Goal: Task Accomplishment & Management: Submit feedback/report problem

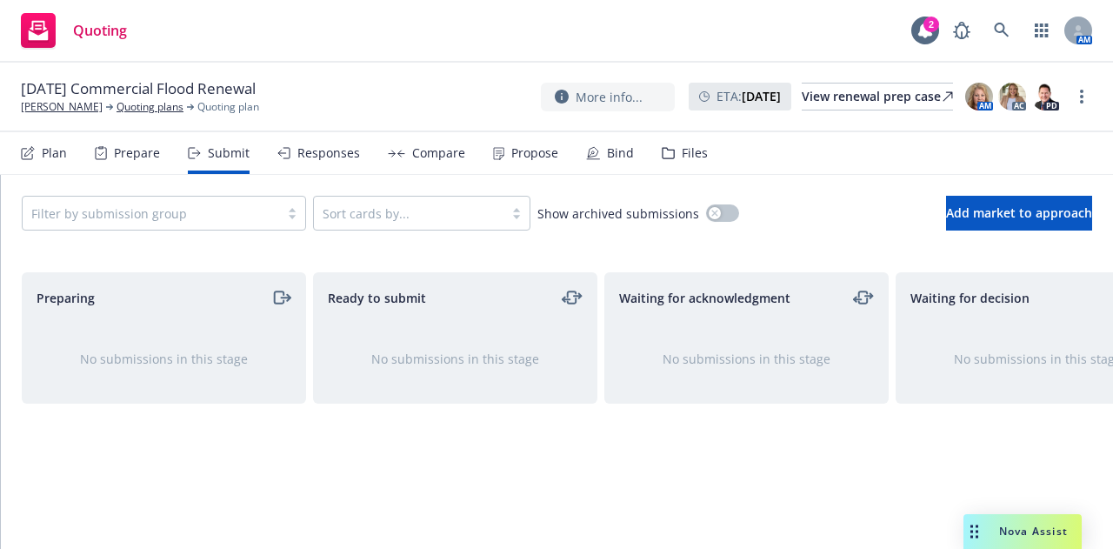
scroll to position [0, 379]
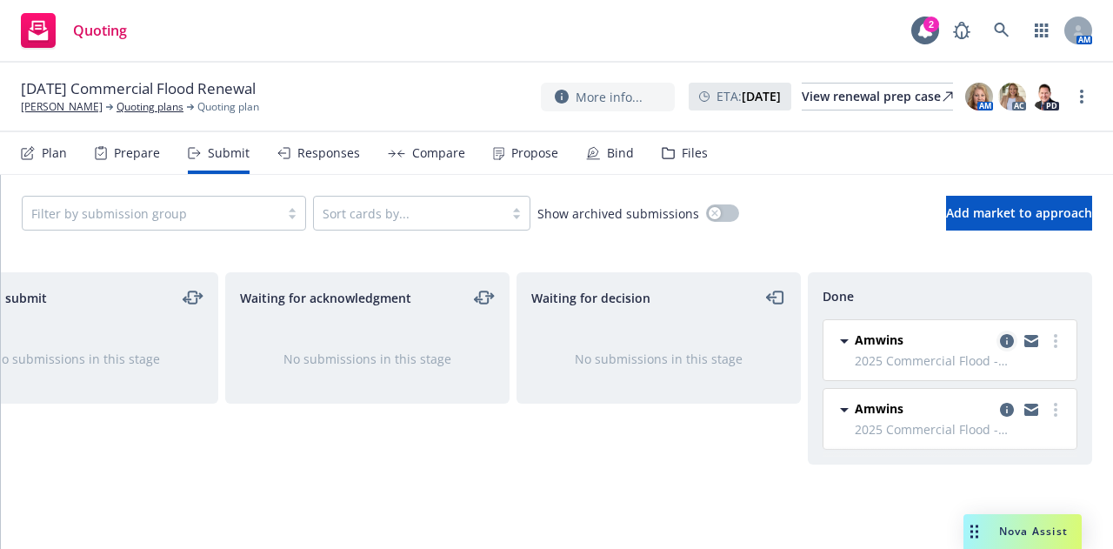
click at [1007, 344] on icon "copy logging email" at bounding box center [1007, 341] width 14 height 14
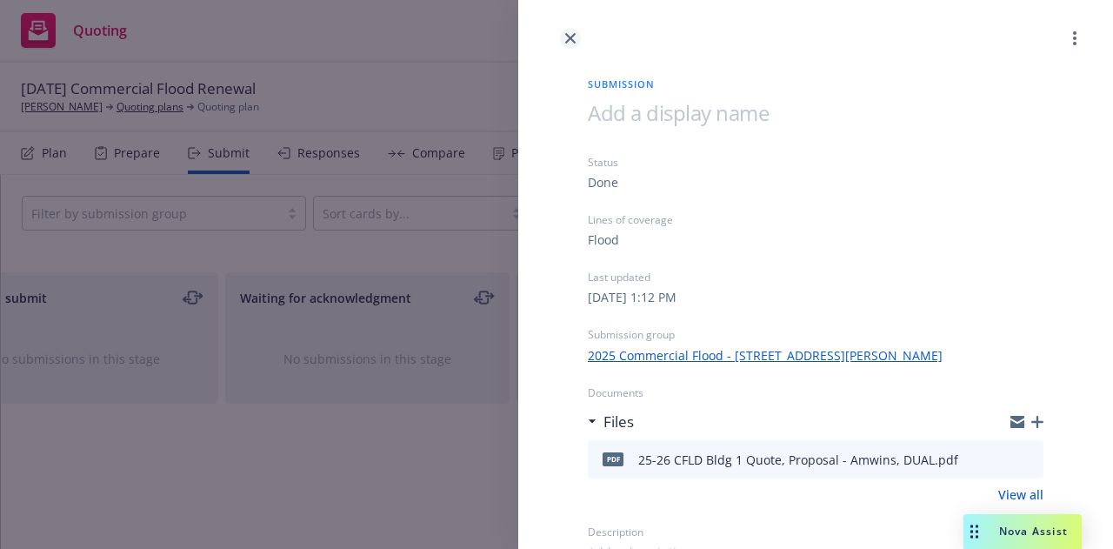
click at [564, 36] on link "close" at bounding box center [570, 38] width 21 height 21
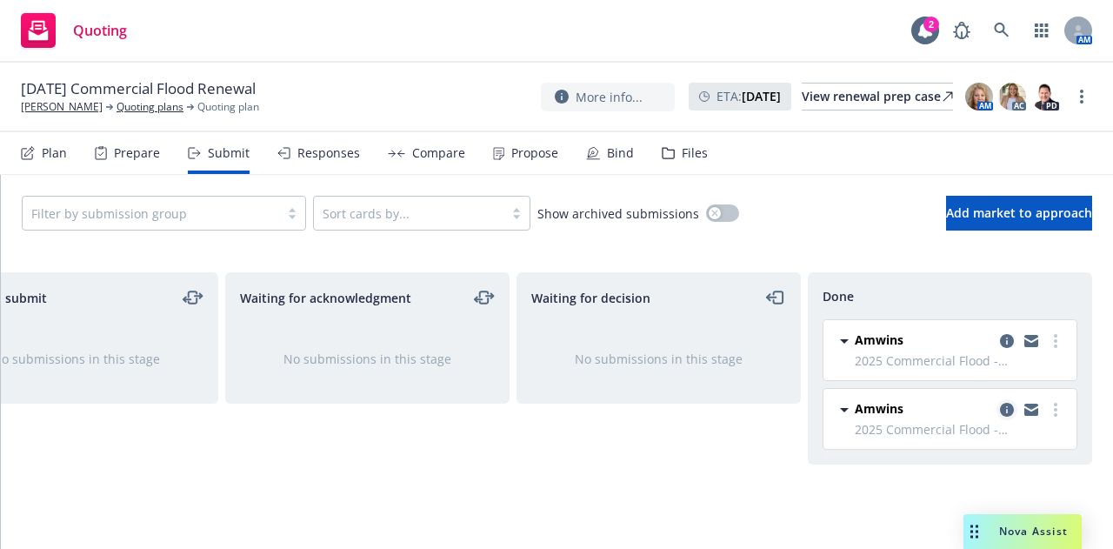
click at [1012, 411] on icon "copy logging email" at bounding box center [1007, 410] width 14 height 14
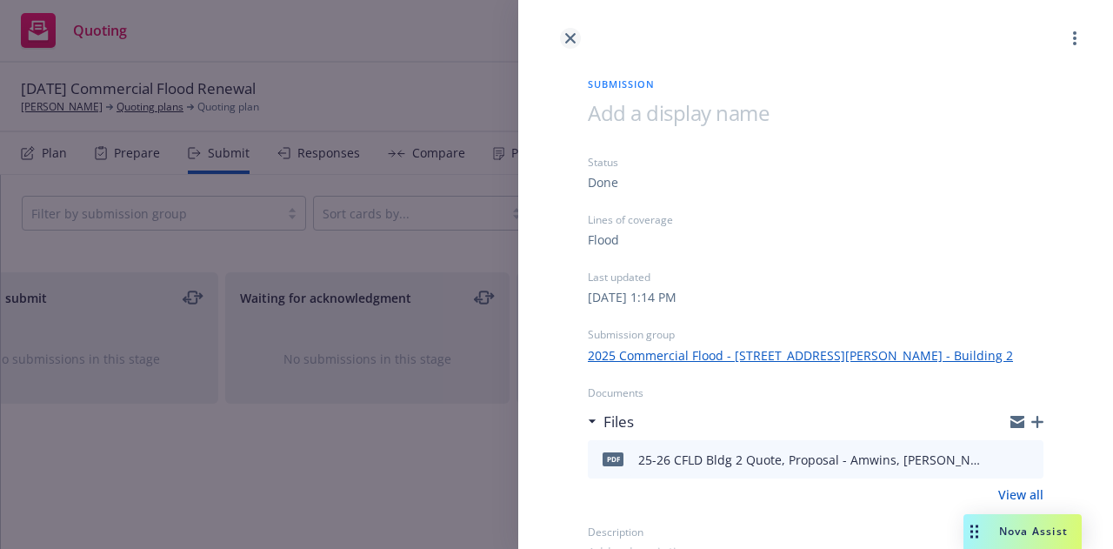
click at [571, 35] on icon "close" at bounding box center [570, 38] width 10 height 10
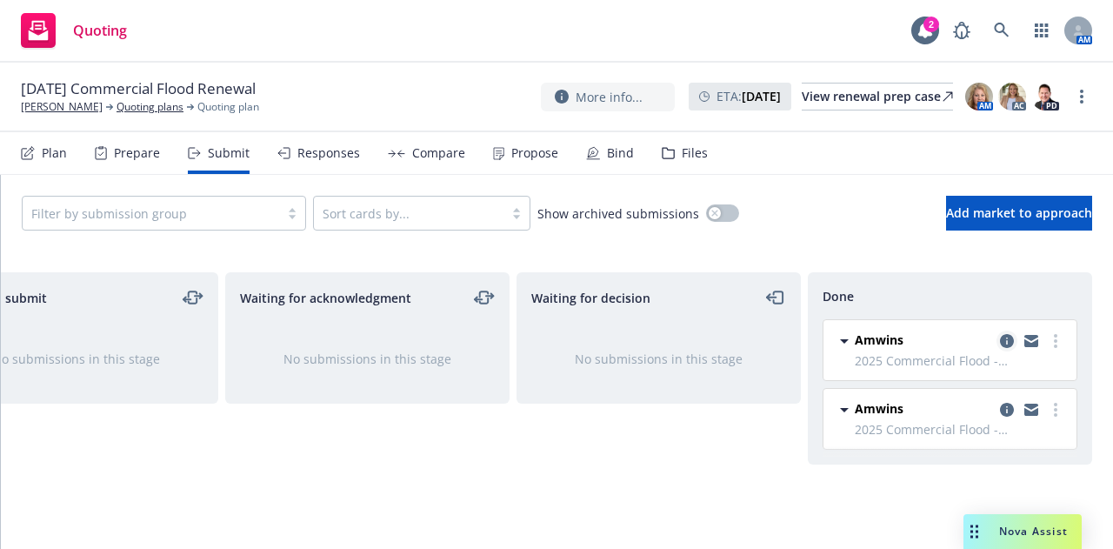
click at [1004, 342] on icon "copy logging email" at bounding box center [1007, 341] width 14 height 14
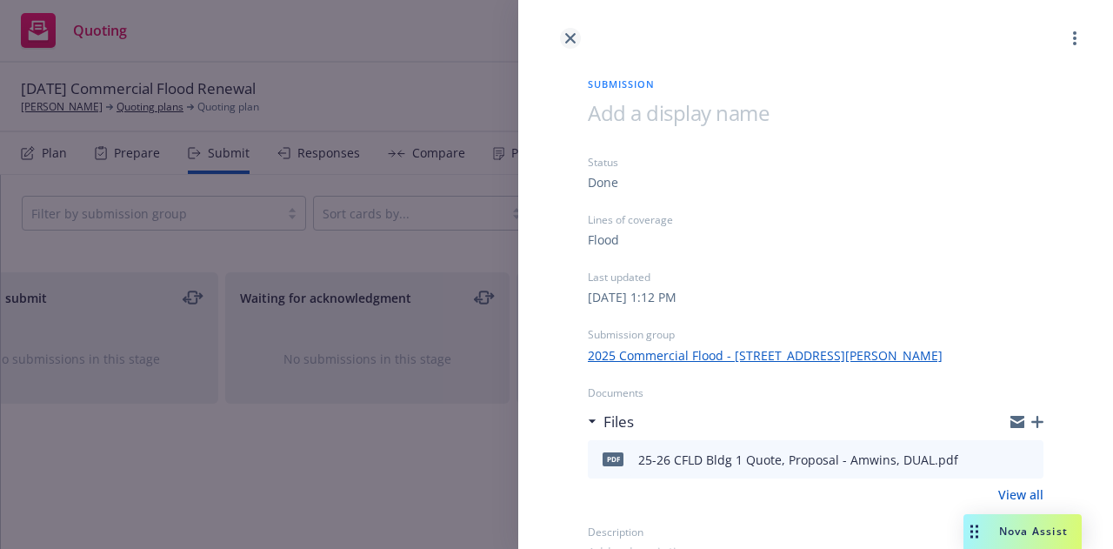
click at [572, 37] on icon "close" at bounding box center [570, 38] width 10 height 10
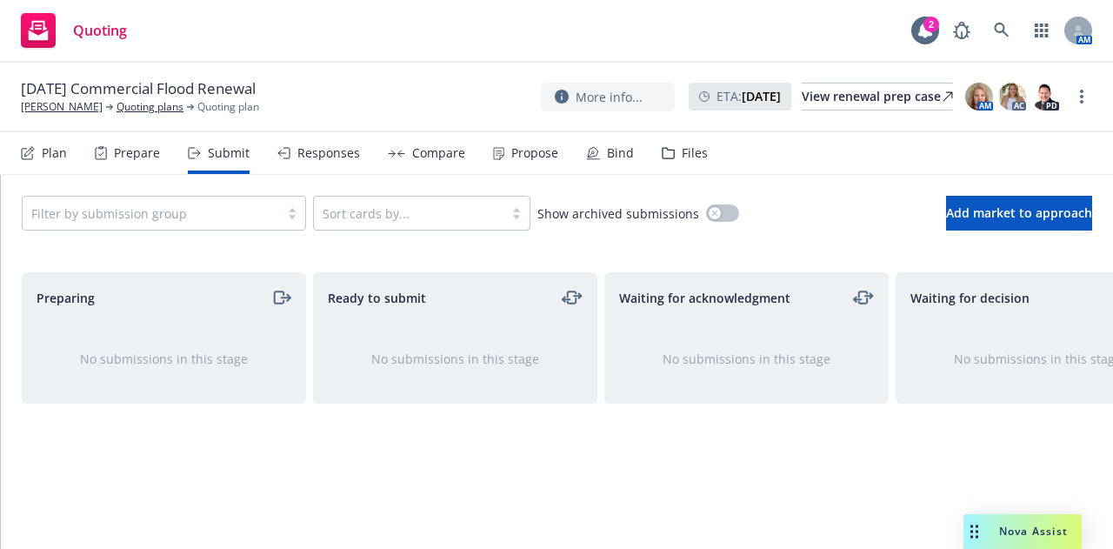
click at [134, 156] on div "Prepare" at bounding box center [137, 153] width 46 height 14
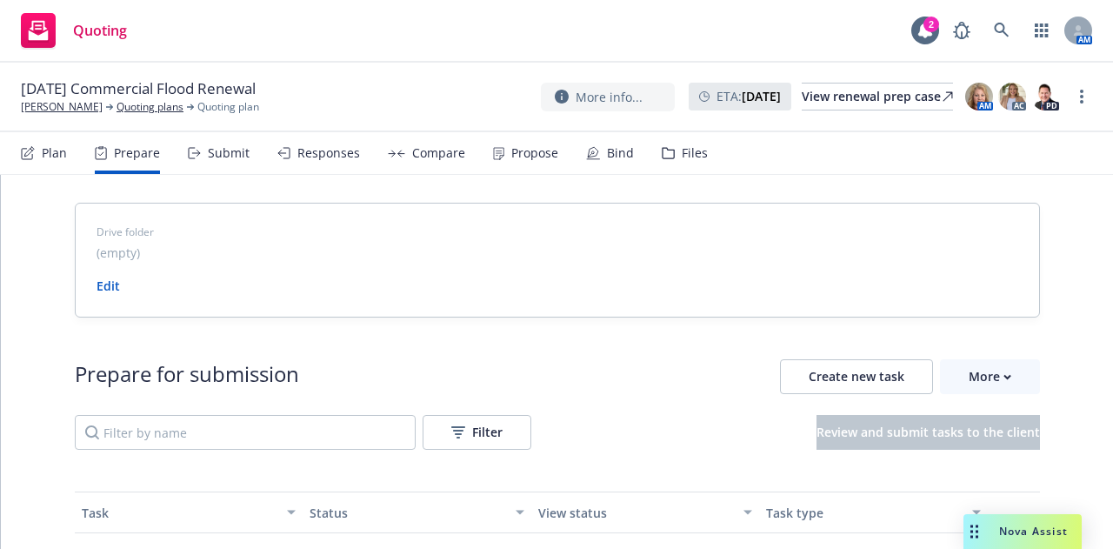
click at [58, 148] on div "Plan" at bounding box center [54, 153] width 25 height 14
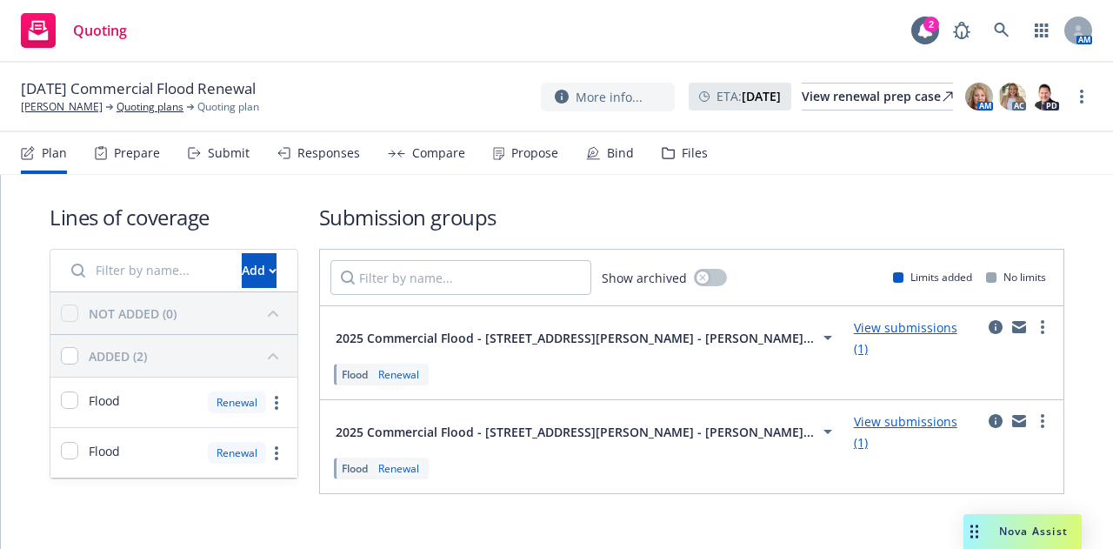
click at [817, 421] on icon at bounding box center [827, 431] width 21 height 21
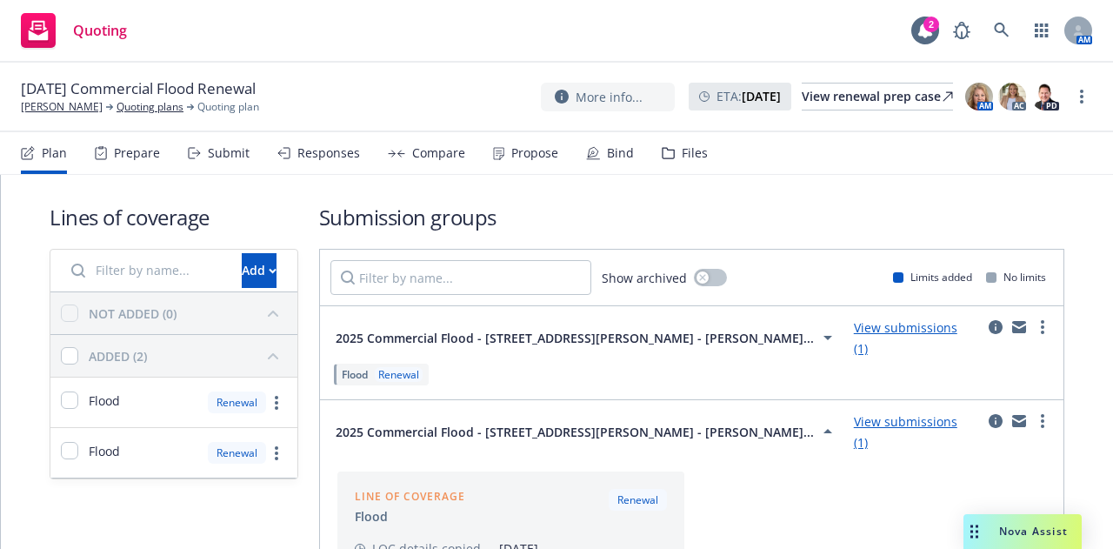
click at [709, 341] on div "2025 Commercial Flood - 640 Talmage Rd Ukiah, CA 95482 - Bui..." at bounding box center [587, 337] width 503 height 21
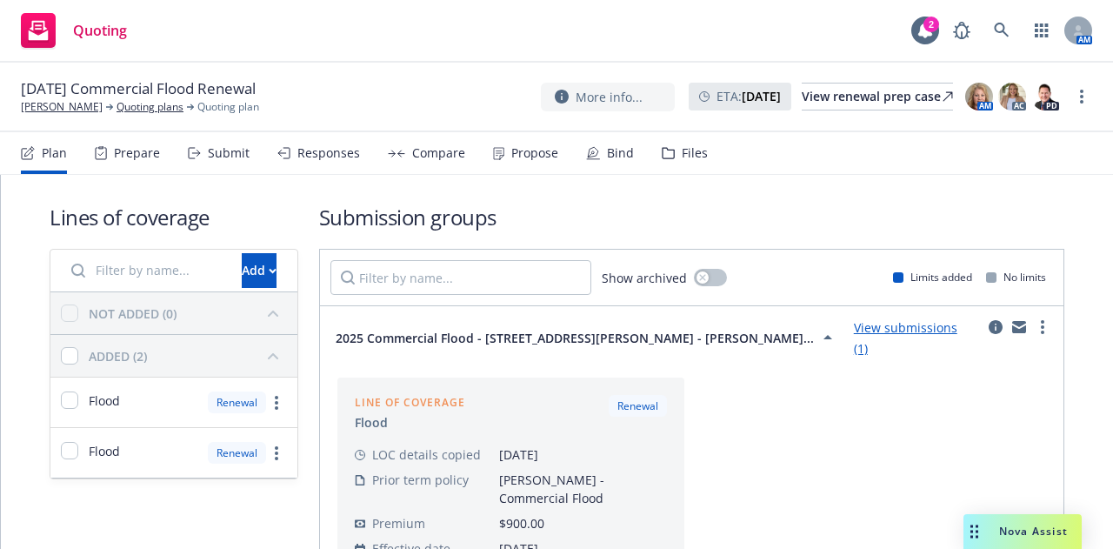
click at [817, 338] on icon at bounding box center [827, 337] width 21 height 21
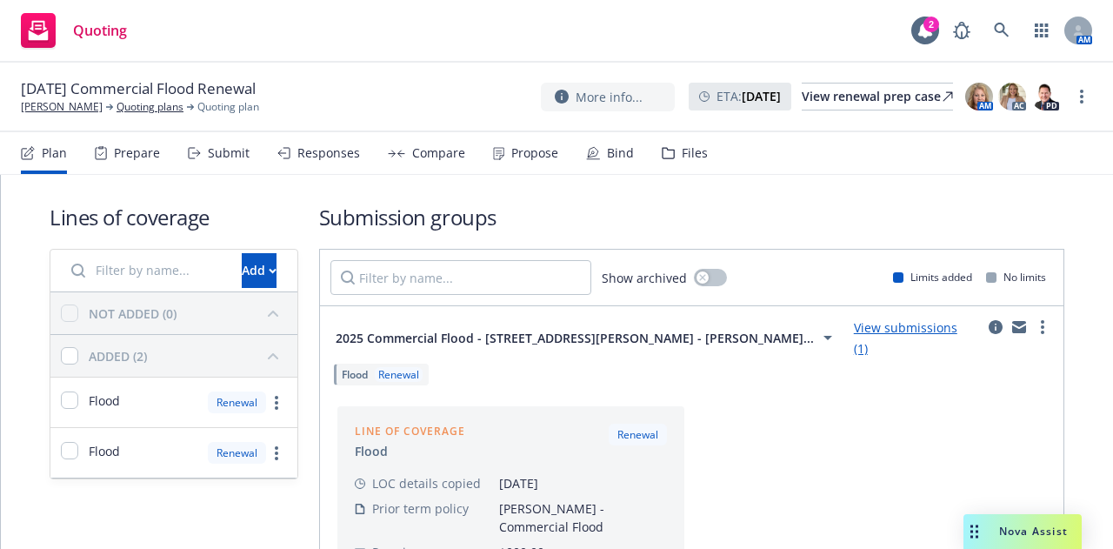
click at [817, 338] on icon at bounding box center [827, 337] width 21 height 21
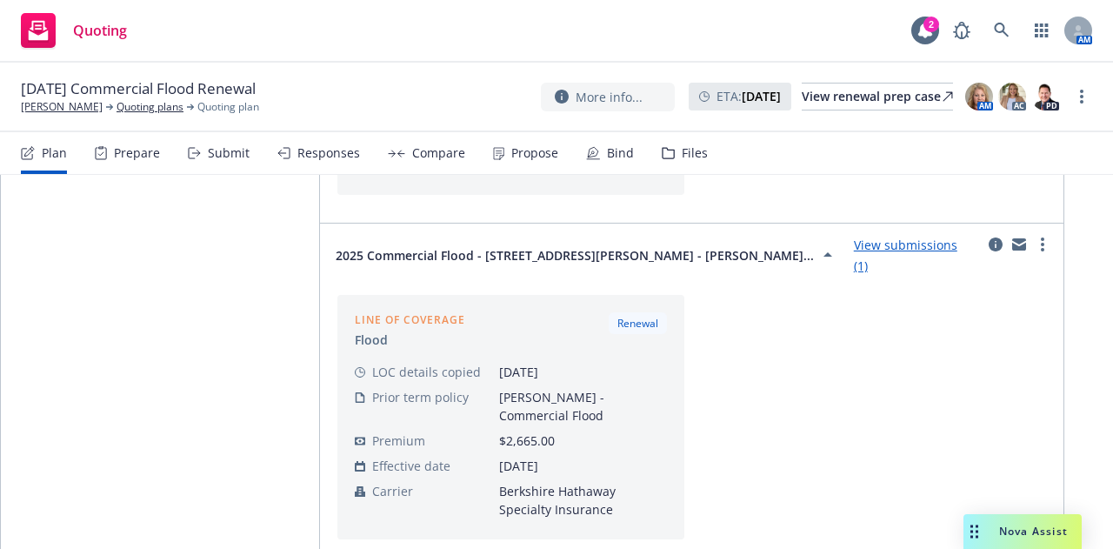
scroll to position [435, 0]
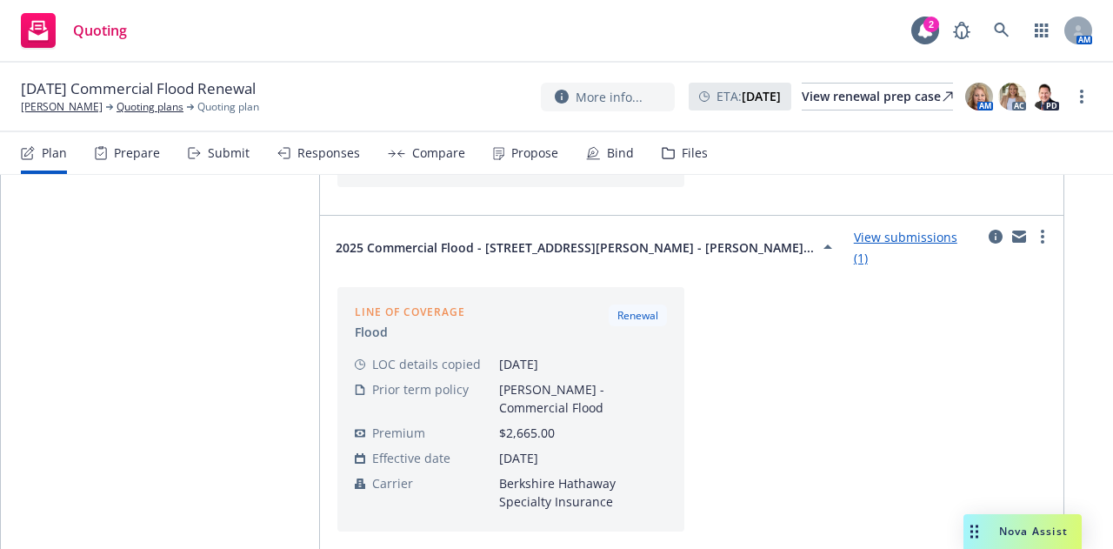
click at [877, 229] on link "View submissions (1)" at bounding box center [905, 247] width 103 height 37
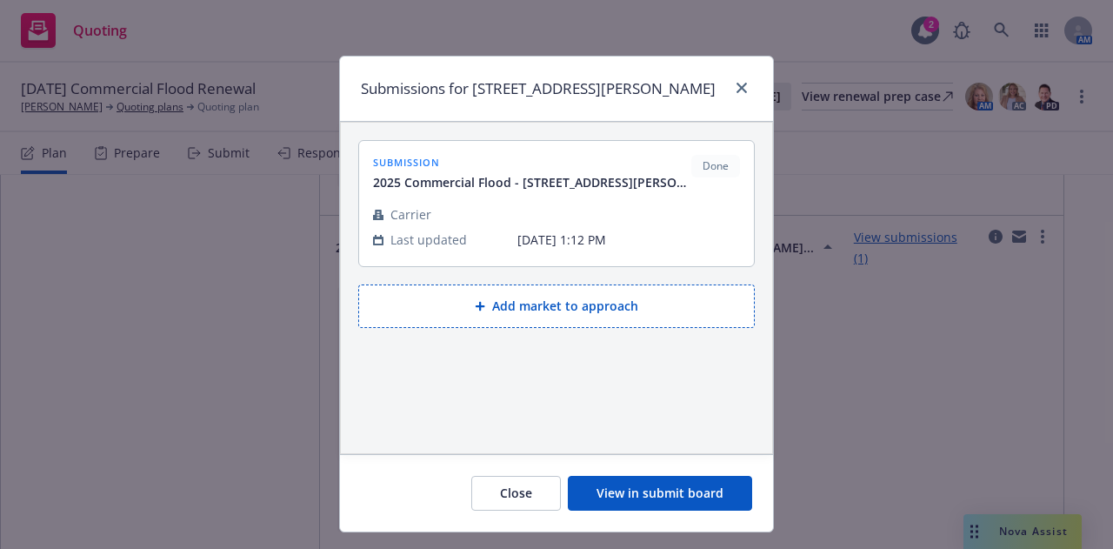
click at [625, 191] on span "2025 Commercial Flood - 640 Talmage Rd Ukiah, CA 95482 - Building 1" at bounding box center [532, 182] width 318 height 18
click at [710, 191] on div "submission 2025 Commercial Flood - 640 Talmage Rd Ukiah, CA 95482 - Building 1 …" at bounding box center [556, 173] width 367 height 37
click at [739, 100] on div at bounding box center [738, 88] width 28 height 23
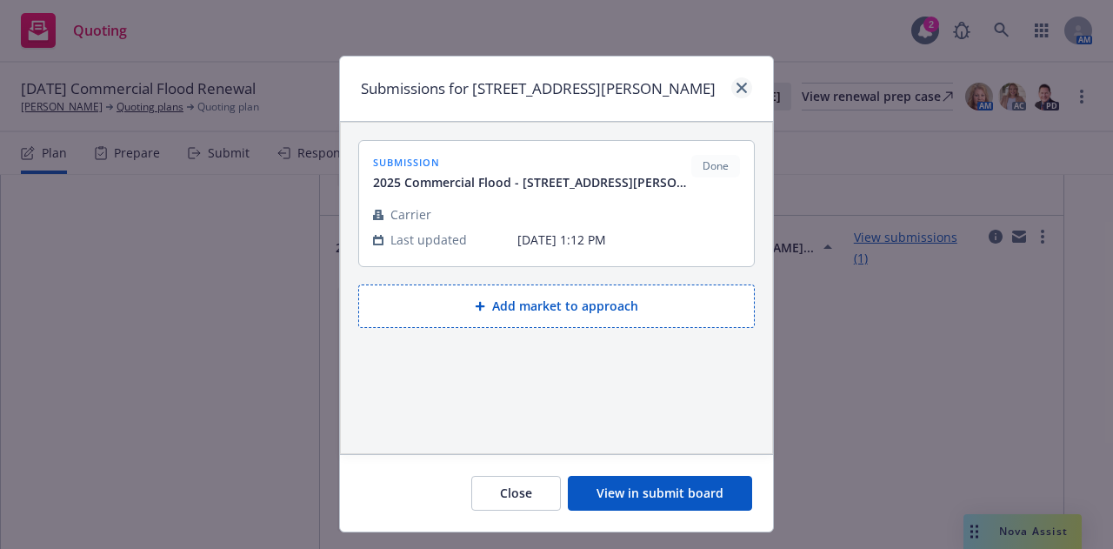
click at [737, 91] on icon "close" at bounding box center [742, 88] width 10 height 10
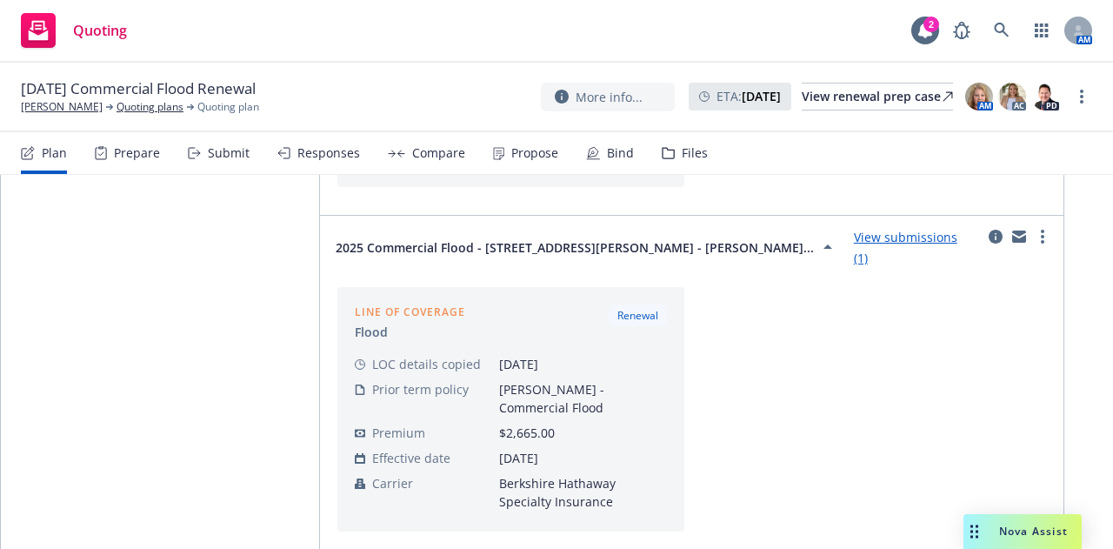
scroll to position [0, 0]
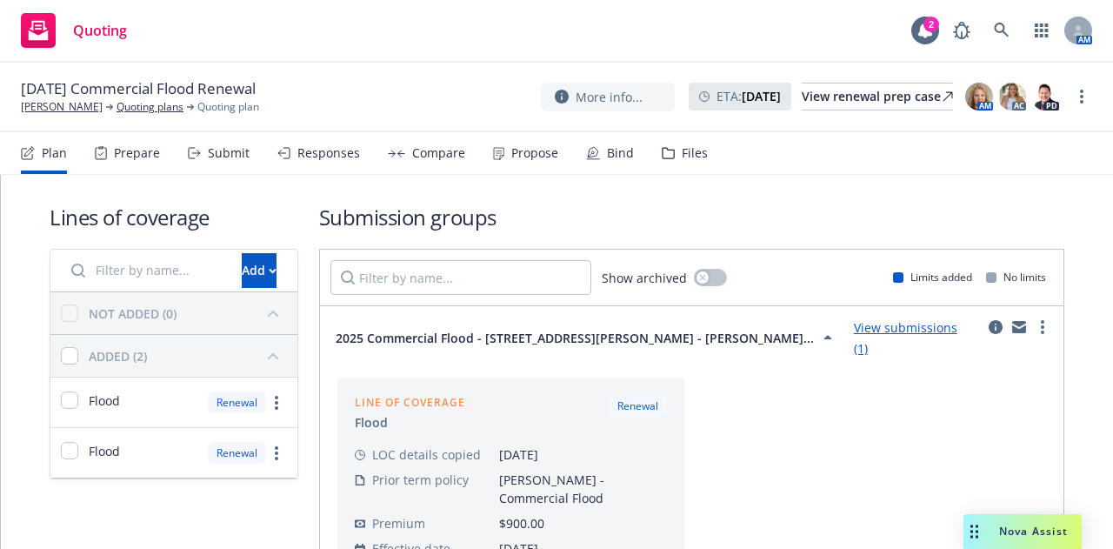
click at [320, 149] on div "Responses" at bounding box center [328, 153] width 63 height 14
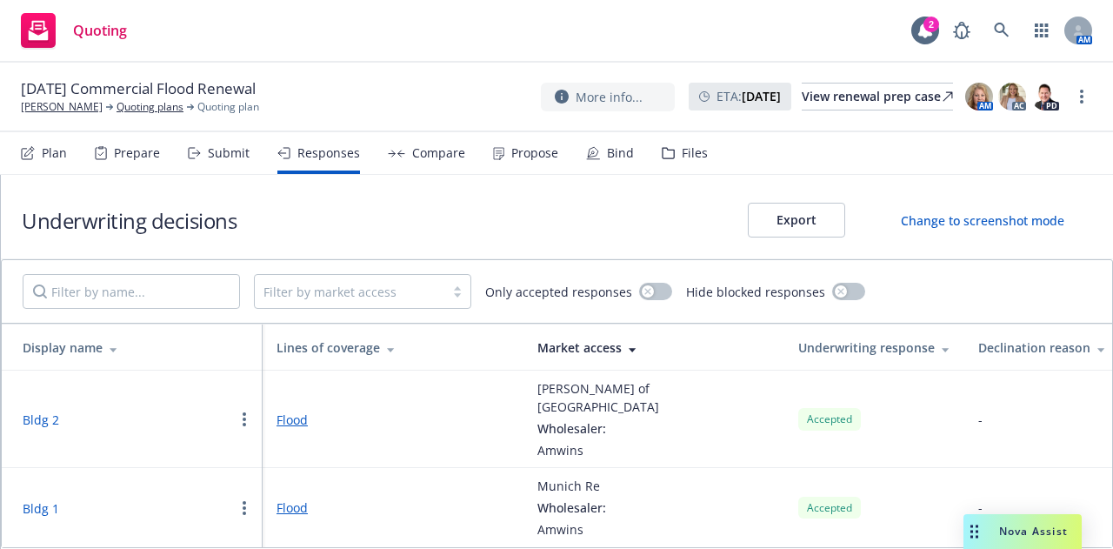
click at [515, 148] on div "Propose" at bounding box center [534, 153] width 47 height 14
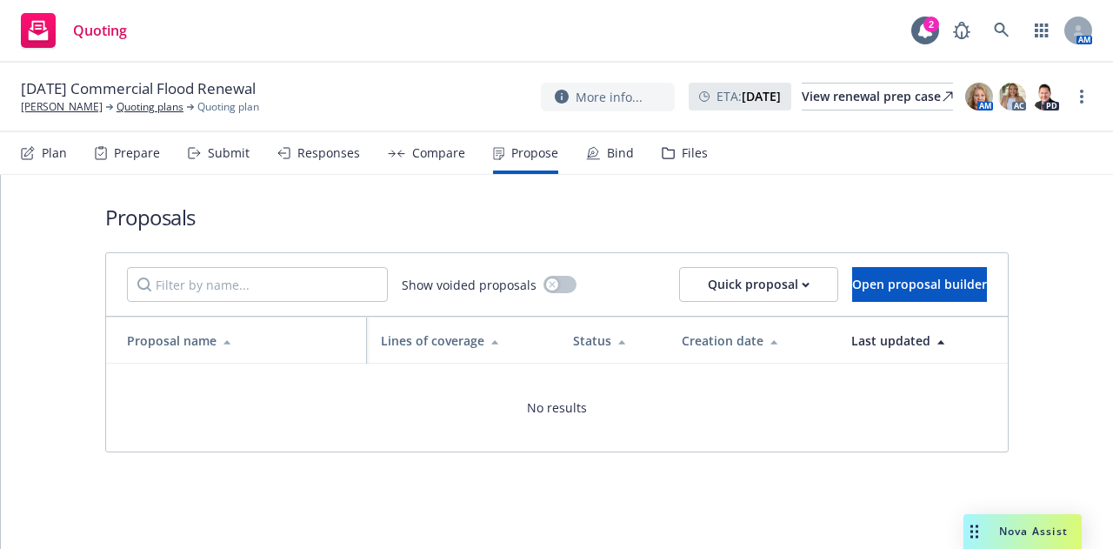
click at [415, 159] on div "Compare" at bounding box center [438, 153] width 53 height 14
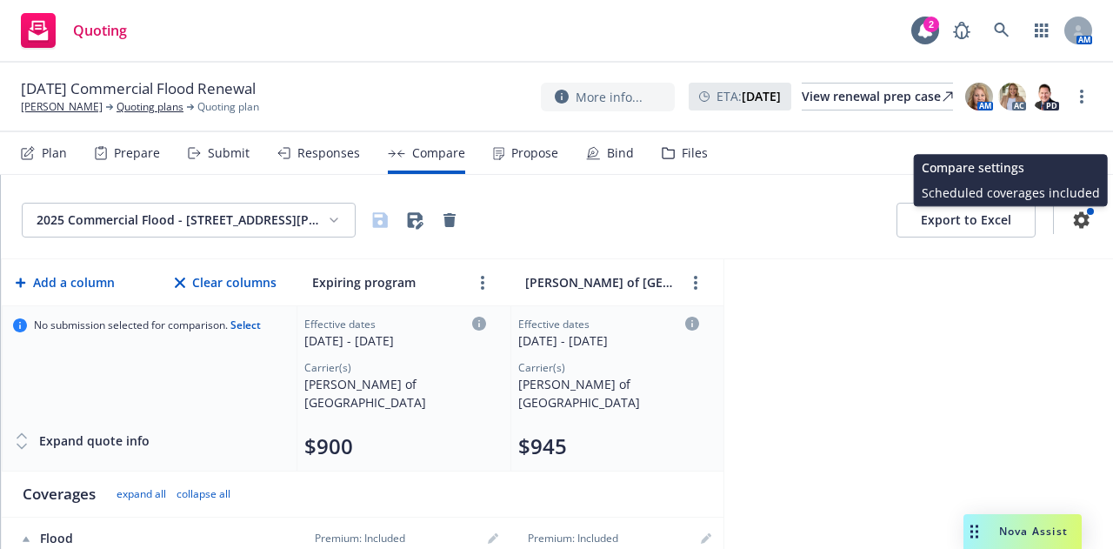
click at [1066, 208] on div "Export to Excel Compare settings Scheduled coverages included Compare settings …" at bounding box center [995, 220] width 196 height 35
click at [1071, 218] on icon "button" at bounding box center [1081, 220] width 21 height 21
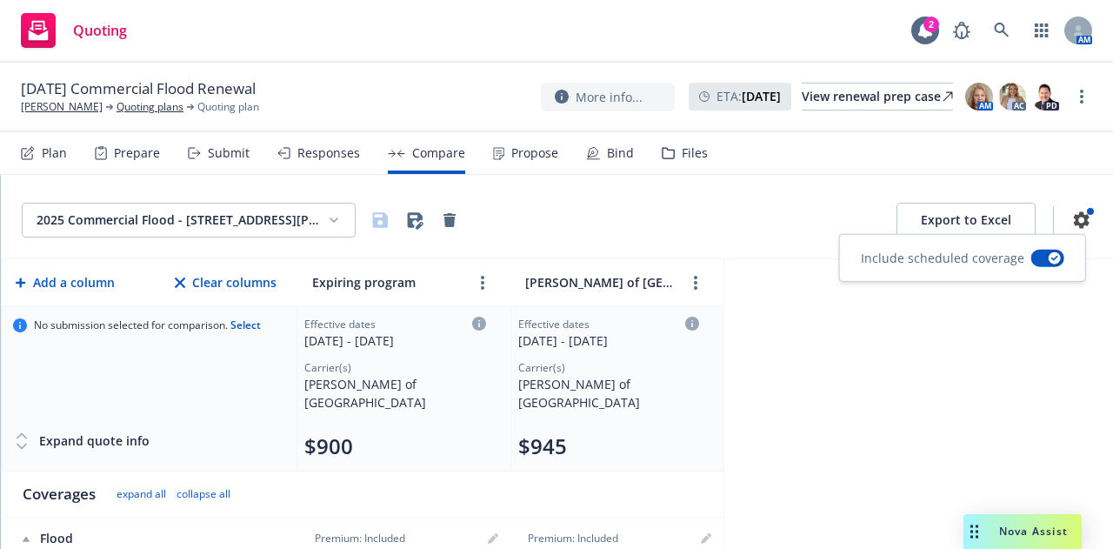
click at [848, 185] on div "2025 Commercial Flood - 640 Talmage Rd Ukiah, CA 95482 - Building 2 Export to E…" at bounding box center [557, 217] width 1112 height 84
click at [526, 156] on div "Propose" at bounding box center [534, 153] width 47 height 14
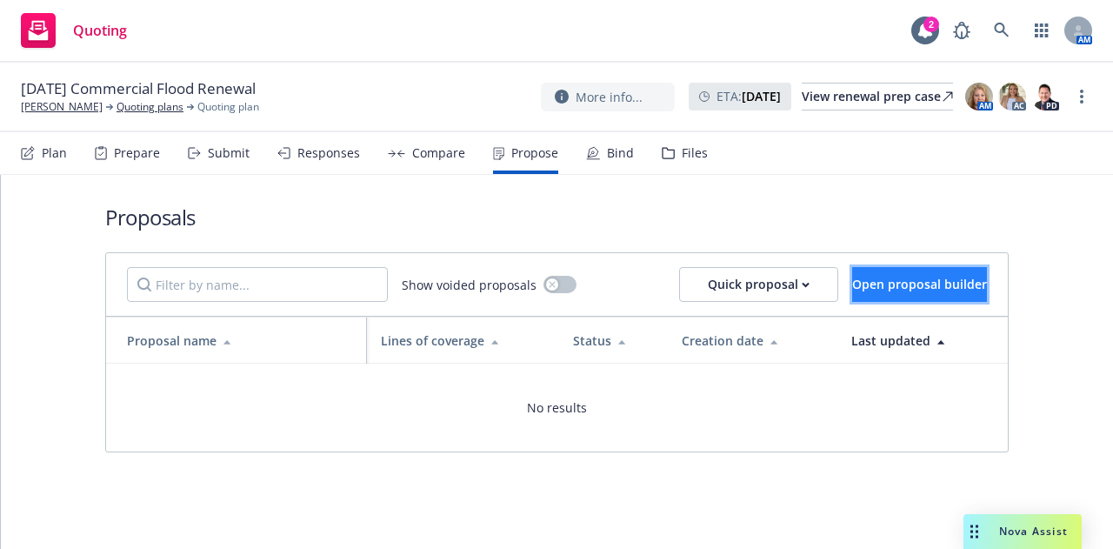
click at [863, 283] on span "Open proposal builder" at bounding box center [919, 284] width 135 height 17
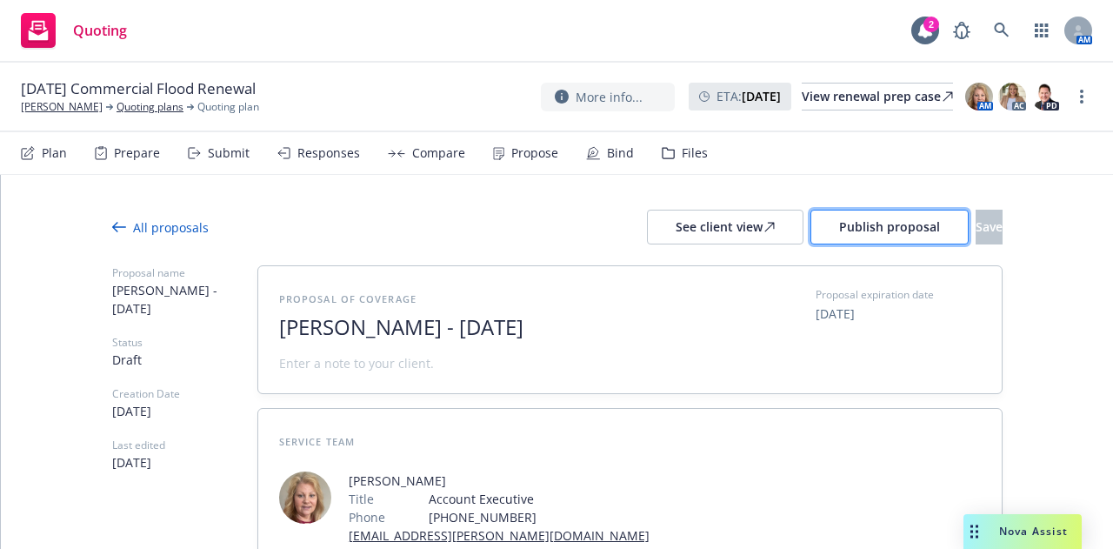
click at [882, 225] on button "Publish proposal" at bounding box center [890, 227] width 158 height 35
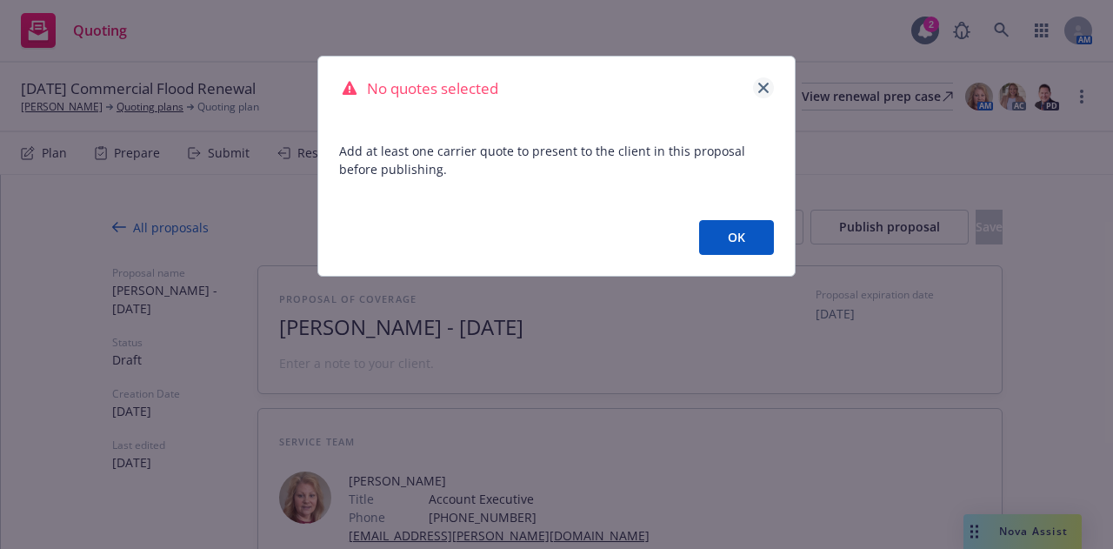
drag, startPoint x: 765, startPoint y: 81, endPoint x: 762, endPoint y: 93, distance: 12.7
click at [762, 93] on div "No quotes selected" at bounding box center [556, 89] width 477 height 64
click at [762, 93] on link "close" at bounding box center [763, 87] width 21 height 21
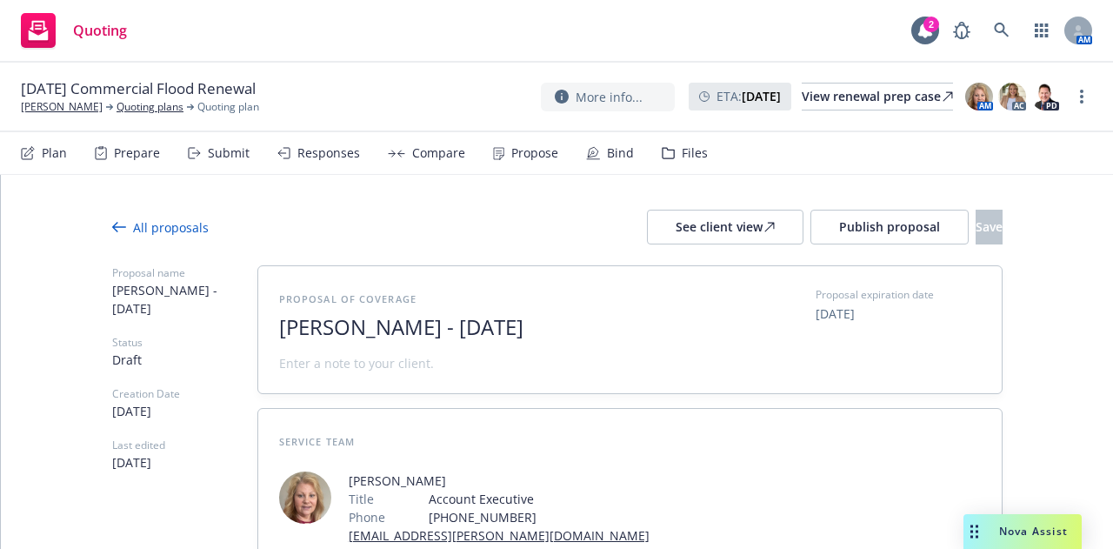
click at [138, 223] on div "All proposals" at bounding box center [160, 227] width 97 height 18
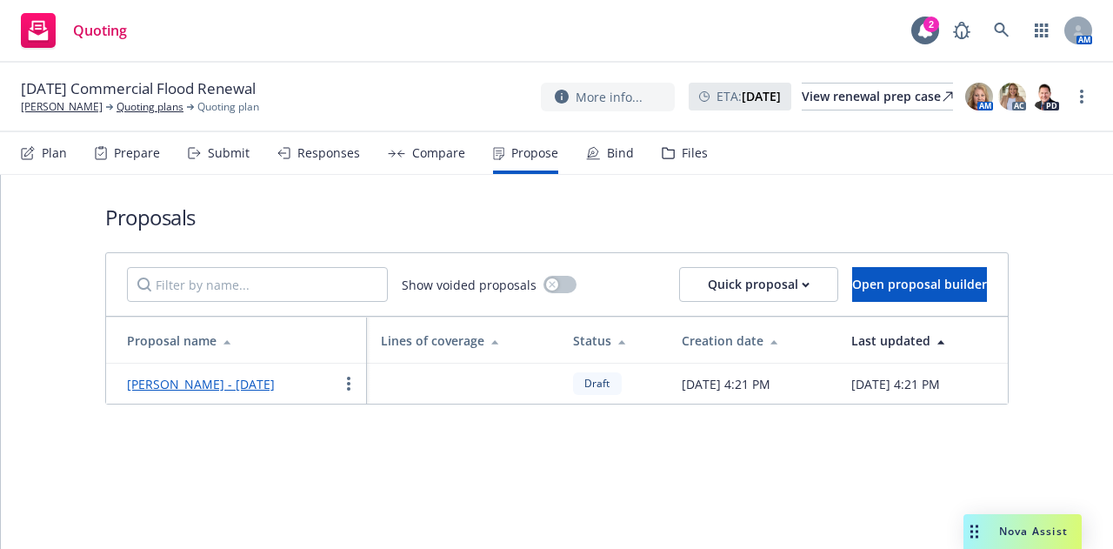
click at [475, 404] on td at bounding box center [463, 384] width 192 height 40
click at [275, 387] on link "Donald Keith Hewett - September 2025" at bounding box center [201, 384] width 148 height 17
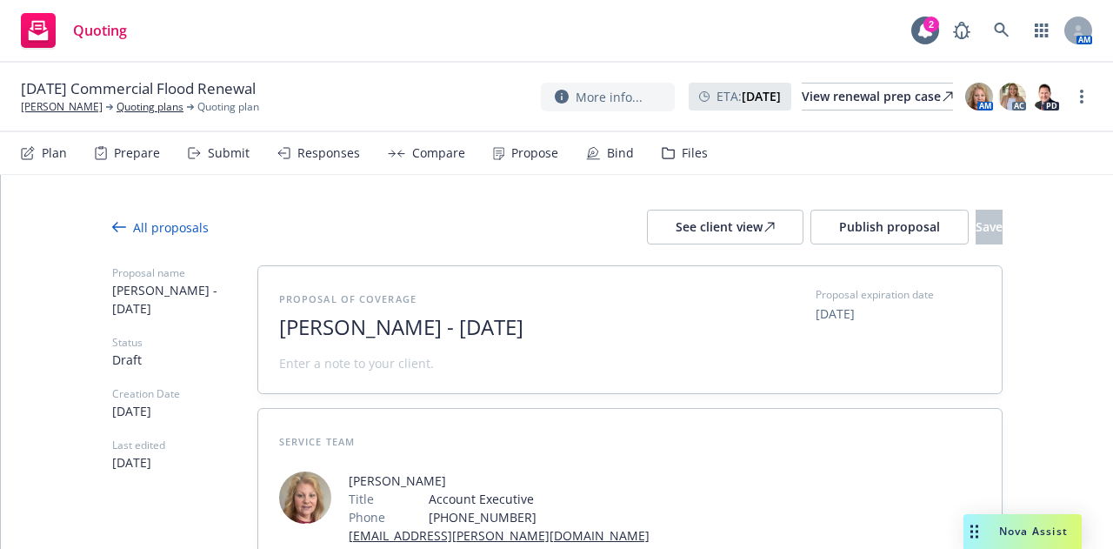
click at [163, 243] on div "All proposals See client view Publish proposal Save" at bounding box center [557, 227] width 891 height 35
click at [164, 236] on div "All proposals See client view Publish proposal Save" at bounding box center [557, 227] width 891 height 35
click at [178, 227] on div "All proposals" at bounding box center [160, 227] width 97 height 18
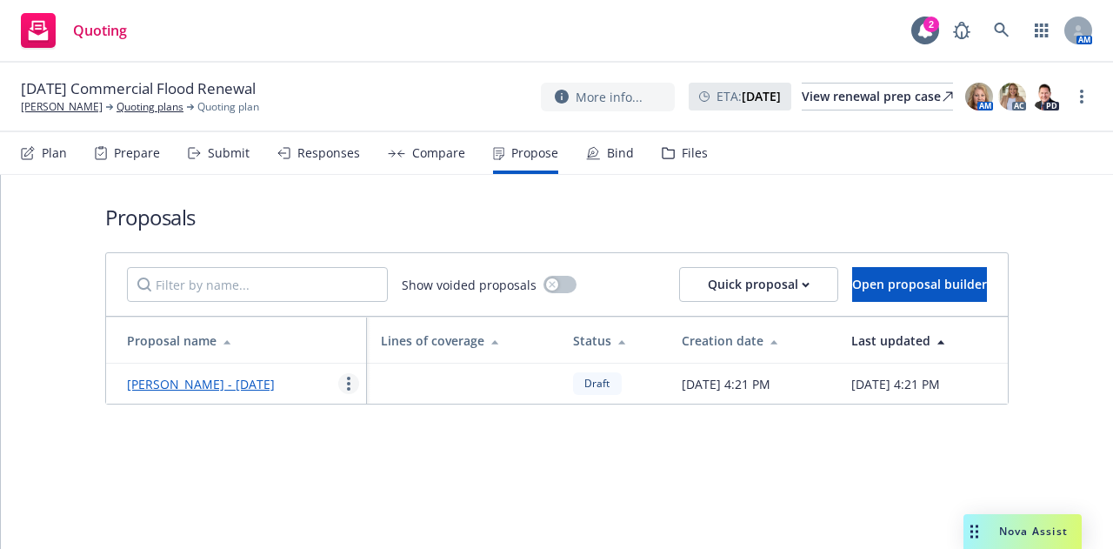
click at [348, 390] on circle "more" at bounding box center [348, 388] width 3 height 3
click at [887, 222] on h1 "Proposals" at bounding box center [557, 217] width 904 height 29
click at [451, 156] on div "Compare" at bounding box center [438, 153] width 53 height 14
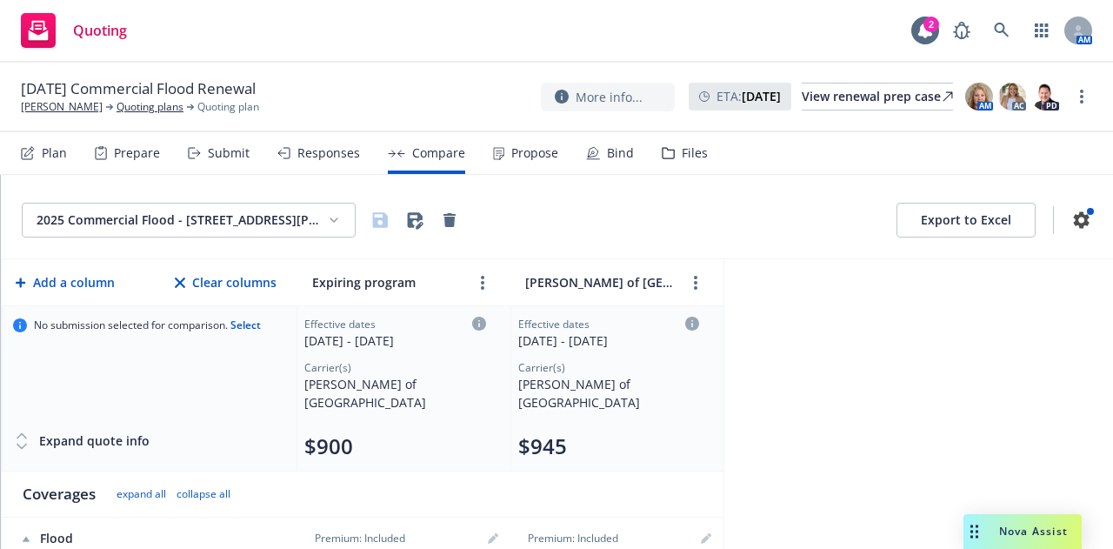
click at [103, 148] on icon at bounding box center [101, 148] width 4 height 2
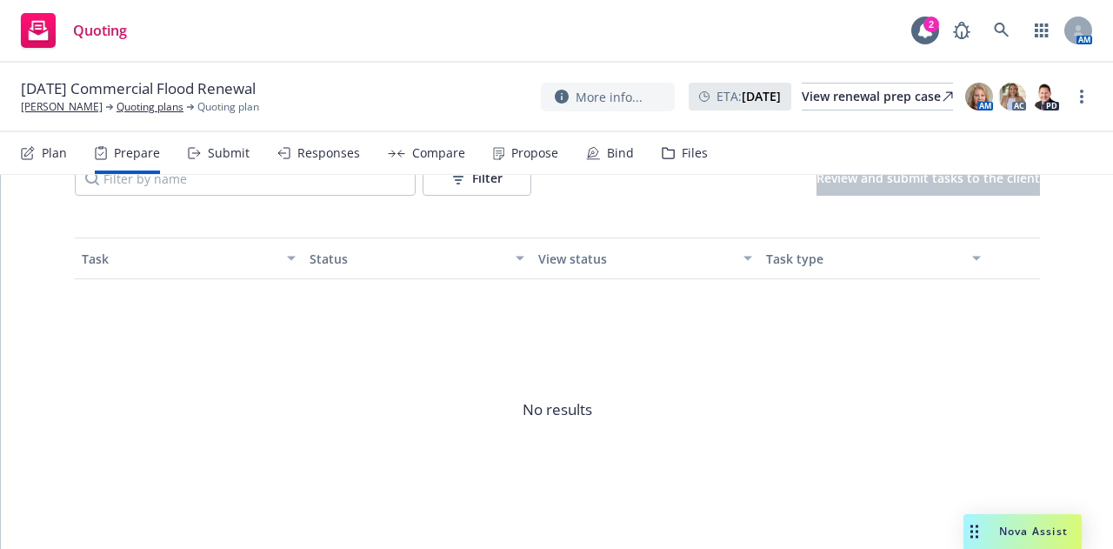
scroll to position [226, 0]
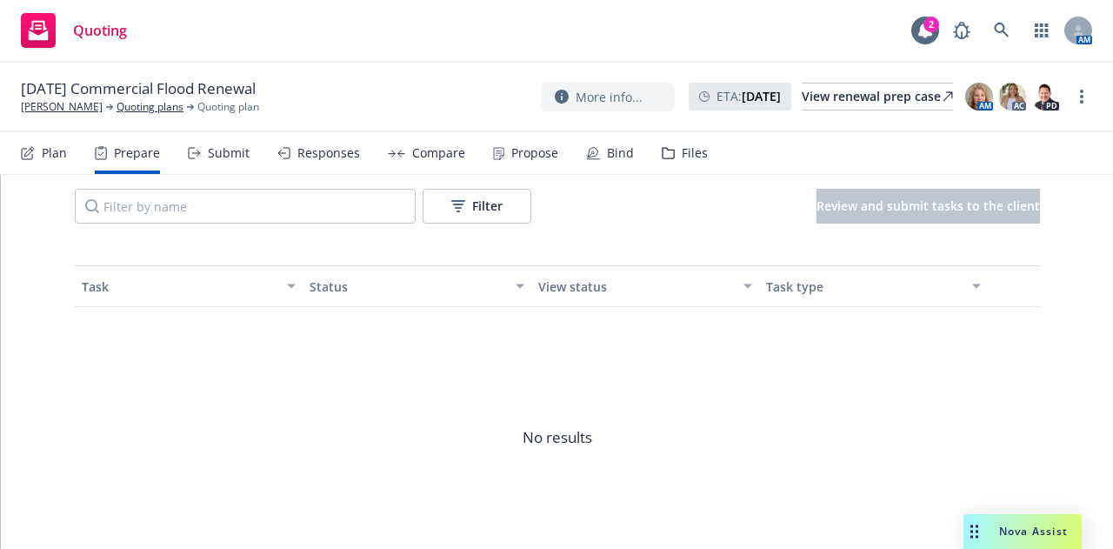
click at [54, 141] on div "Plan" at bounding box center [44, 153] width 46 height 42
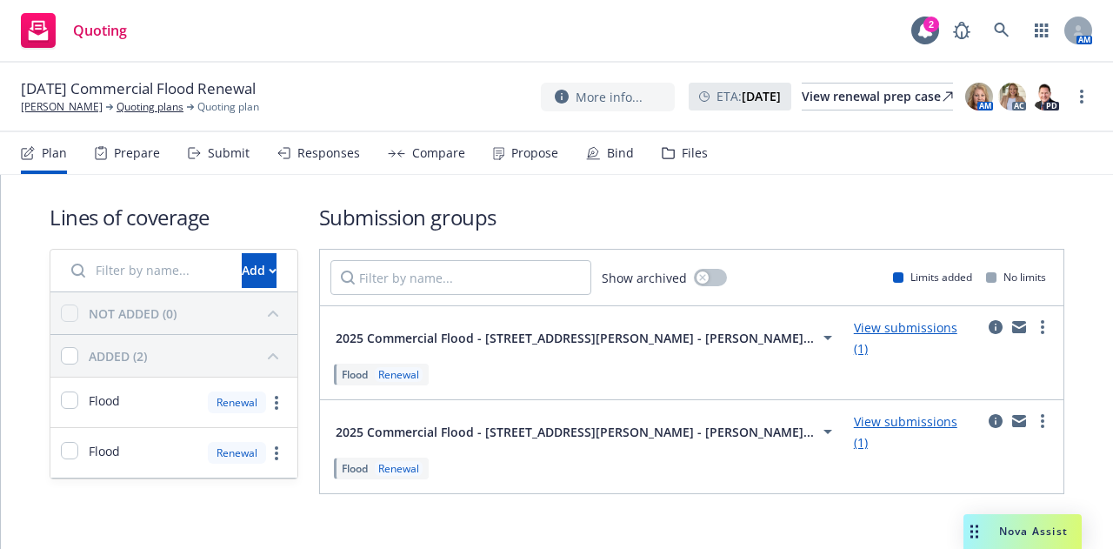
click at [817, 421] on icon at bounding box center [827, 431] width 21 height 21
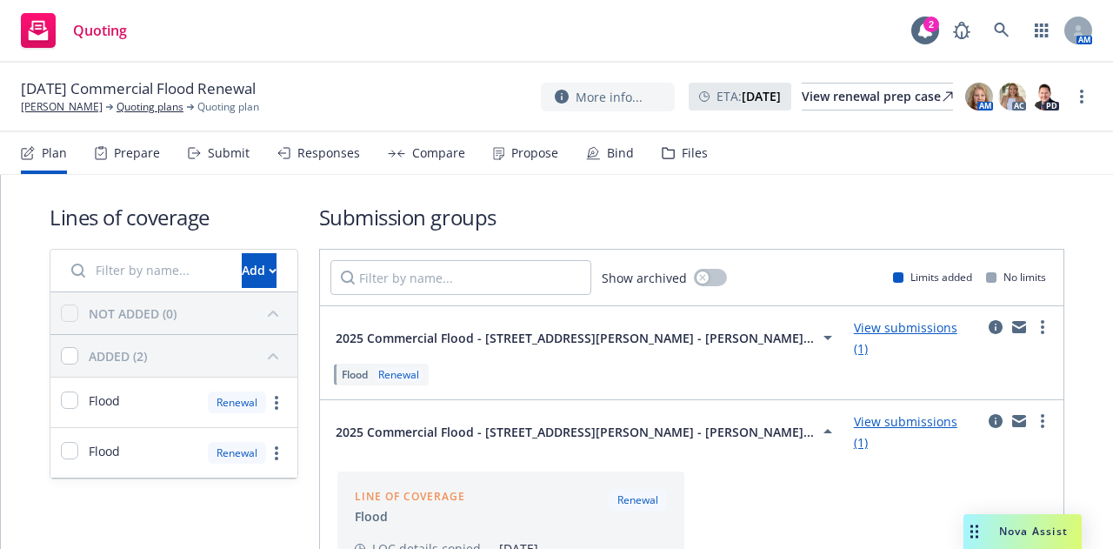
click at [817, 421] on icon at bounding box center [827, 431] width 21 height 21
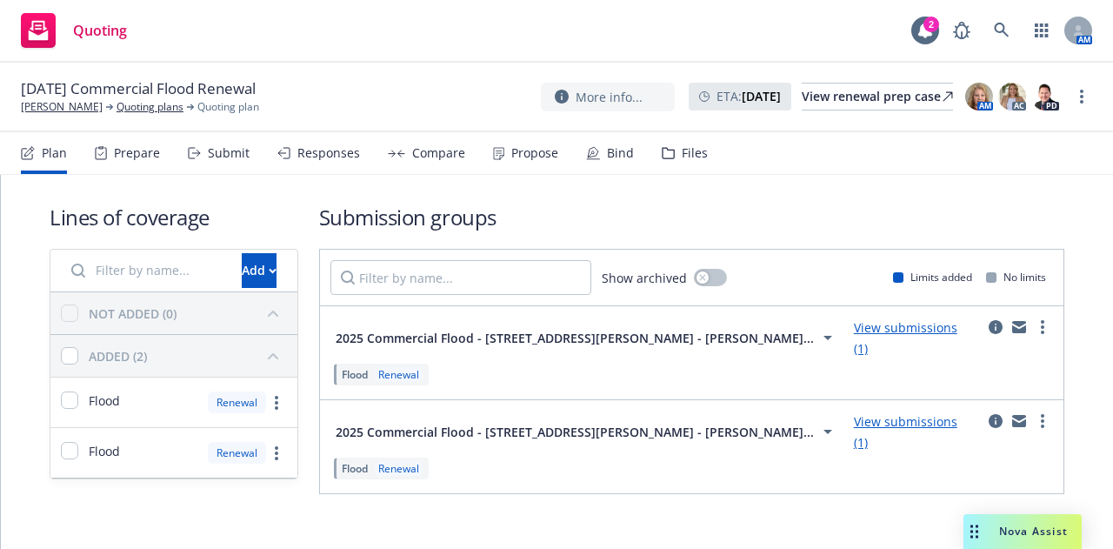
click at [247, 158] on div "Plan Prepare Submit Responses Compare Propose Bind Files" at bounding box center [364, 153] width 687 height 42
click at [228, 157] on div "Submit" at bounding box center [229, 153] width 42 height 14
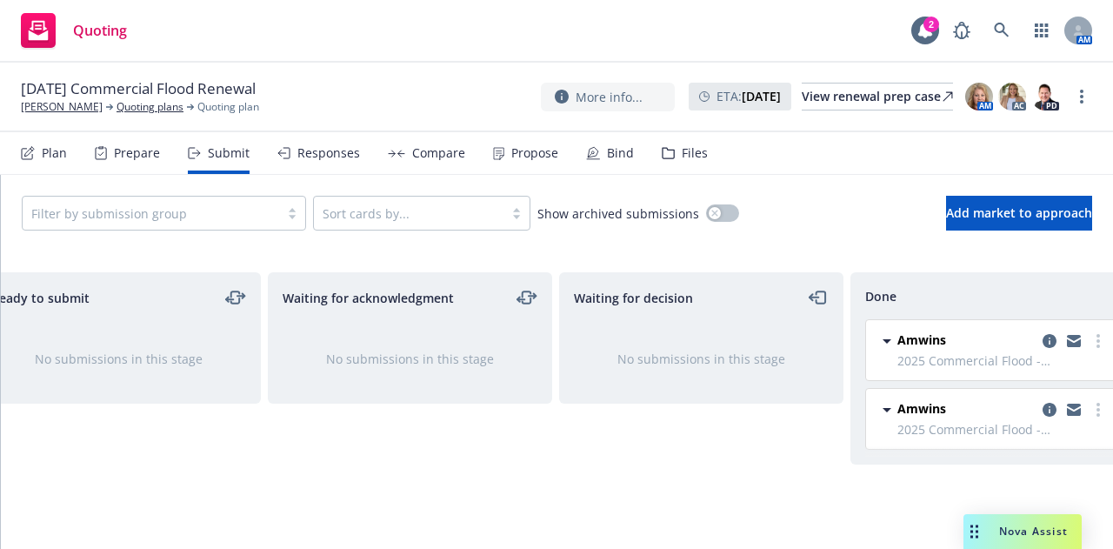
scroll to position [0, 379]
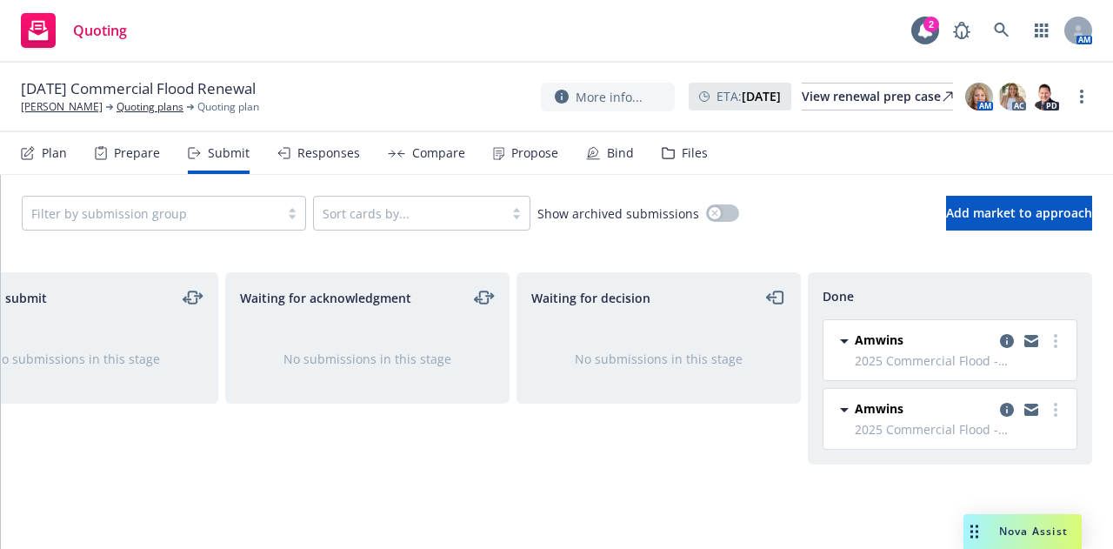
click at [849, 338] on icon at bounding box center [844, 340] width 21 height 21
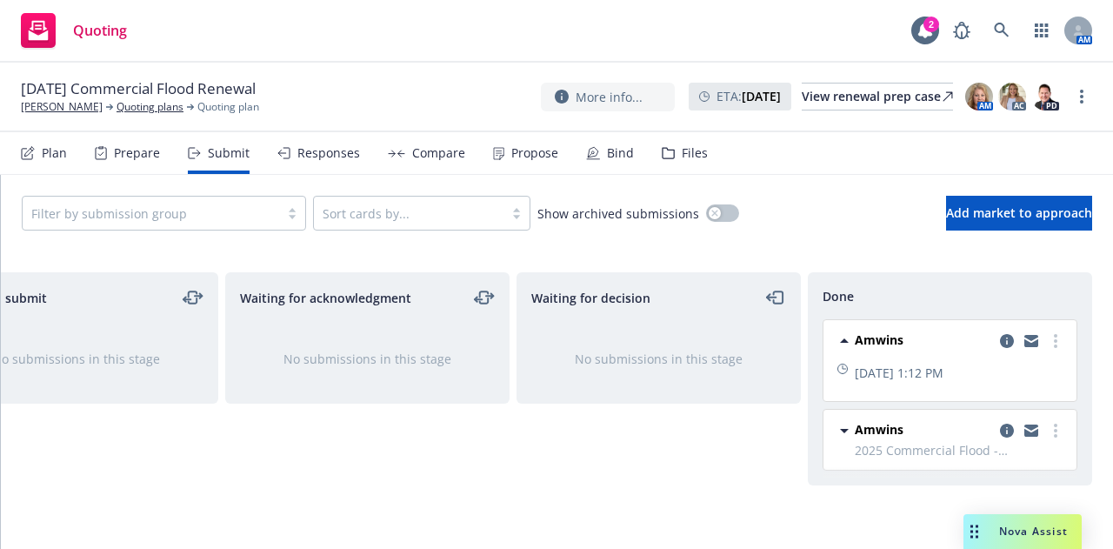
click at [849, 338] on icon at bounding box center [844, 340] width 21 height 21
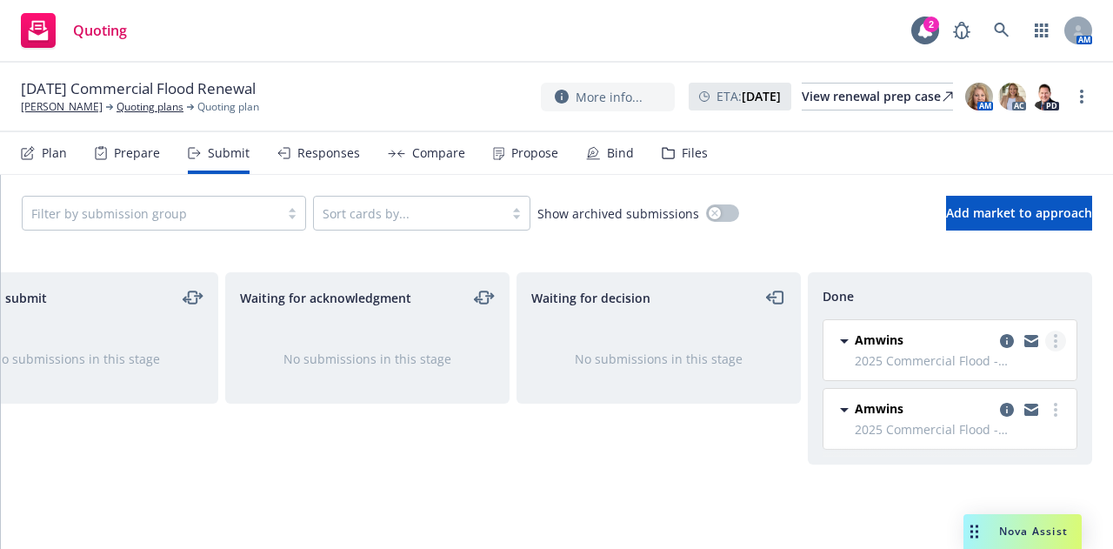
click at [1056, 345] on circle "more" at bounding box center [1055, 345] width 3 height 3
click at [664, 484] on div "Waiting for decision No submissions in this stage" at bounding box center [659, 392] width 284 height 240
click at [1008, 340] on icon "copy logging email" at bounding box center [1007, 341] width 14 height 14
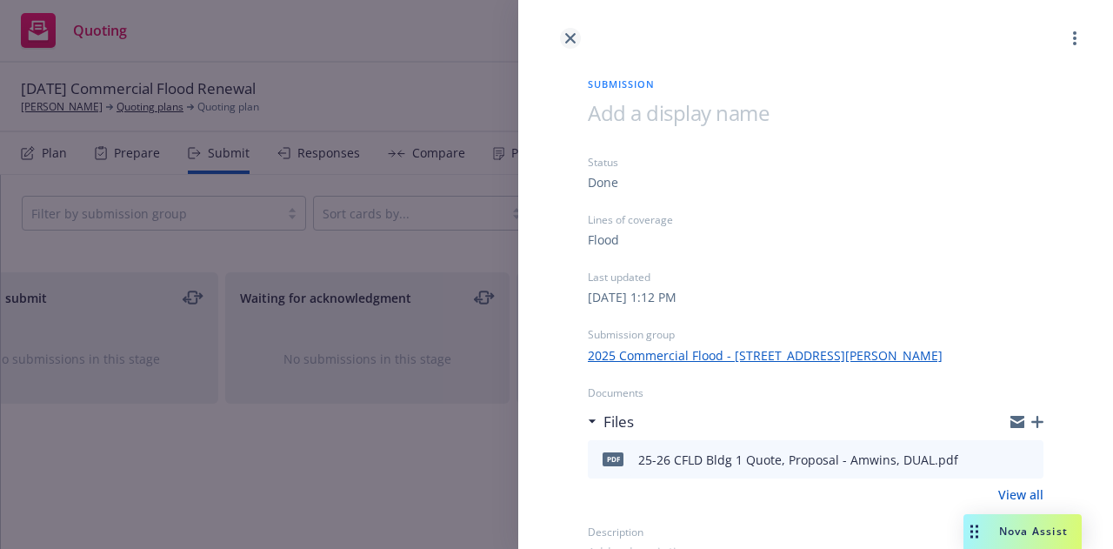
click at [570, 40] on icon "close" at bounding box center [570, 38] width 10 height 10
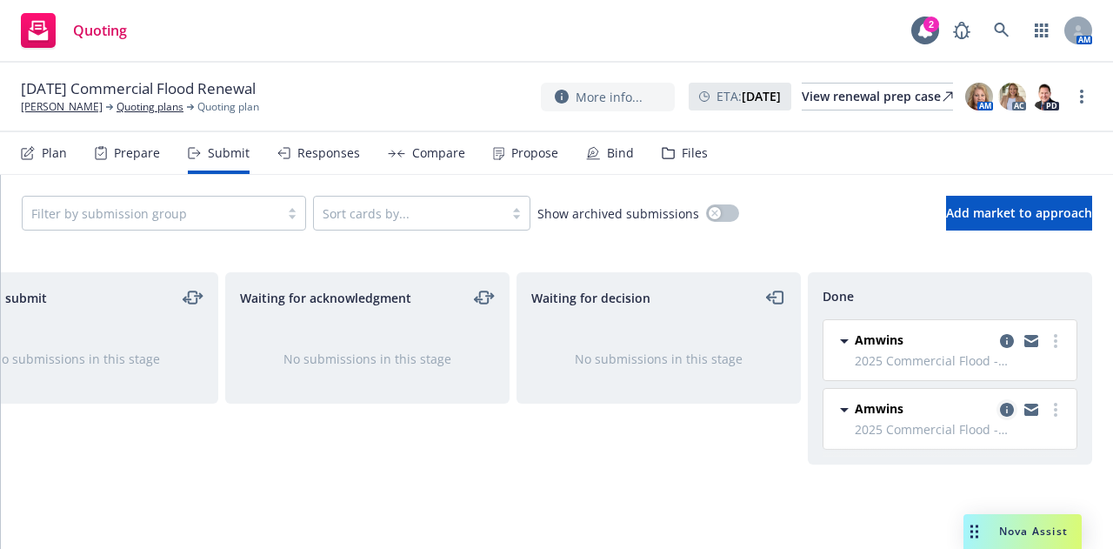
click at [1011, 415] on icon "copy logging email" at bounding box center [1007, 410] width 14 height 14
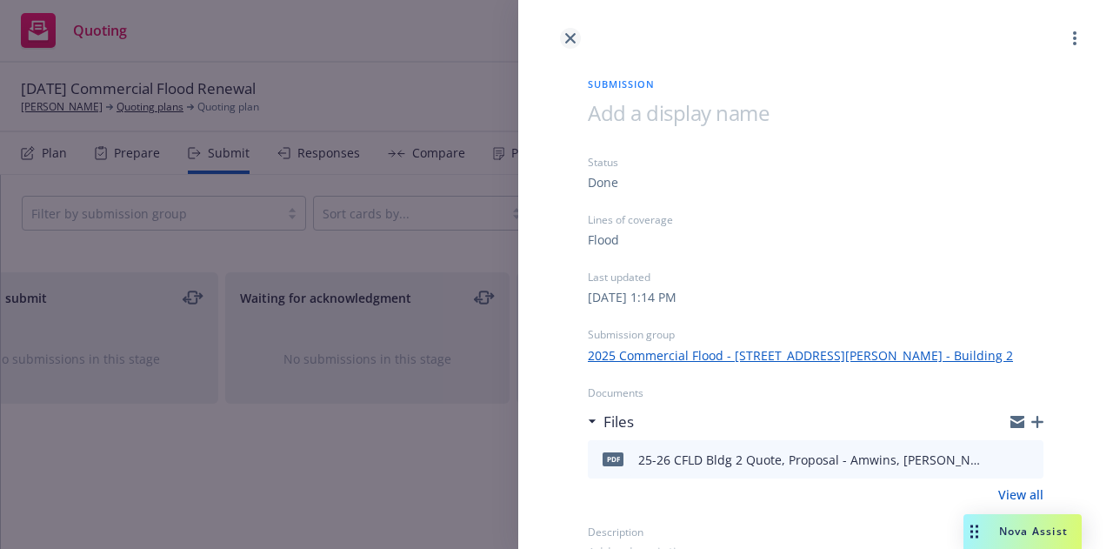
click at [564, 33] on link "close" at bounding box center [570, 38] width 21 height 21
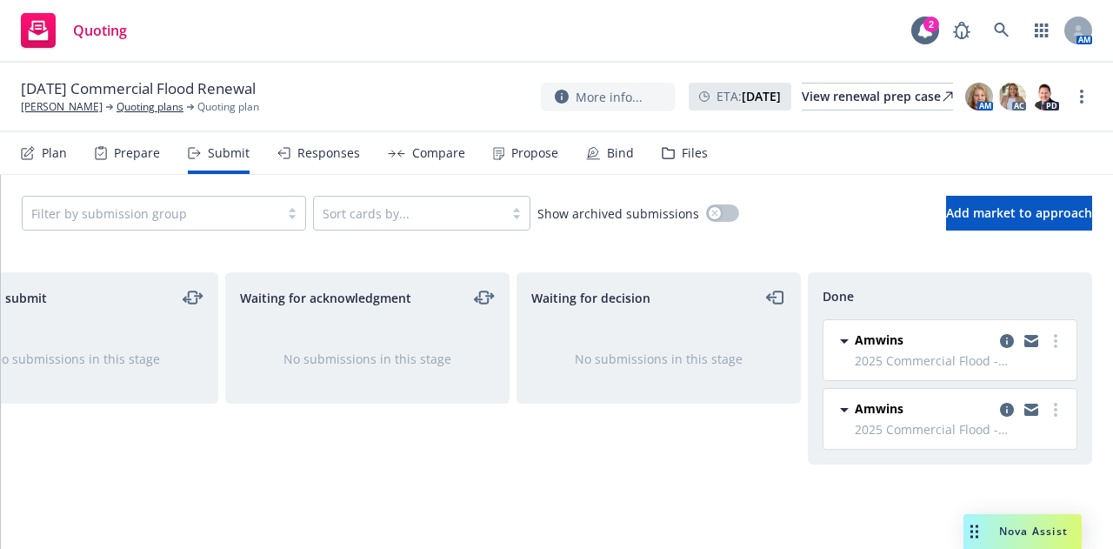
click at [43, 150] on div "Plan" at bounding box center [54, 153] width 25 height 14
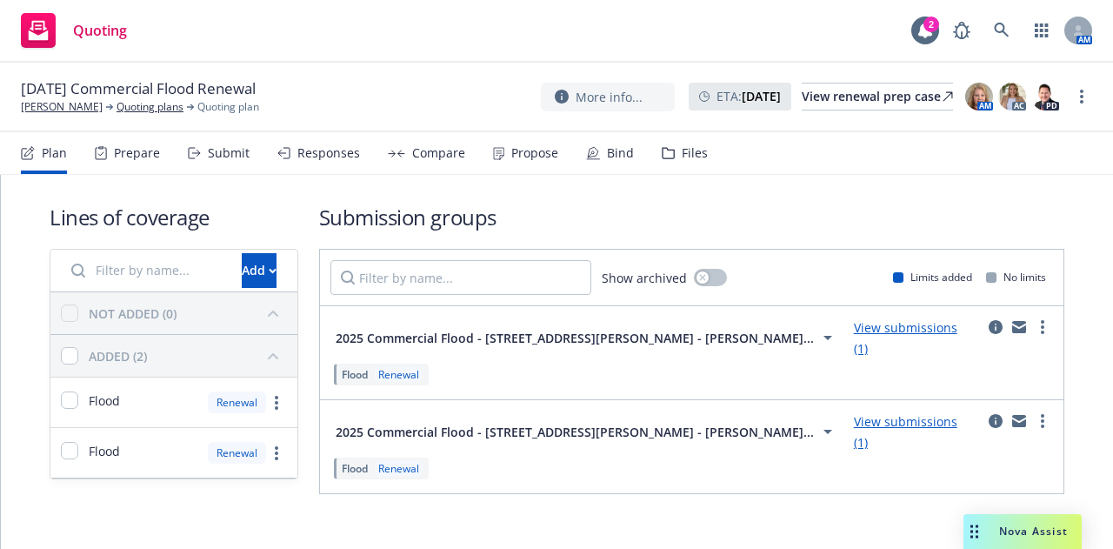
click at [207, 143] on div "Submit" at bounding box center [219, 153] width 62 height 42
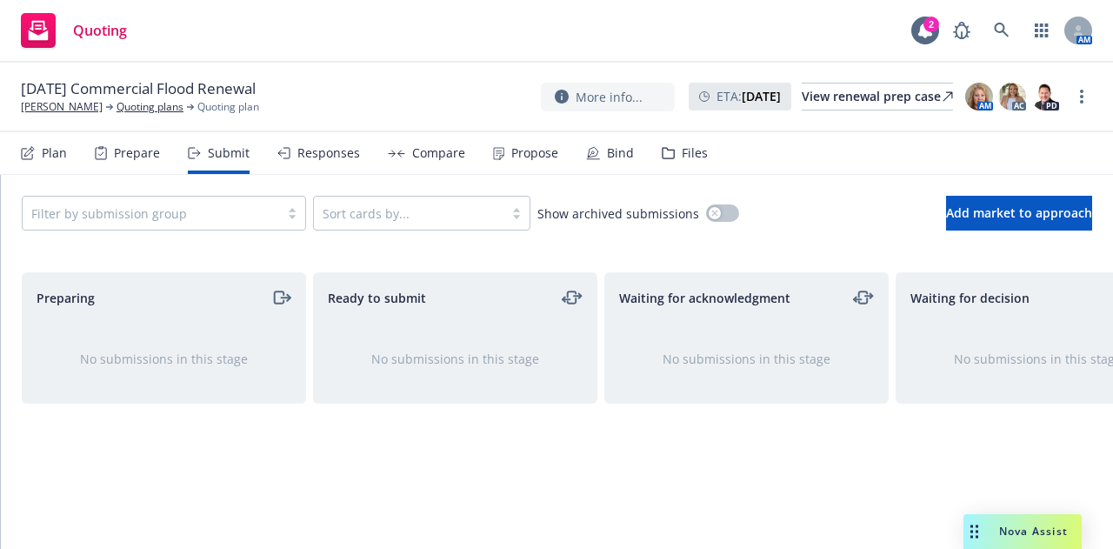
scroll to position [0, 379]
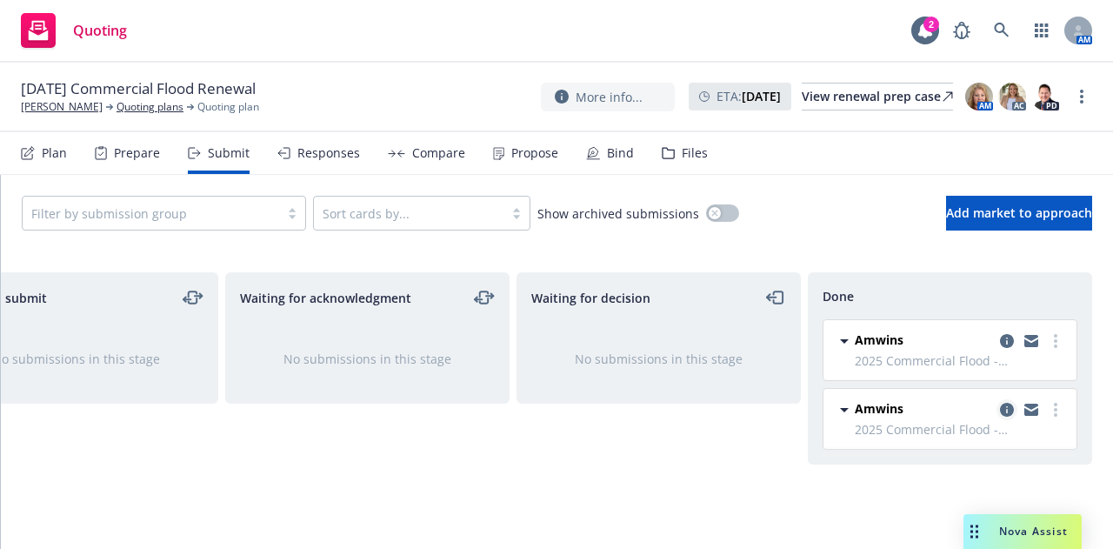
click at [1005, 411] on icon "copy logging email" at bounding box center [1007, 410] width 14 height 14
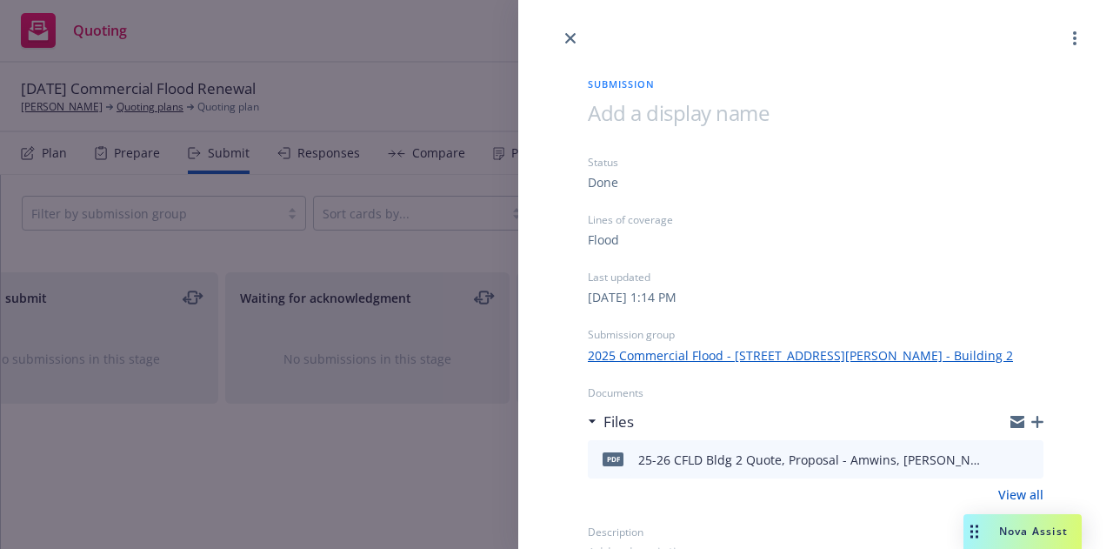
click at [840, 350] on link "2025 Commercial Flood - 640 Talmage Rd Ukiah, CA 95482 - Building 2" at bounding box center [800, 355] width 425 height 18
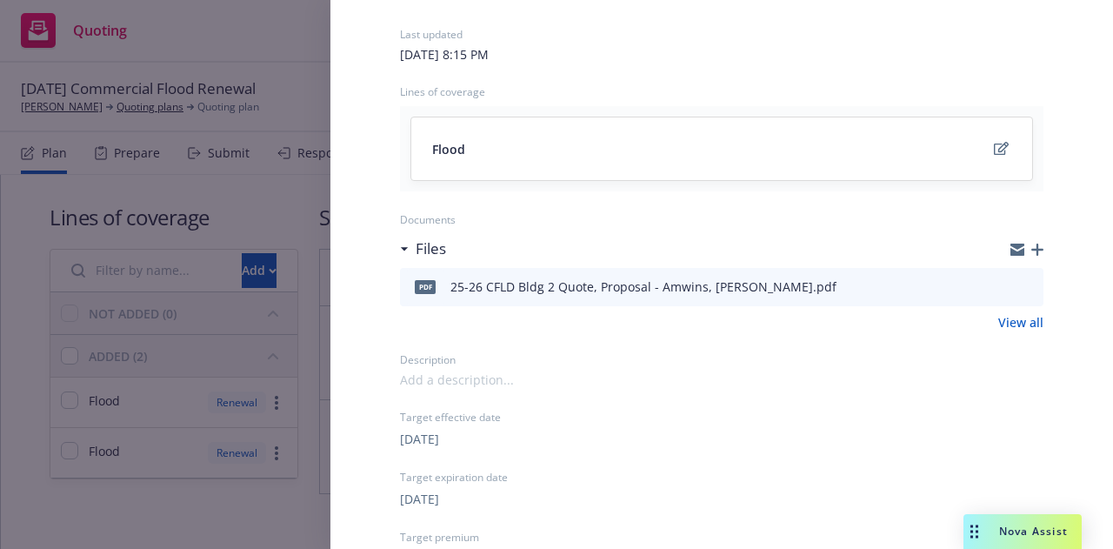
scroll to position [174, 0]
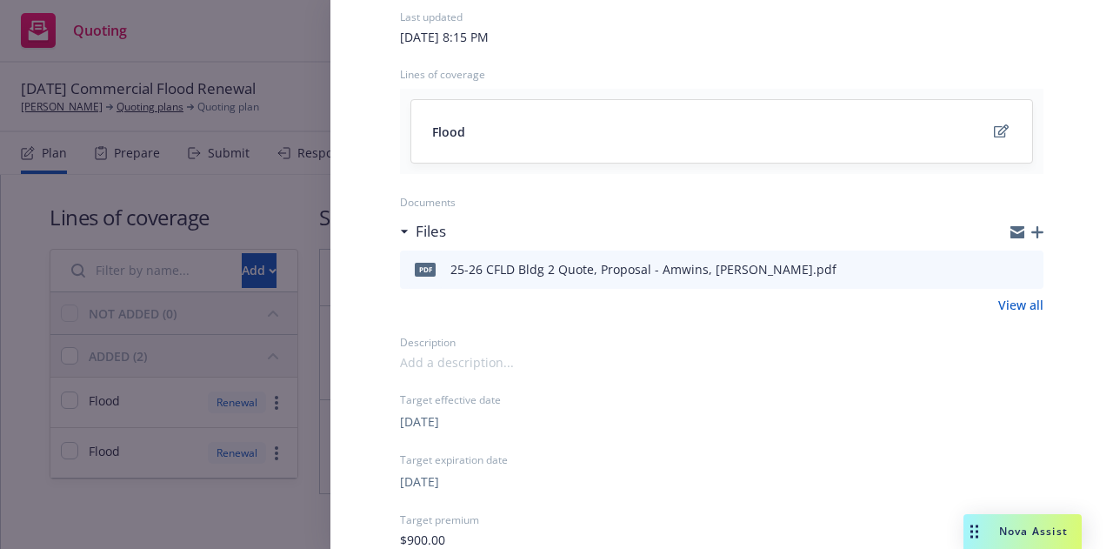
click at [1019, 267] on icon "preview file" at bounding box center [1027, 269] width 16 height 12
click at [258, 187] on div "Submission group 2025 Commercial Flood - 640 Talmage Rd Ukiah, CA 95482 - Build…" at bounding box center [556, 274] width 1113 height 549
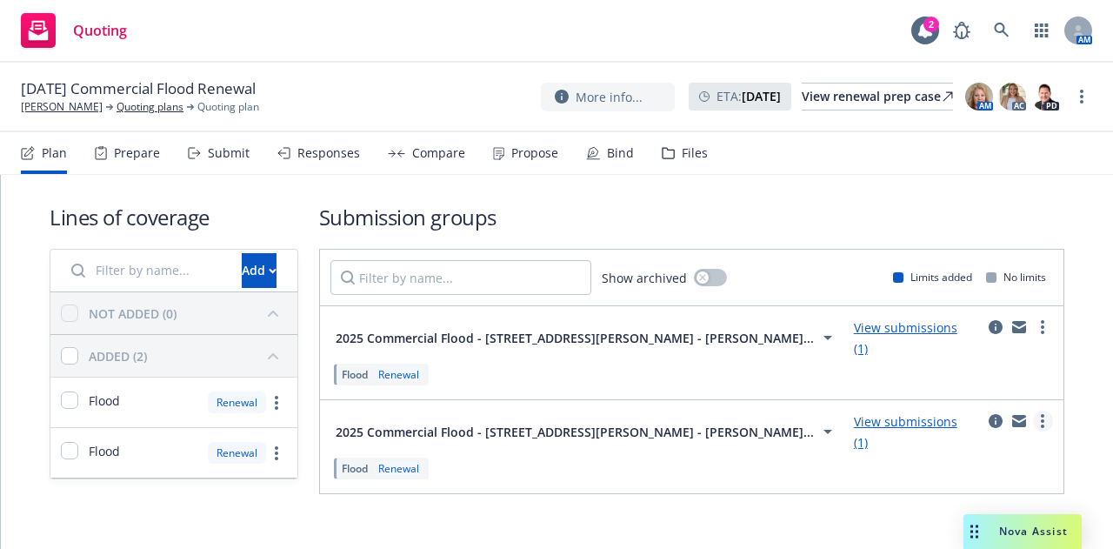
click at [1035, 424] on link "more" at bounding box center [1043, 420] width 20 height 21
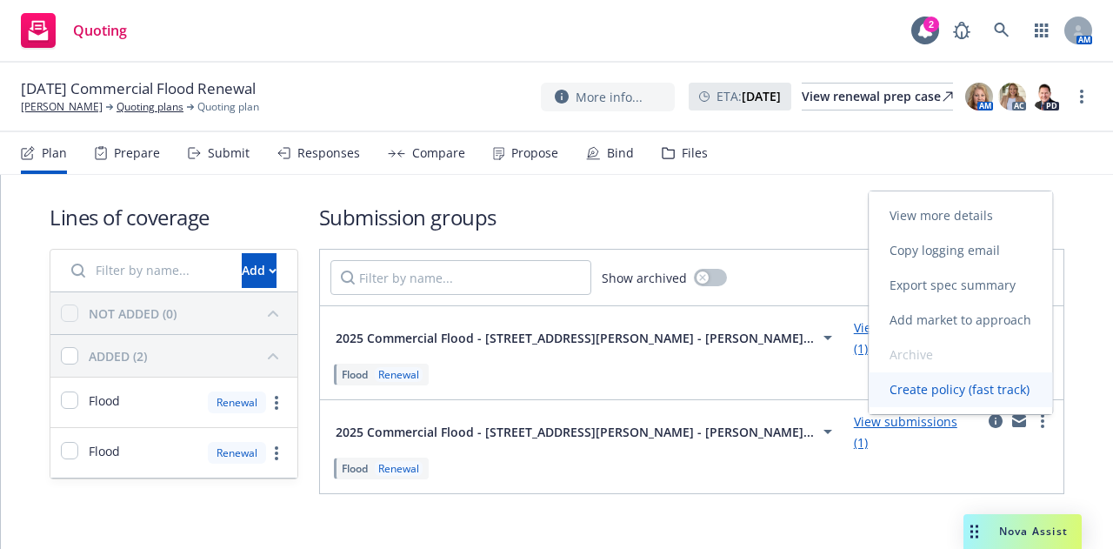
click at [956, 384] on span "Create policy (fast track)" at bounding box center [960, 389] width 182 height 17
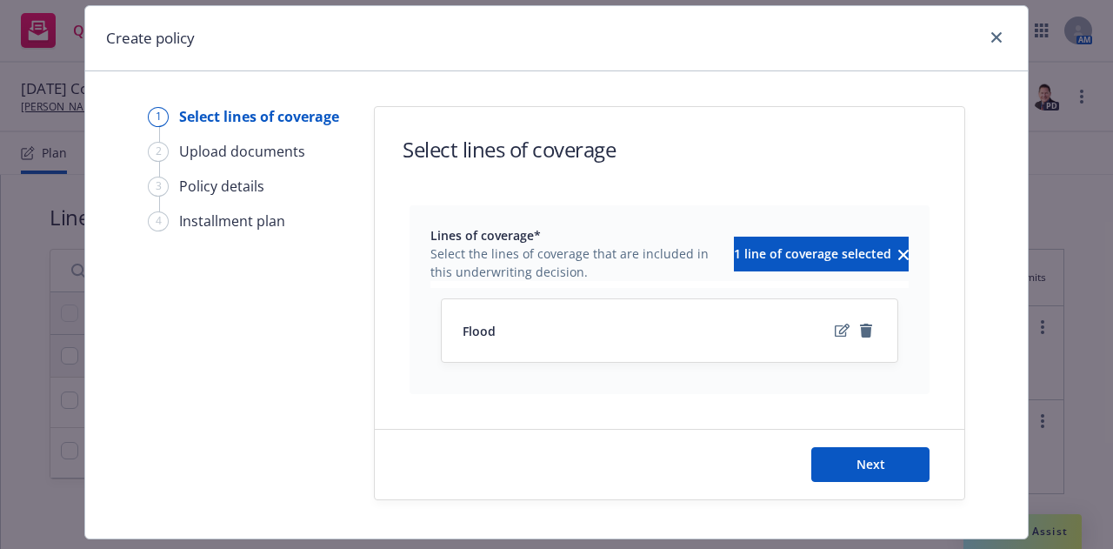
scroll to position [94, 0]
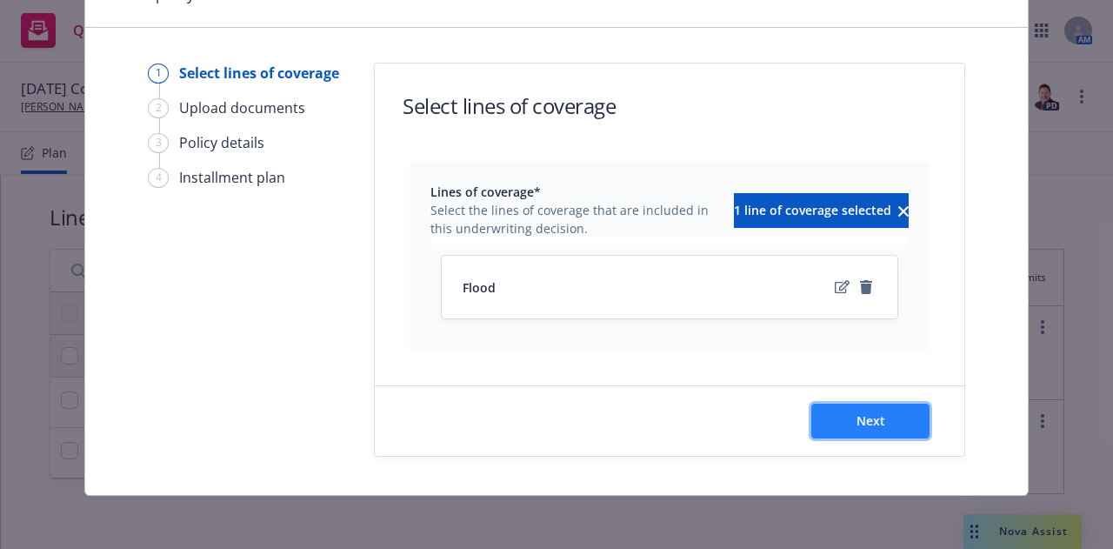
click at [837, 414] on button "Next" at bounding box center [870, 421] width 118 height 35
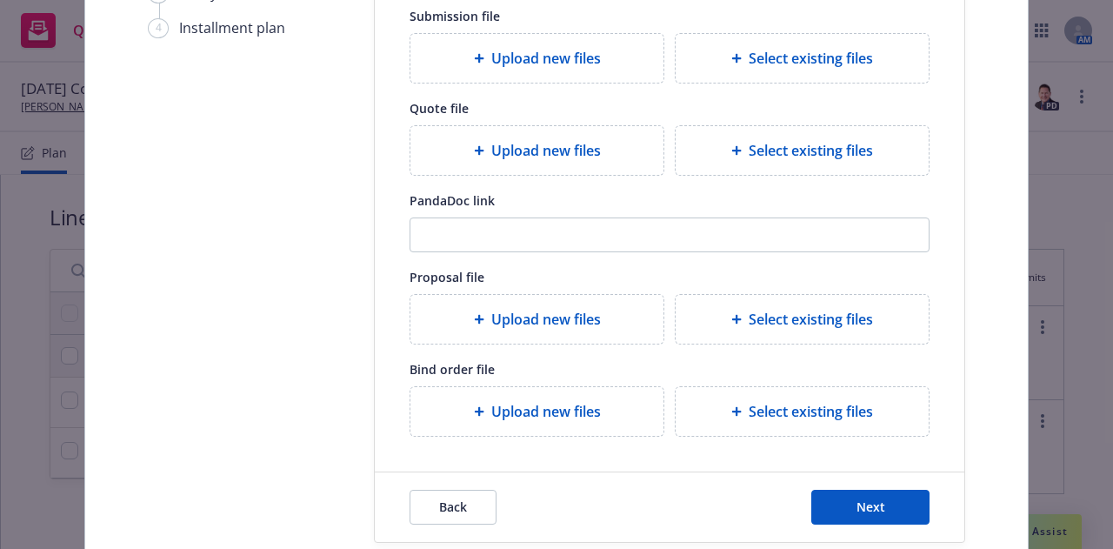
scroll to position [328, 0]
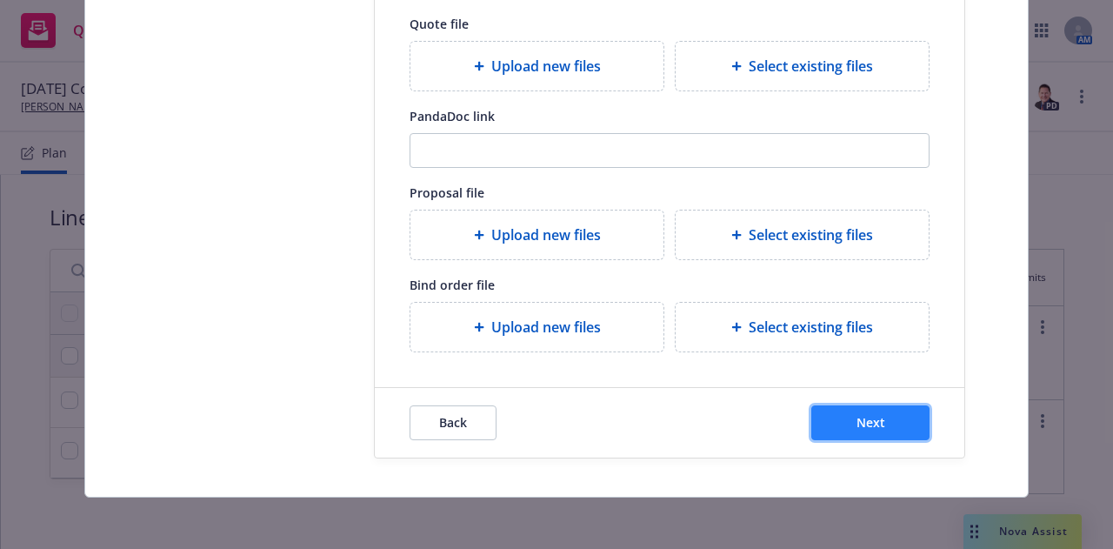
click at [886, 417] on button "Next" at bounding box center [870, 422] width 118 height 35
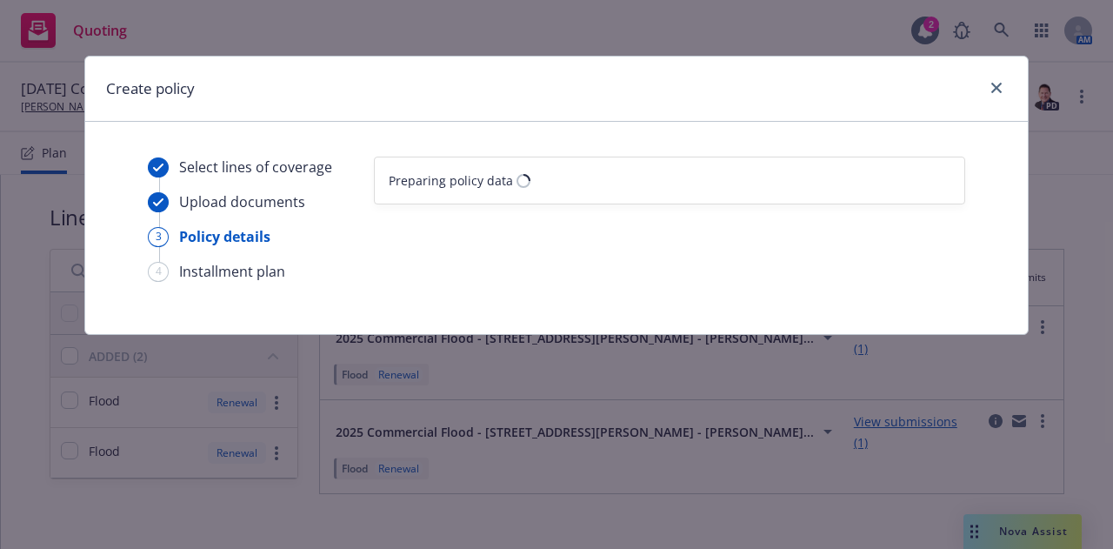
select select "12"
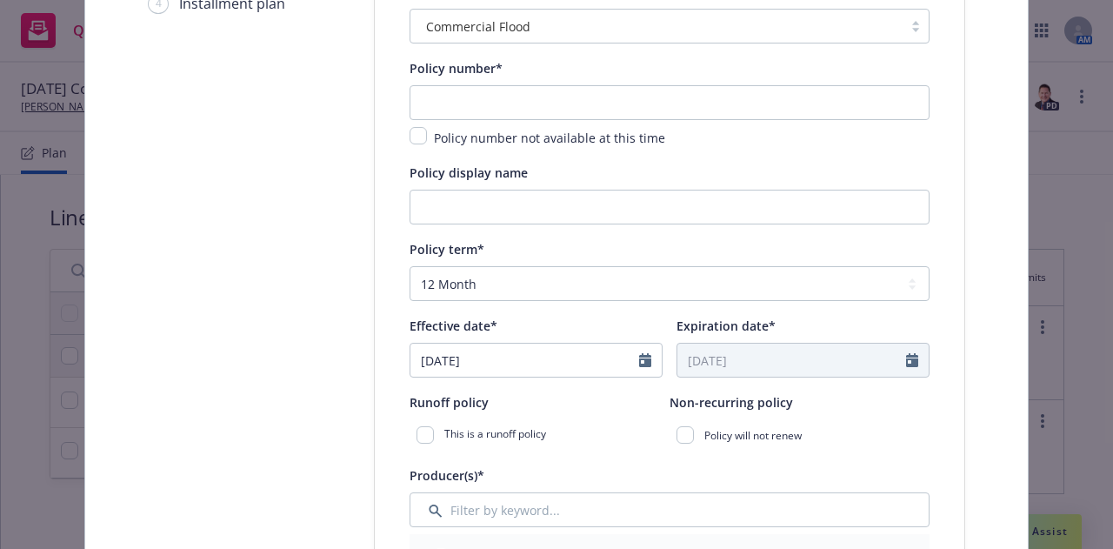
scroll to position [174, 0]
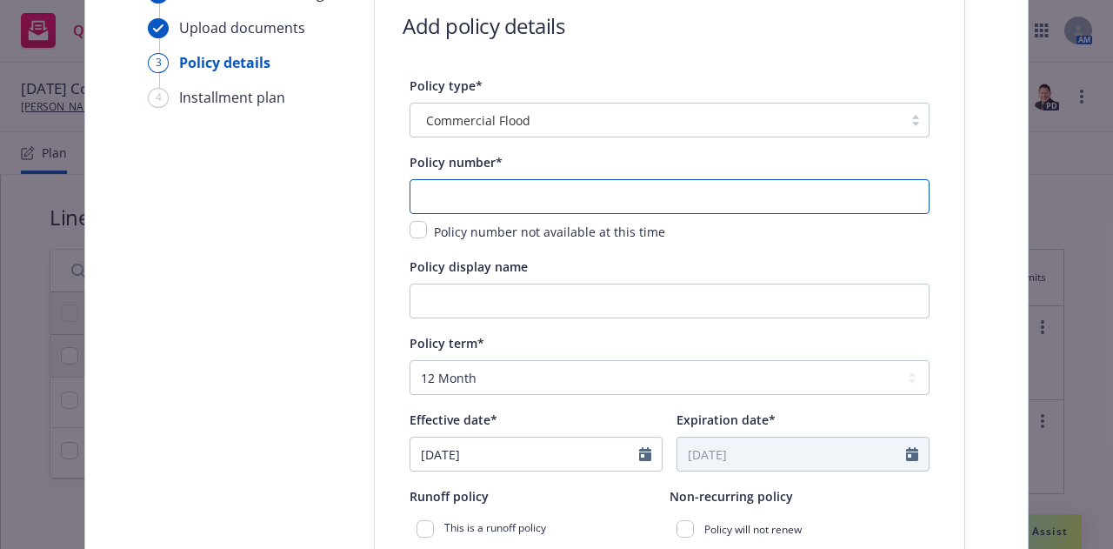
click at [455, 197] on input "text" at bounding box center [670, 196] width 520 height 35
paste input "42-DFD-000015-03"
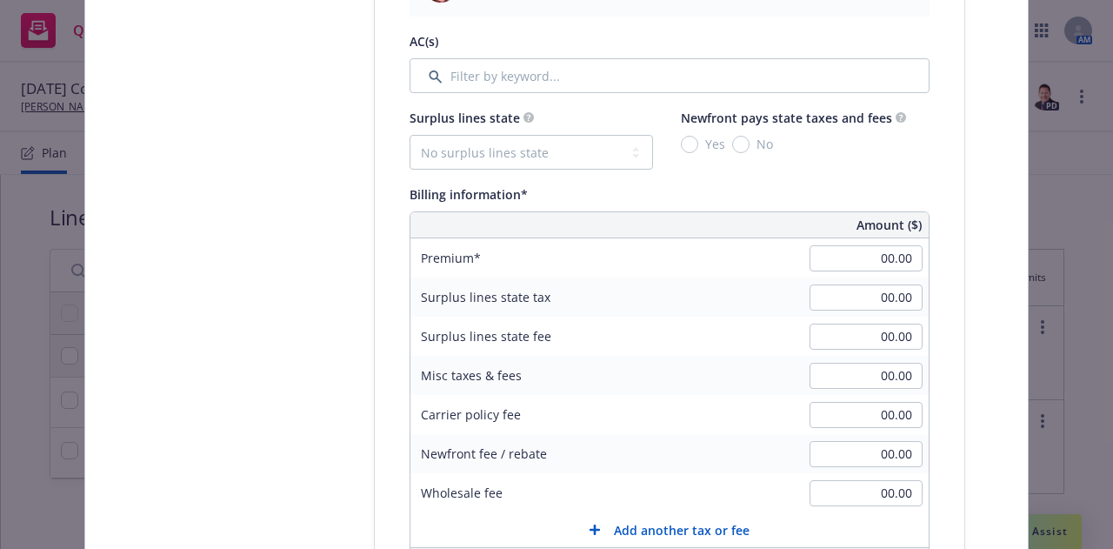
scroll to position [884, 0]
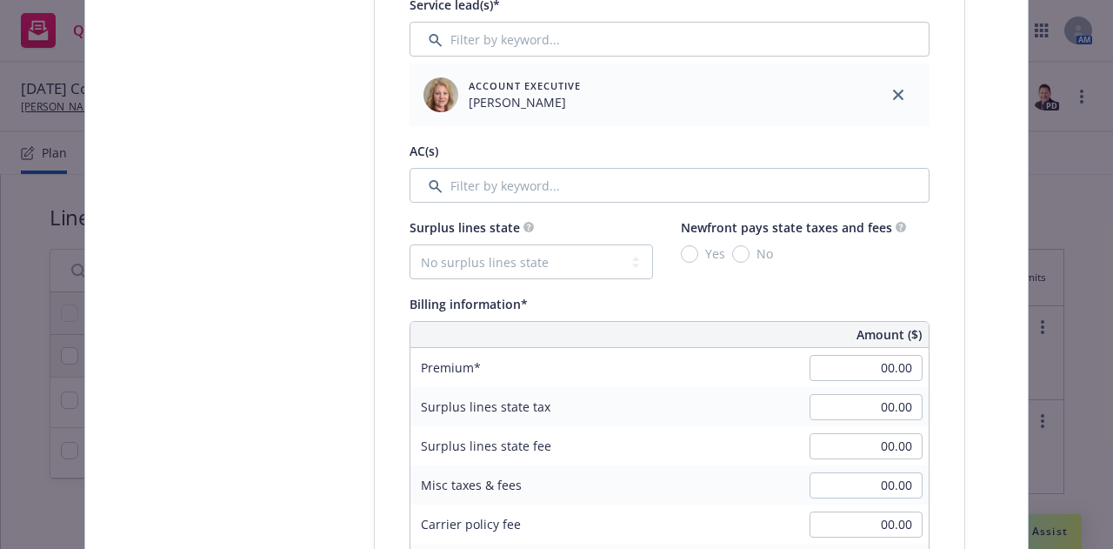
type input "42-DFD-000015-03"
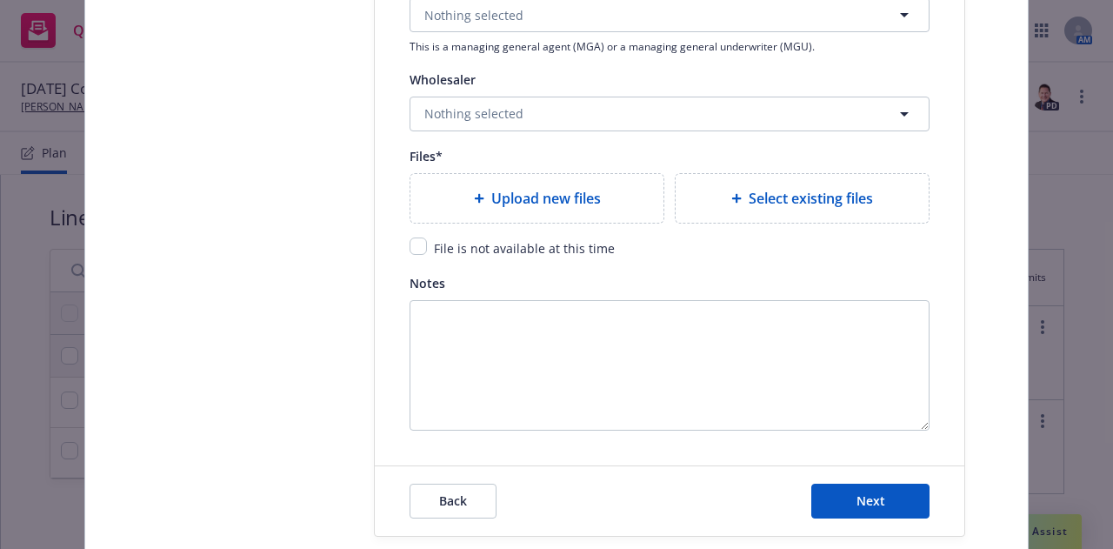
scroll to position [2102, 0]
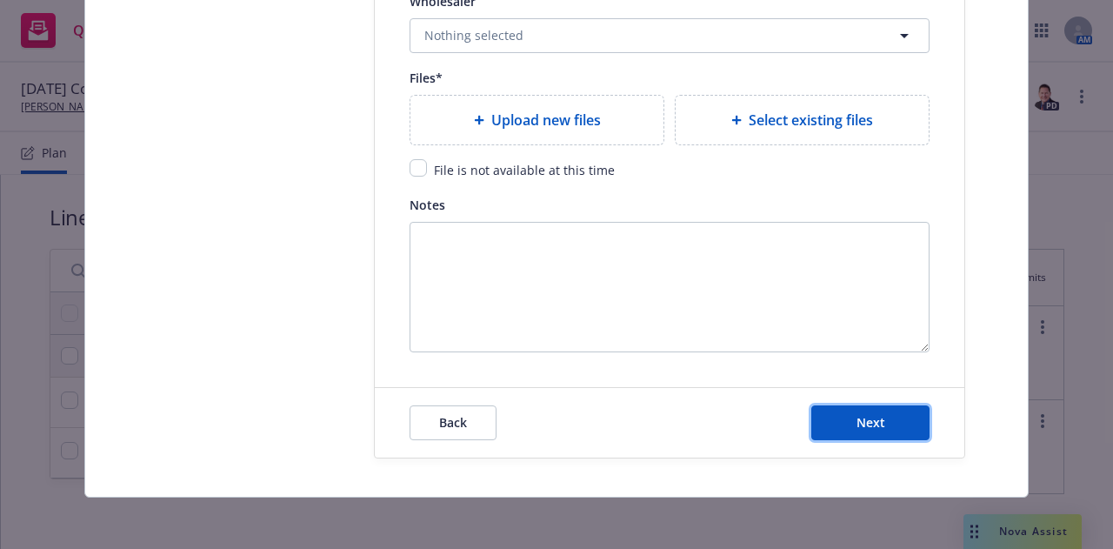
click at [889, 419] on button "Next" at bounding box center [870, 422] width 118 height 35
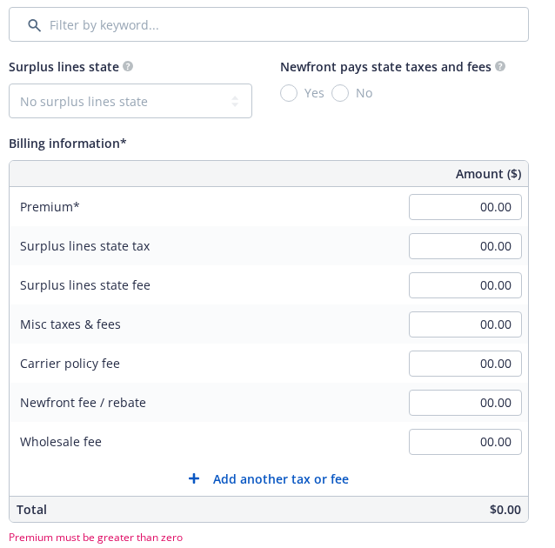
scroll to position [971, 317]
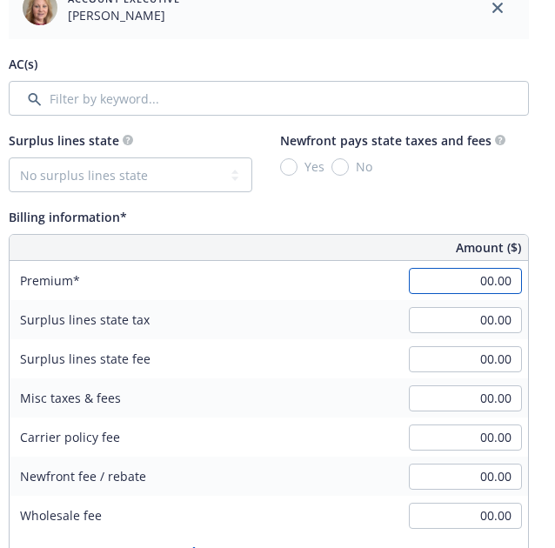
click at [484, 289] on input "00.00" at bounding box center [465, 281] width 113 height 26
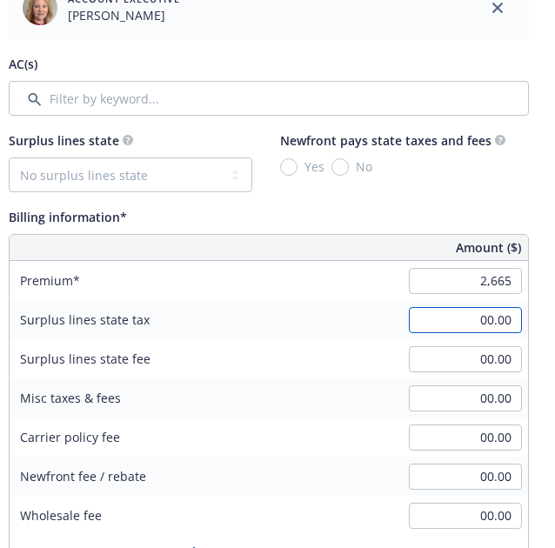
type input "2,665.00"
click at [499, 315] on input "00.00" at bounding box center [465, 320] width 113 height 26
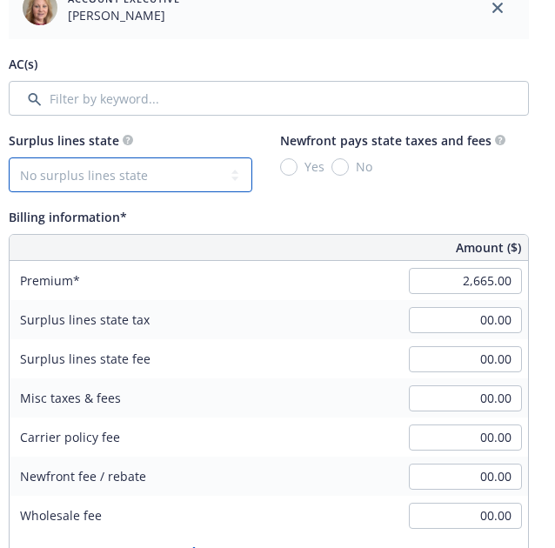
click at [117, 170] on select "No surplus lines state Alaska Alabama Arkansas Arizona California Colorado Conn…" at bounding box center [130, 174] width 243 height 35
select select "CA"
click at [9, 157] on select "No surplus lines state Alaska Alabama Arkansas Arizona California Colorado Conn…" at bounding box center [130, 174] width 243 height 35
type input "79.95"
type input "4.80"
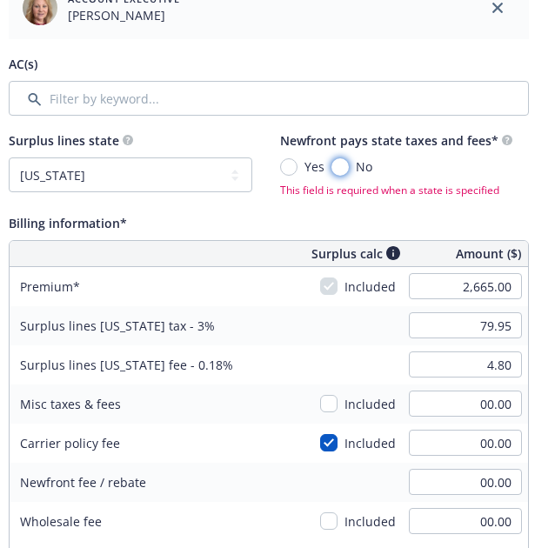
click at [344, 164] on input "No" at bounding box center [339, 166] width 17 height 17
radio input "true"
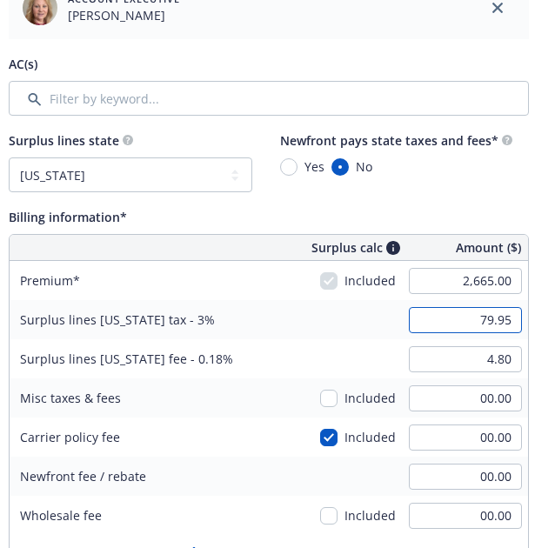
click at [496, 316] on input "79.95" at bounding box center [465, 320] width 113 height 26
type input "81.45"
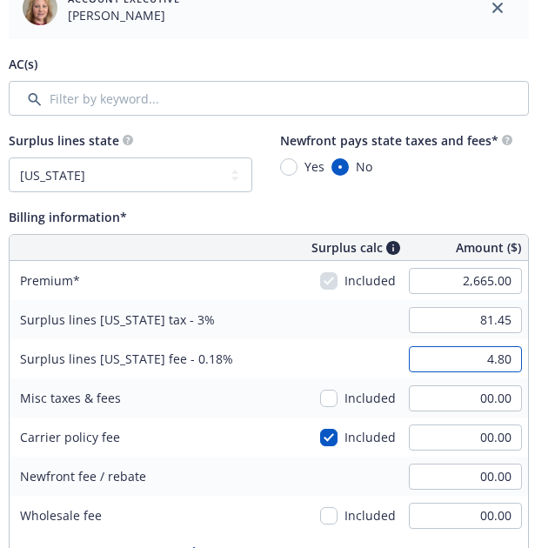
click at [476, 358] on input "4.80" at bounding box center [465, 359] width 113 height 26
click at [510, 362] on input "4.80" at bounding box center [465, 359] width 113 height 26
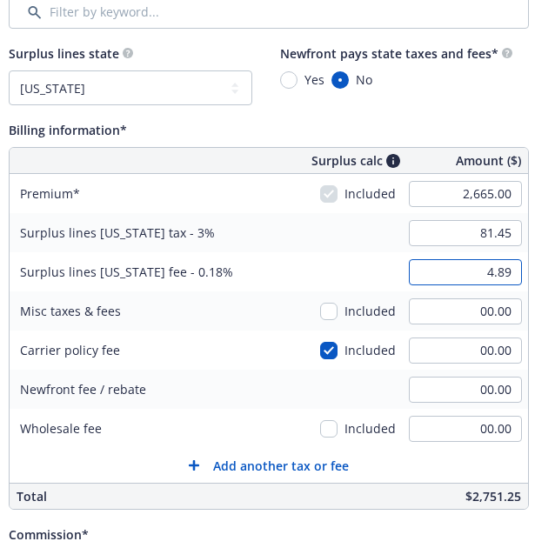
type input "4.89"
click at [506, 310] on input "00.00" at bounding box center [465, 311] width 113 height 26
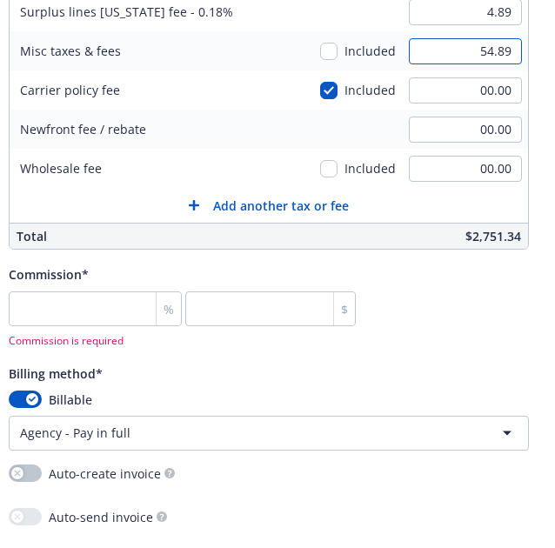
scroll to position [1319, 317]
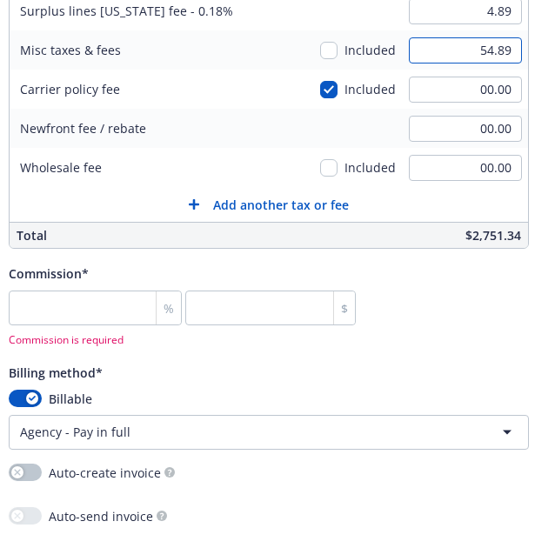
type input "54.89"
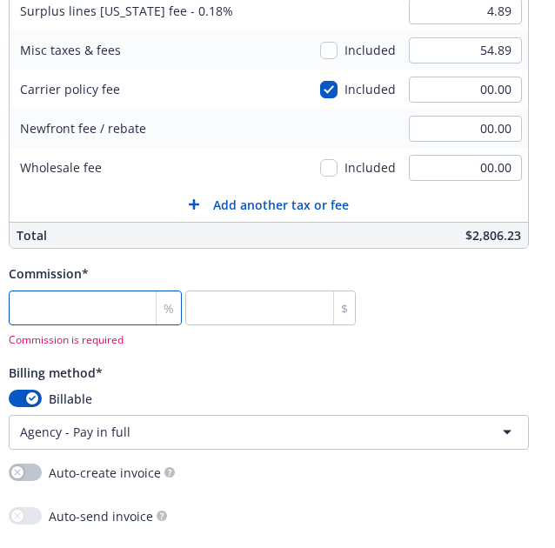
click at [58, 309] on input "number" at bounding box center [95, 307] width 173 height 35
type input "0"
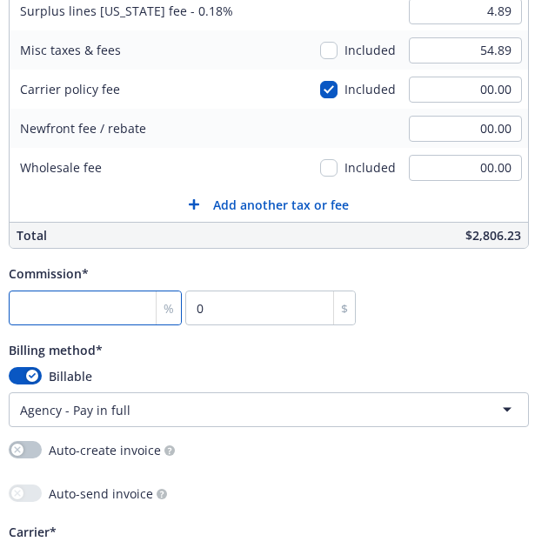
click at [45, 310] on input "number" at bounding box center [95, 307] width 173 height 35
type input "1"
type input "26.65"
type input "15"
type input "399.75"
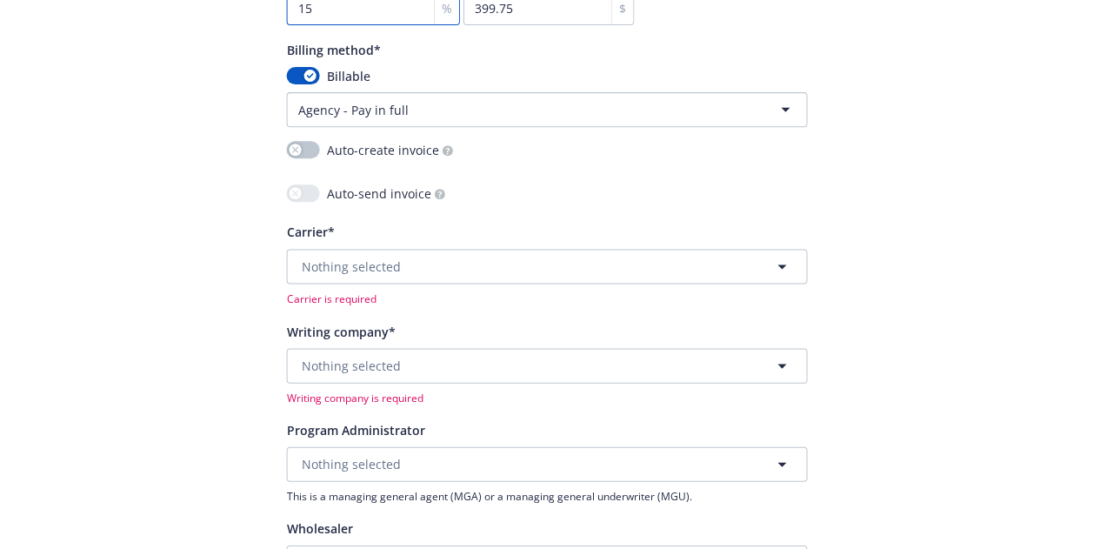
scroll to position [1667, 317]
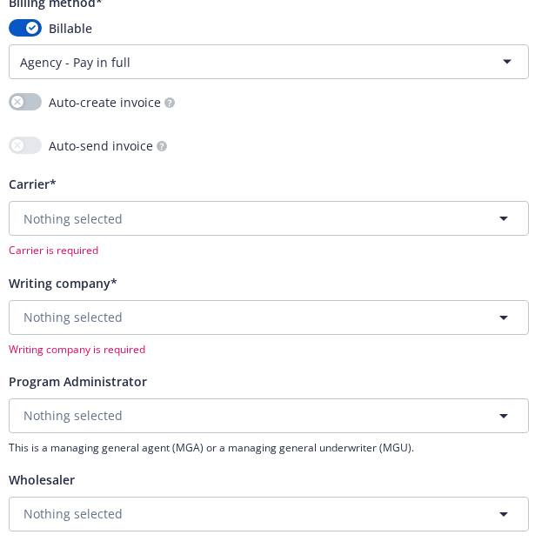
type input "15"
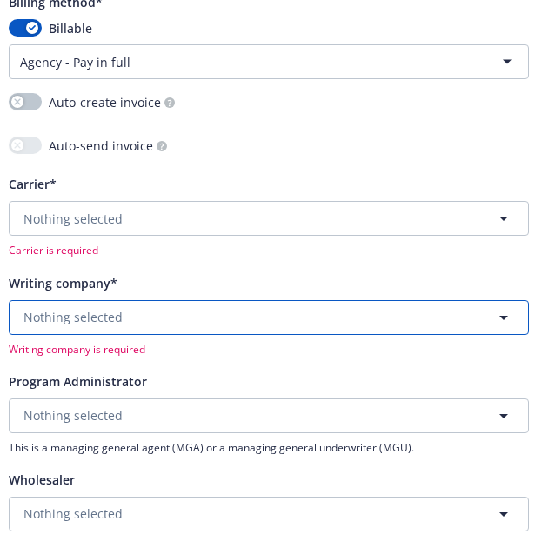
click at [112, 312] on span "Nothing selected" at bounding box center [72, 317] width 99 height 18
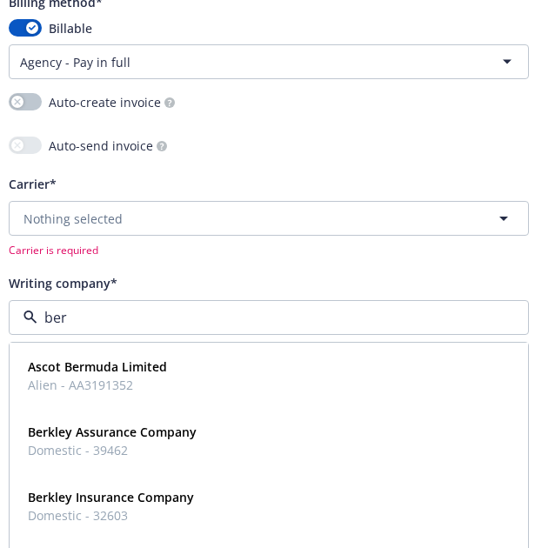
type input "berk"
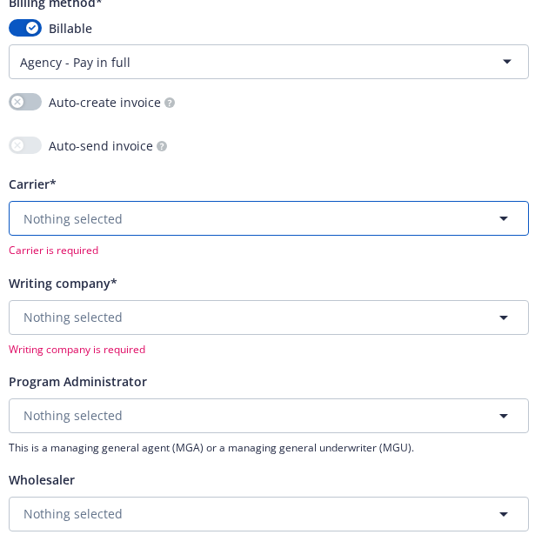
click at [123, 217] on button "Nothing selected" at bounding box center [269, 218] width 520 height 35
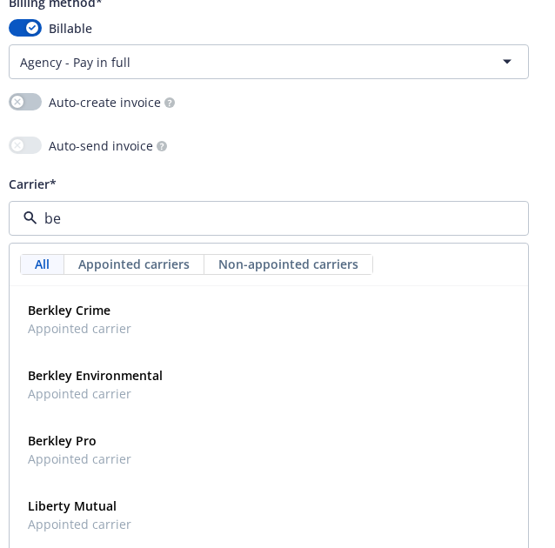
type input "b"
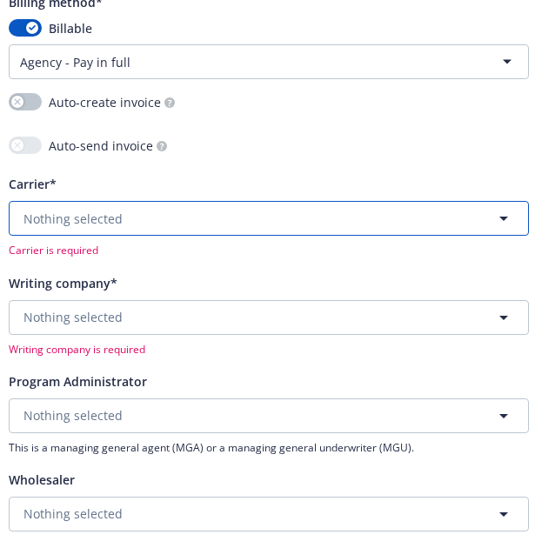
click at [59, 201] on button "Nothing selected" at bounding box center [269, 218] width 520 height 35
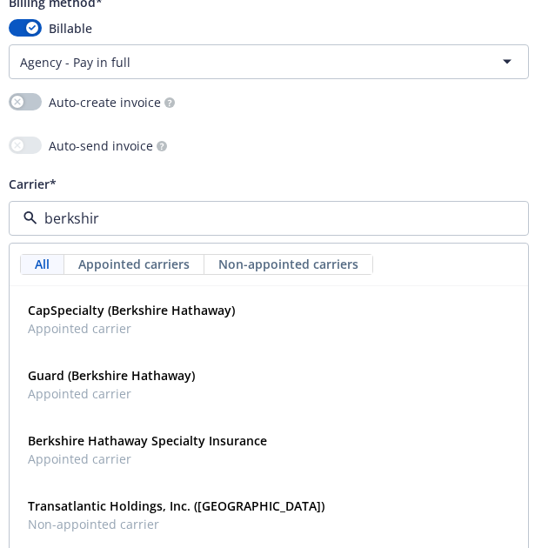
type input "berkshire"
click at [202, 450] on span "Appointed carrier" at bounding box center [147, 459] width 239 height 18
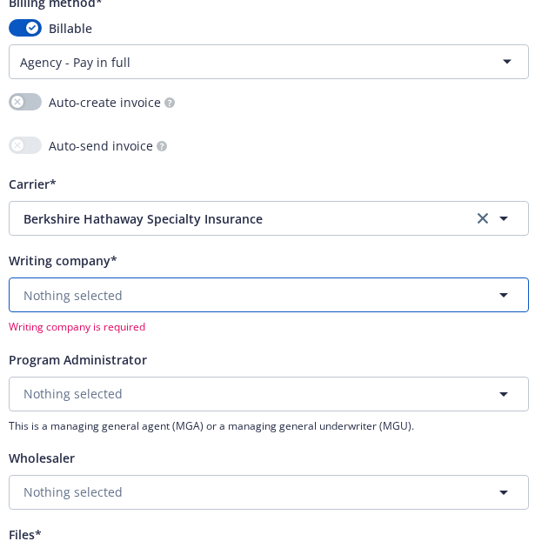
click at [157, 307] on button "Nothing selected" at bounding box center [269, 294] width 520 height 35
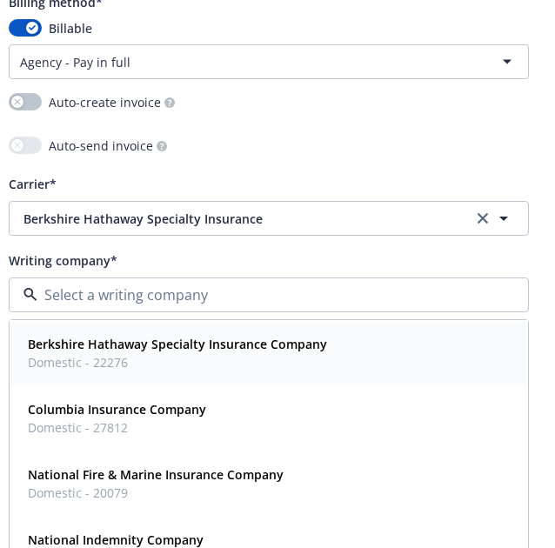
click at [101, 336] on strong "Berkshire Hathaway Specialty Insurance Company" at bounding box center [177, 344] width 299 height 17
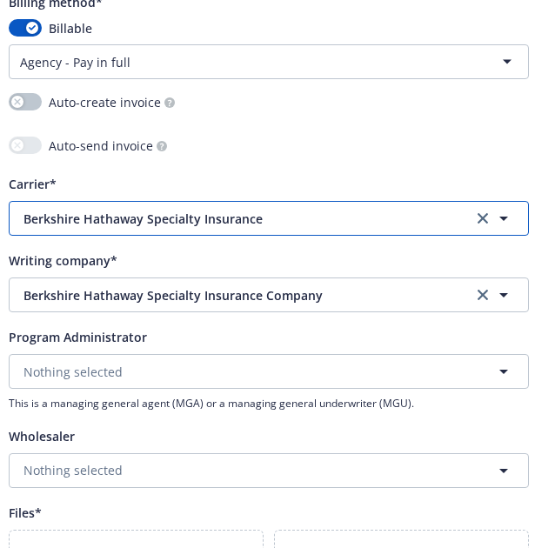
click at [162, 210] on span "Berkshire Hathaway Specialty Insurance" at bounding box center [234, 219] width 423 height 18
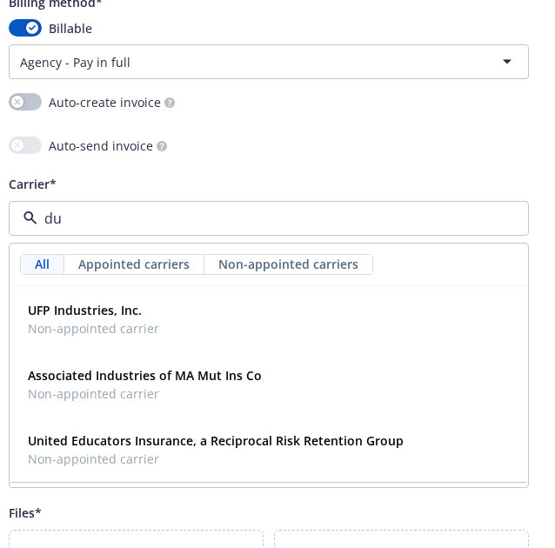
type input "d"
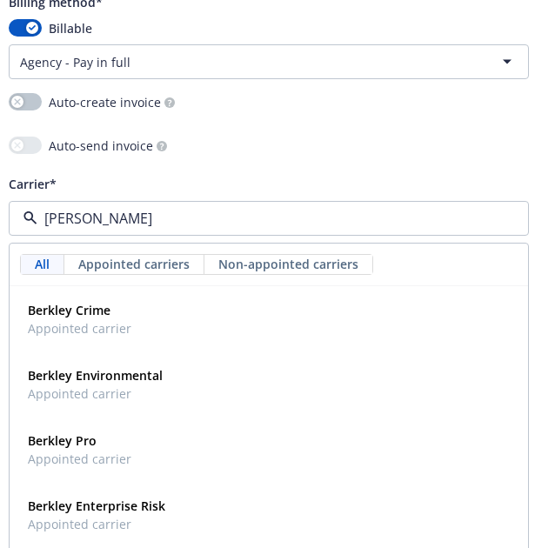
type input "berks"
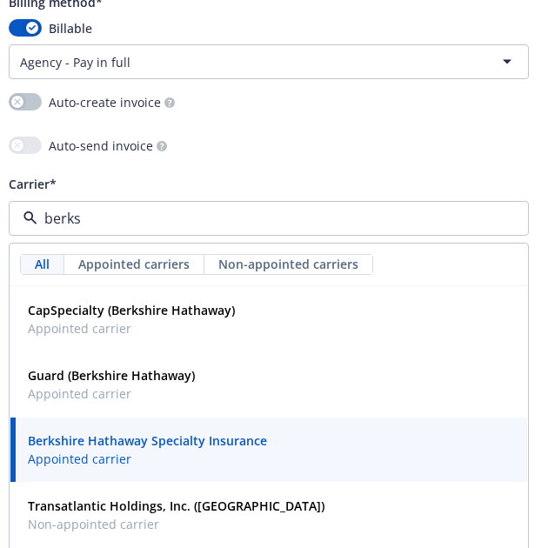
click at [234, 433] on strong "Berkshire Hathaway Specialty Insurance" at bounding box center [147, 440] width 239 height 17
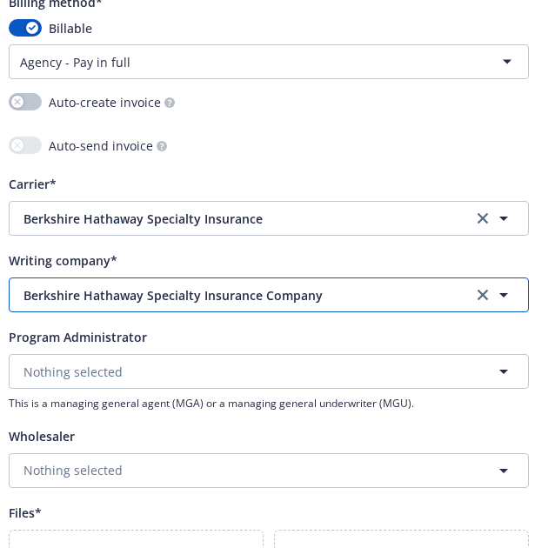
click at [206, 295] on span "Berkshire Hathaway Specialty Insurance Company" at bounding box center [234, 295] width 423 height 18
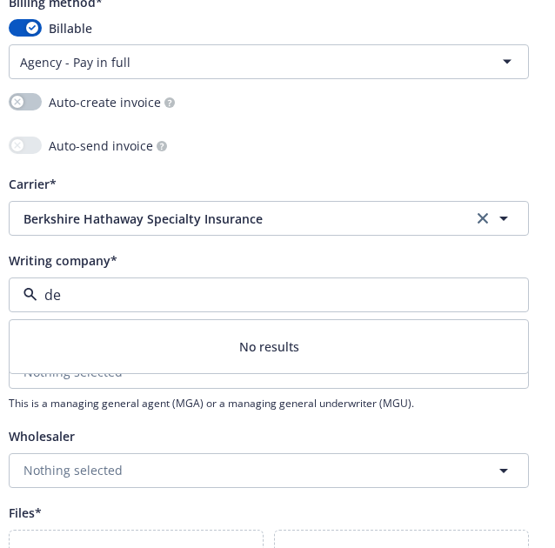
type input "d"
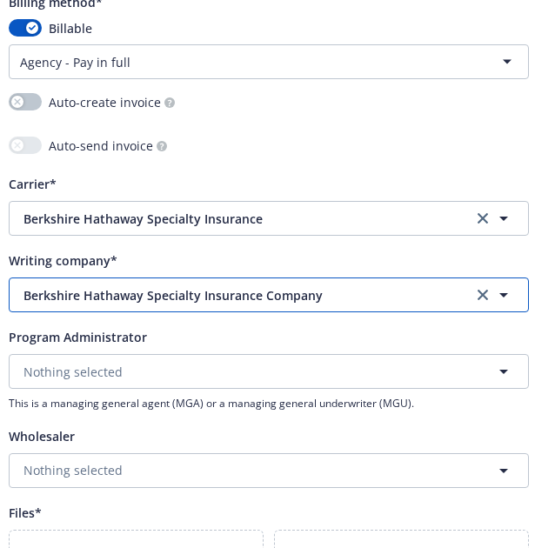
click at [110, 292] on span "Berkshire Hathaway Specialty Insurance Company" at bounding box center [234, 295] width 423 height 18
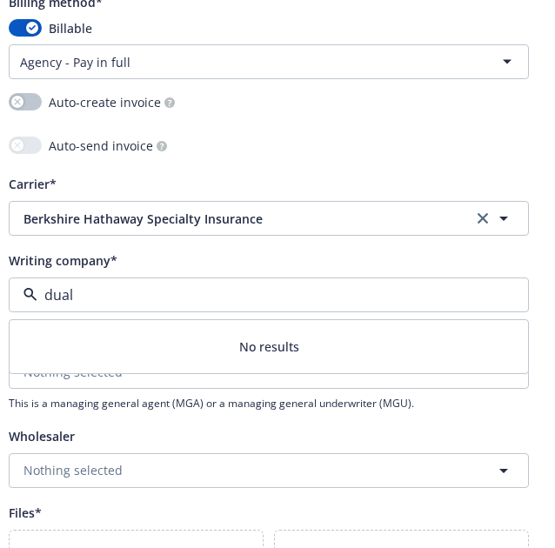
type input "dual"
click at [179, 194] on div "Carrier* Berkshire Hathaway Specialty Insurance" at bounding box center [269, 204] width 520 height 63
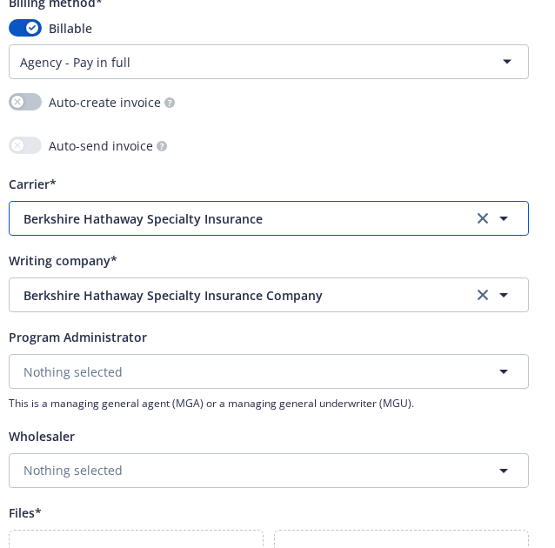
click at [176, 210] on span "Berkshire Hathaway Specialty Insurance" at bounding box center [234, 219] width 423 height 18
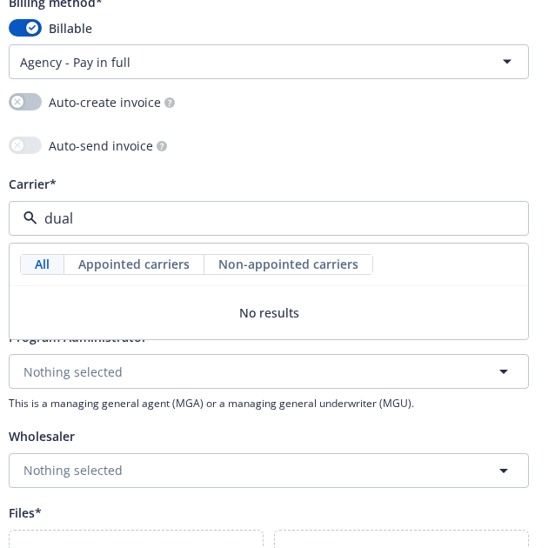
type input "dual"
click at [183, 347] on div "Program Administrator Nothing selected This is a managing general agent (MGA) o…" at bounding box center [269, 368] width 520 height 84
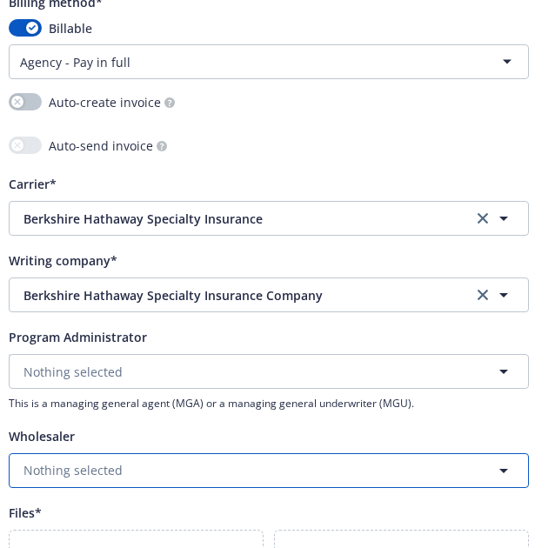
click at [200, 467] on button "Nothing selected" at bounding box center [269, 470] width 520 height 35
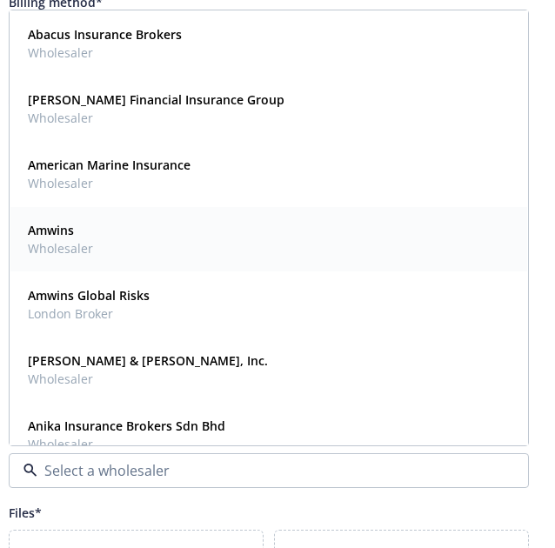
click at [120, 230] on div "Amwins Wholesaler" at bounding box center [269, 238] width 496 height 43
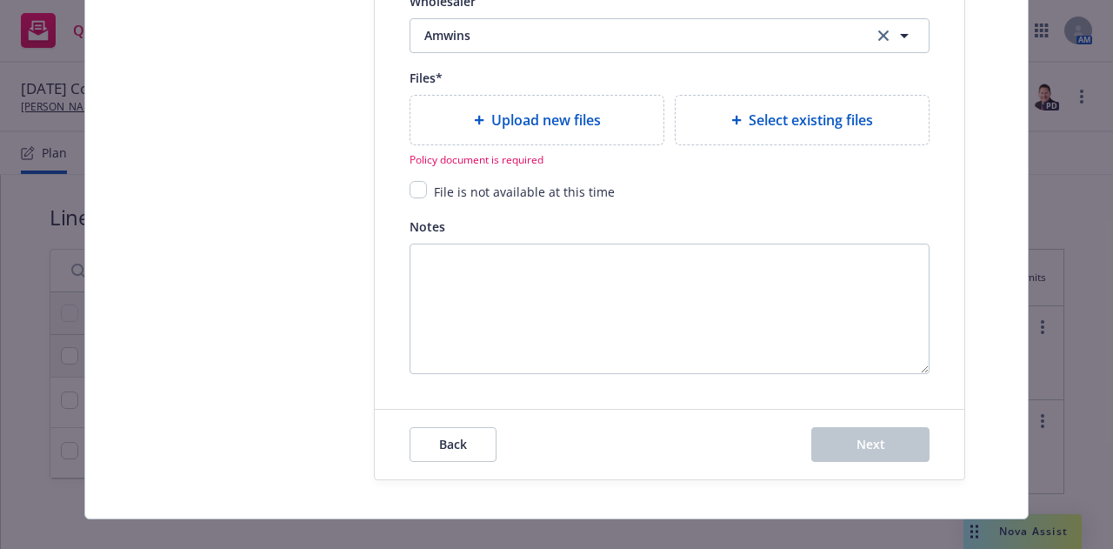
scroll to position [2124, 0]
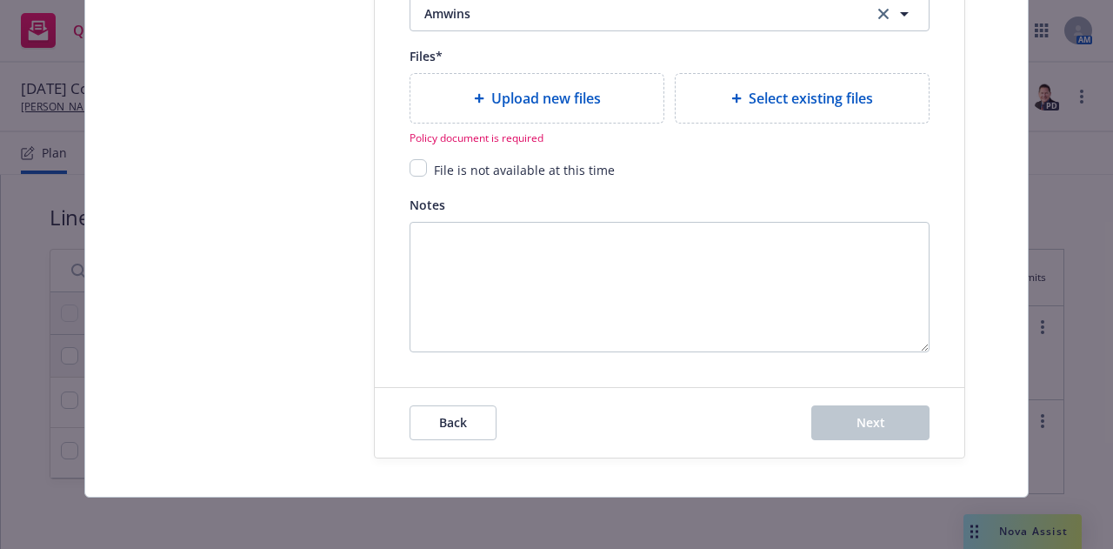
click at [573, 116] on div "Upload new files" at bounding box center [536, 98] width 253 height 49
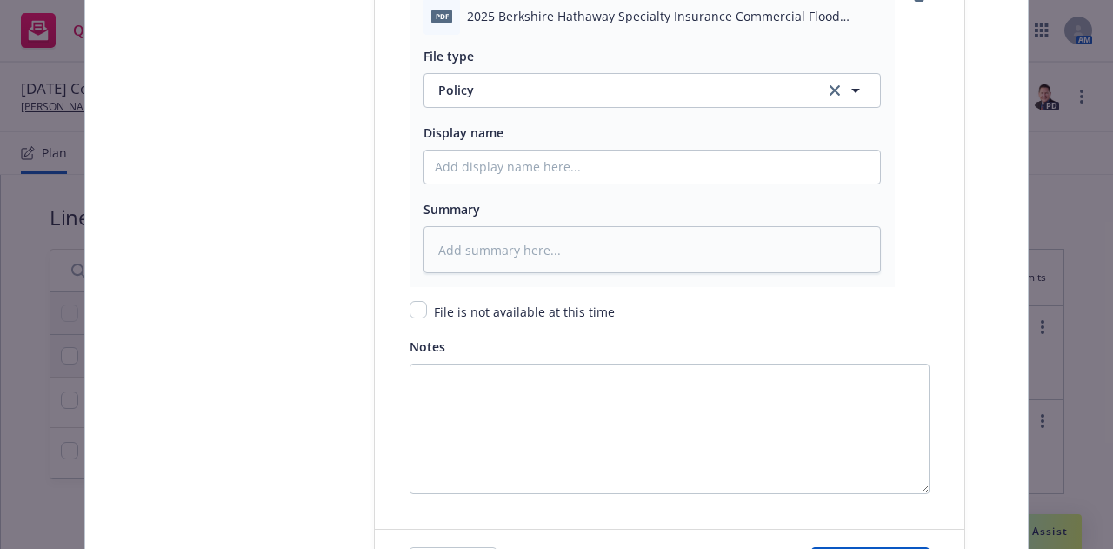
scroll to position [2415, 0]
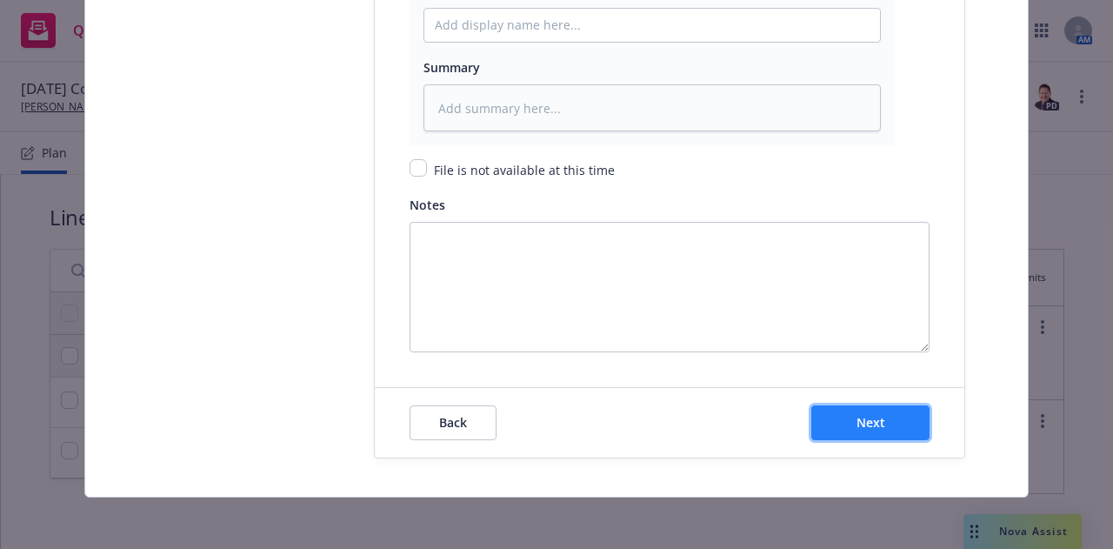
click at [868, 430] on button "Next" at bounding box center [870, 422] width 118 height 35
type textarea "x"
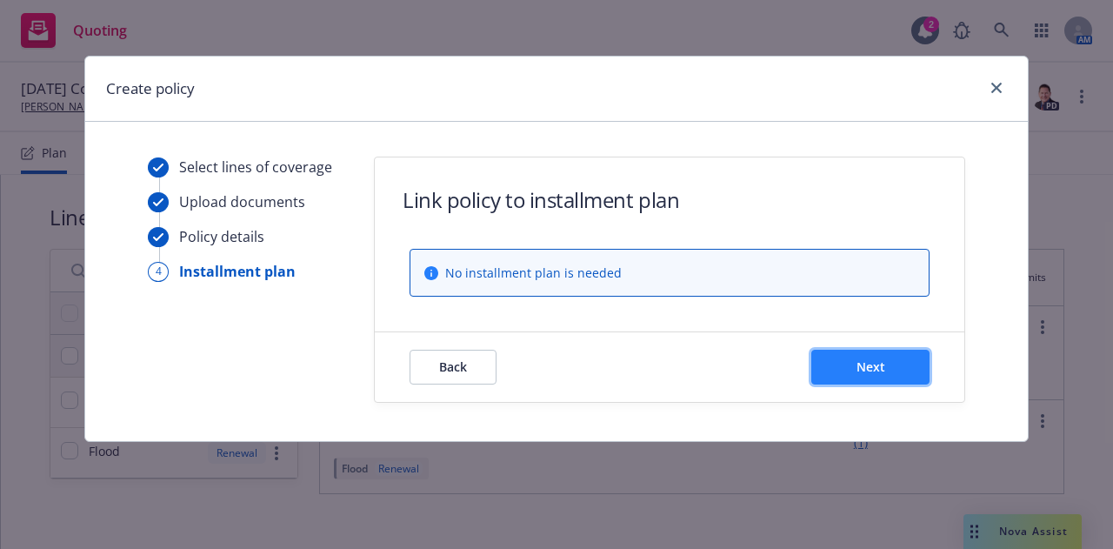
click at [866, 363] on span "Next" at bounding box center [871, 366] width 29 height 17
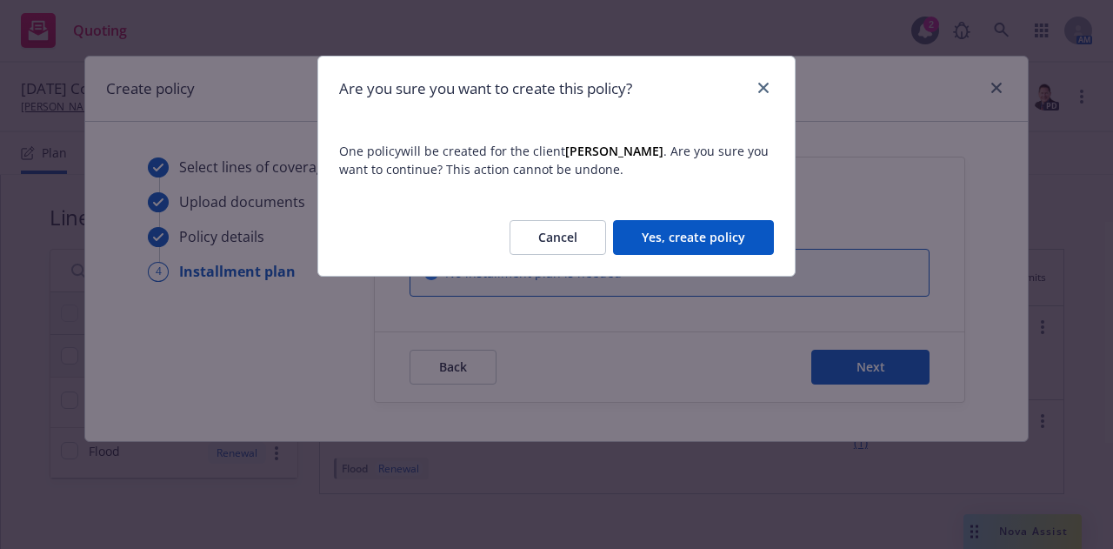
click at [745, 237] on button "Yes, create policy" at bounding box center [693, 237] width 161 height 35
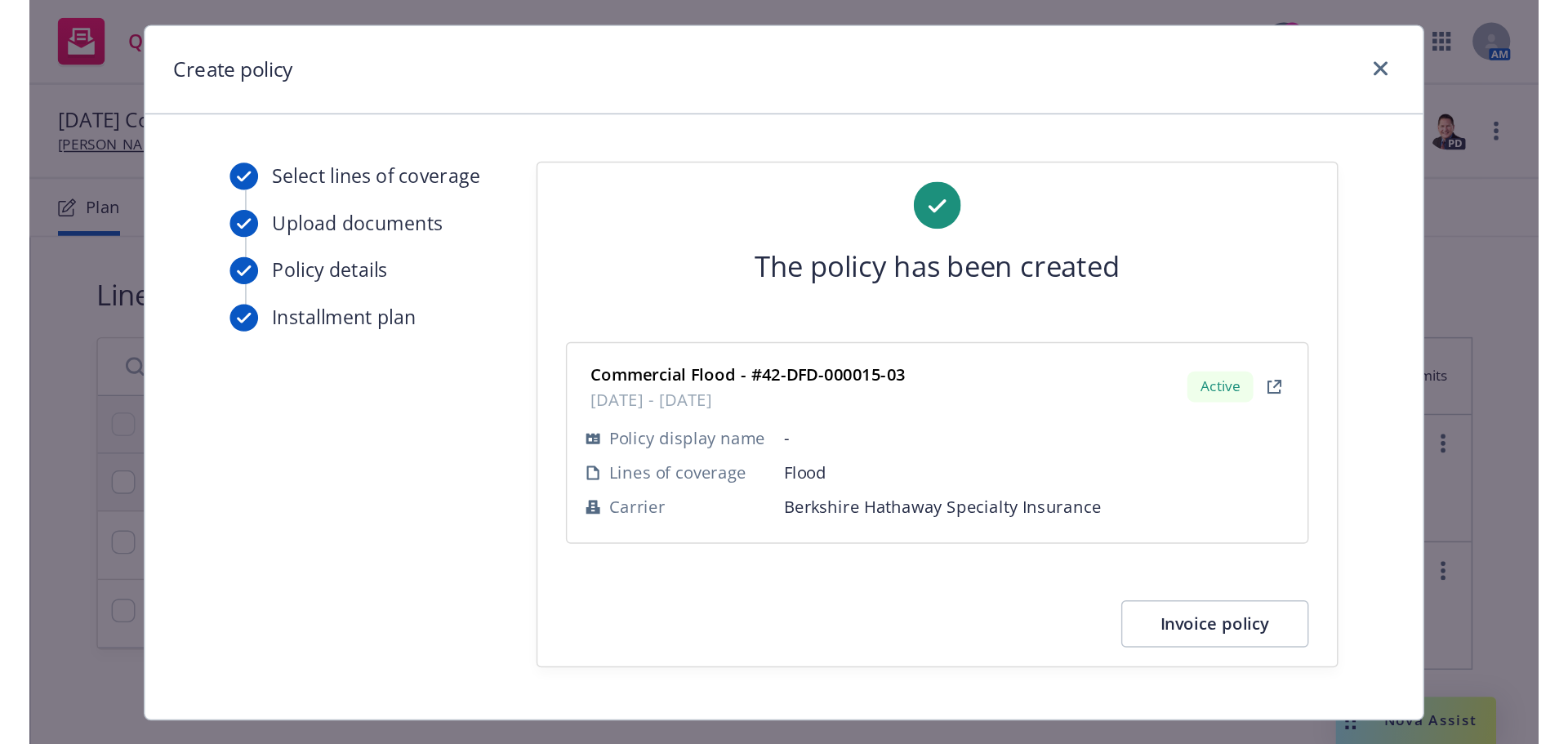
scroll to position [69, 0]
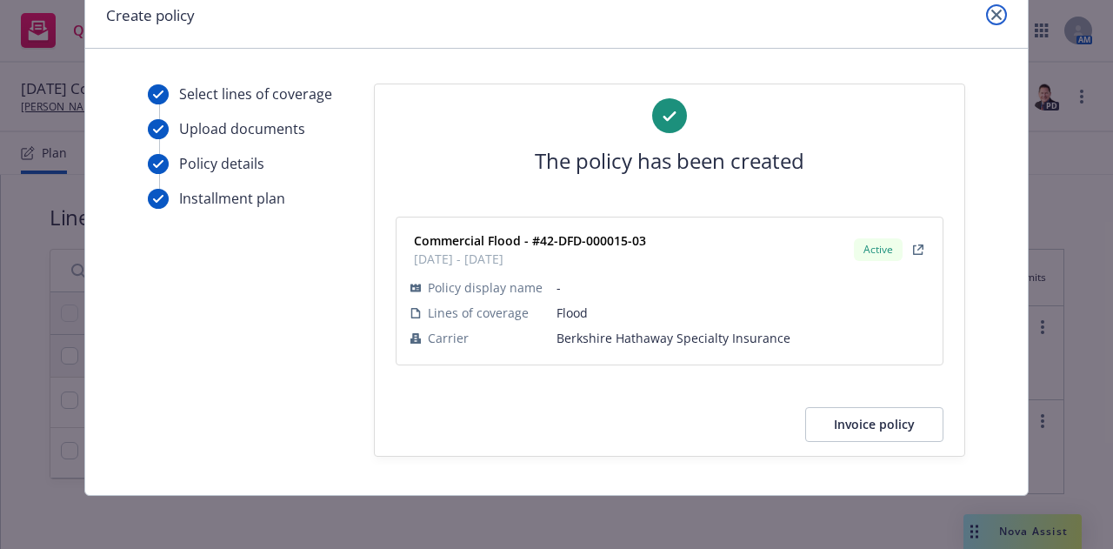
click at [991, 12] on icon "close" at bounding box center [996, 15] width 10 height 10
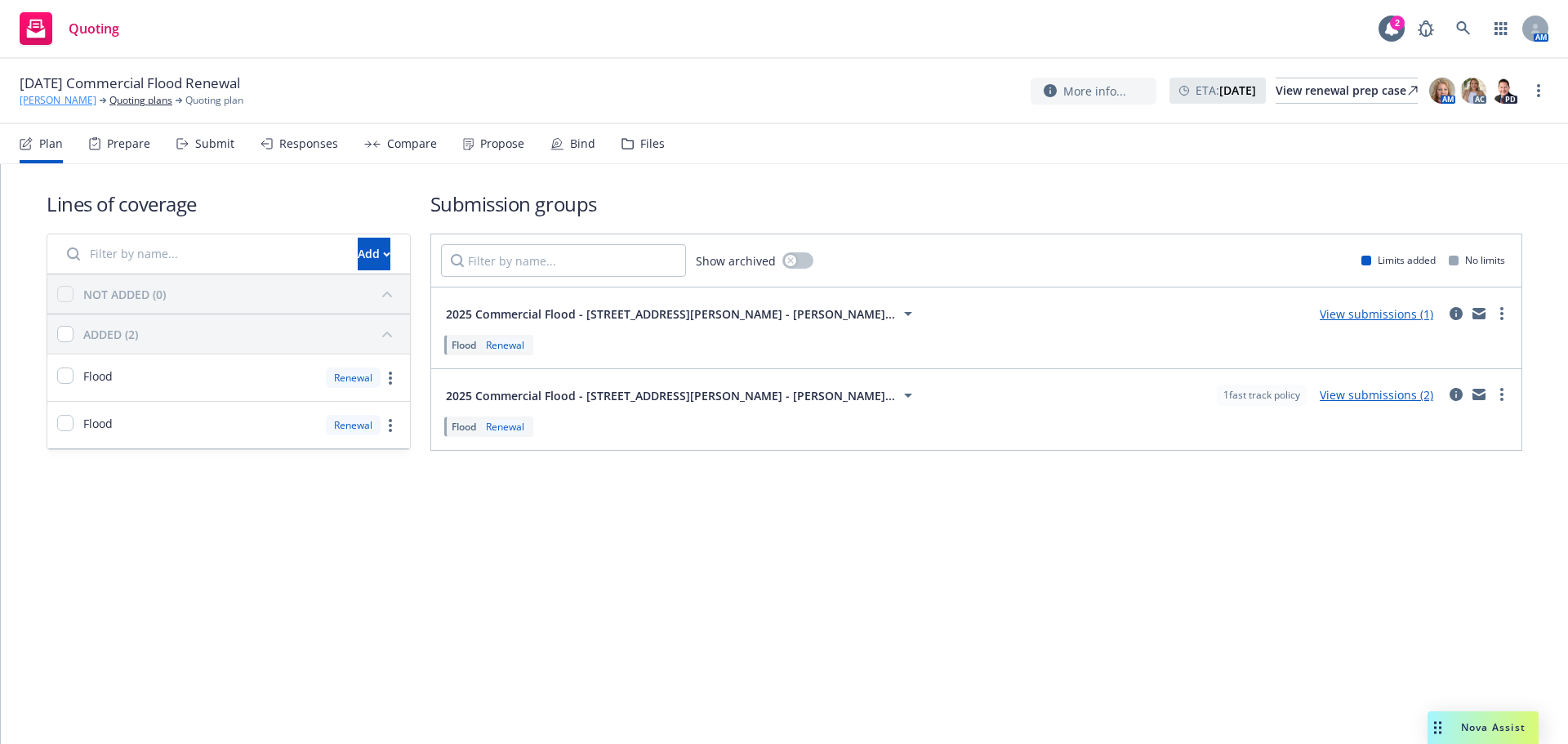
click at [71, 103] on link "[PERSON_NAME]" at bounding box center [58, 101] width 77 height 15
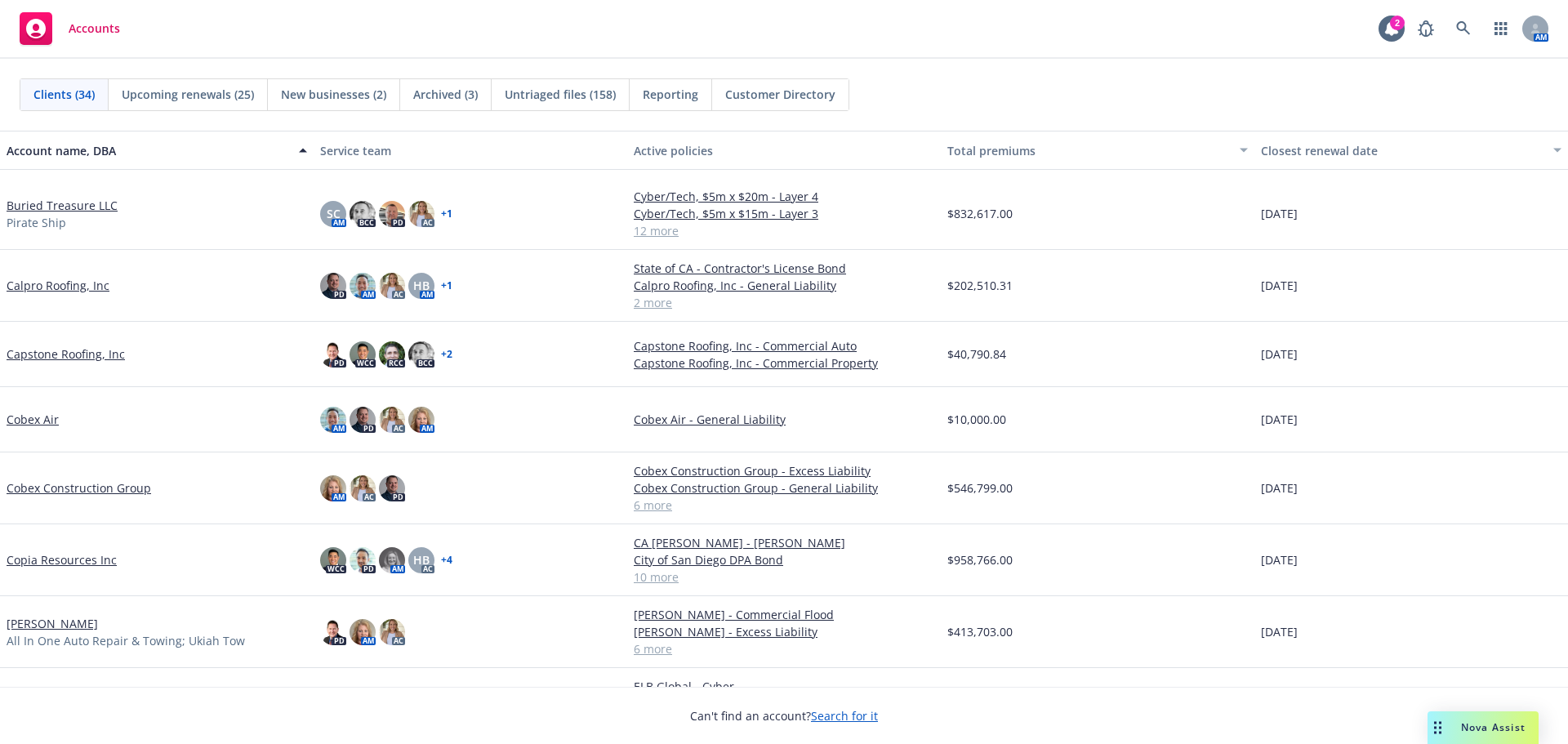
scroll to position [409, 0]
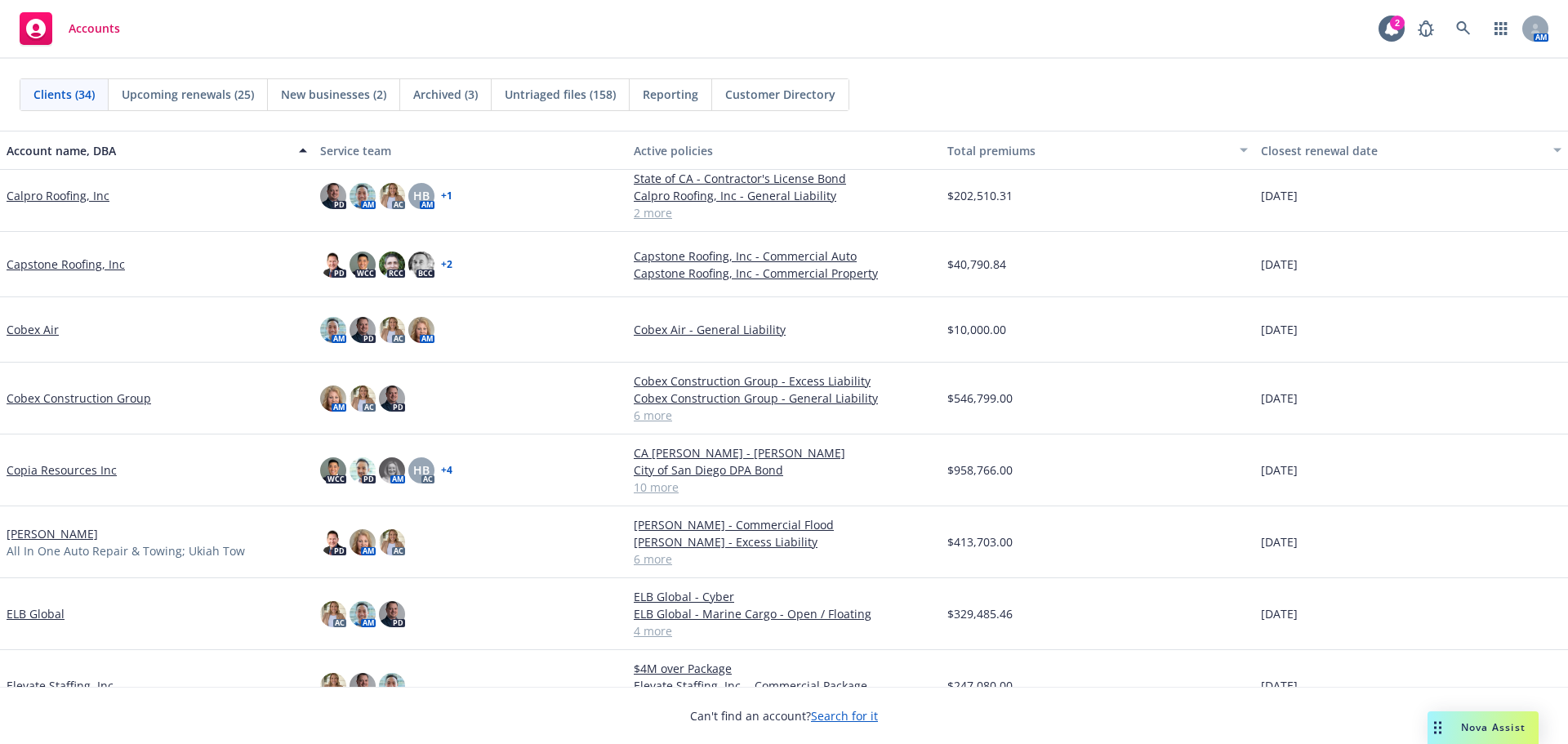
drag, startPoint x: 57, startPoint y: 469, endPoint x: 69, endPoint y: 460, distance: 15.0
click at [57, 469] on link "Copia Resources Inc" at bounding box center [61, 470] width 110 height 17
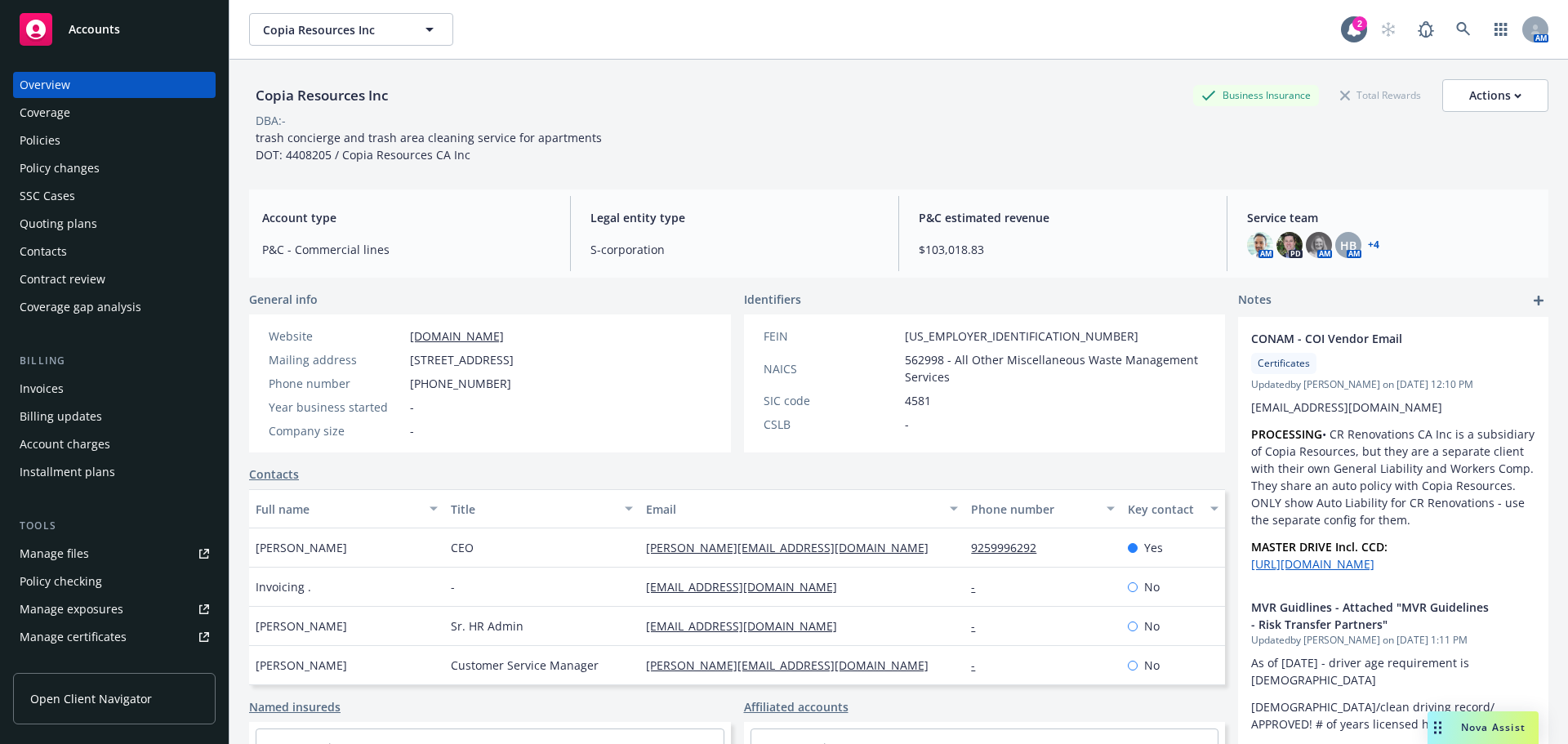
click at [103, 225] on div "Quoting plans" at bounding box center [115, 224] width 190 height 26
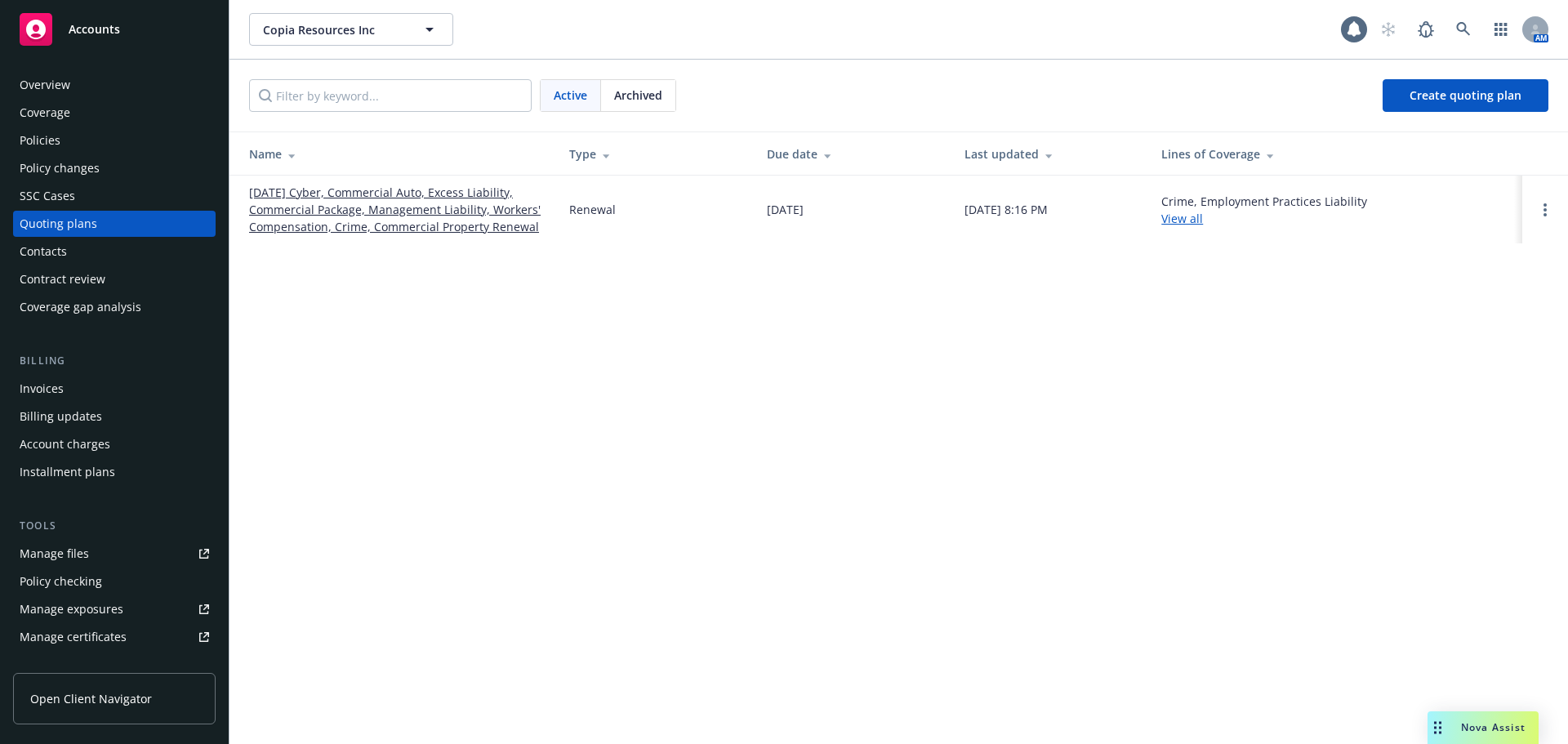
click at [315, 216] on link "01/12/26 Cyber, Commercial Auto, Excess Liability, Commercial Package, Manageme…" at bounding box center [395, 209] width 294 height 52
click at [48, 33] on rect at bounding box center [36, 29] width 33 height 33
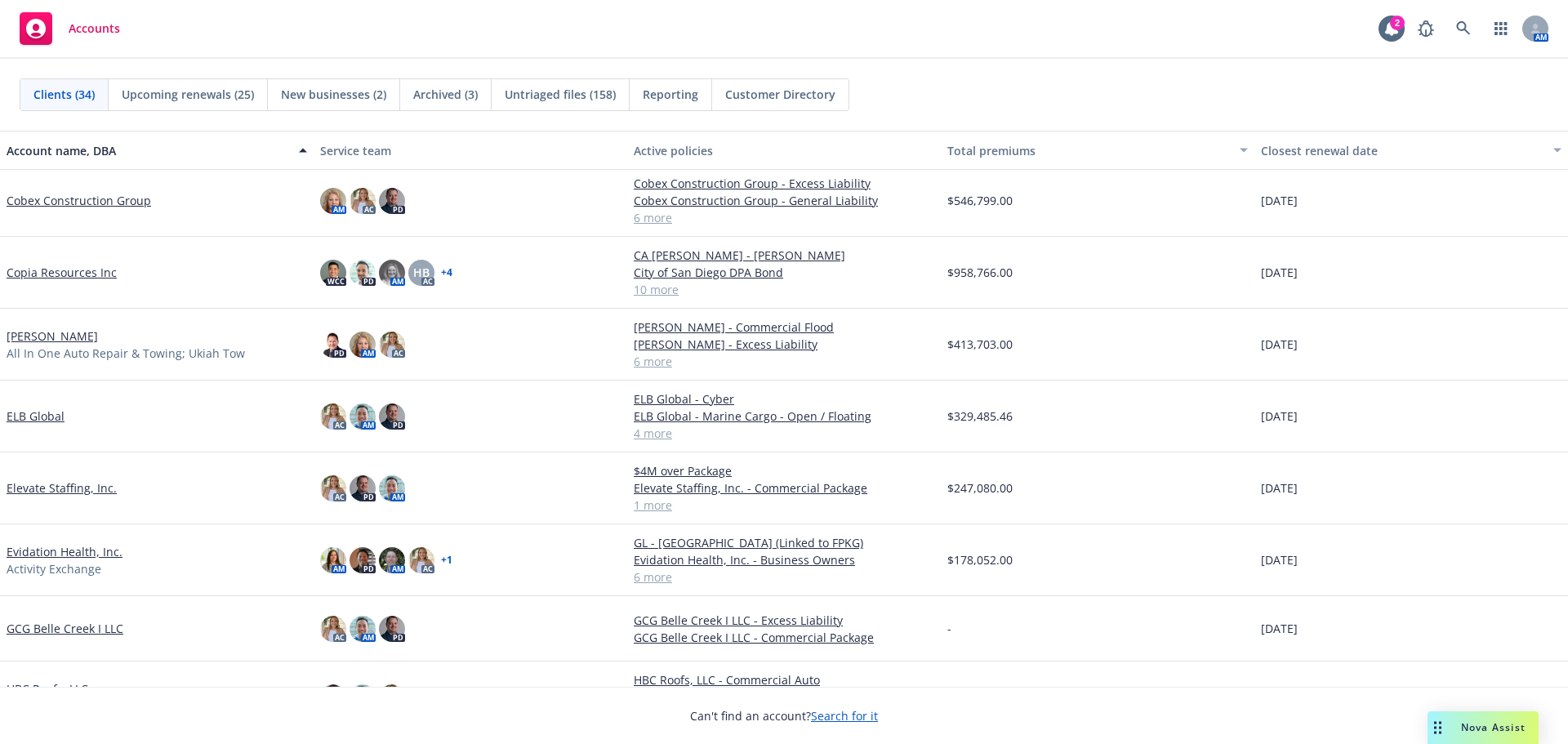
scroll to position [654, 0]
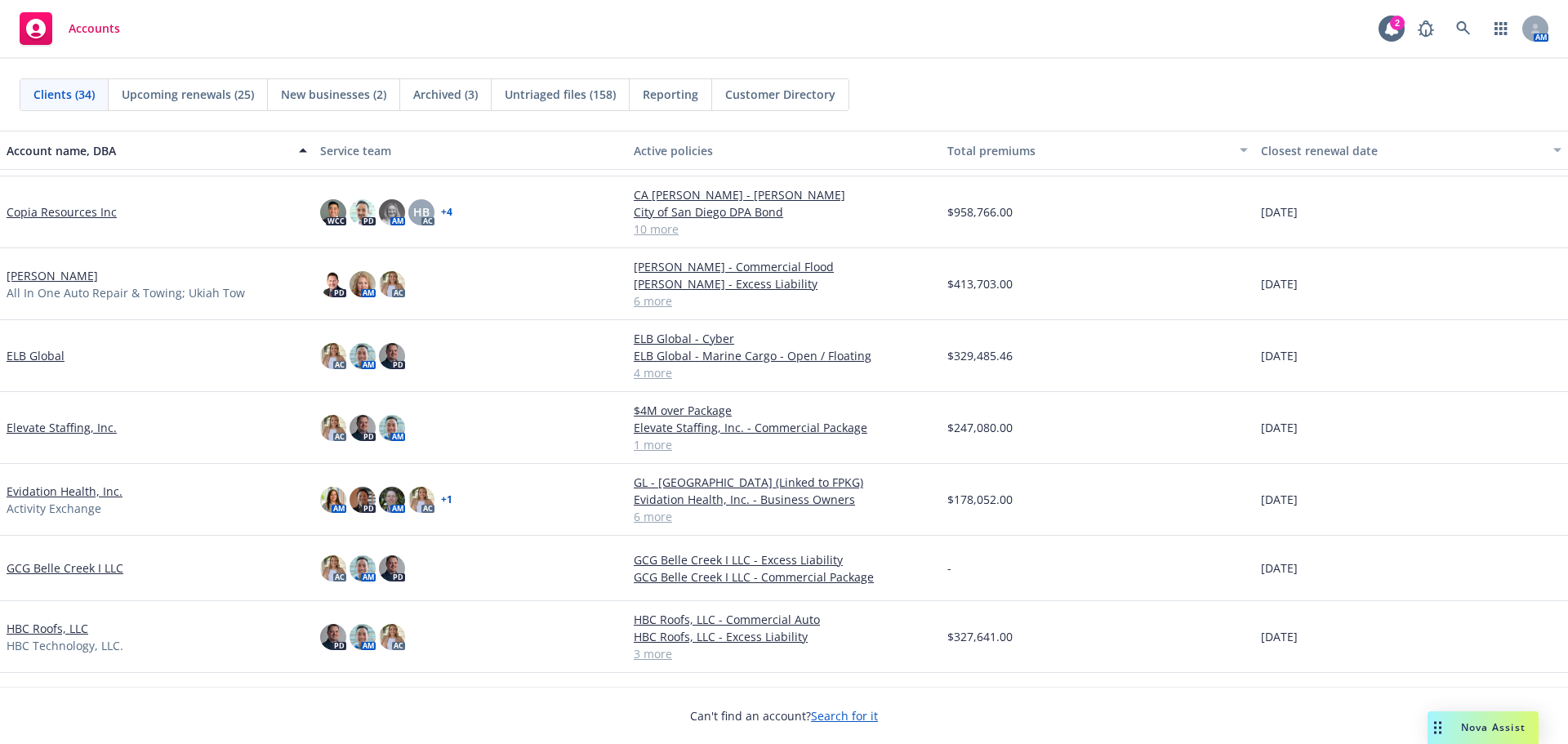
click at [69, 281] on link "[PERSON_NAME]" at bounding box center [52, 275] width 91 height 17
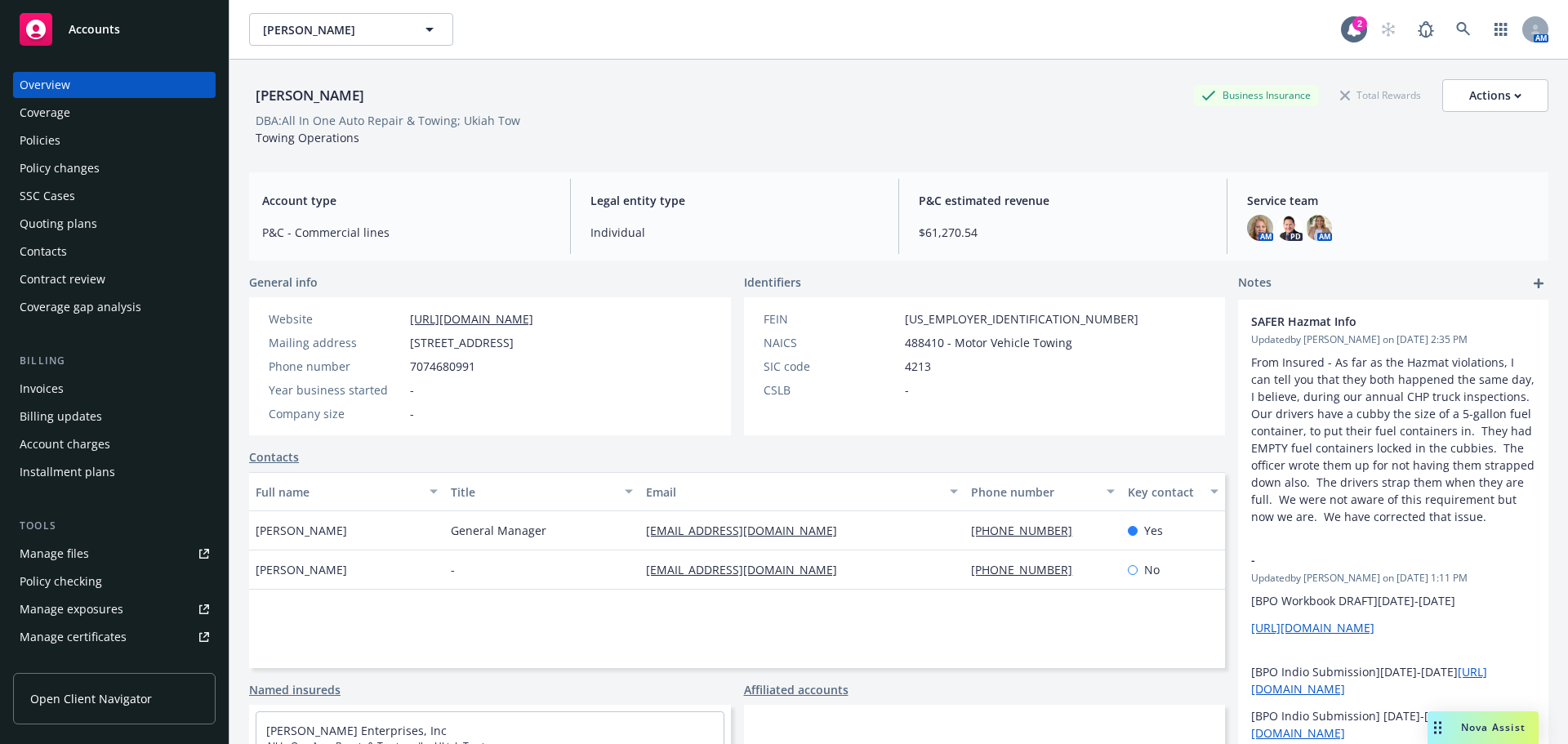
click at [157, 152] on div "Policies" at bounding box center [115, 141] width 190 height 26
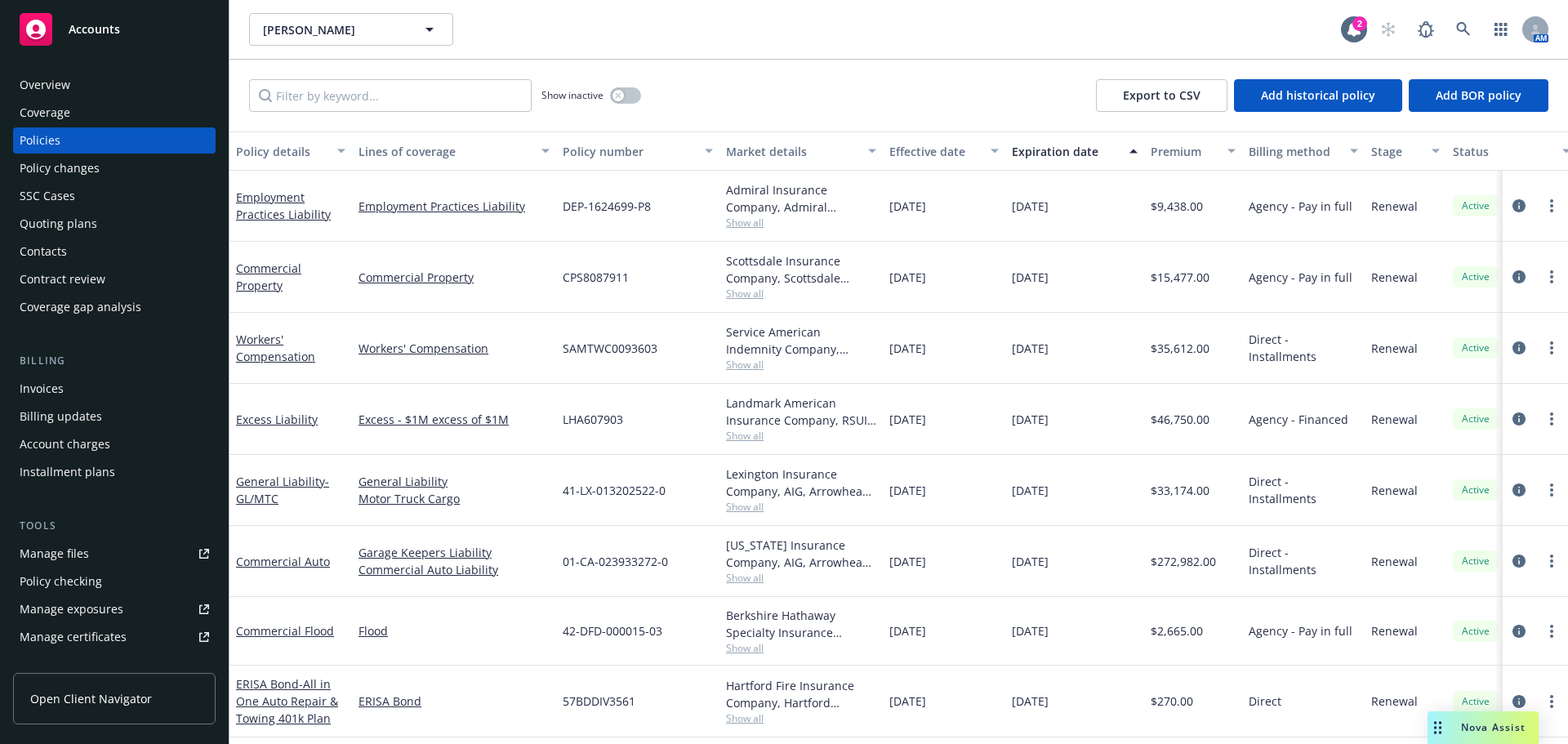
click at [139, 222] on div "Quoting plans" at bounding box center [115, 224] width 190 height 26
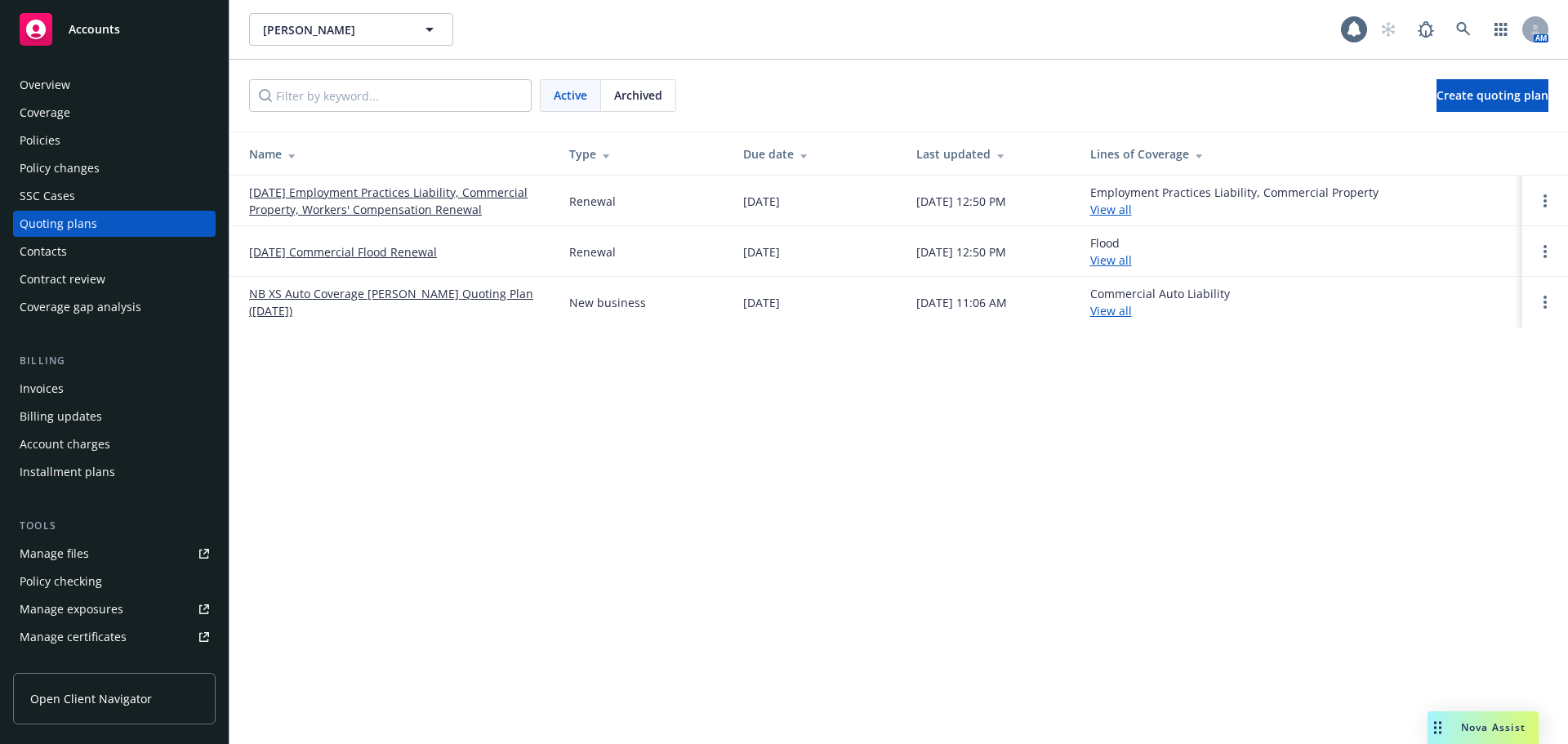
click at [390, 248] on link "[DATE] Commercial Flood Renewal" at bounding box center [343, 252] width 188 height 17
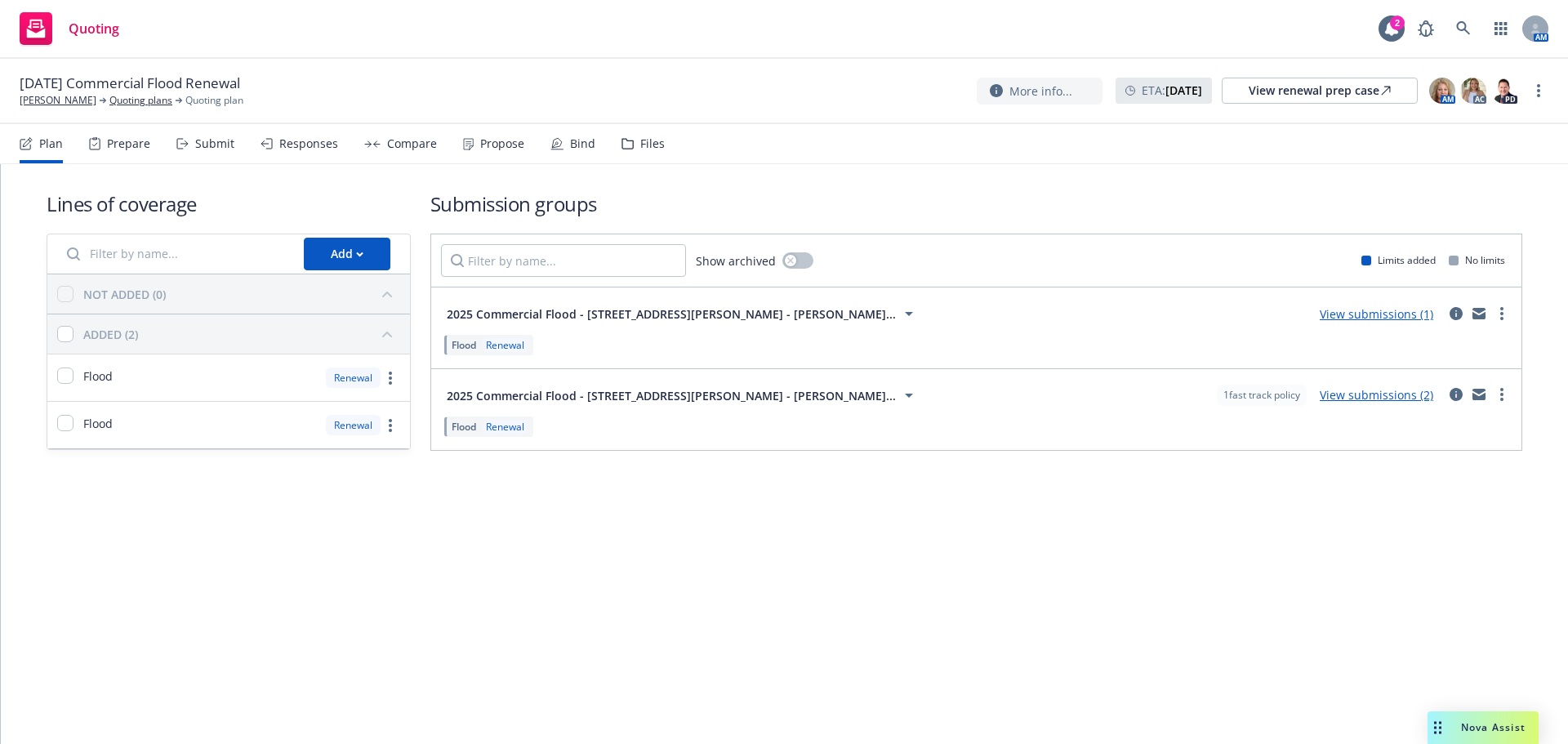
click at [899, 317] on icon at bounding box center [908, 314] width 20 height 20
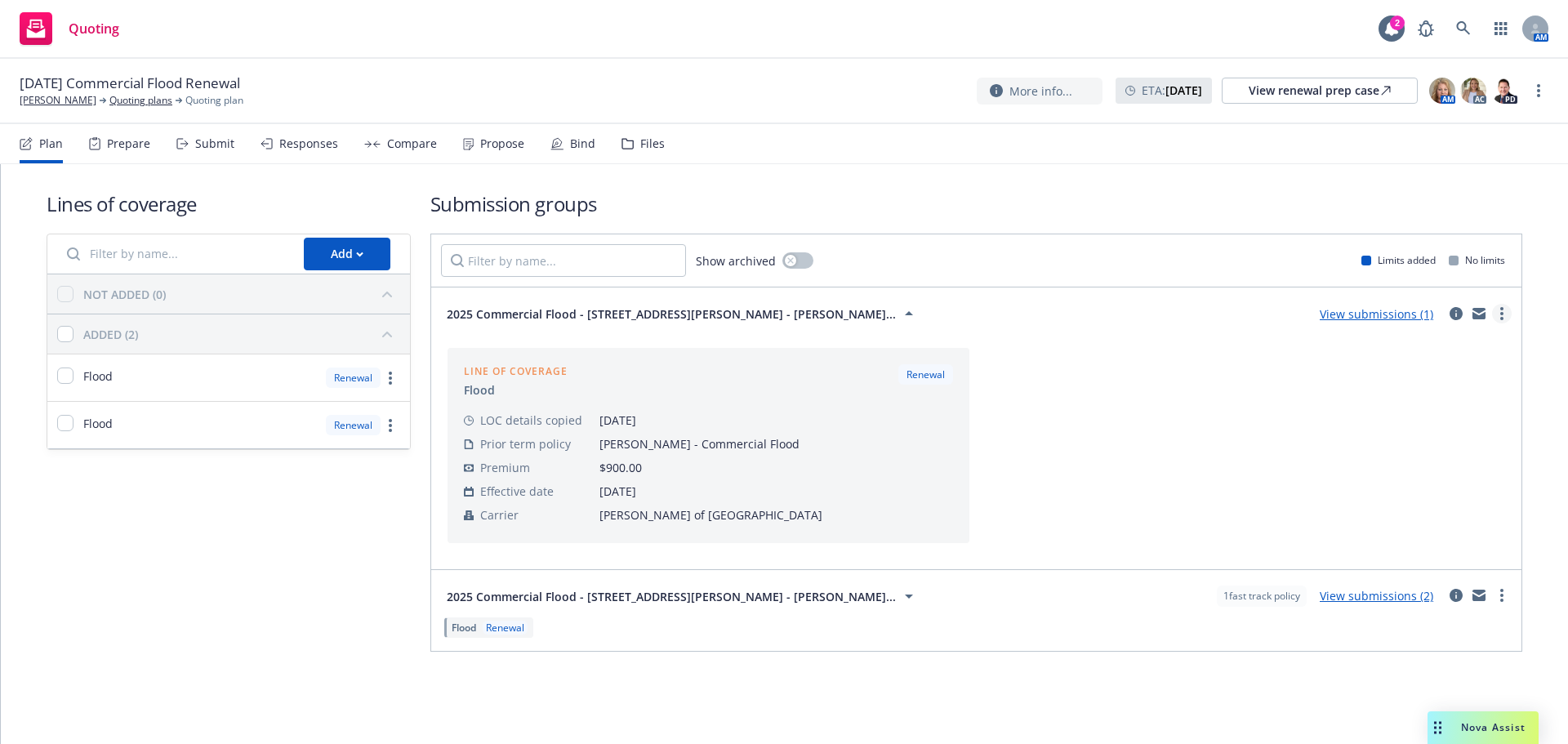
click at [1499, 310] on link "more" at bounding box center [1501, 314] width 20 height 20
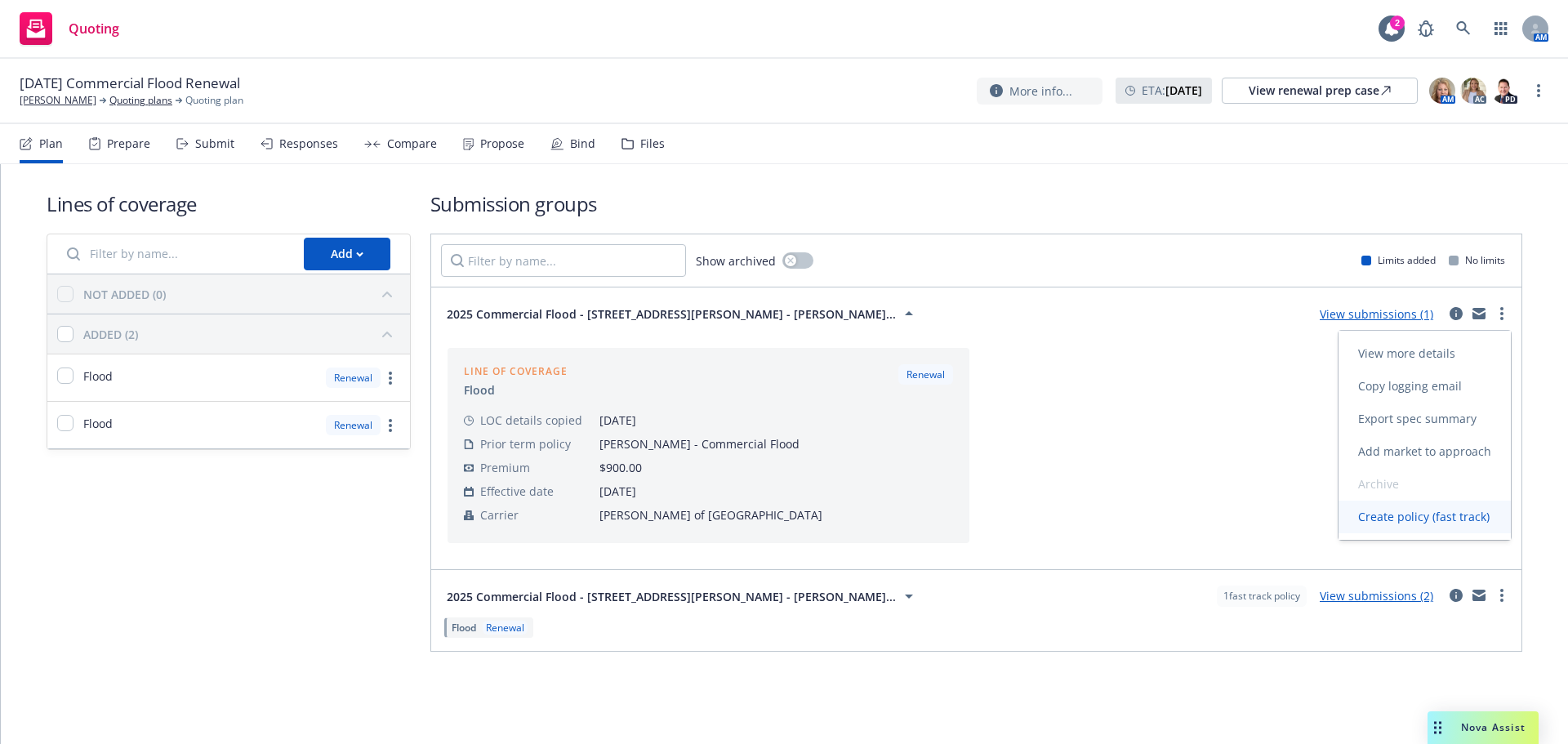
click at [1476, 521] on span "Create policy (fast track)" at bounding box center [1423, 517] width 171 height 16
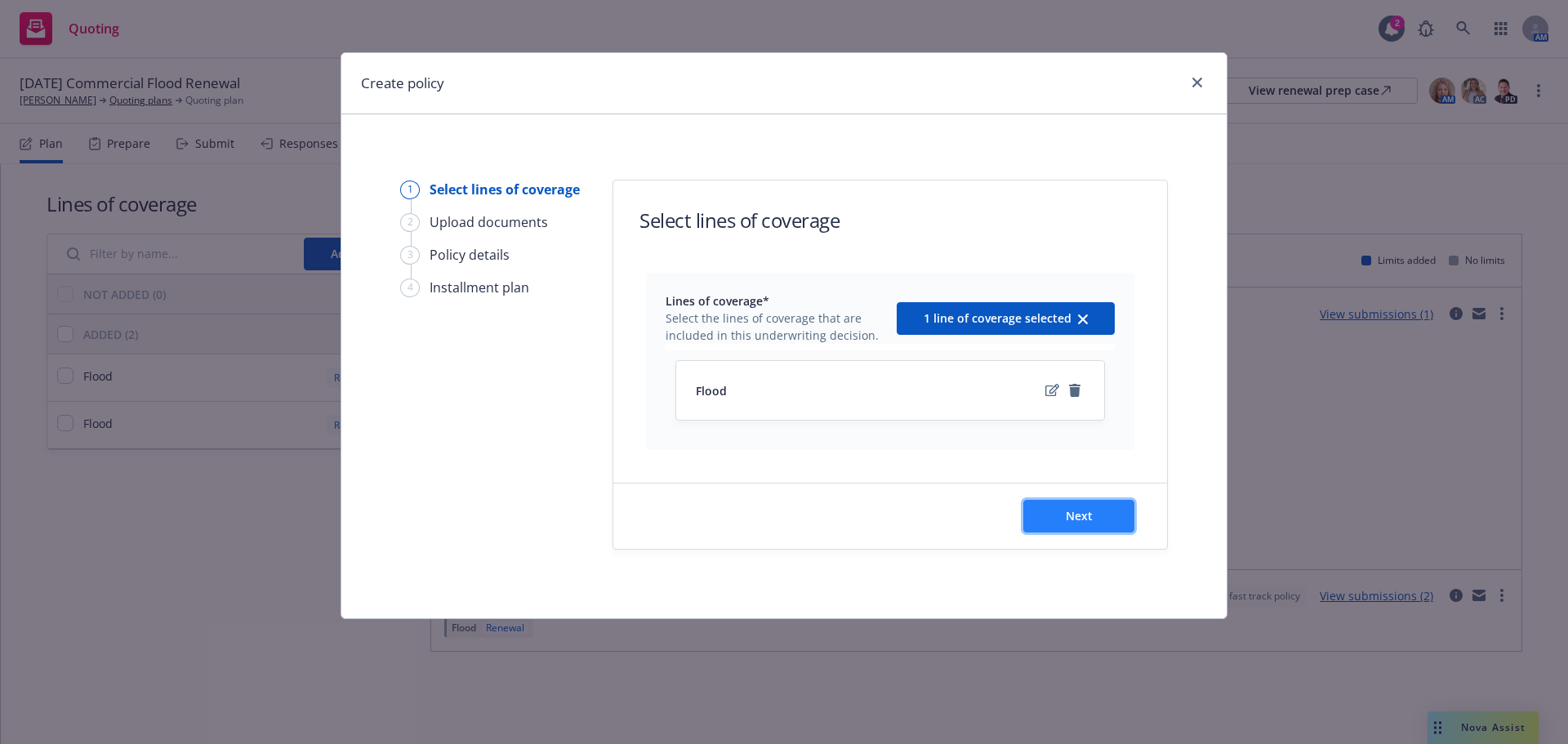
click at [1108, 524] on button "Next" at bounding box center [1079, 516] width 111 height 33
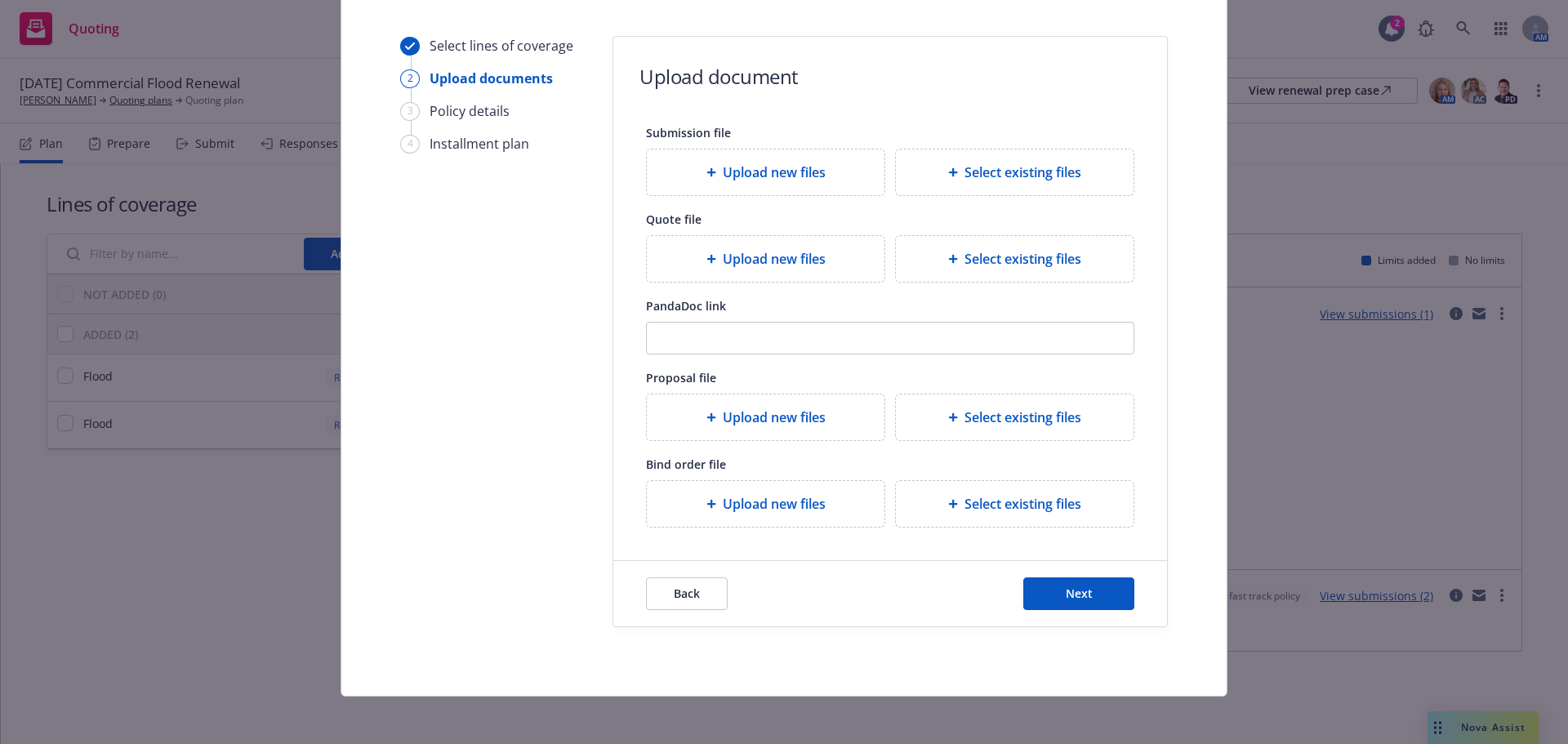
scroll to position [148, 0]
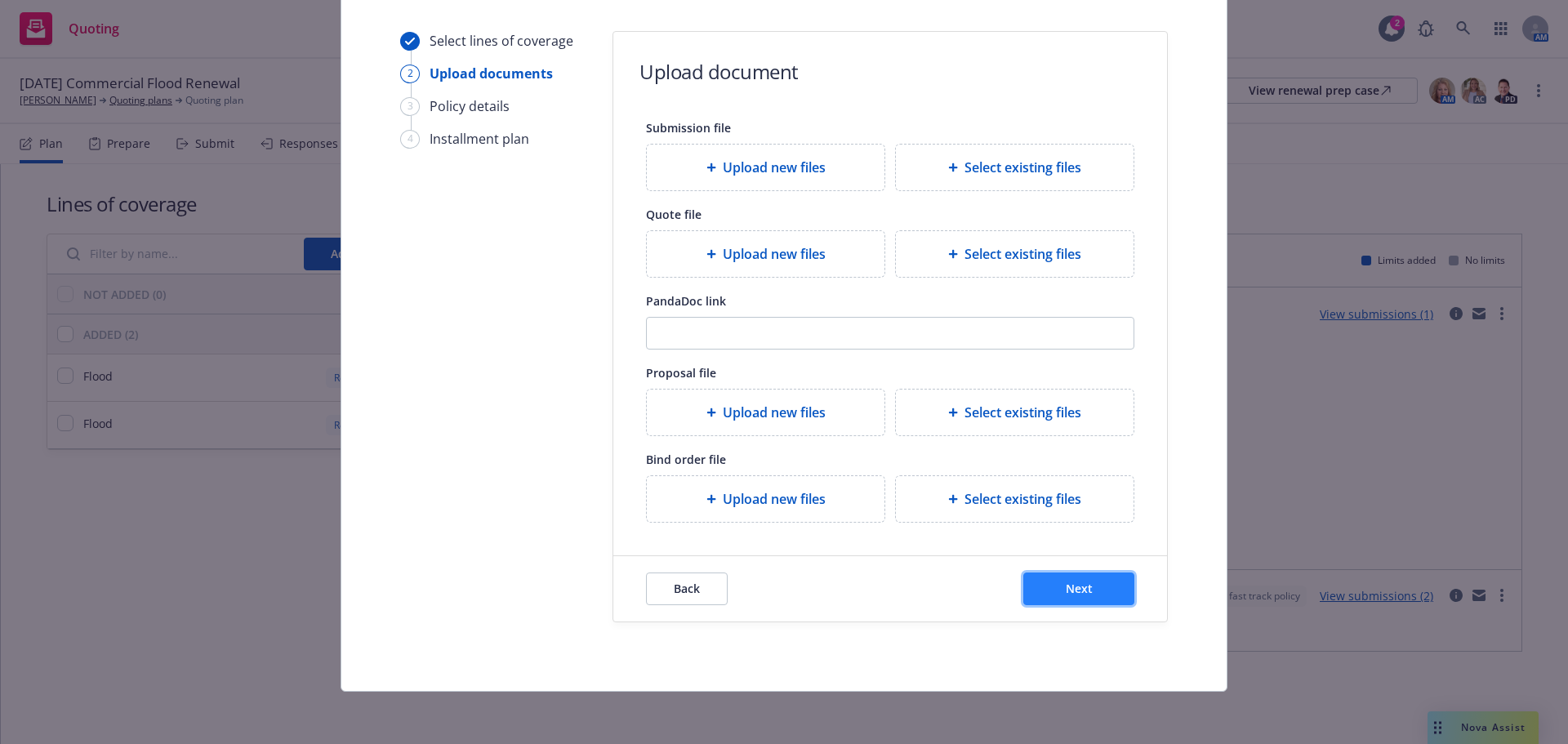
click at [1105, 595] on button "Next" at bounding box center [1079, 589] width 111 height 33
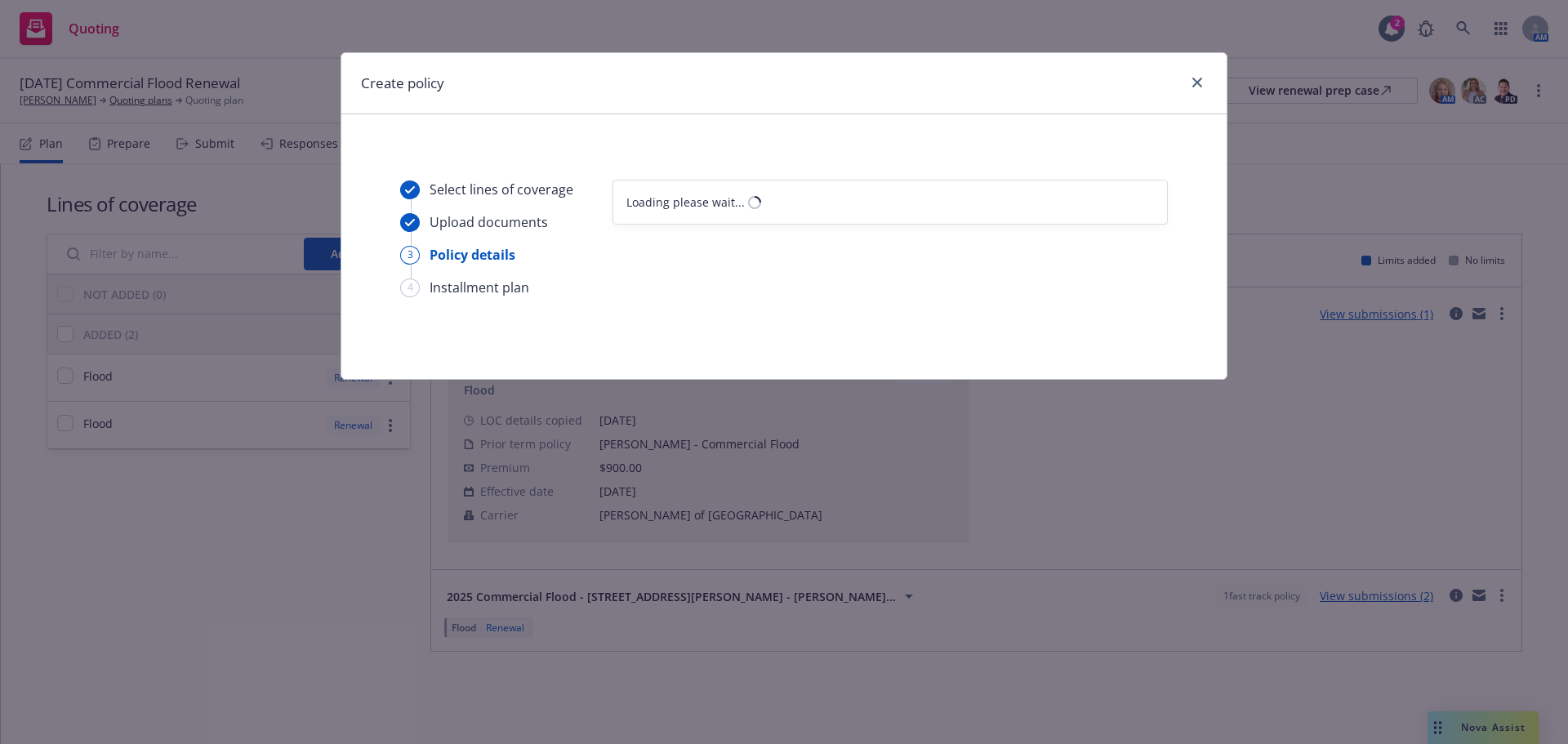
select select "12"
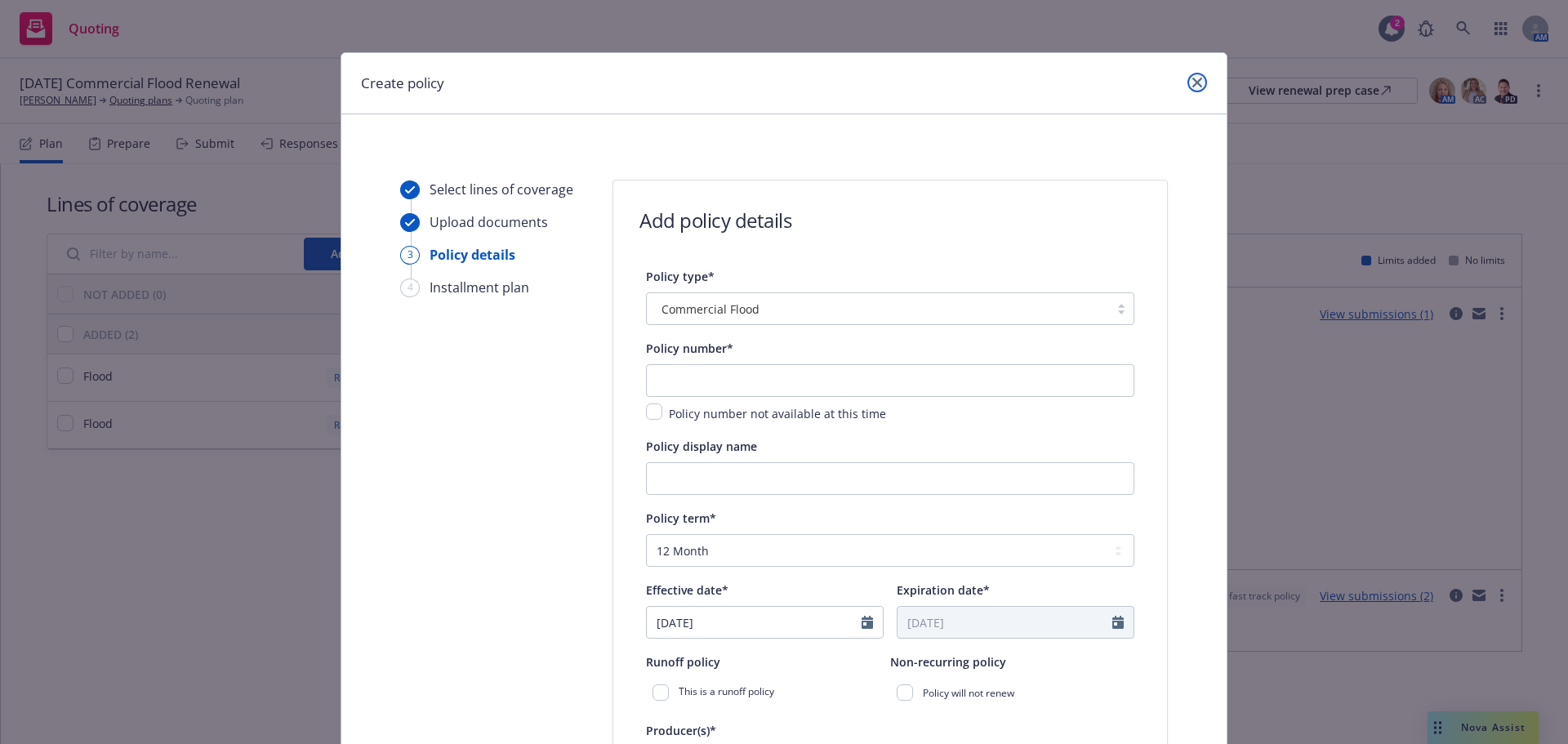
click at [1189, 72] on link "close" at bounding box center [1196, 82] width 20 height 20
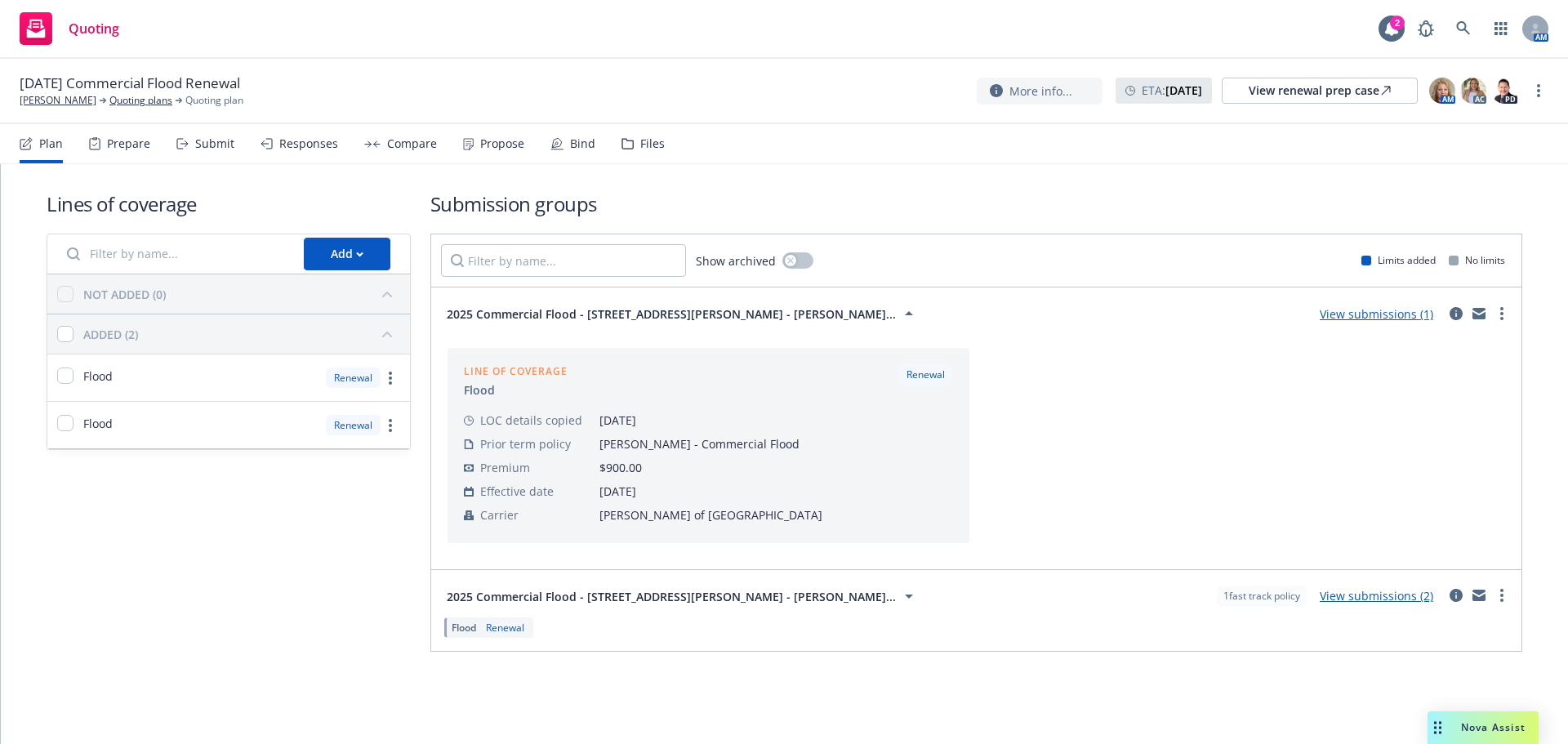
click at [1396, 314] on link "View submissions (1)" at bounding box center [1376, 314] width 114 height 16
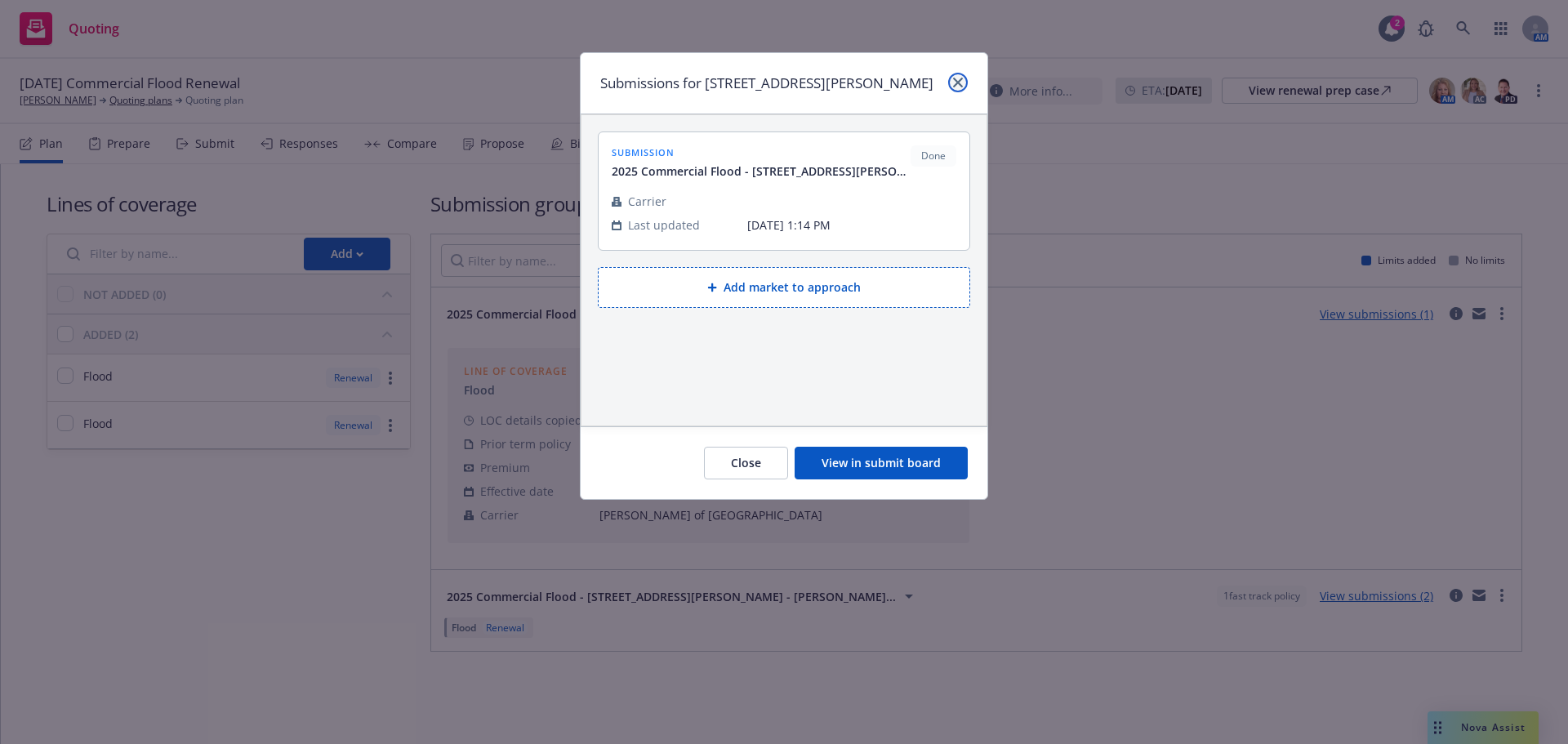
click at [962, 86] on link "close" at bounding box center [958, 82] width 20 height 20
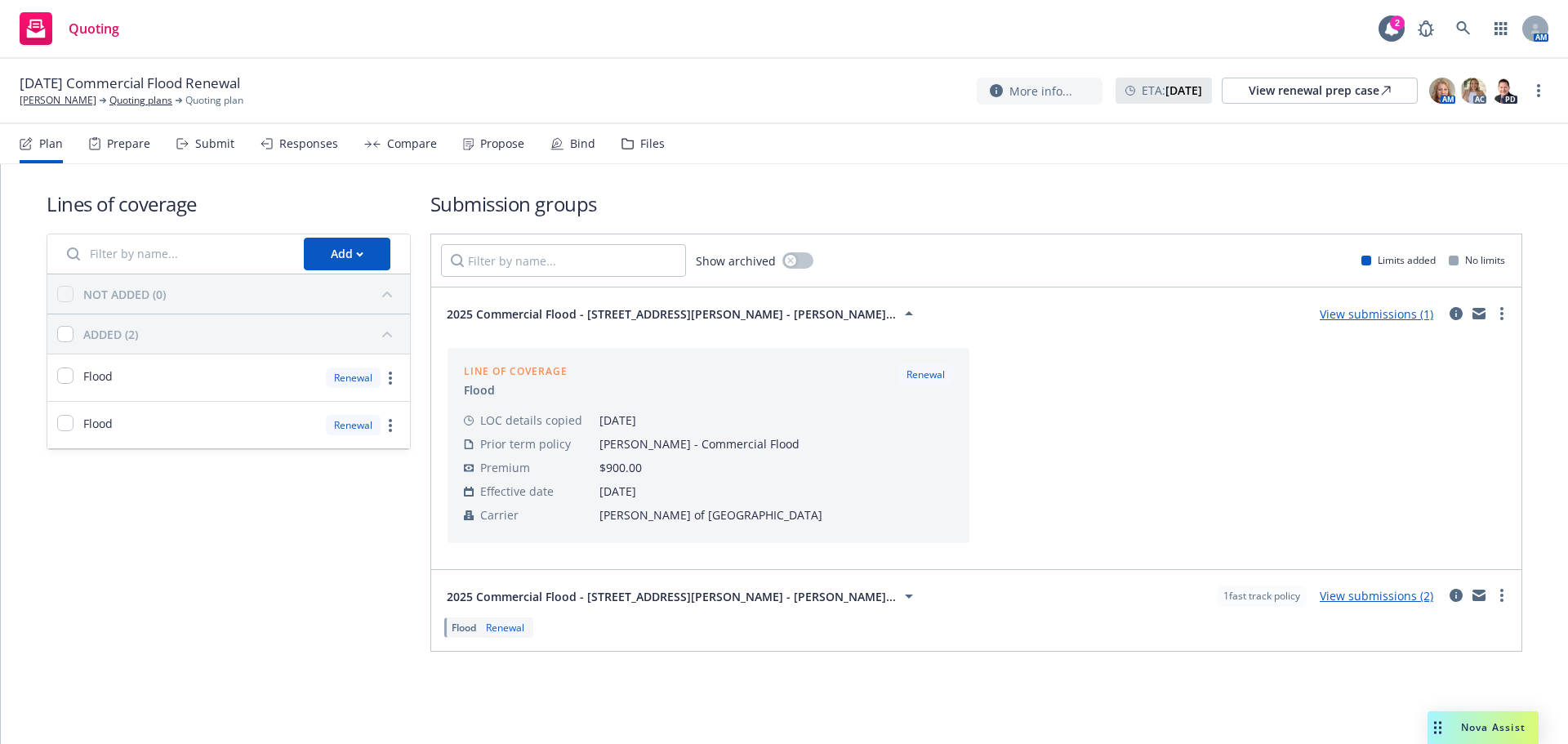
click at [223, 144] on div "Submit" at bounding box center [215, 144] width 39 height 13
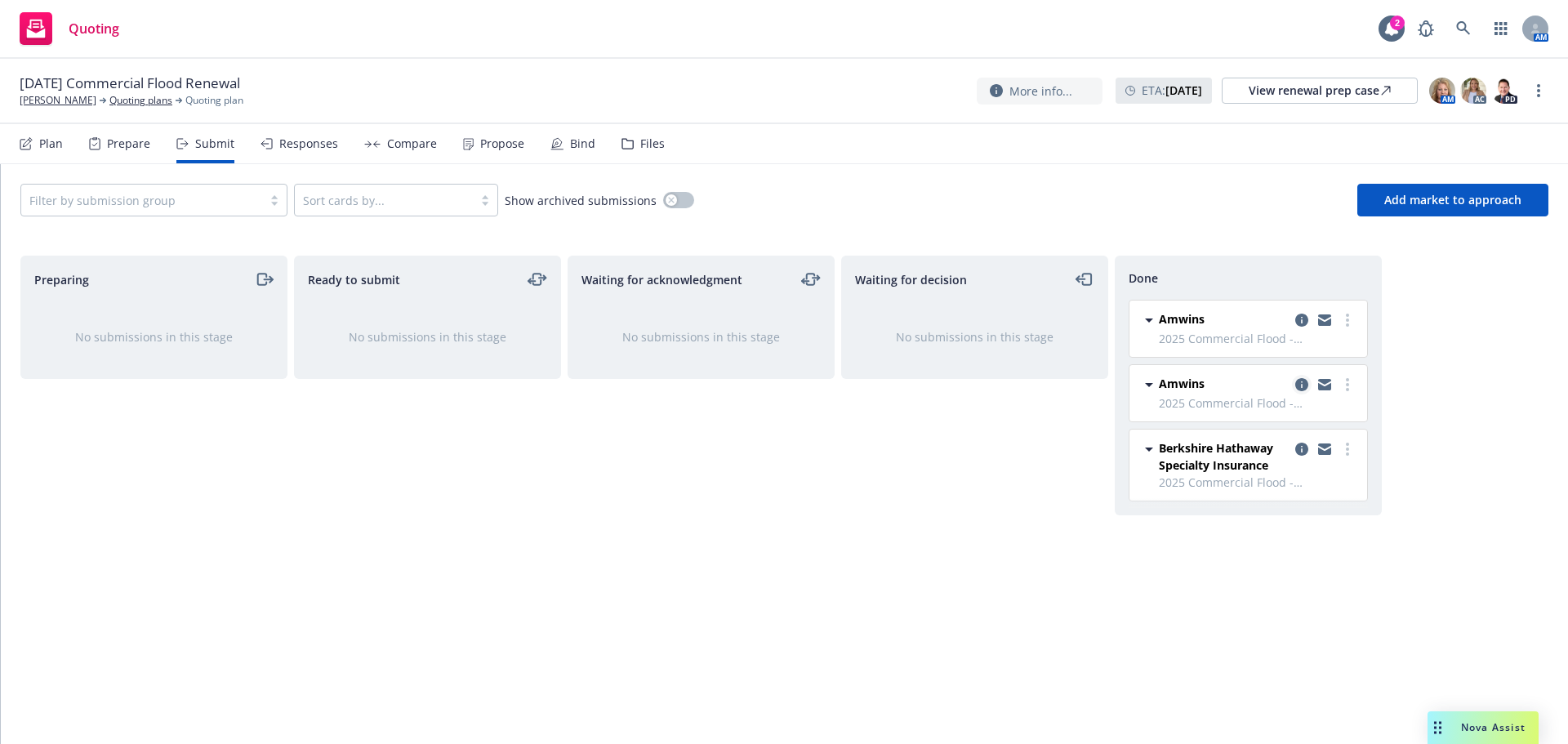
click at [1297, 383] on icon "copy logging email" at bounding box center [1301, 385] width 13 height 13
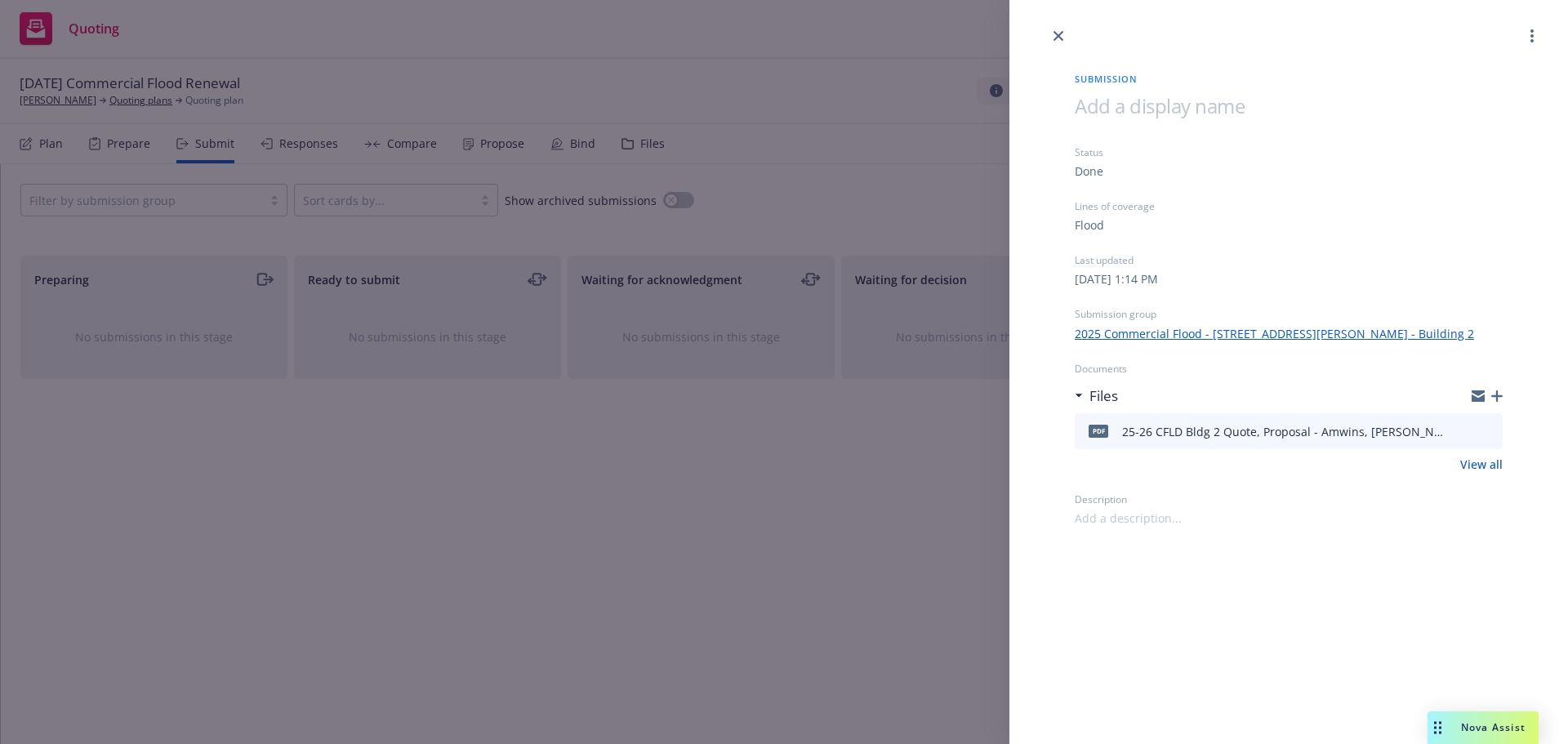
click at [1487, 429] on icon "preview file" at bounding box center [1487, 430] width 15 height 11
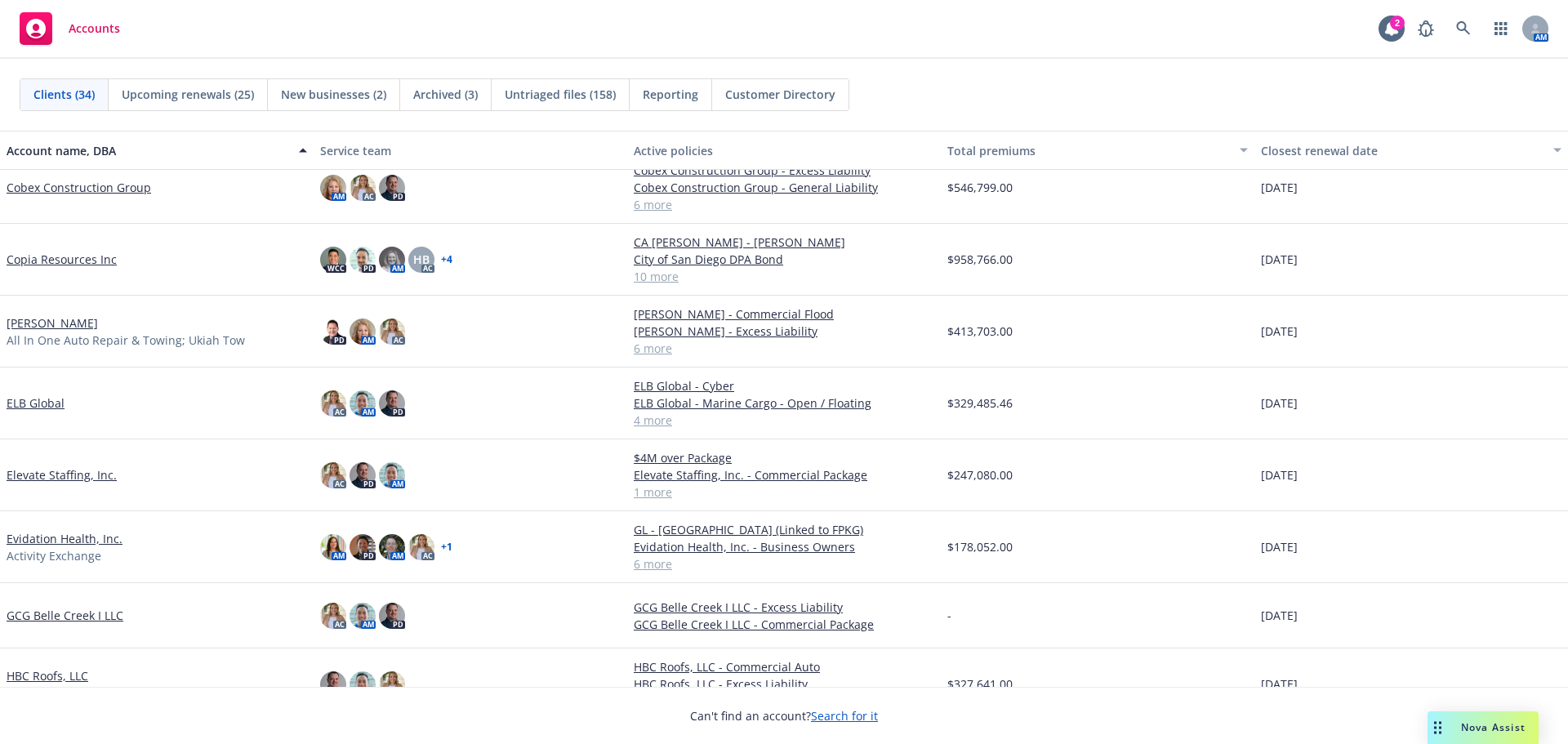
scroll to position [654, 0]
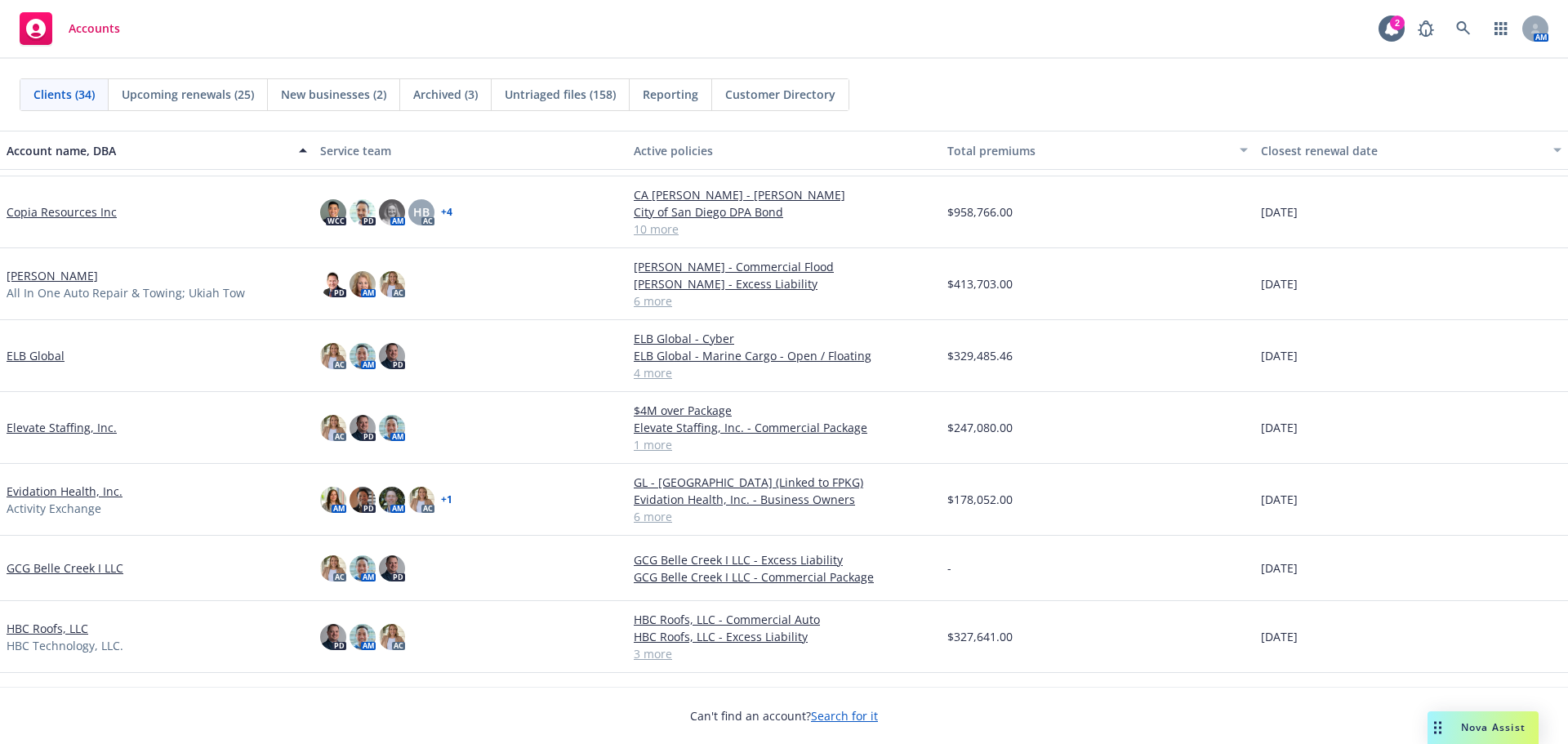
click at [54, 272] on link "[PERSON_NAME]" at bounding box center [52, 275] width 91 height 17
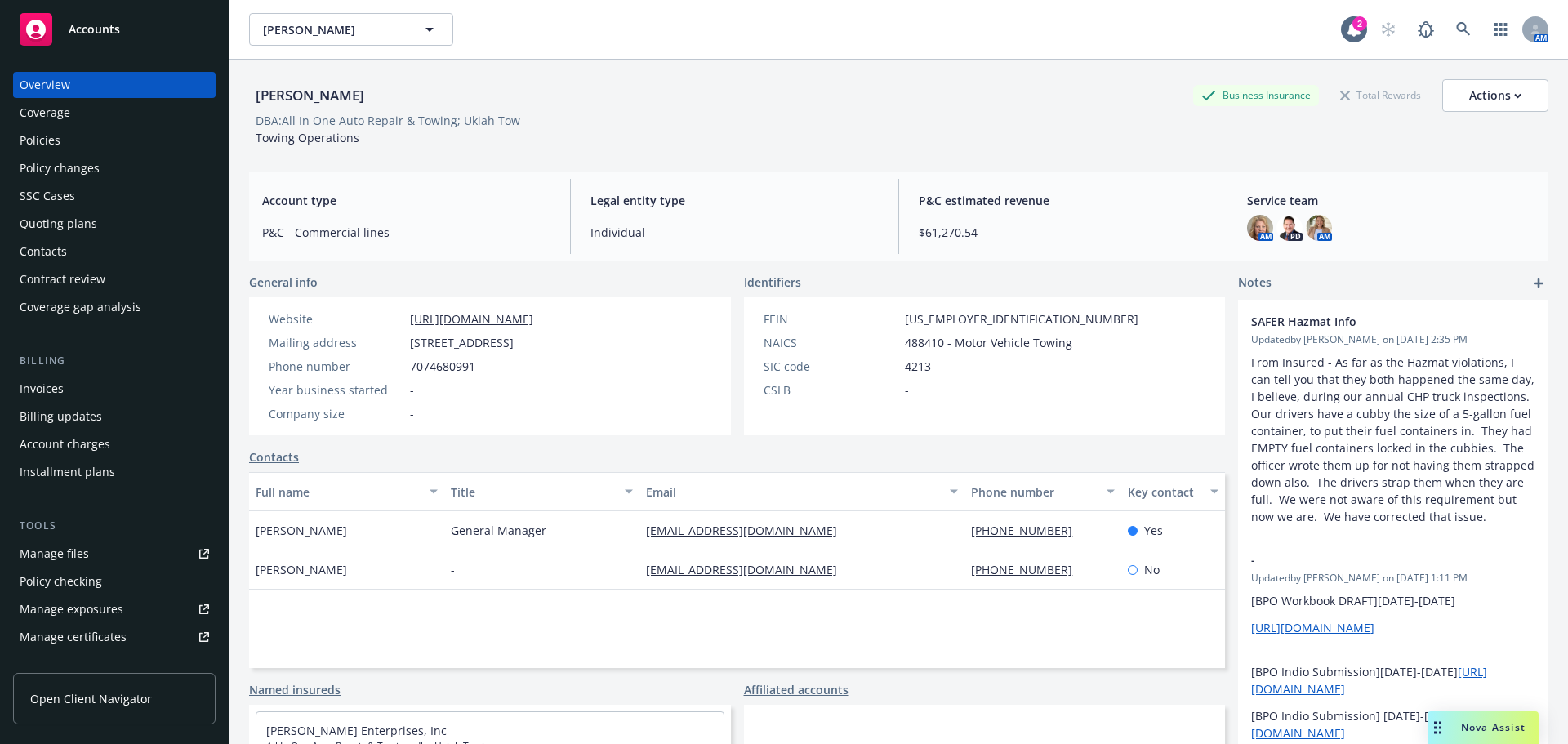
click at [54, 141] on div "Policies" at bounding box center [39, 141] width 40 height 26
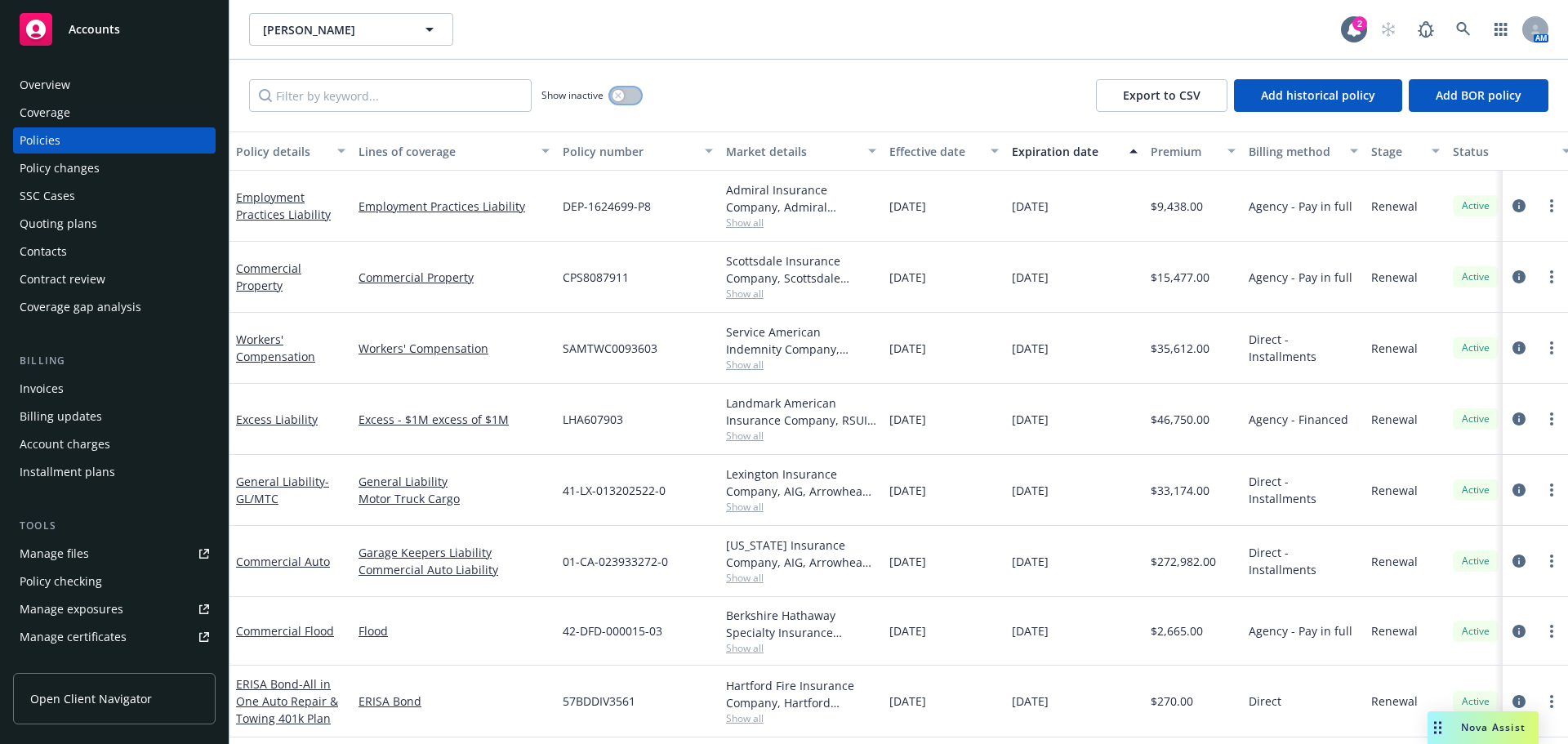
click at [623, 96] on div "button" at bounding box center [618, 96] width 11 height 11
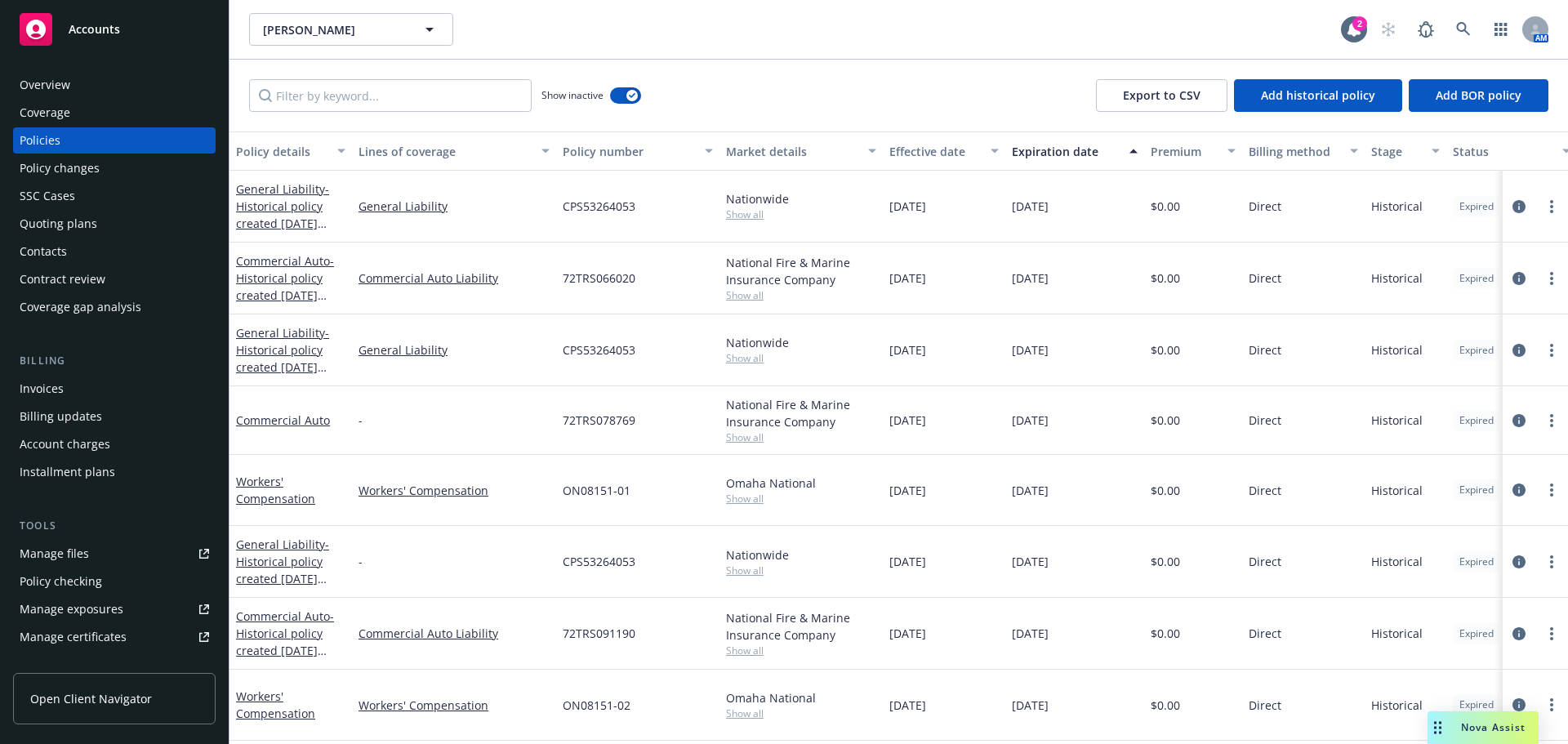
click at [959, 161] on button "Effective date" at bounding box center [944, 151] width 122 height 39
click at [943, 147] on div "Effective date" at bounding box center [934, 151] width 91 height 17
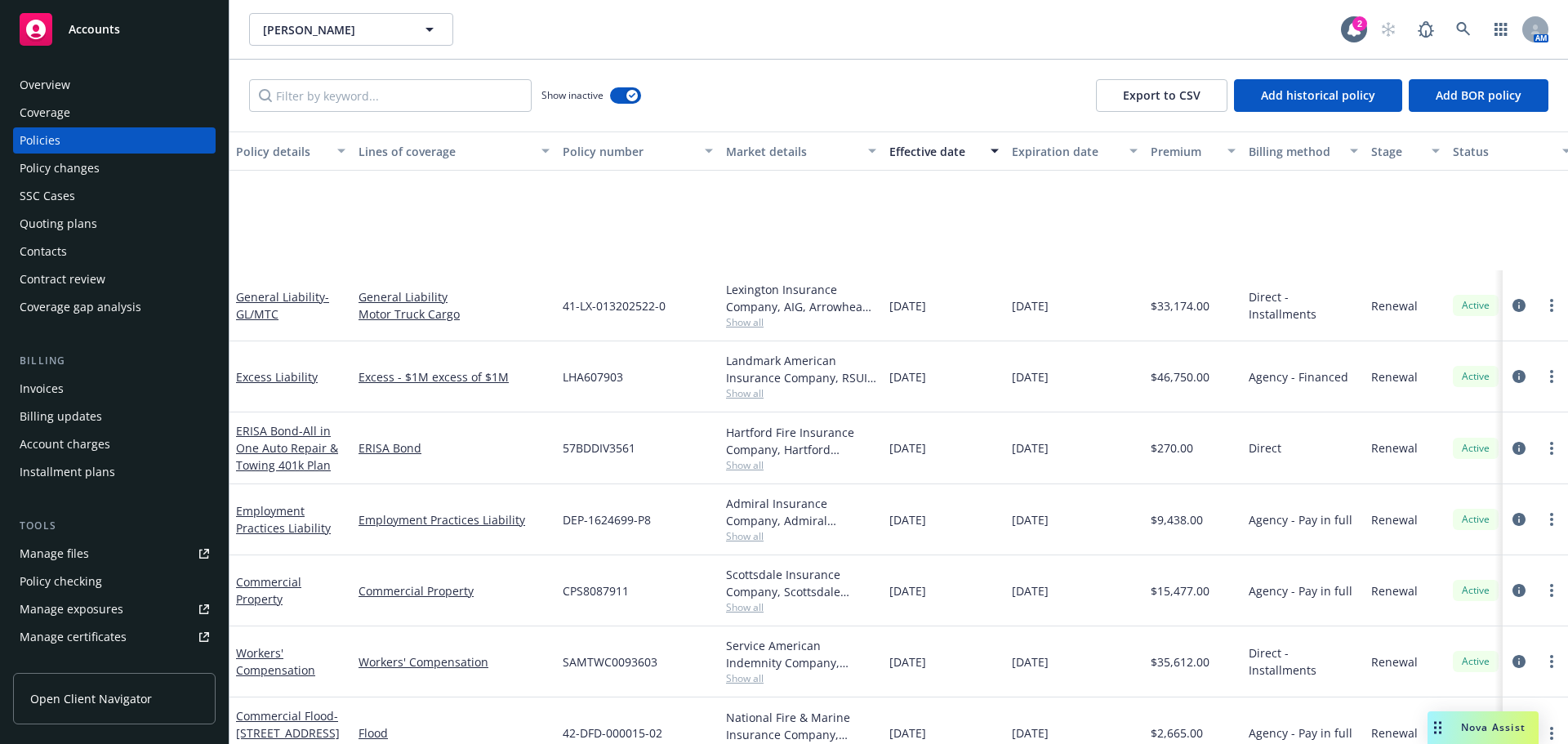
scroll to position [245, 0]
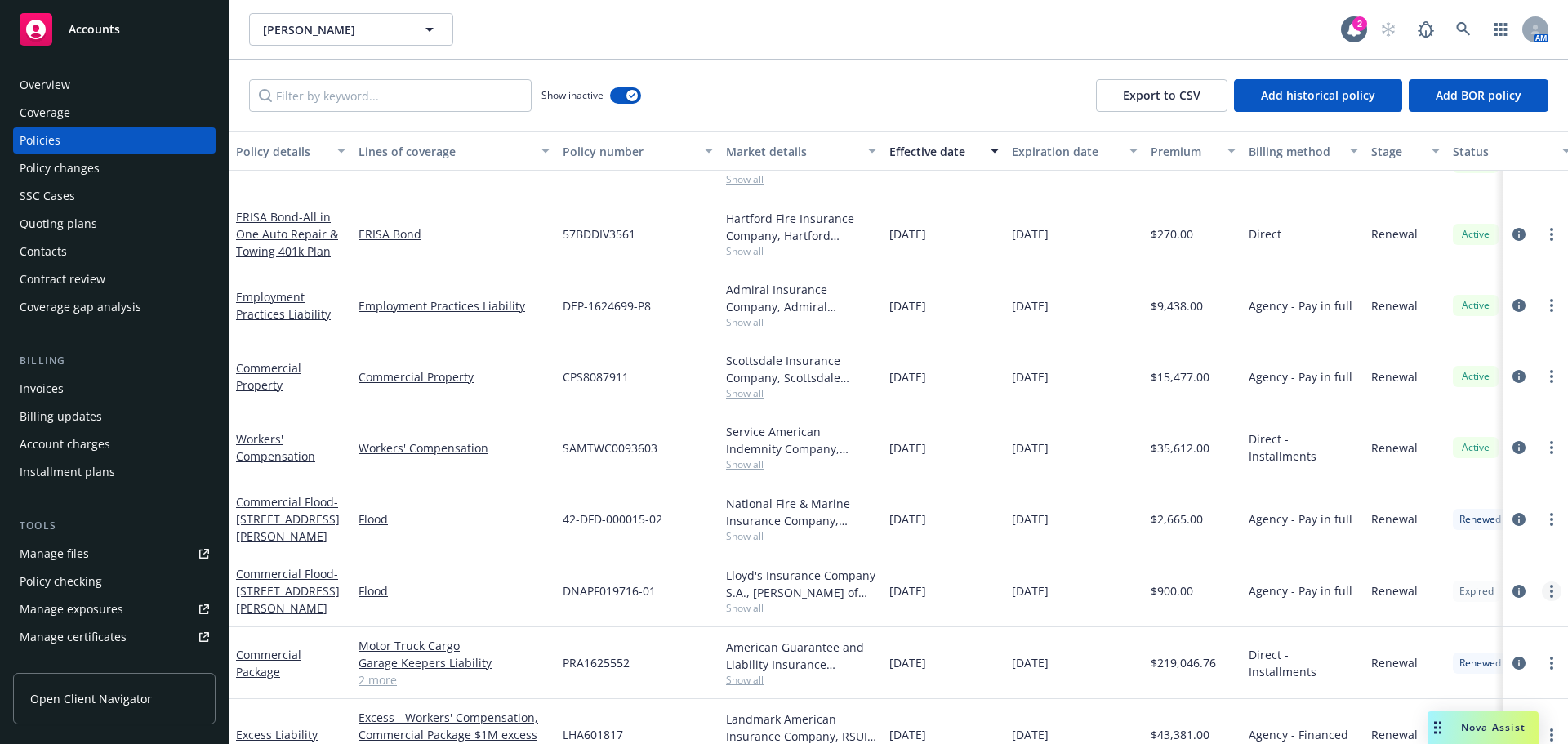
click at [1543, 593] on link "more" at bounding box center [1551, 591] width 20 height 20
click at [1465, 384] on link "Renew with incumbent" at bounding box center [1465, 374] width 192 height 33
select select "12"
select select "CA"
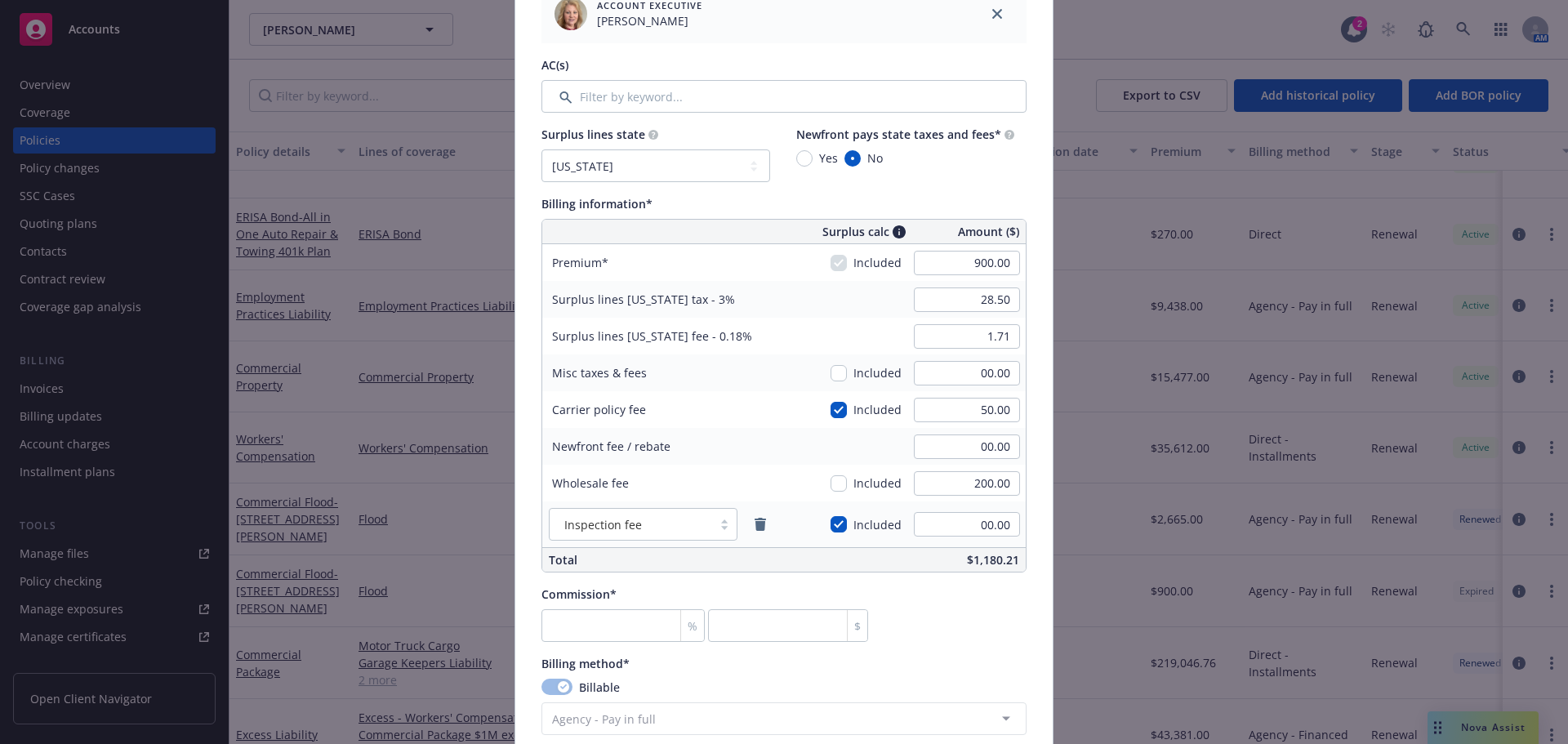
scroll to position [817, 0]
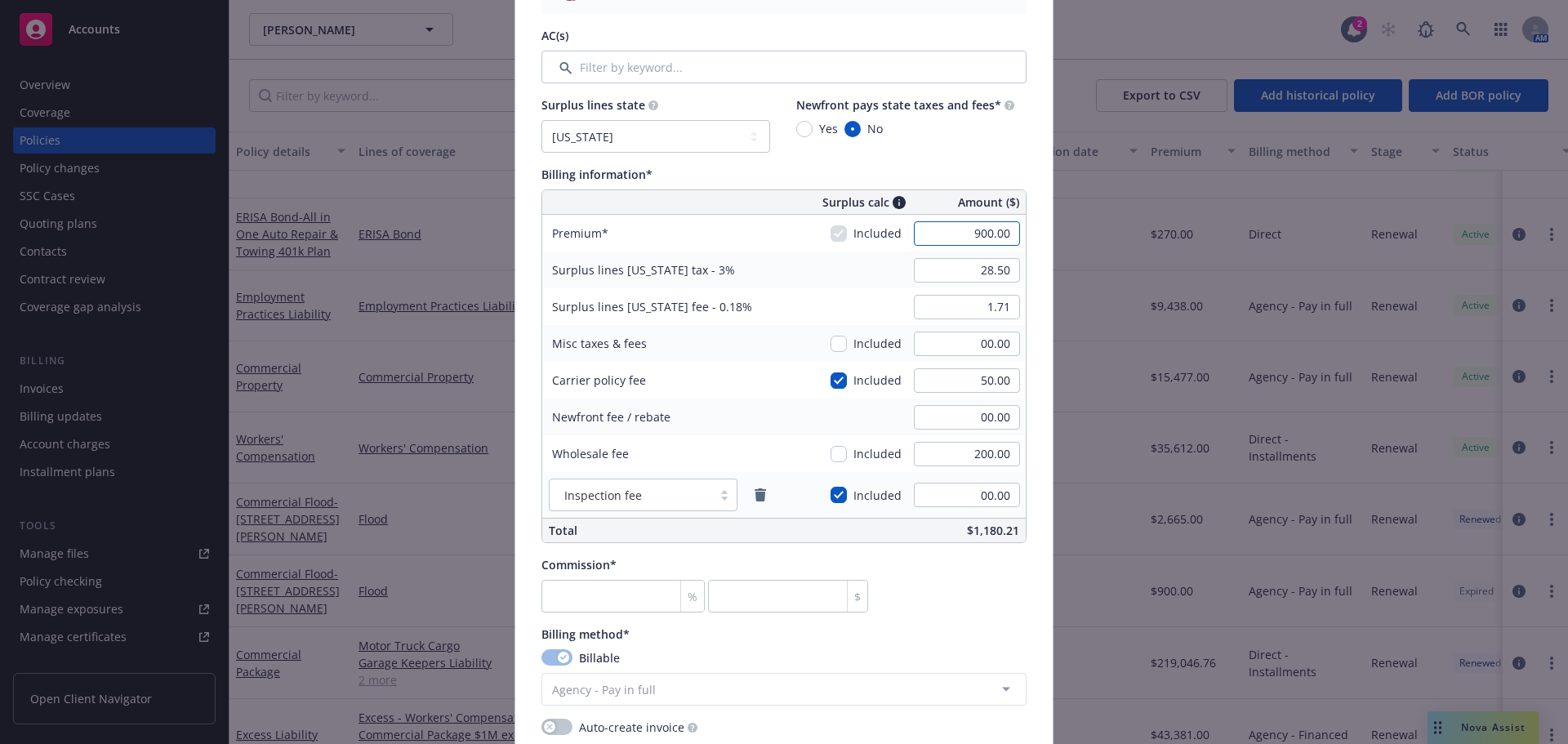
click at [987, 234] on input "900.00" at bounding box center [966, 234] width 106 height 24
type input "945.00"
type input "29.85"
type input "1.79"
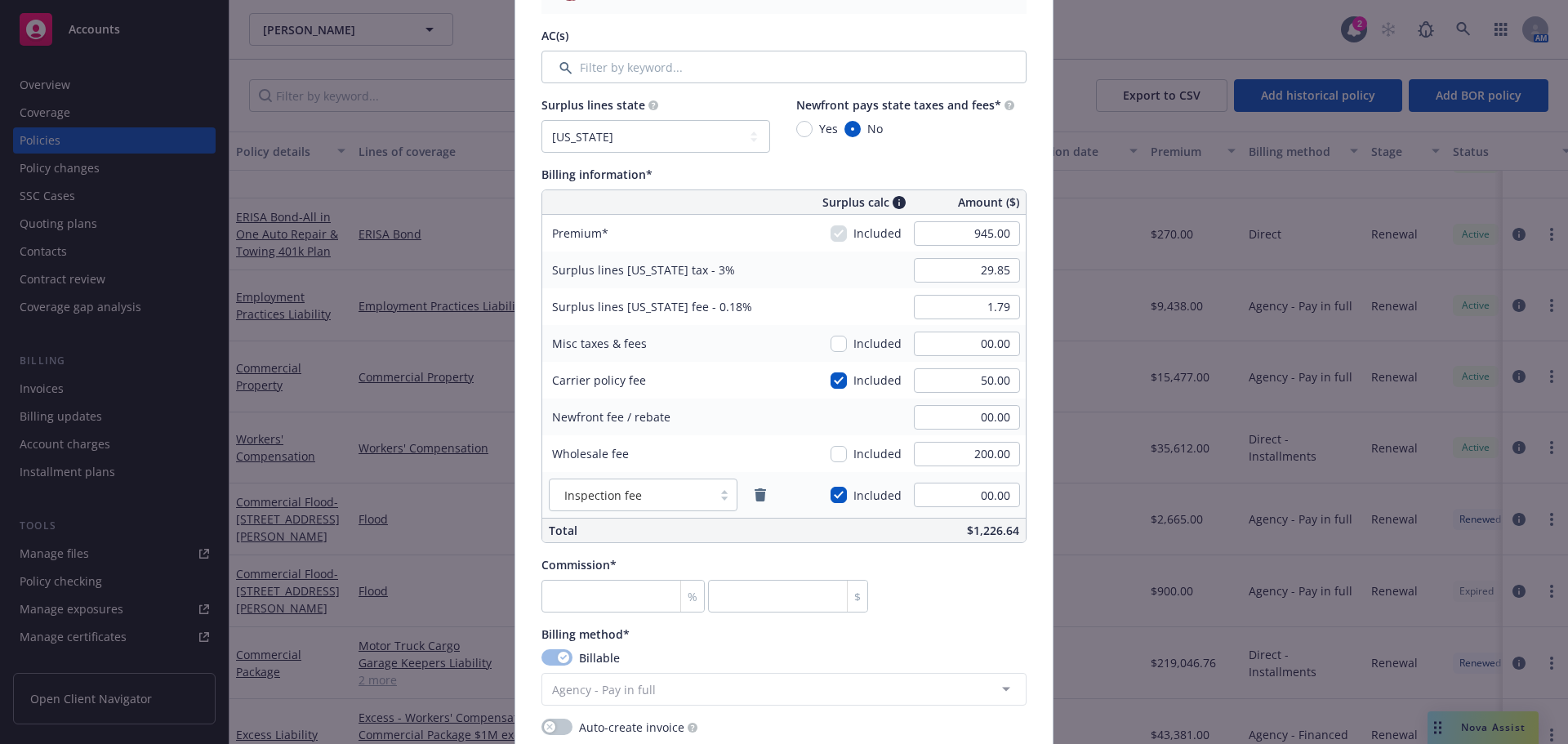
click at [842, 293] on div "Surplus lines California fee - 0.18% 1.79" at bounding box center [783, 306] width 484 height 37
click at [611, 583] on input "number" at bounding box center [623, 596] width 163 height 33
type input "1"
type input "9.45"
type input "15"
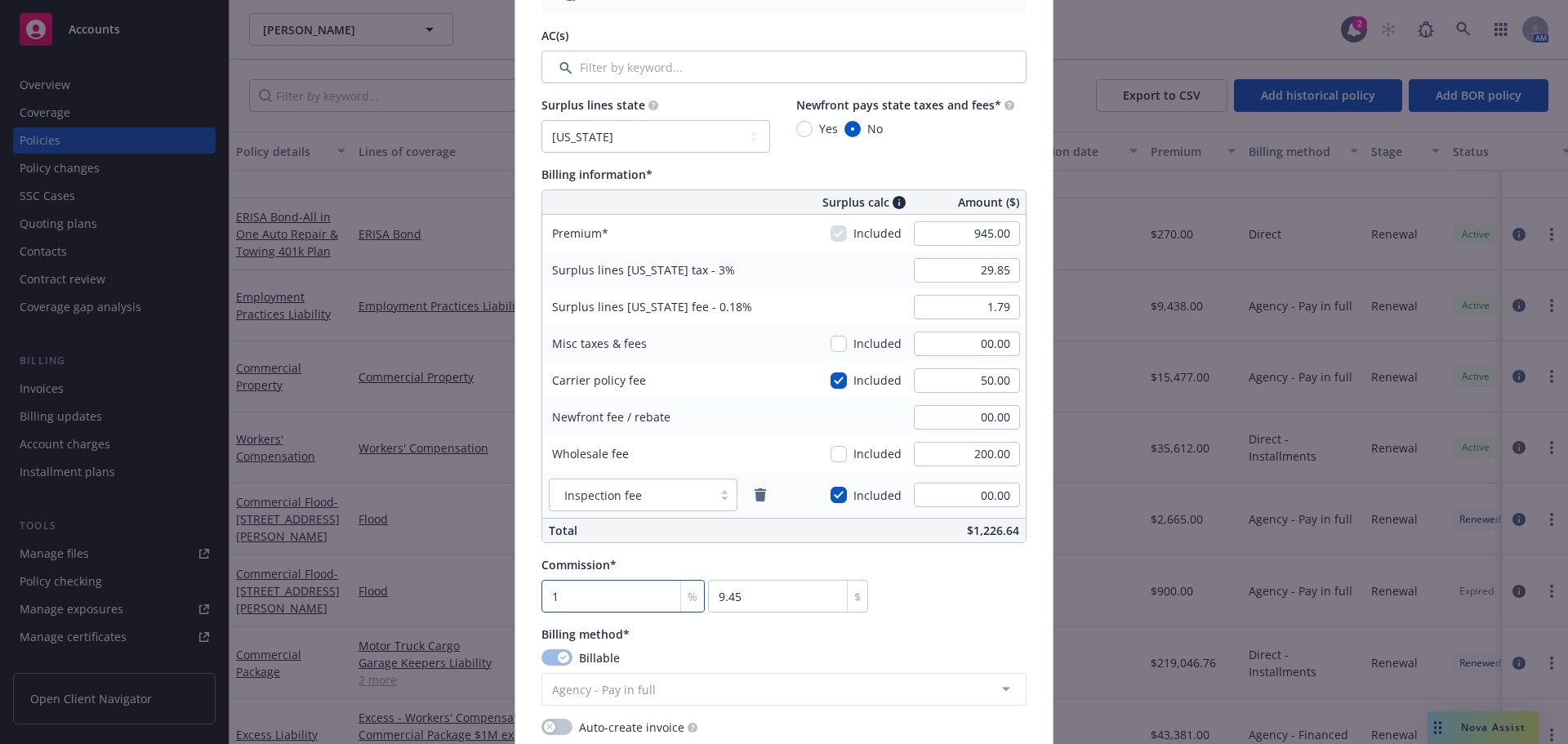
type input "141.75"
type input "15"
click at [979, 618] on div "Policy number* DNAPF019716-01 Policy number not available at this time Policy d…" at bounding box center [784, 371] width 485 height 2096
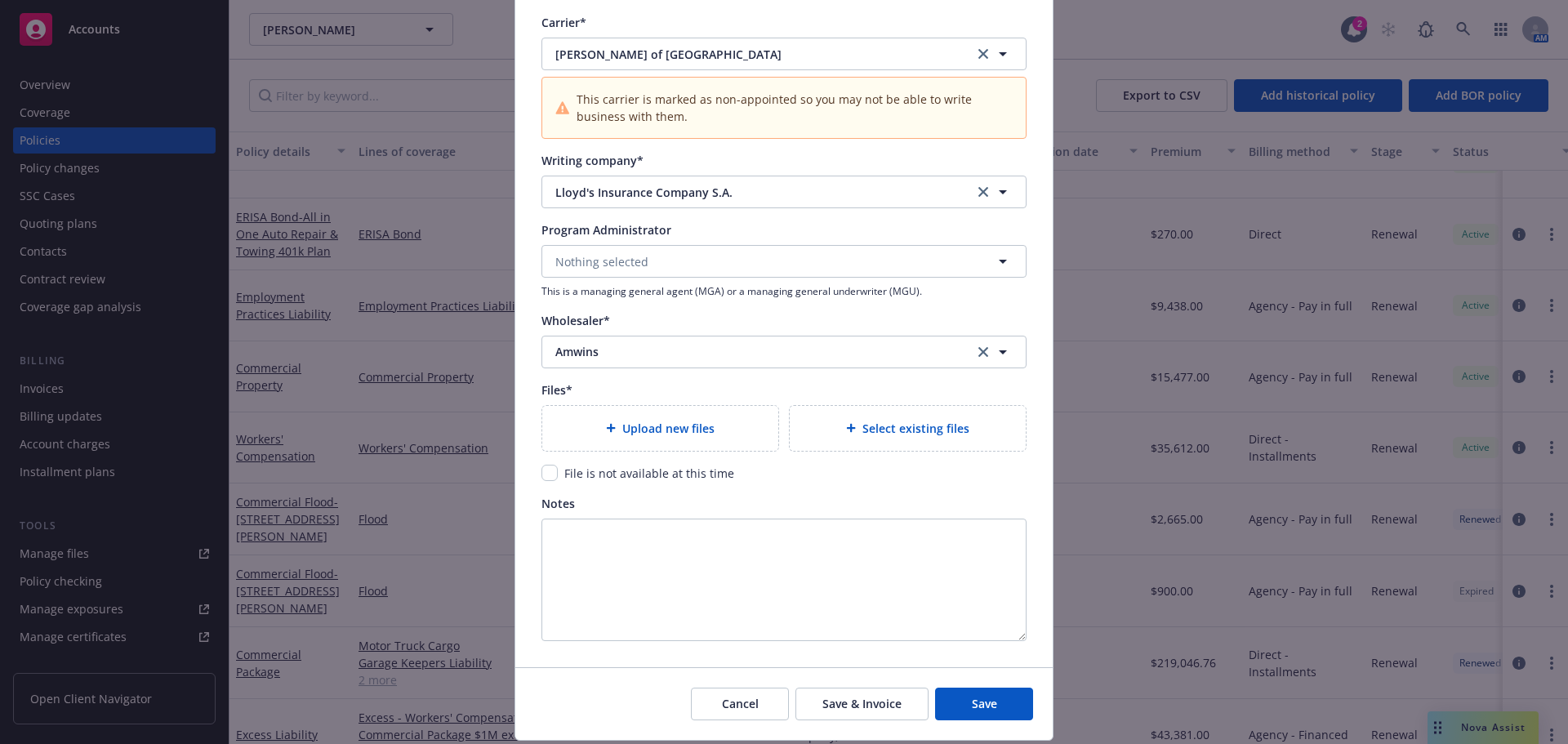
scroll to position [1634, 0]
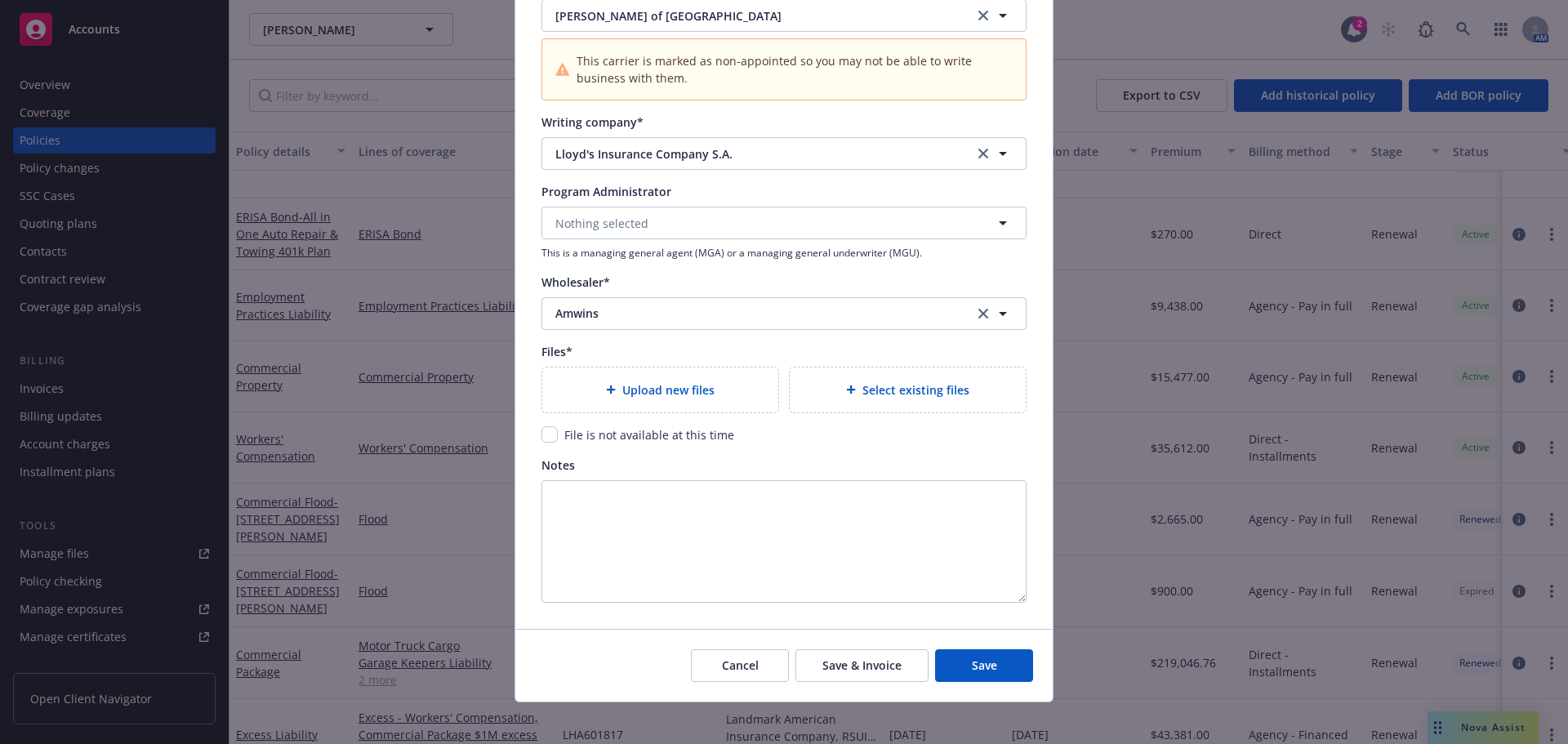
click at [641, 403] on div "Upload new files" at bounding box center [659, 390] width 236 height 45
click at [661, 379] on div "Upload new files" at bounding box center [659, 390] width 236 height 45
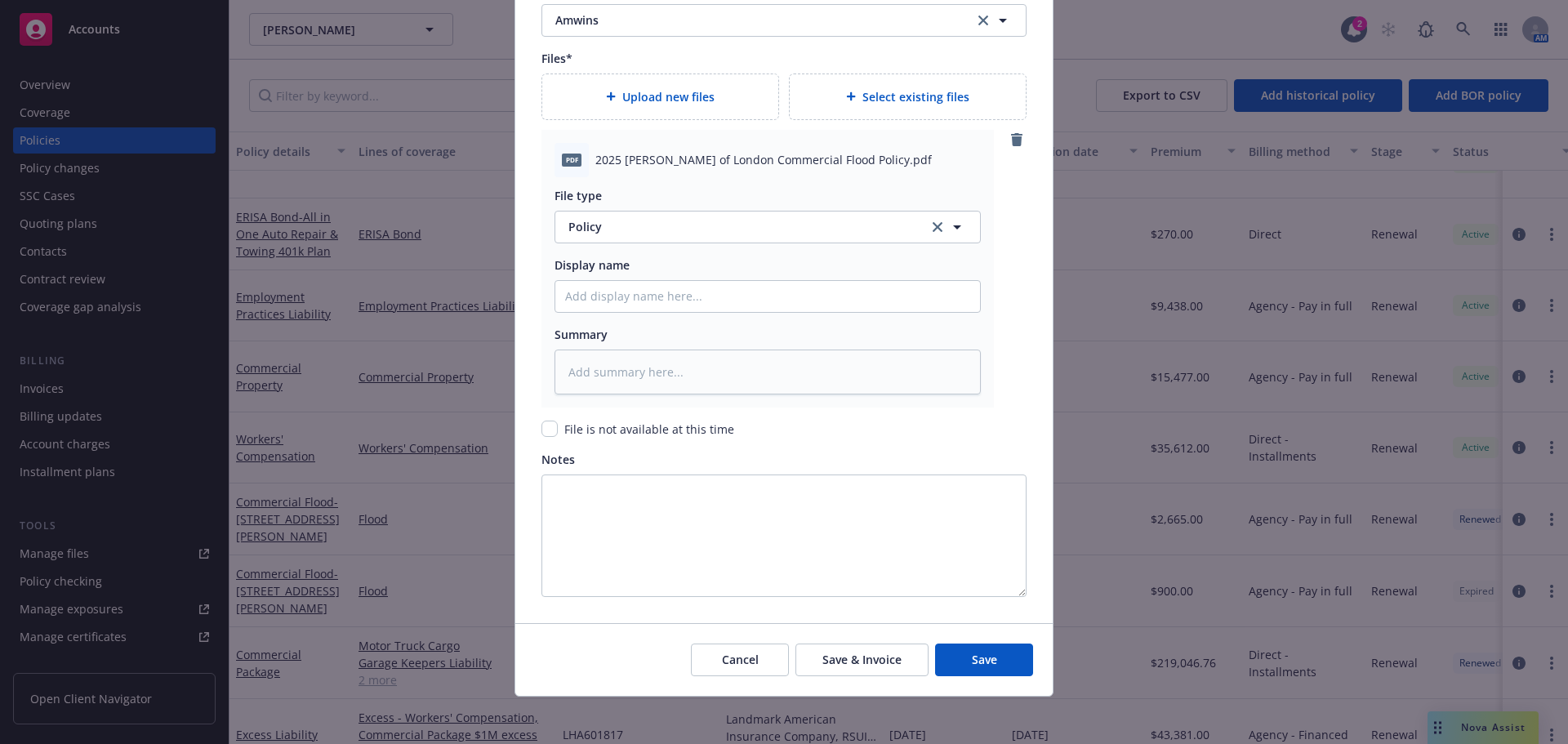
scroll to position [1932, 0]
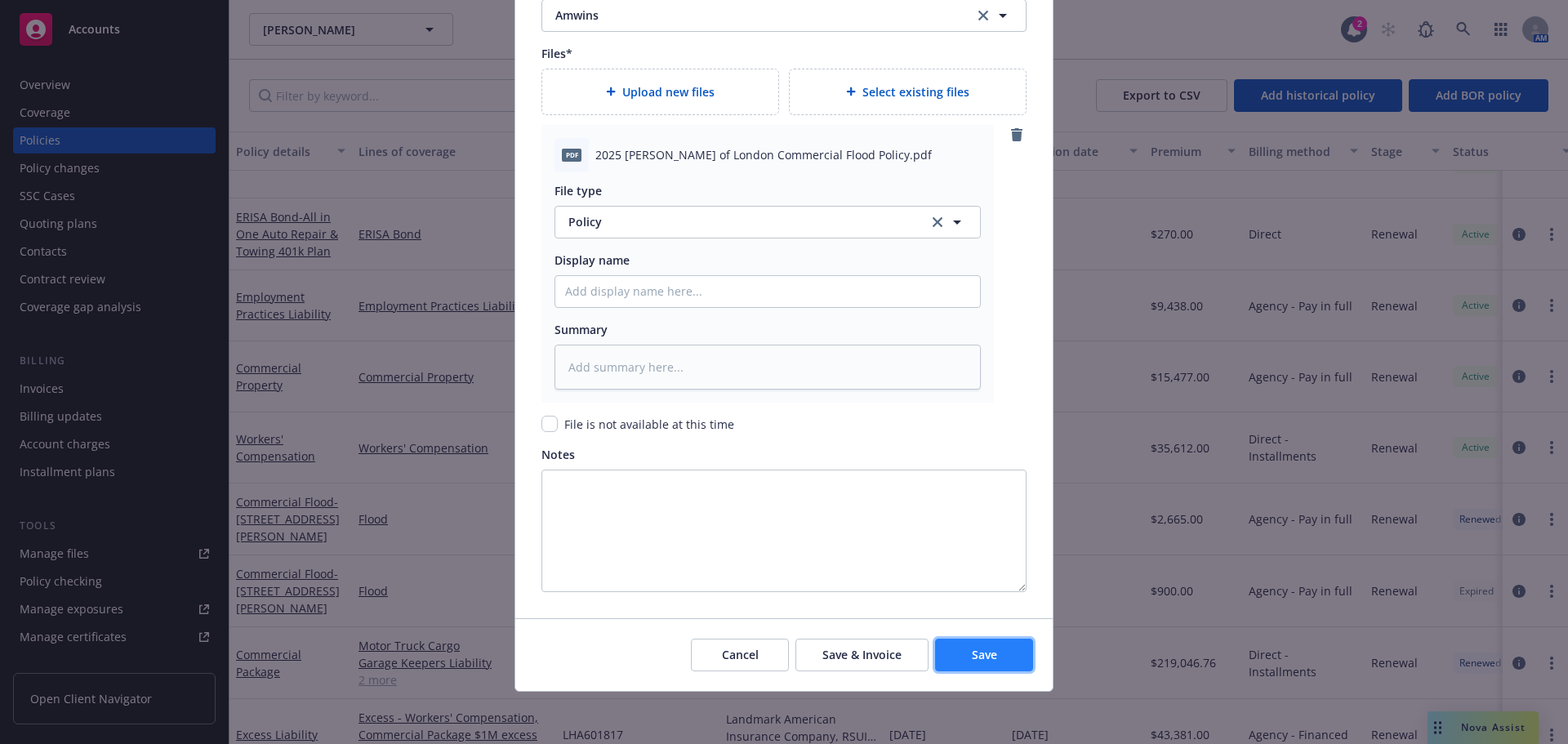
click at [980, 648] on span "Save" at bounding box center [984, 655] width 25 height 16
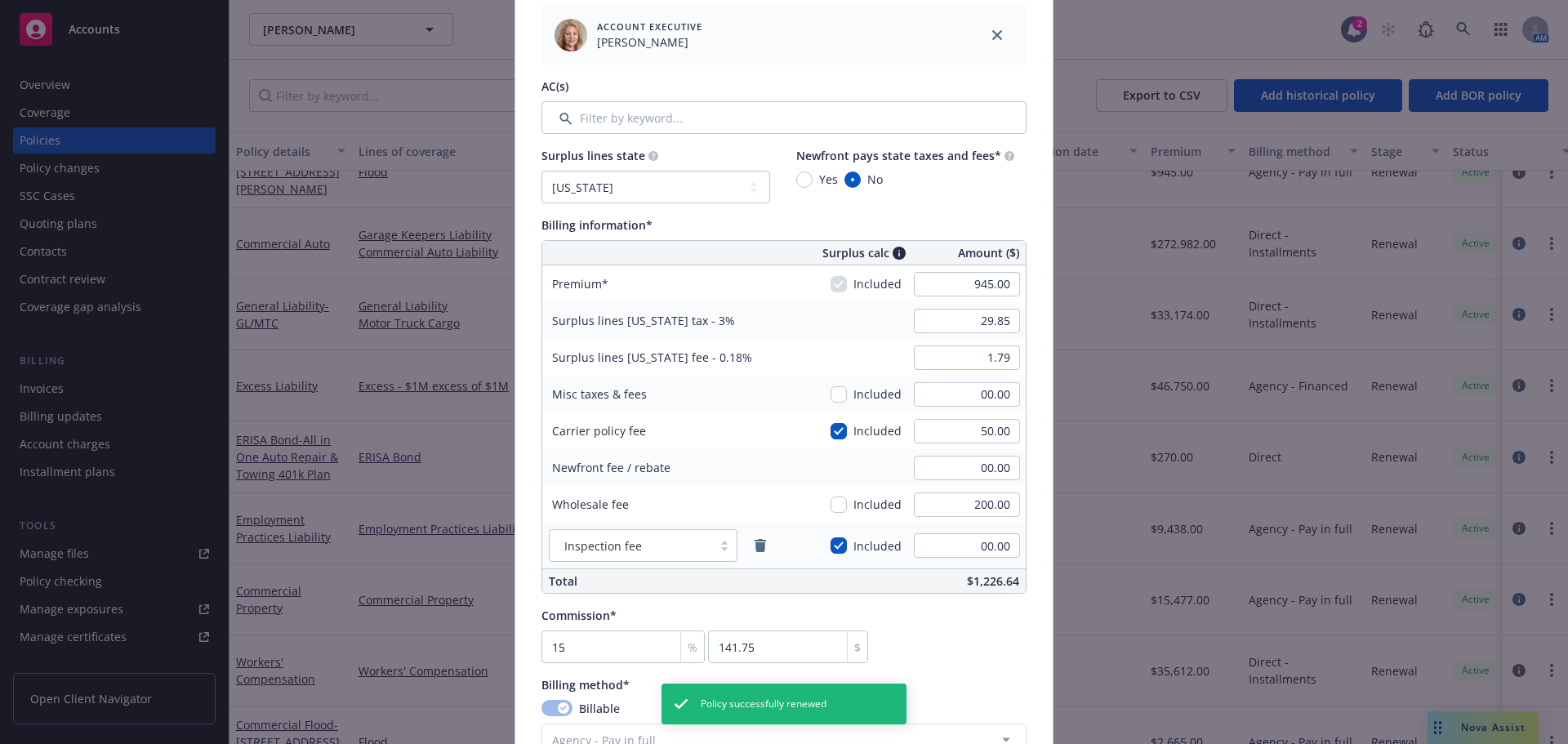
scroll to position [216, 0]
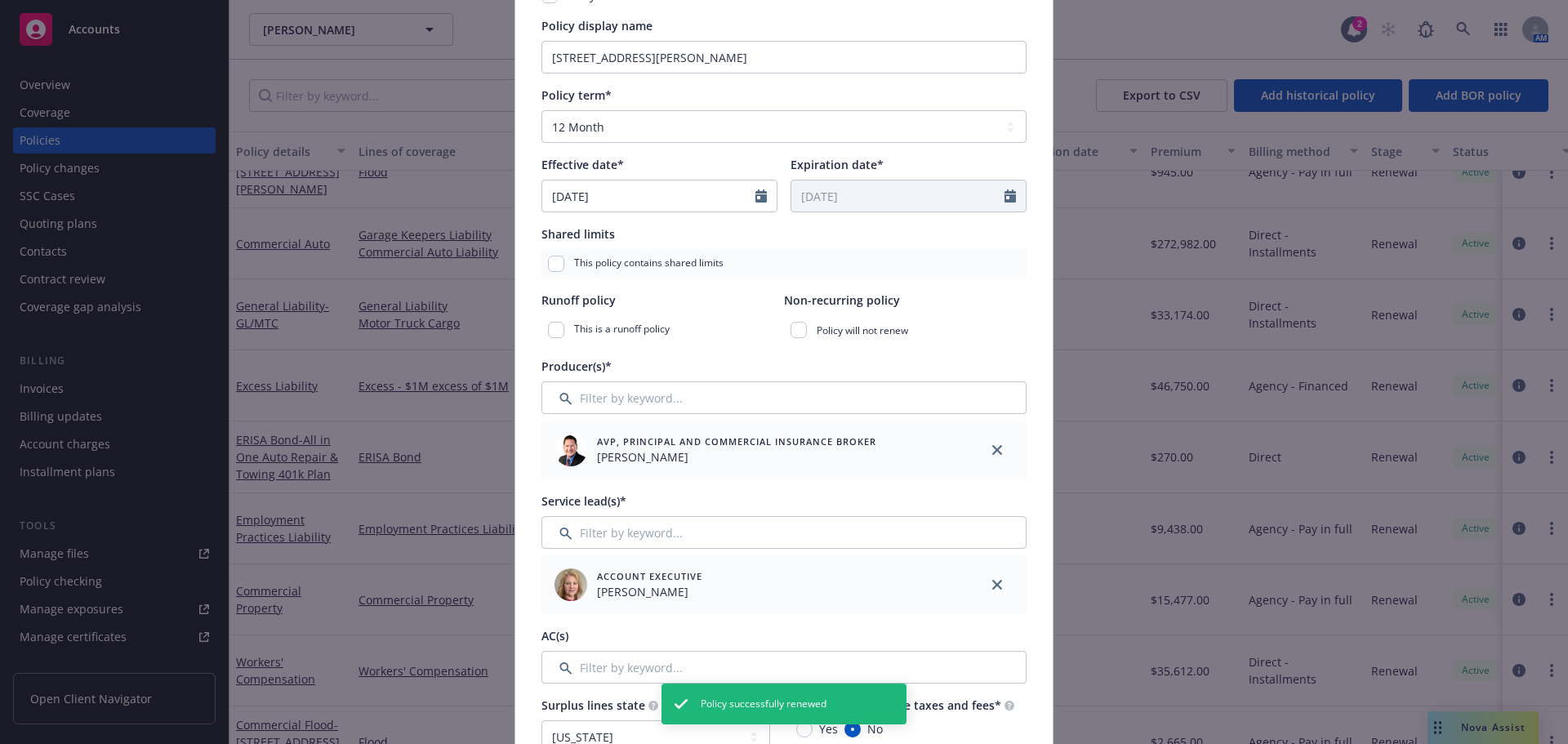
type textarea "x"
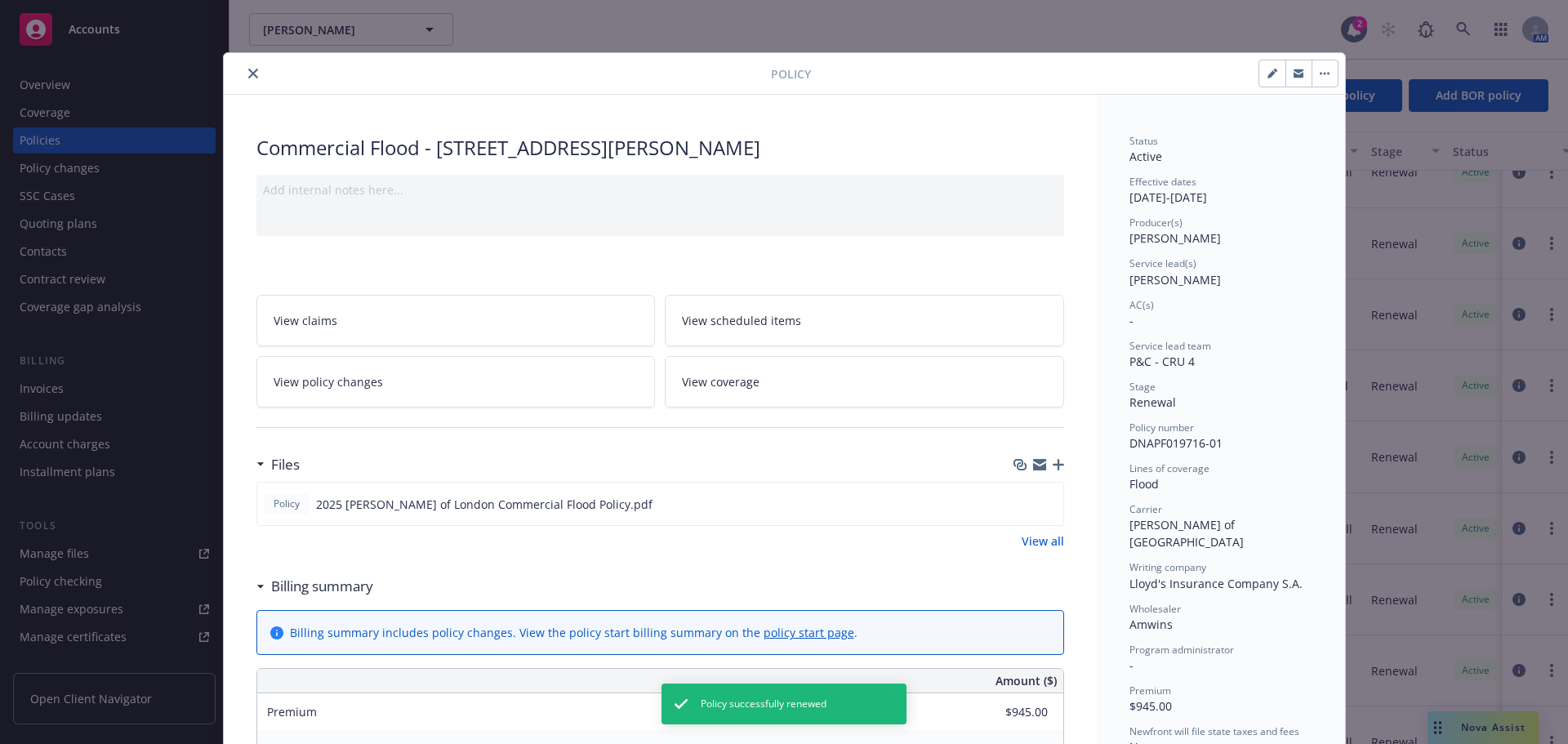
click at [243, 68] on button "close" at bounding box center [253, 73] width 20 height 20
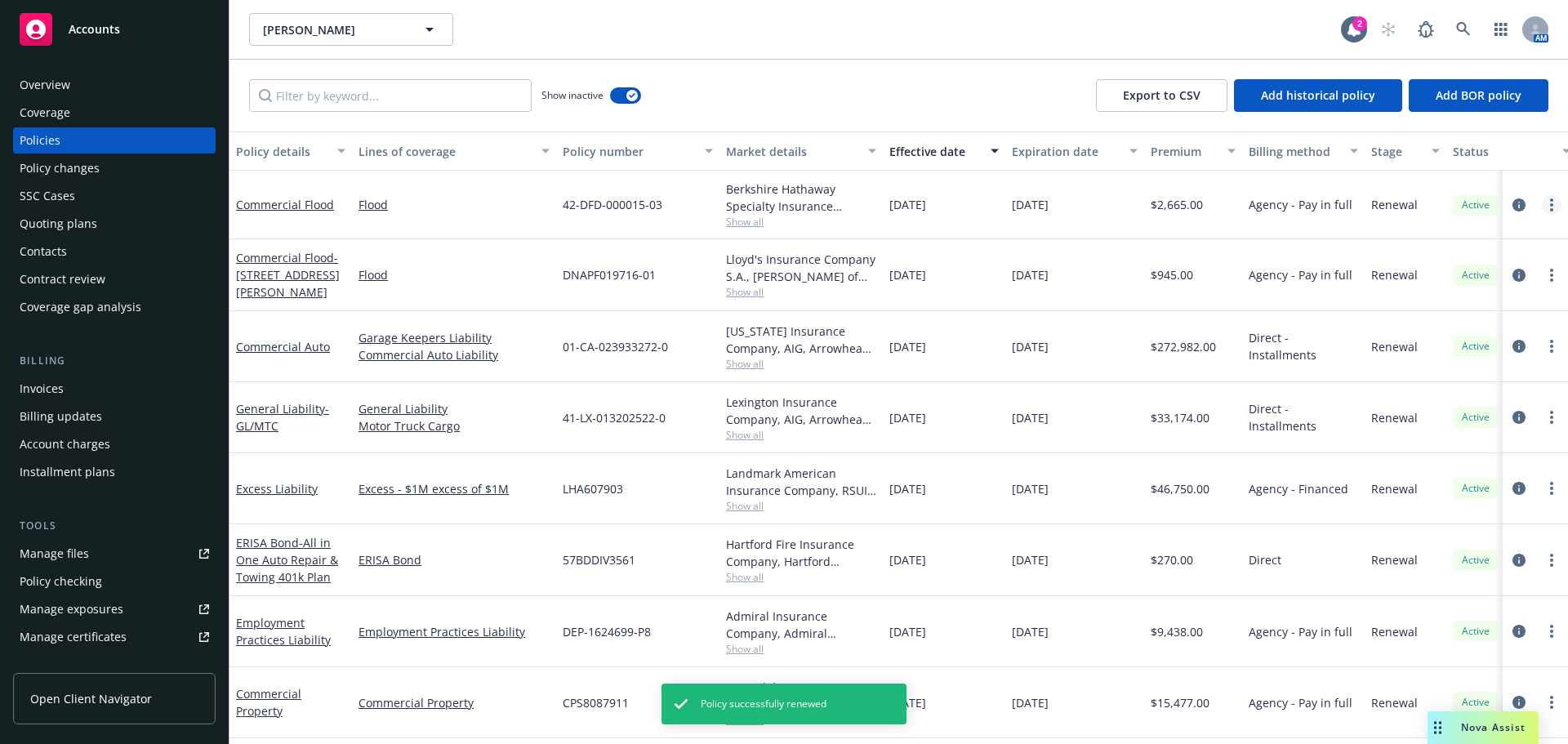
click at [1542, 210] on link "more" at bounding box center [1551, 205] width 20 height 20
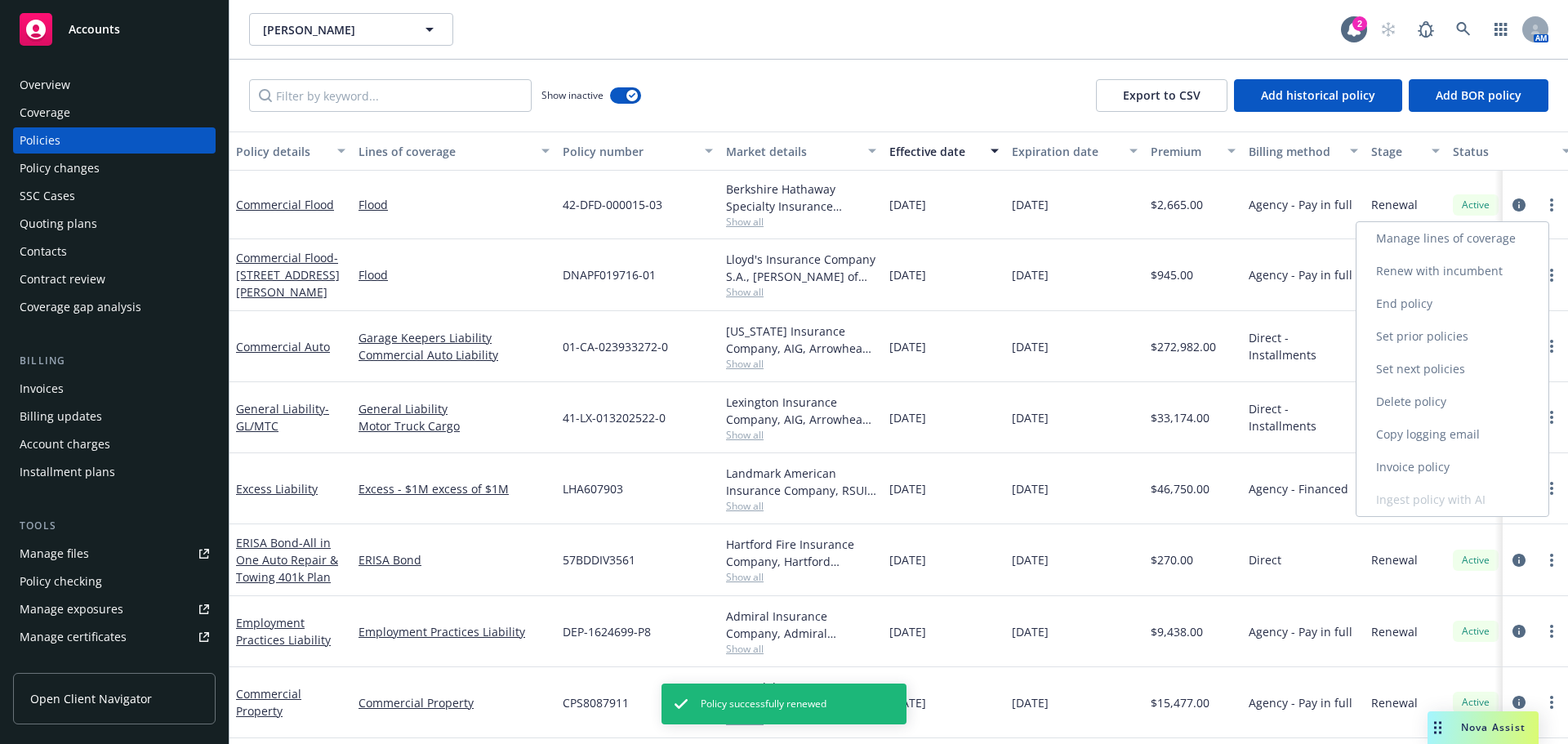
click at [1484, 390] on link "Delete policy" at bounding box center [1452, 401] width 192 height 33
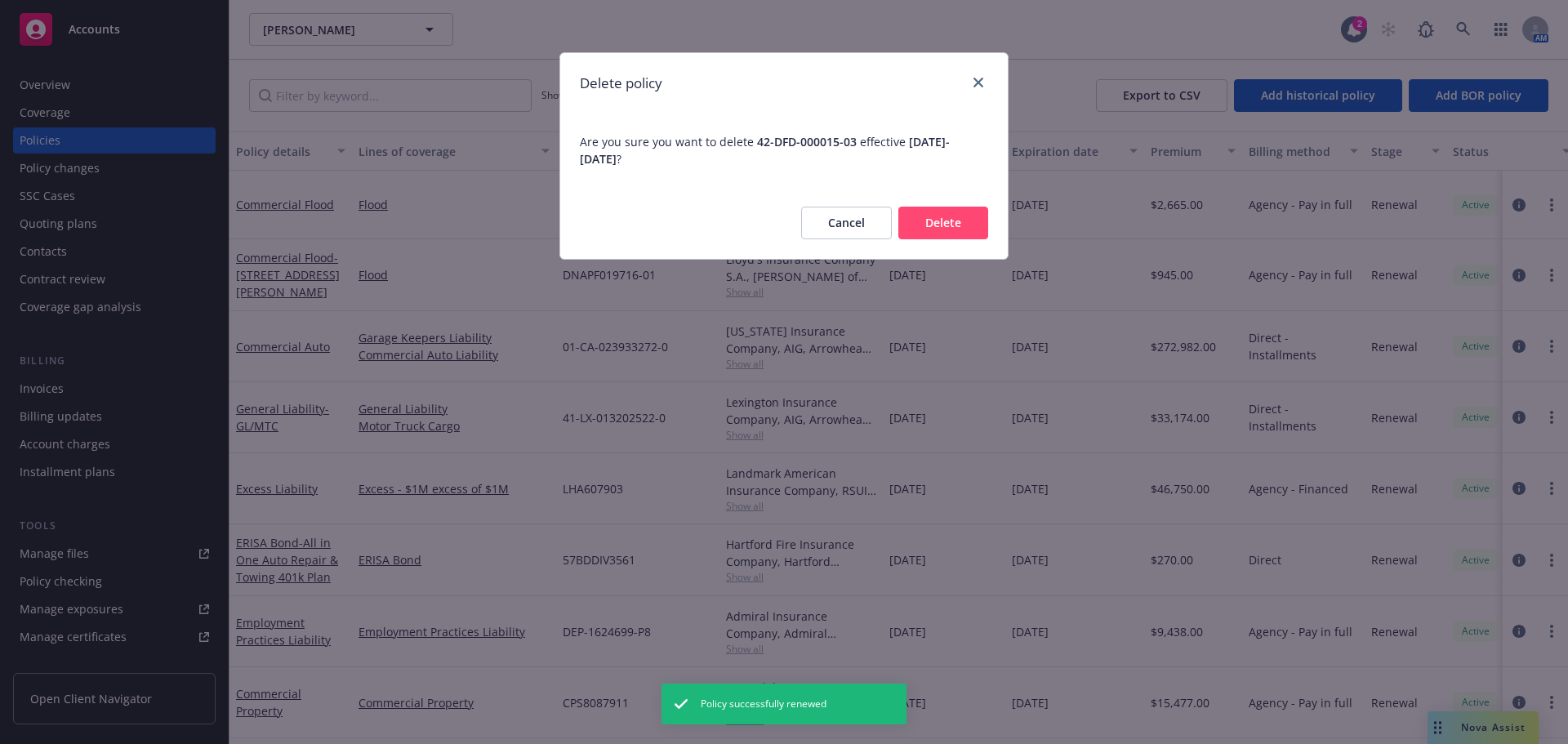
click at [936, 213] on button "Delete" at bounding box center [944, 223] width 90 height 33
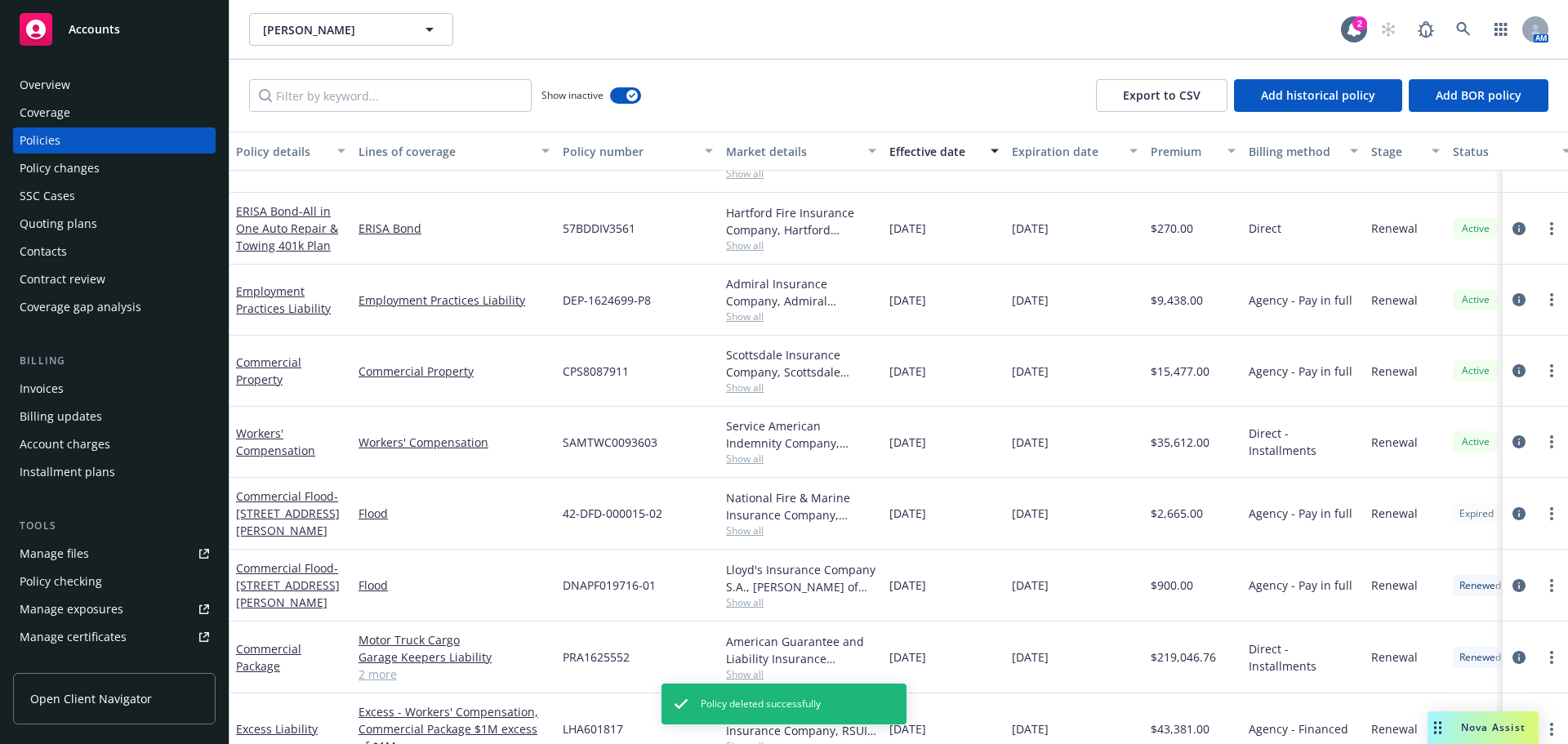
scroll to position [327, 0]
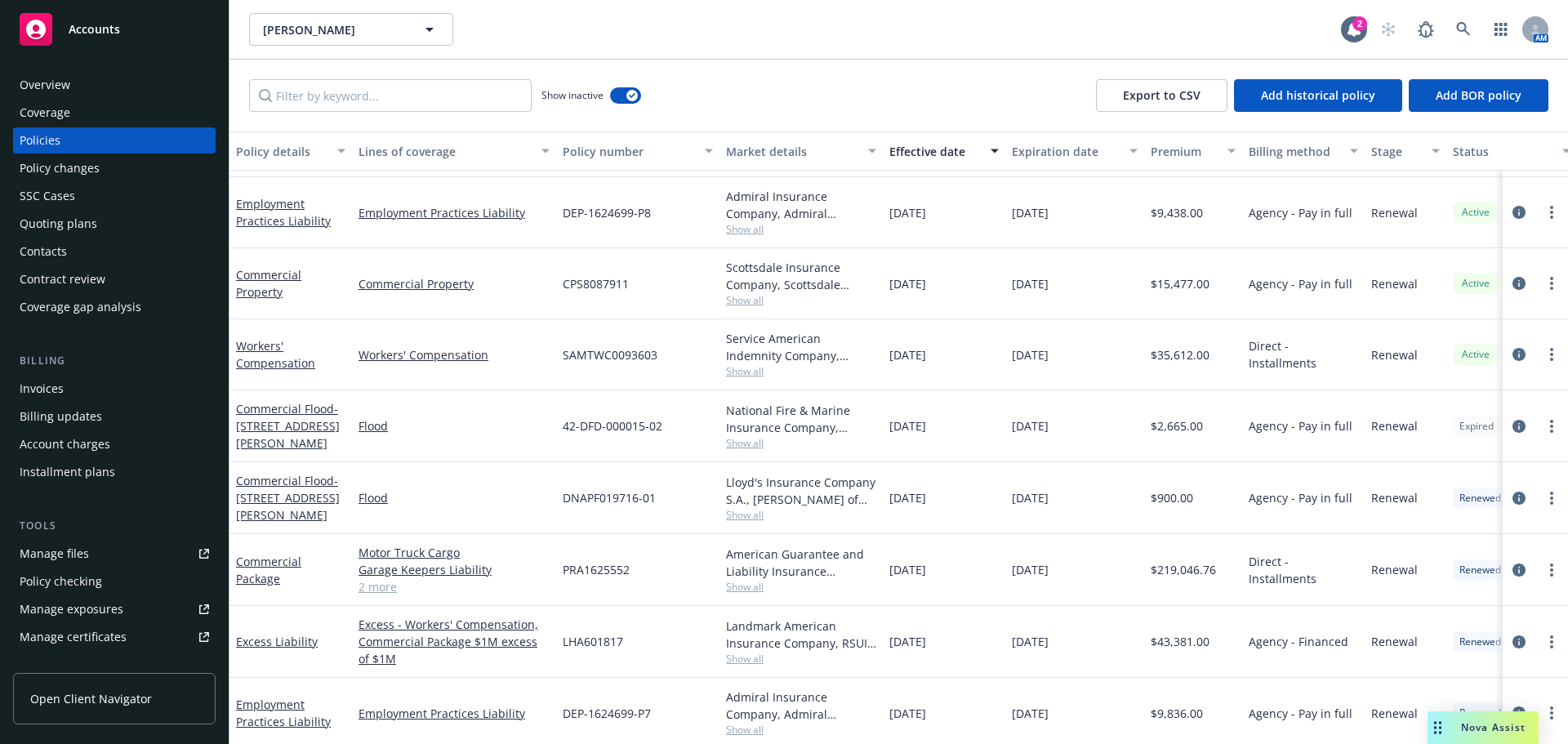
click at [741, 444] on span "Show all" at bounding box center [801, 442] width 150 height 14
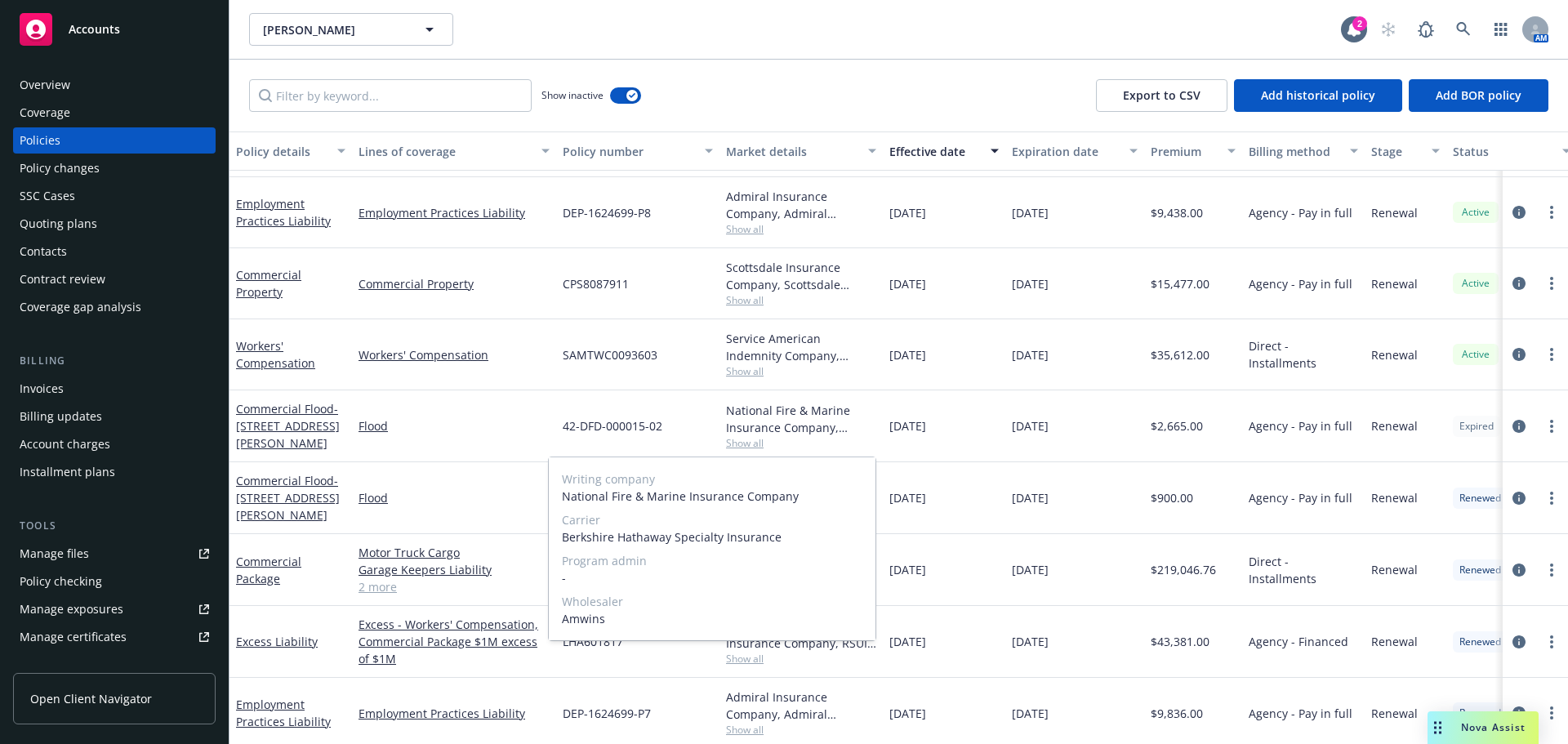
click at [741, 444] on span "Show all" at bounding box center [801, 442] width 150 height 14
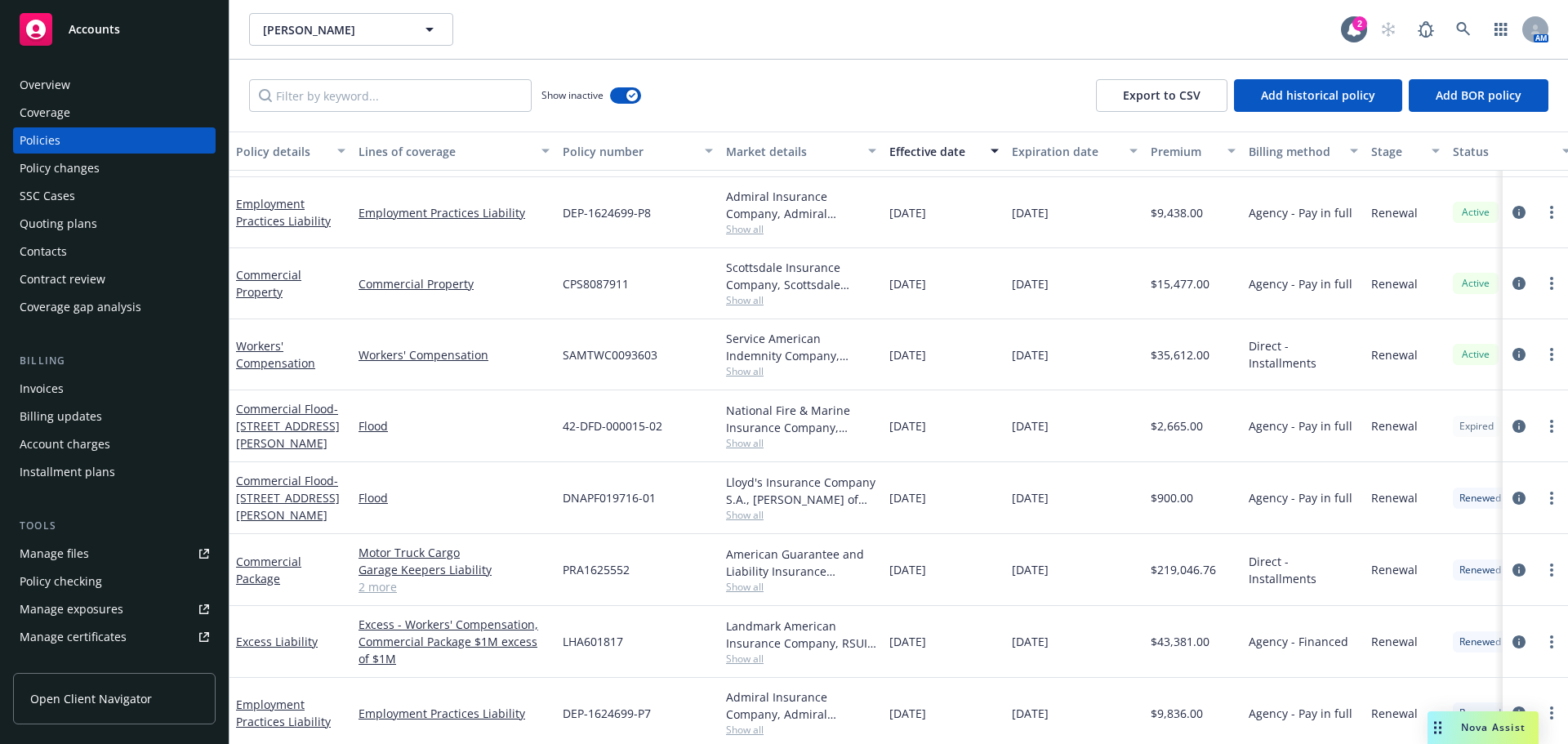
click at [91, 171] on div "Policy changes" at bounding box center [59, 168] width 80 height 26
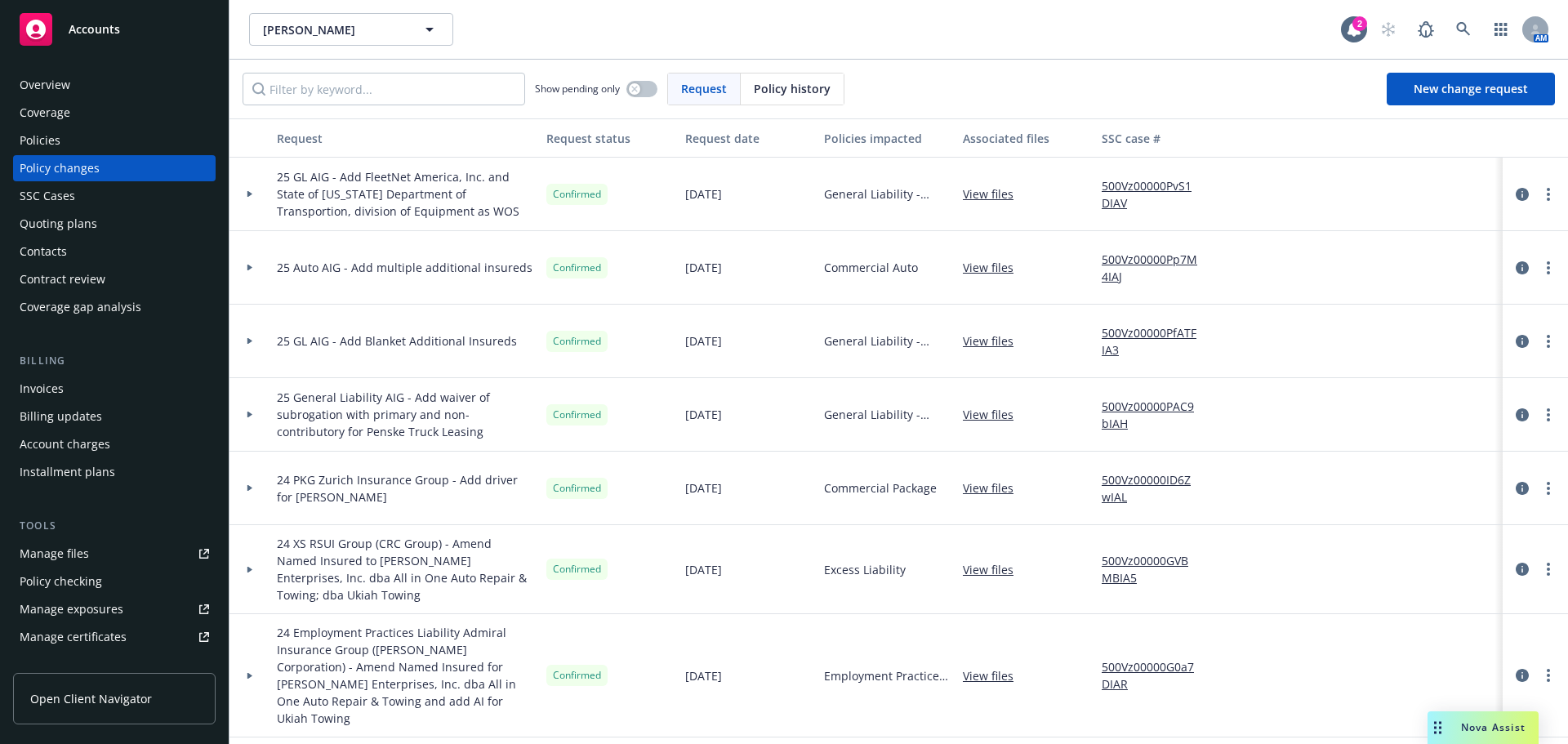
click at [137, 225] on div "Quoting plans" at bounding box center [115, 224] width 190 height 26
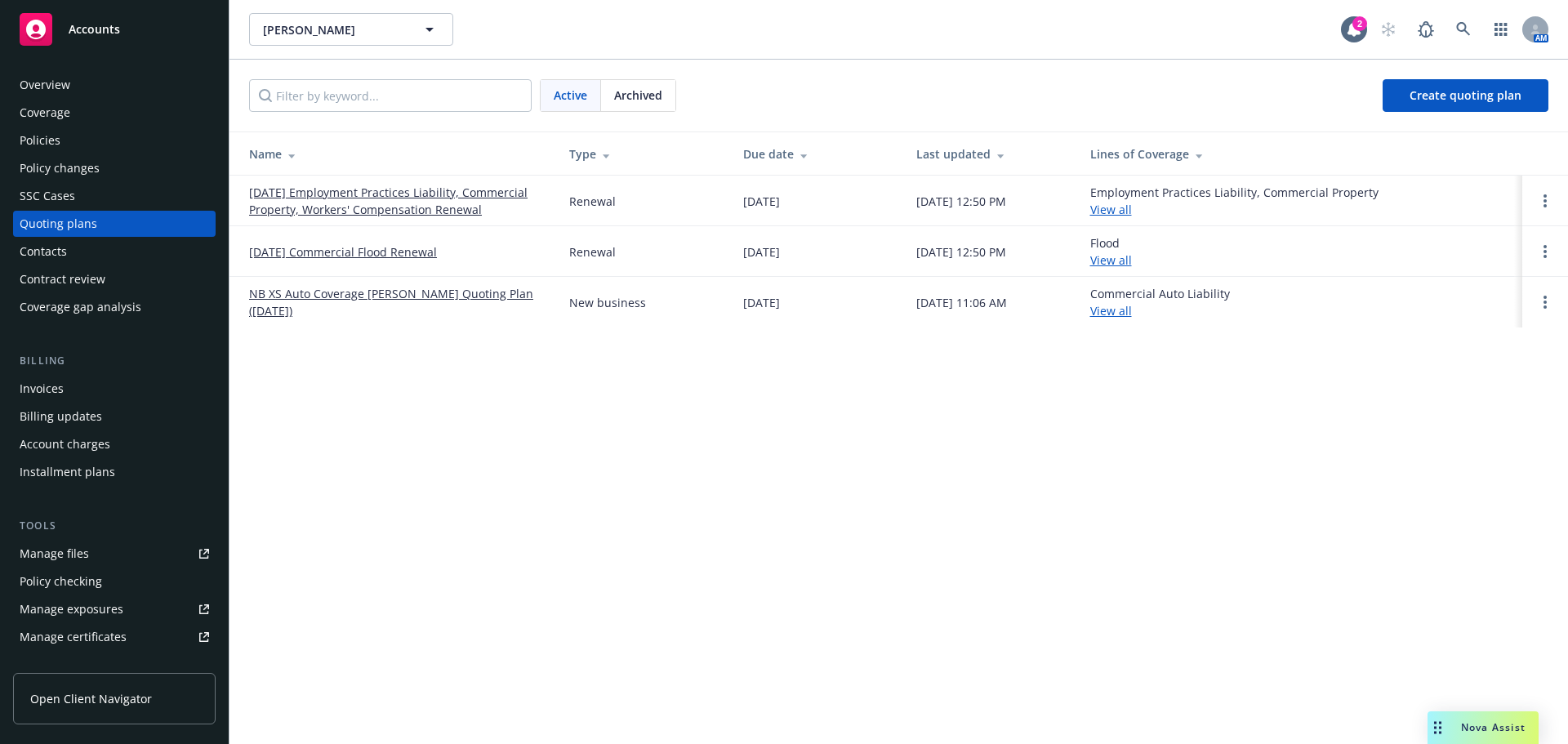
click at [144, 82] on div "Overview" at bounding box center [115, 85] width 190 height 26
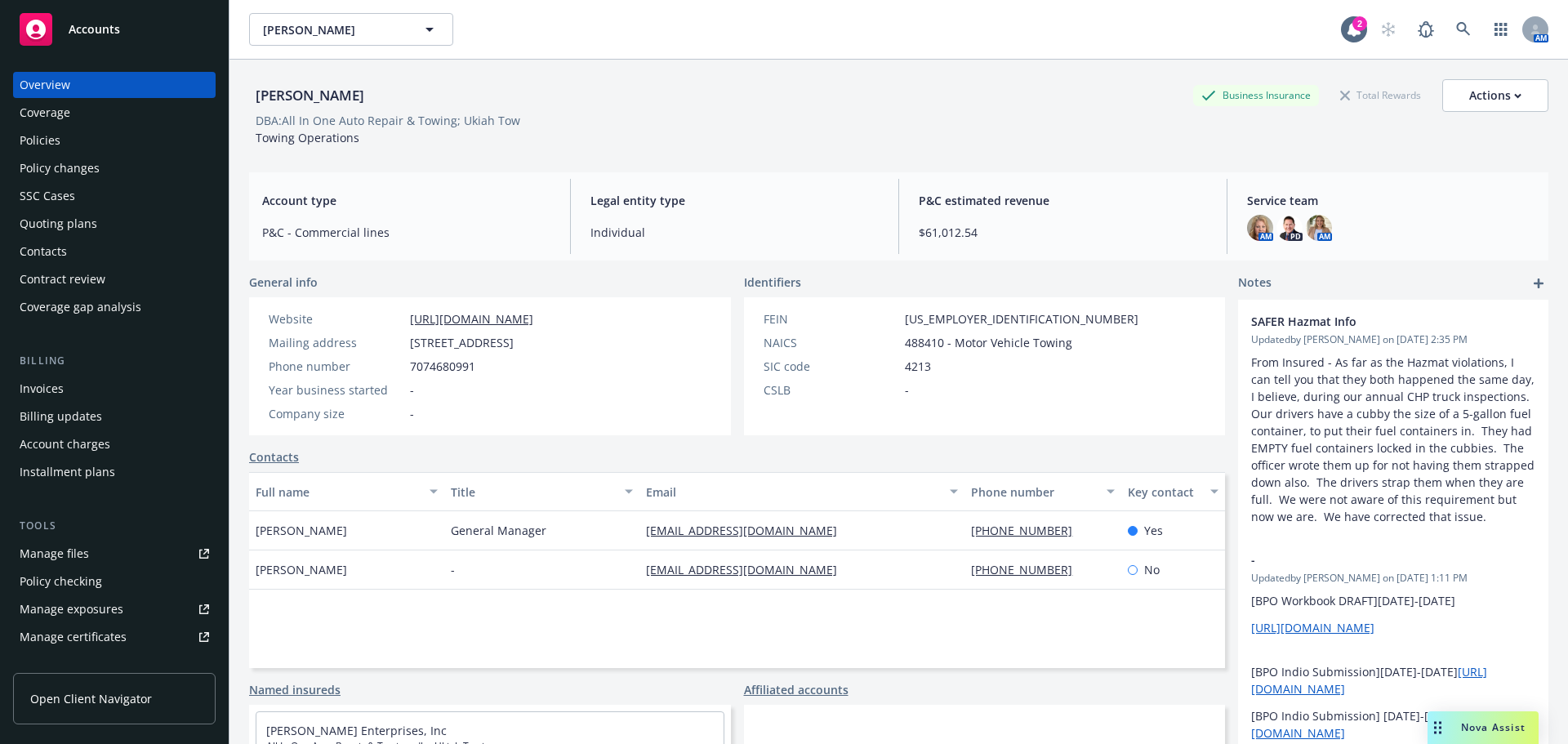
click at [130, 141] on div "Policies" at bounding box center [115, 141] width 190 height 26
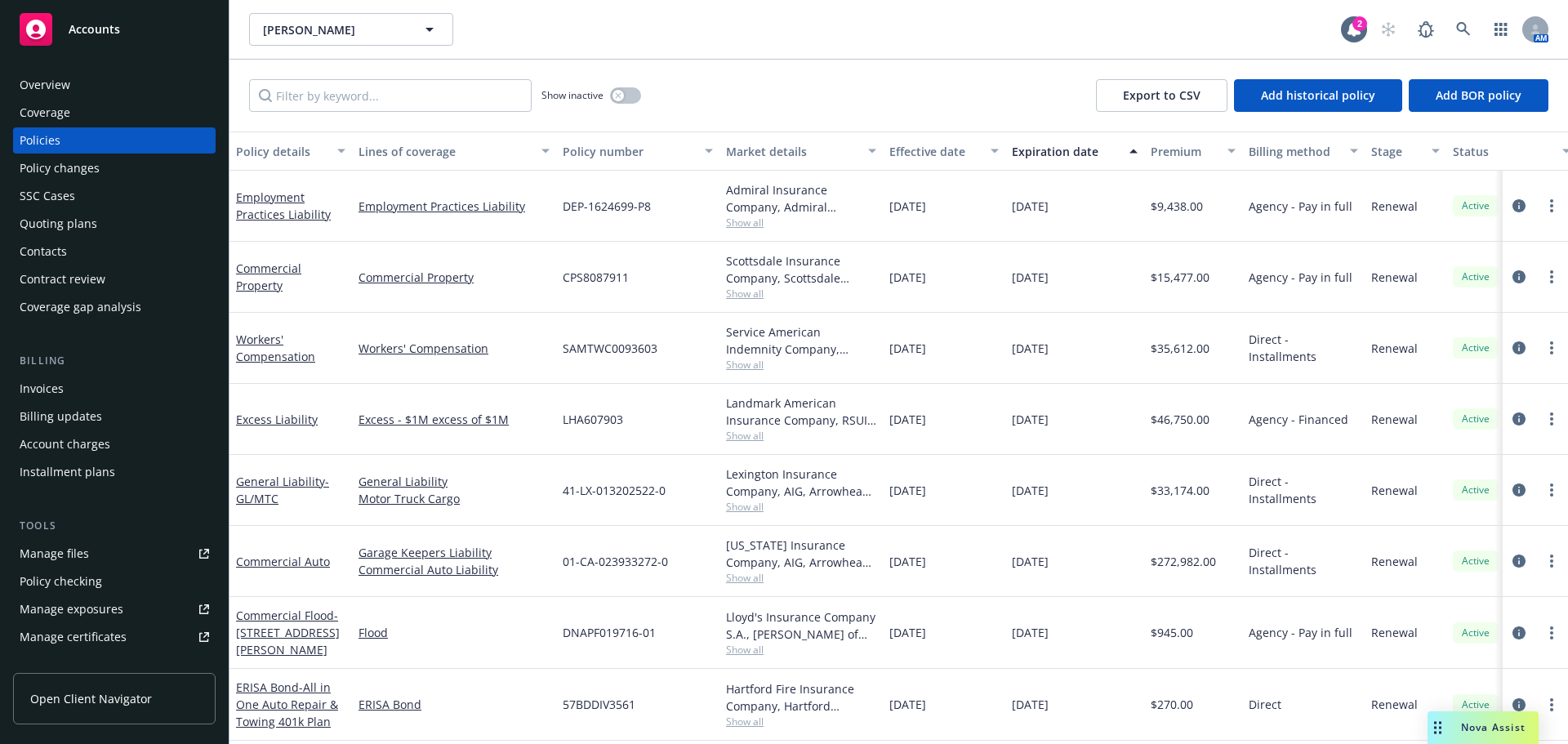
scroll to position [9, 0]
click at [635, 90] on button "button" at bounding box center [625, 95] width 31 height 16
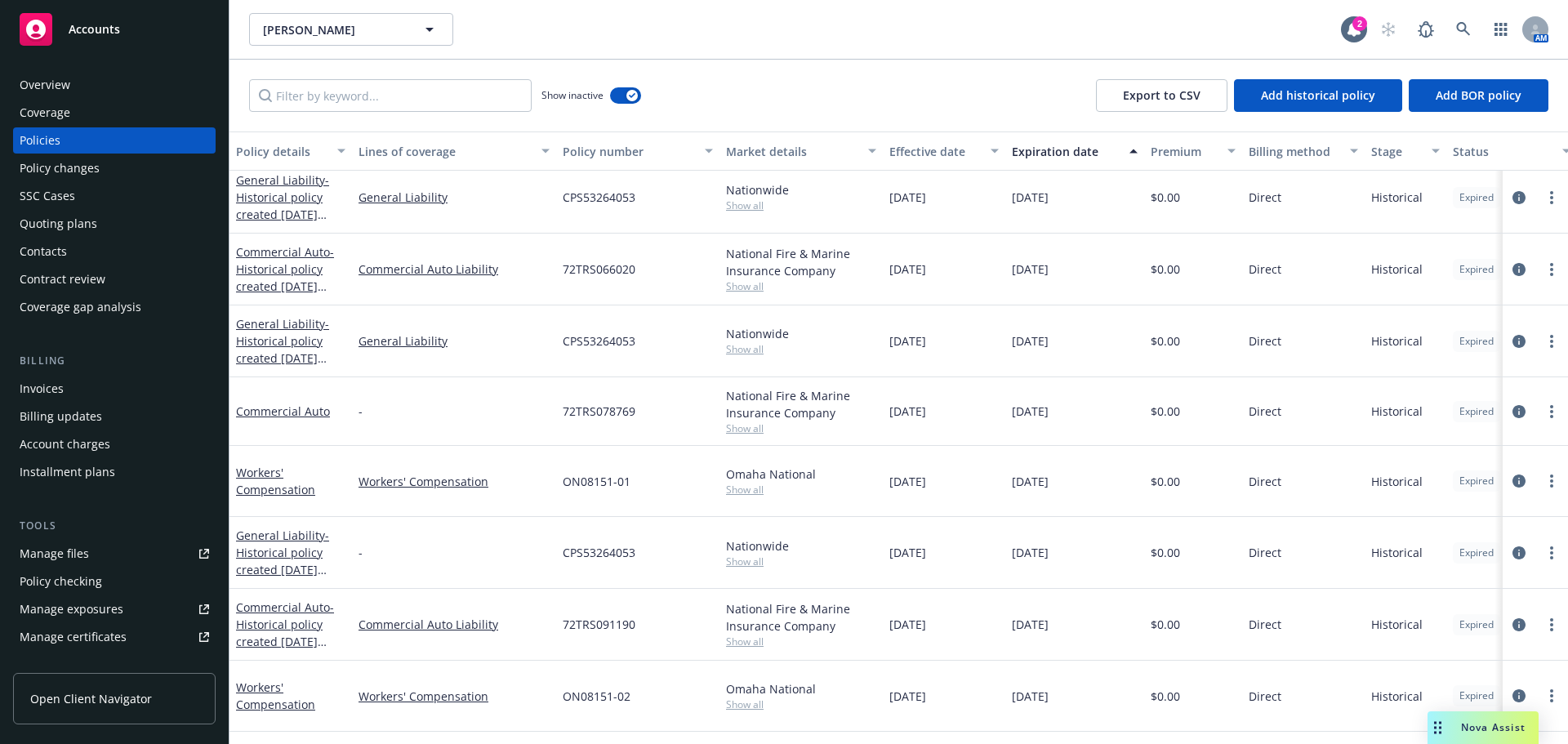
click at [941, 153] on div "Effective date" at bounding box center [934, 151] width 91 height 17
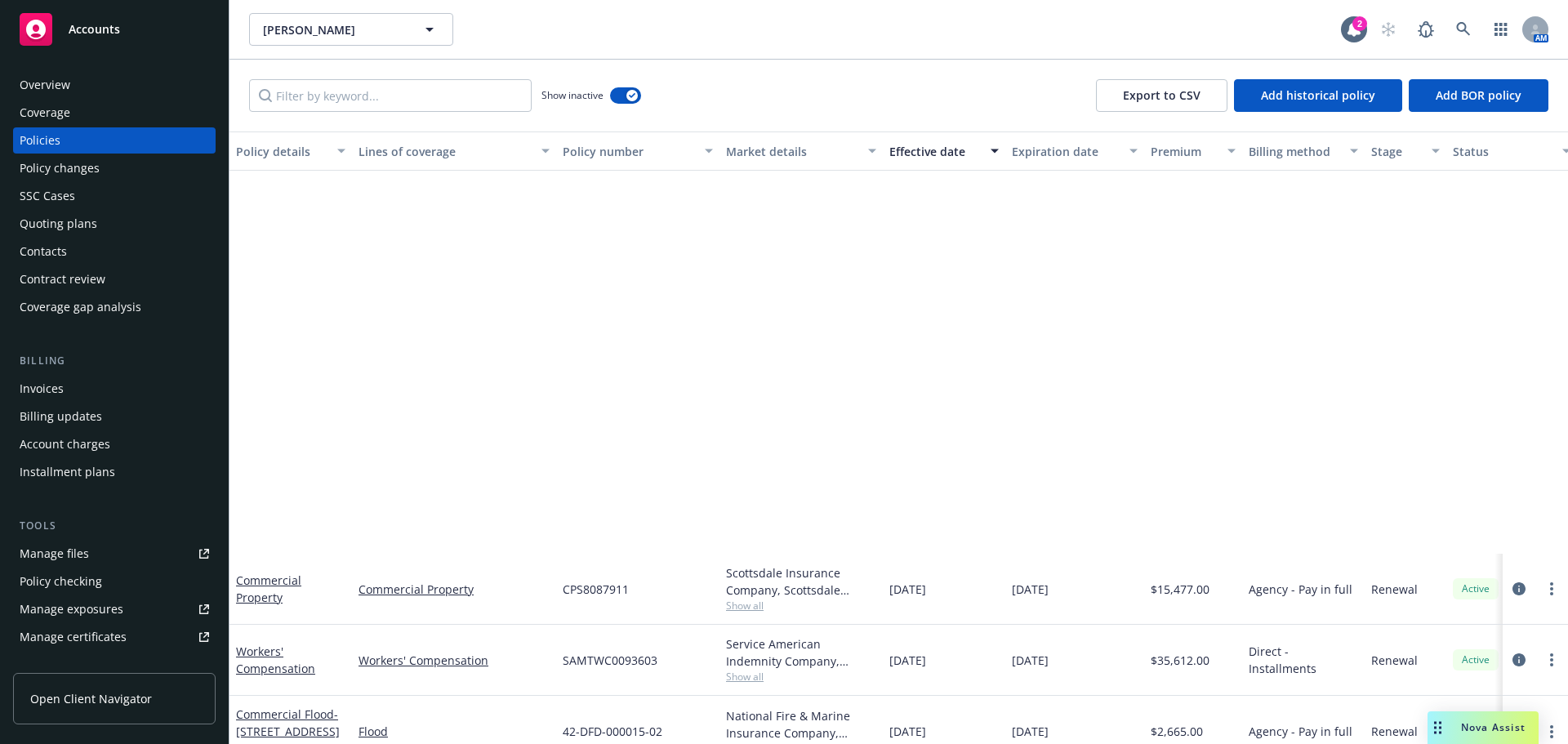
scroll to position [499, 0]
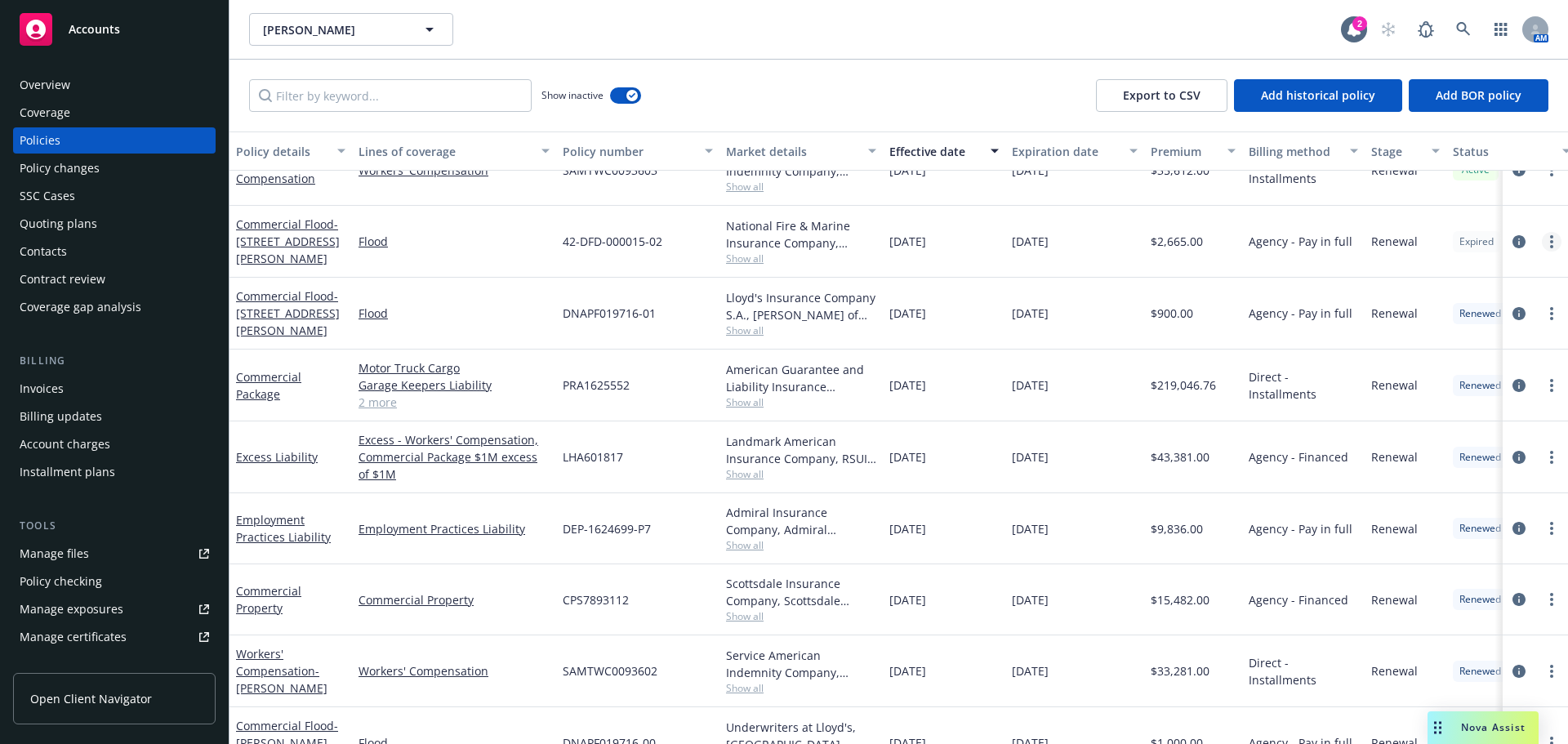
click at [1542, 246] on link "more" at bounding box center [1551, 241] width 20 height 20
click at [1456, 311] on link "Renew with incumbent" at bounding box center [1452, 307] width 192 height 33
select select "12"
select select "CA"
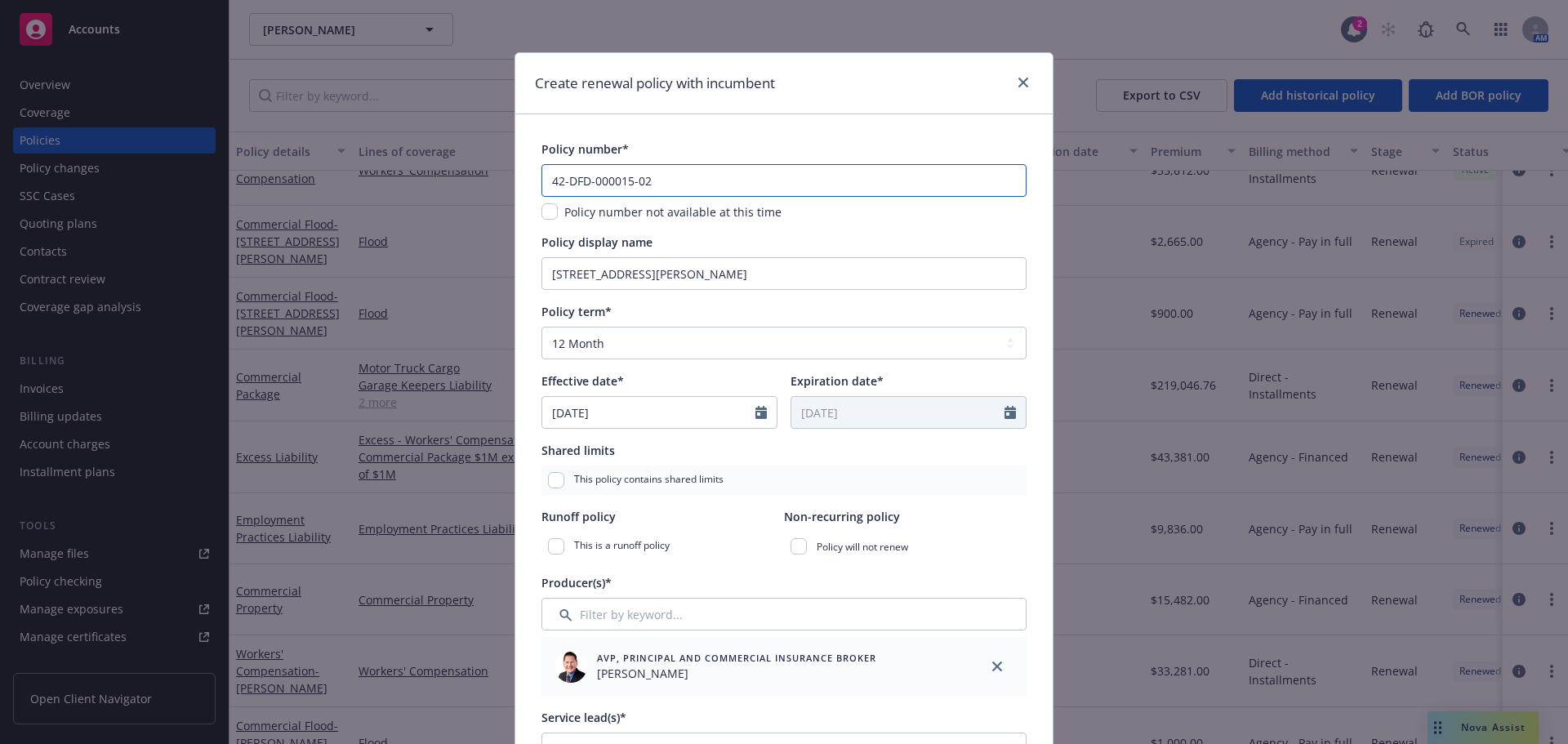
click at [649, 178] on input "42-DFD-000015-02" at bounding box center [784, 180] width 485 height 33
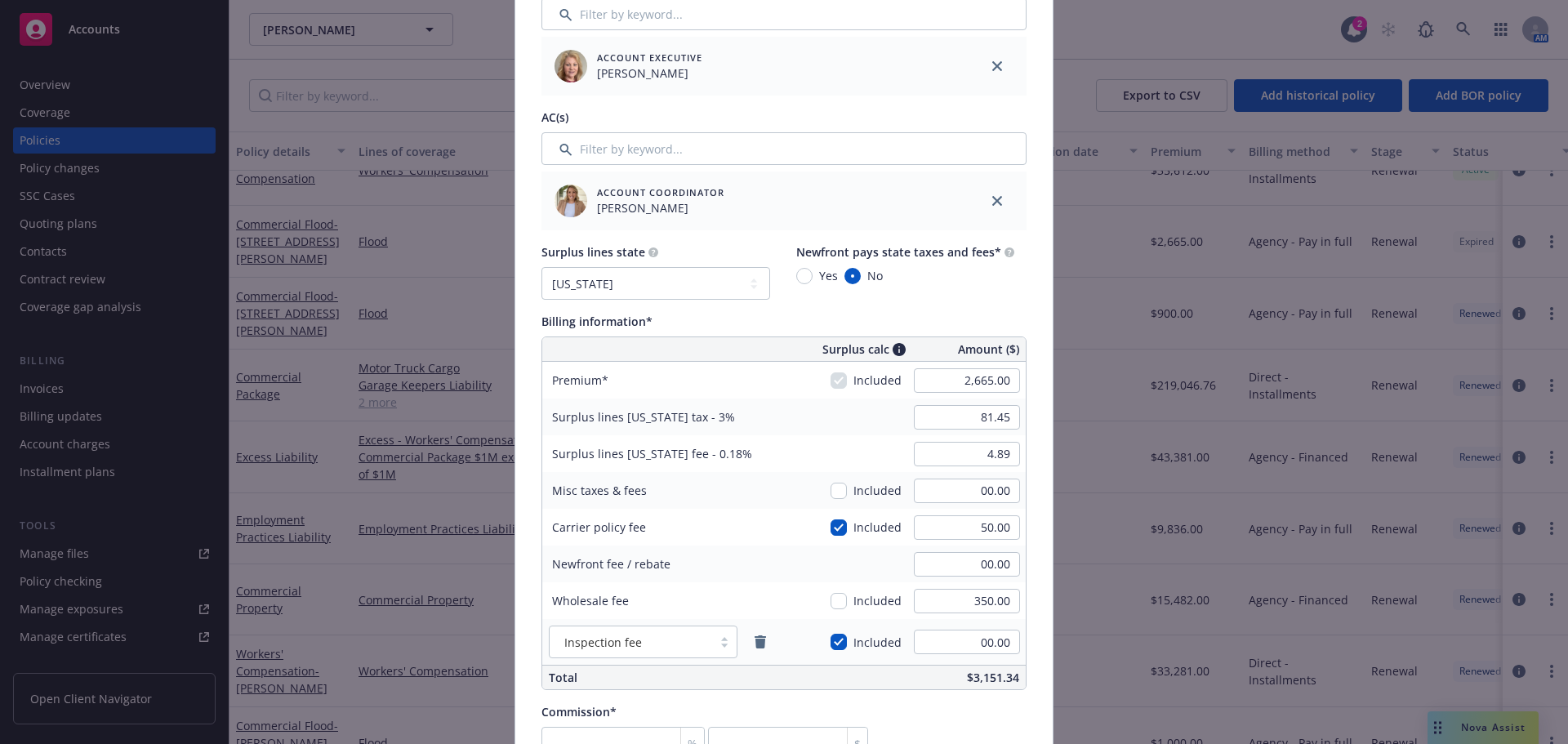
scroll to position [817, 0]
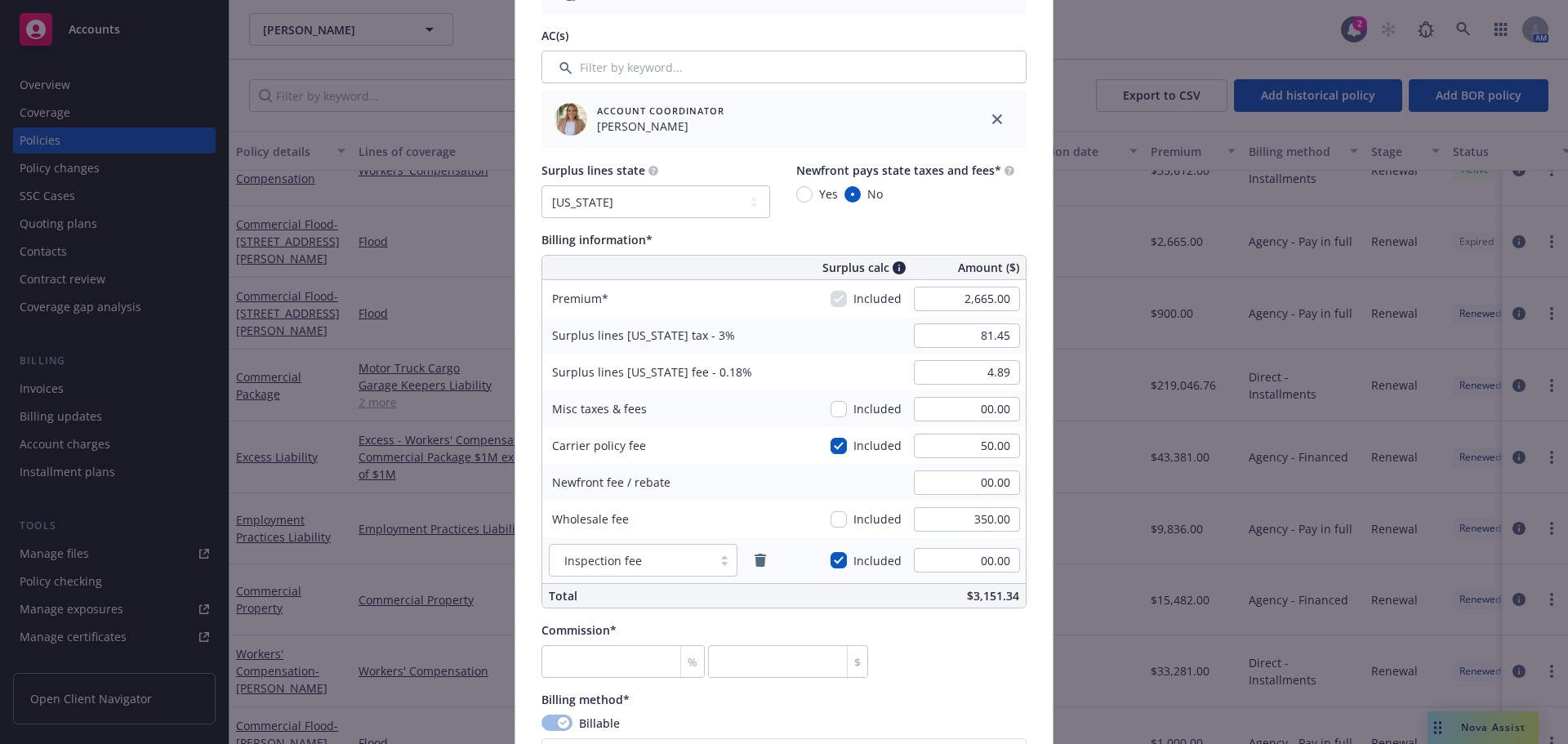
type input "42-DFD-000015-03"
click at [561, 667] on input "number" at bounding box center [623, 661] width 163 height 33
type input "1"
type input "26.65"
type input "15"
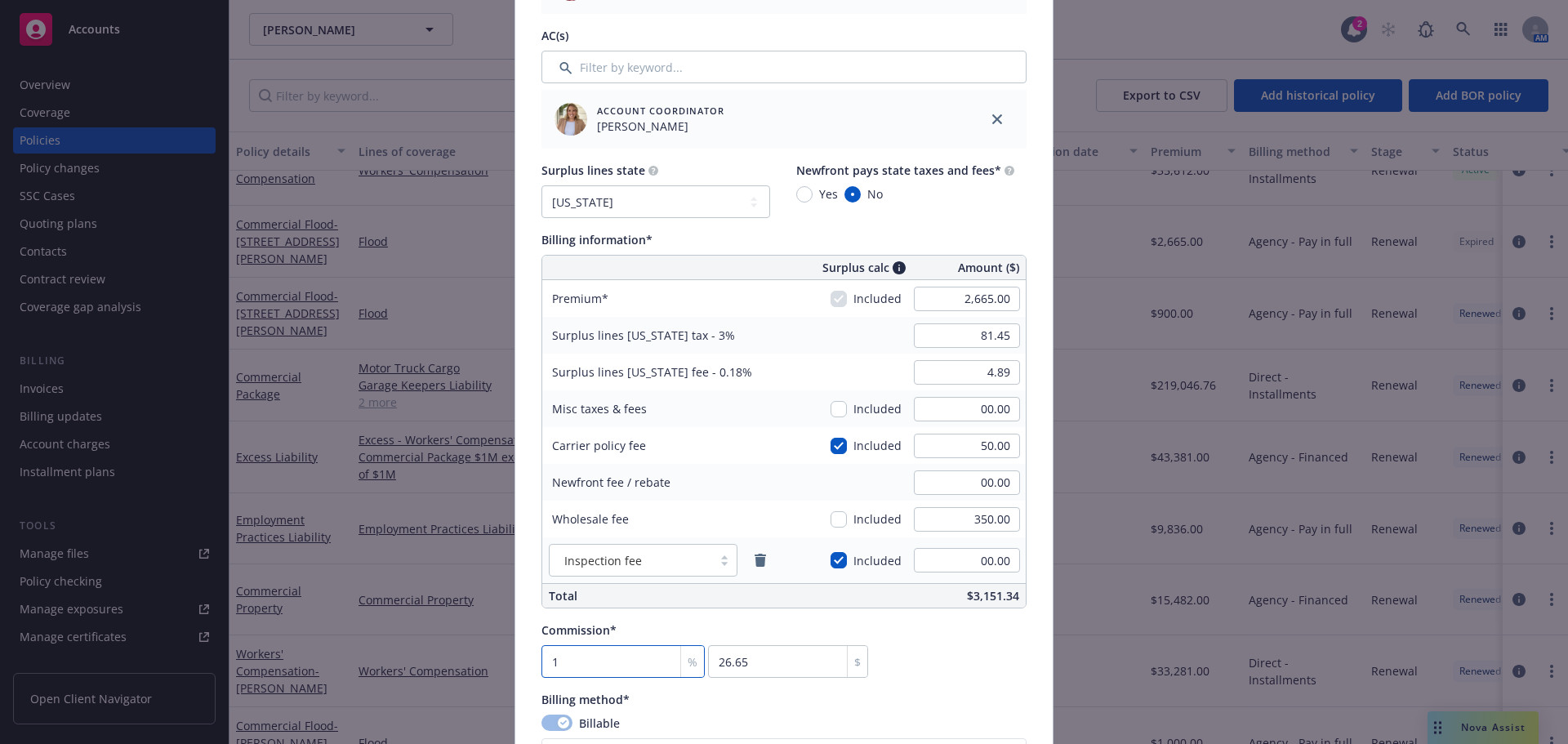
type input "399.75"
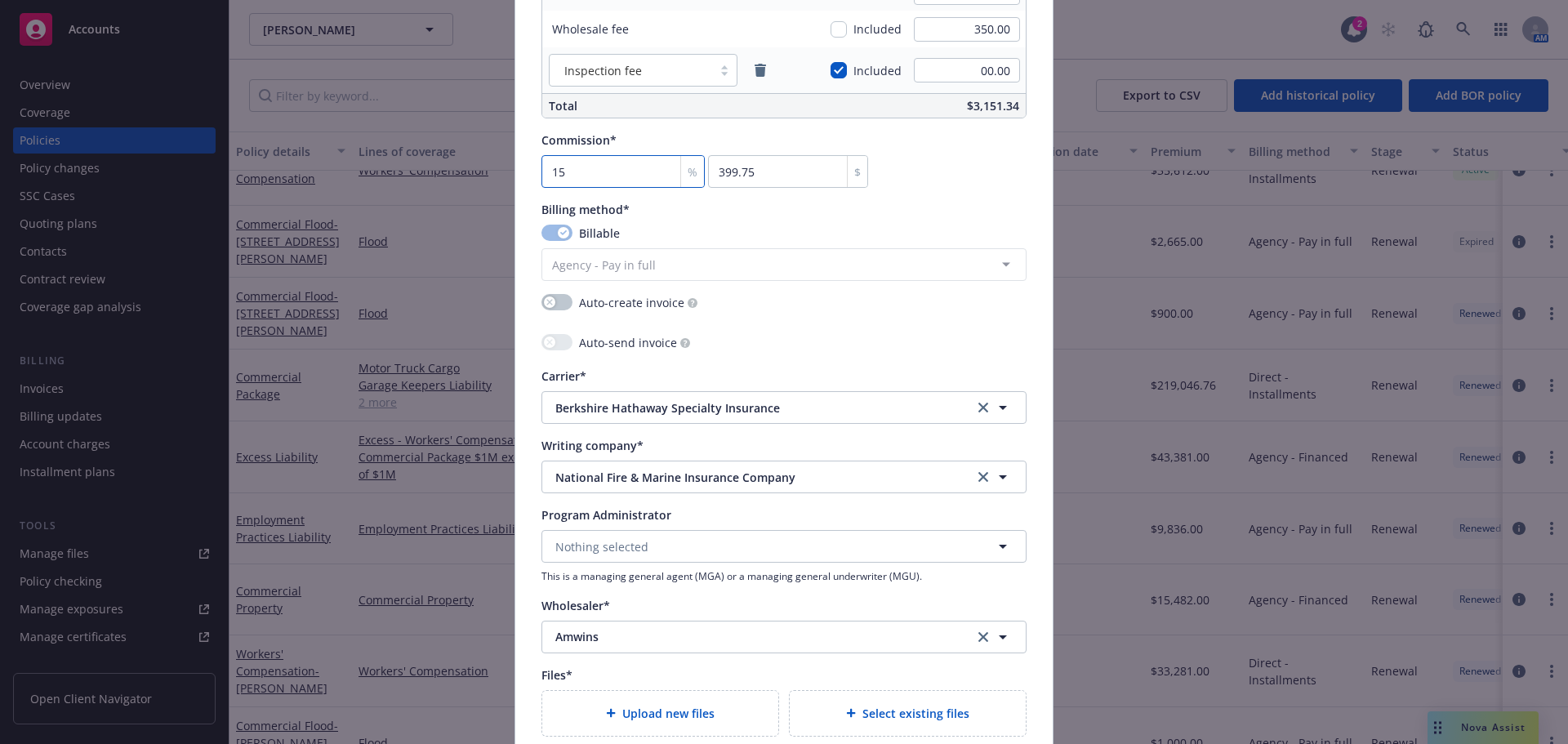
scroll to position [1634, 0]
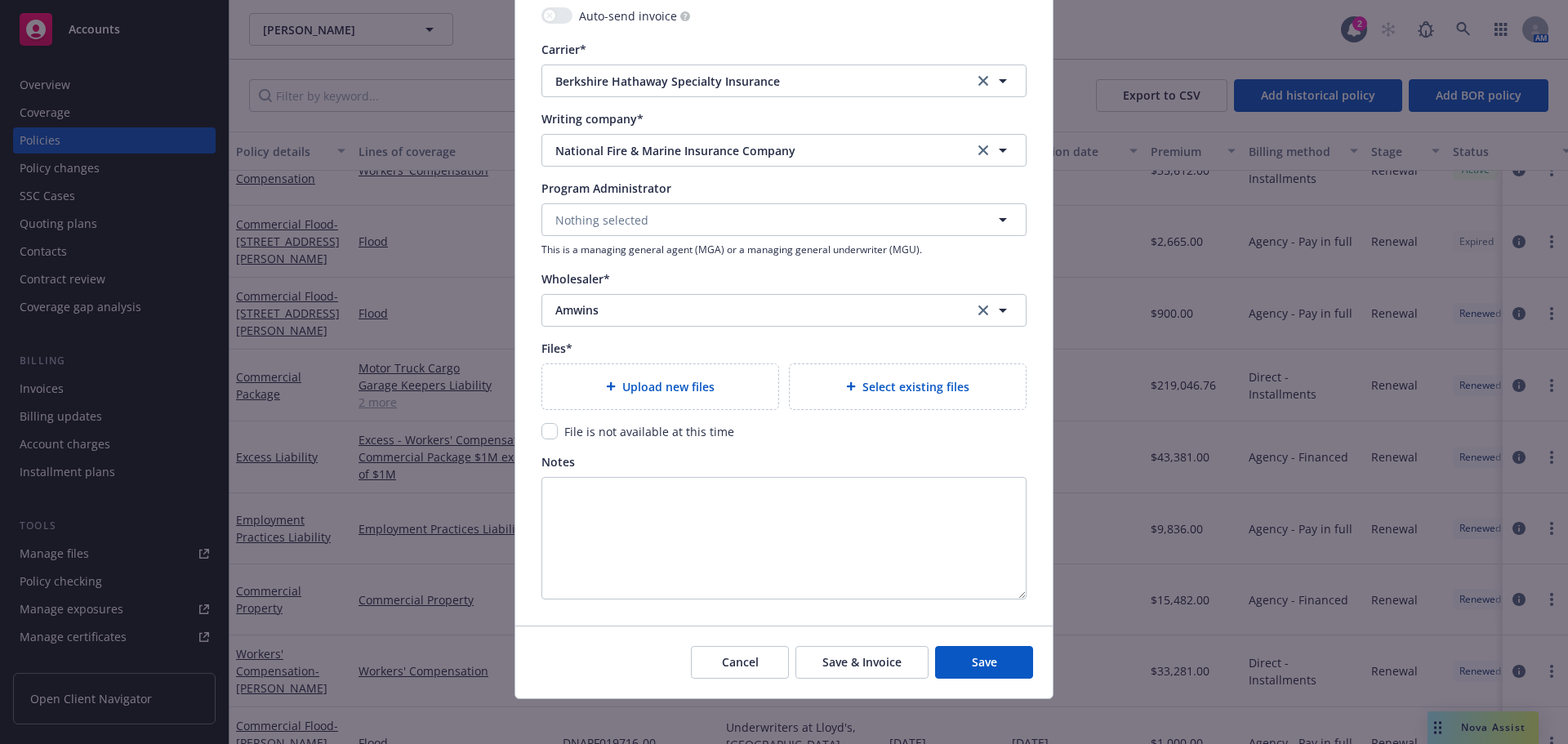
type input "15"
click at [676, 384] on span "Upload new files" at bounding box center [669, 387] width 92 height 17
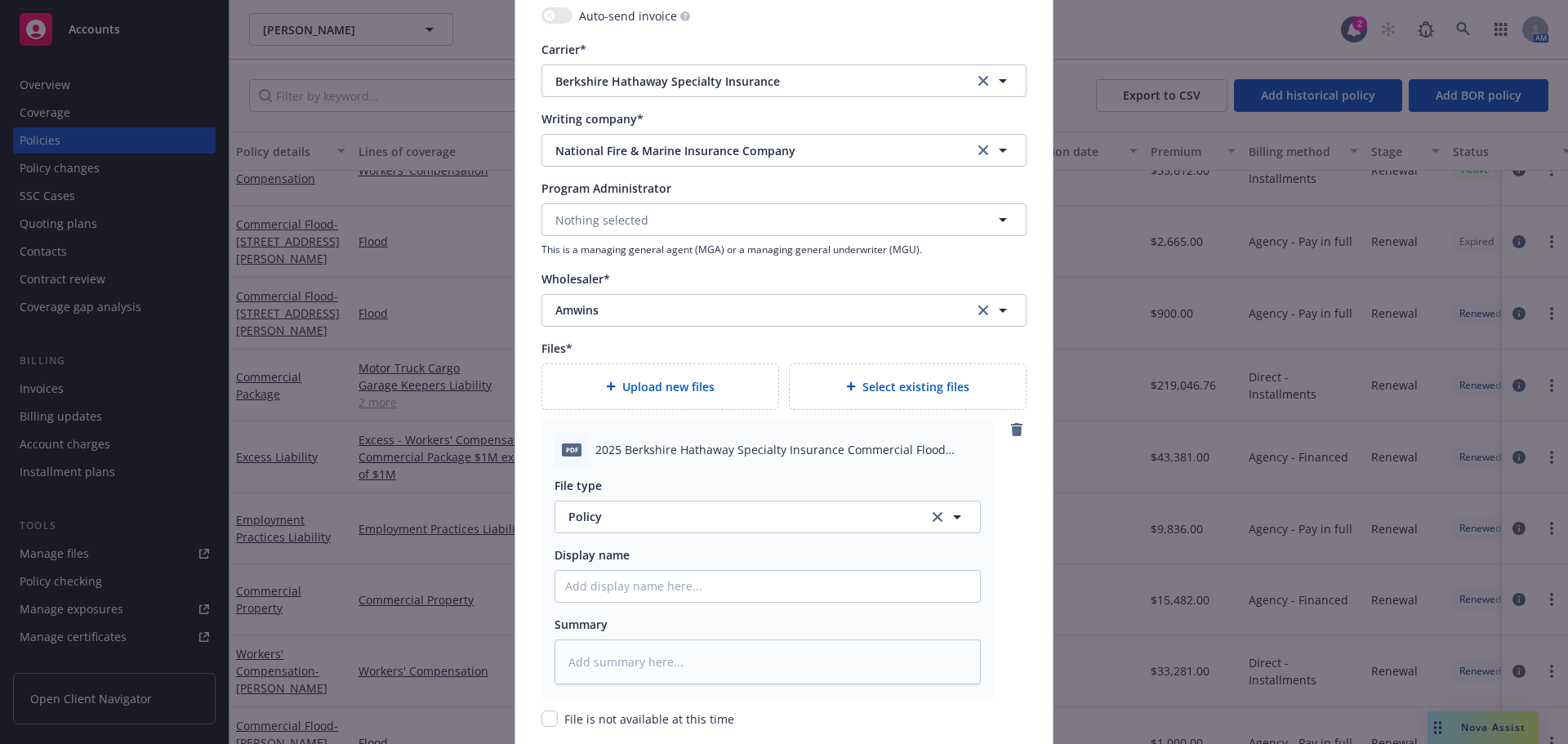
scroll to position [1929, 0]
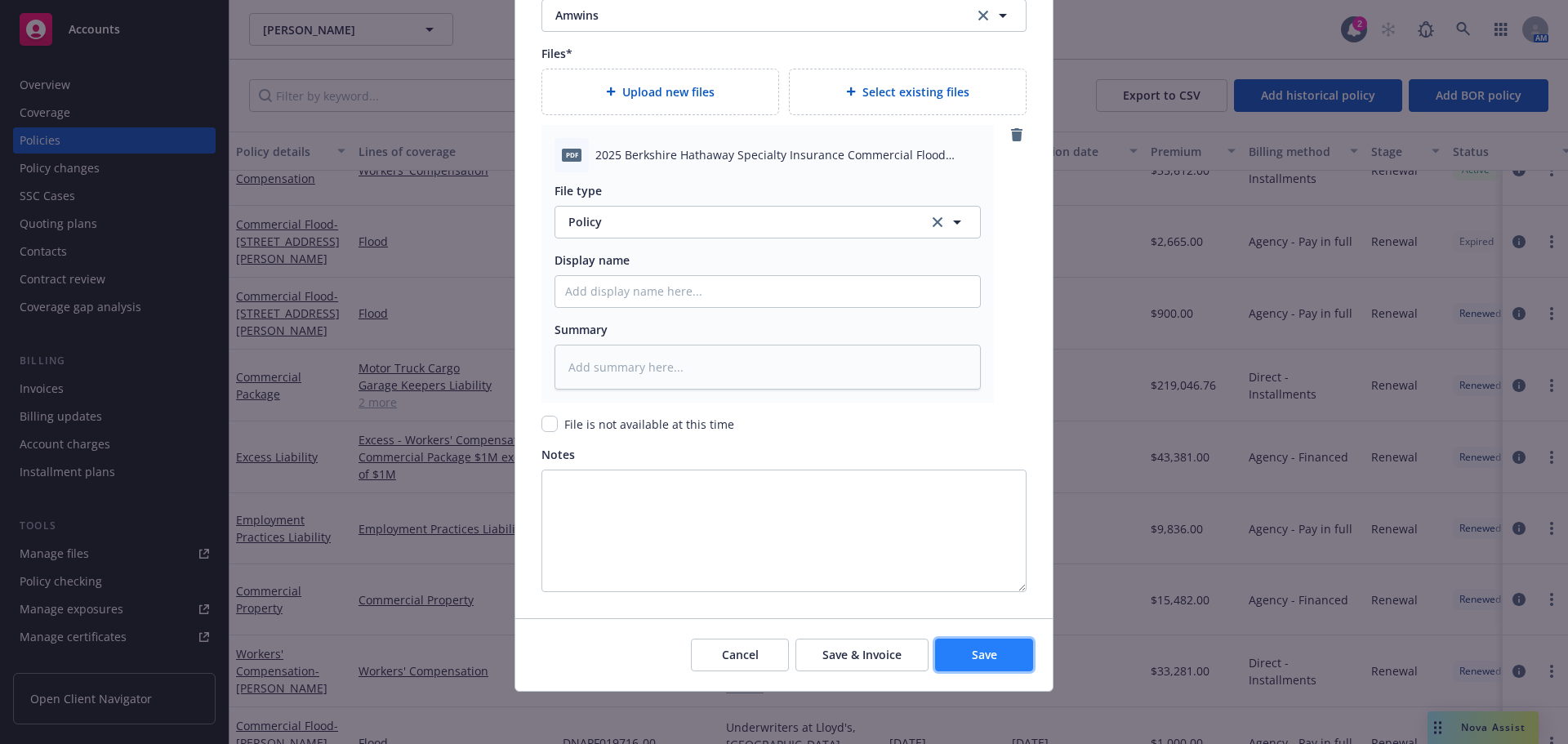
click at [1020, 653] on button "Save" at bounding box center [984, 655] width 98 height 33
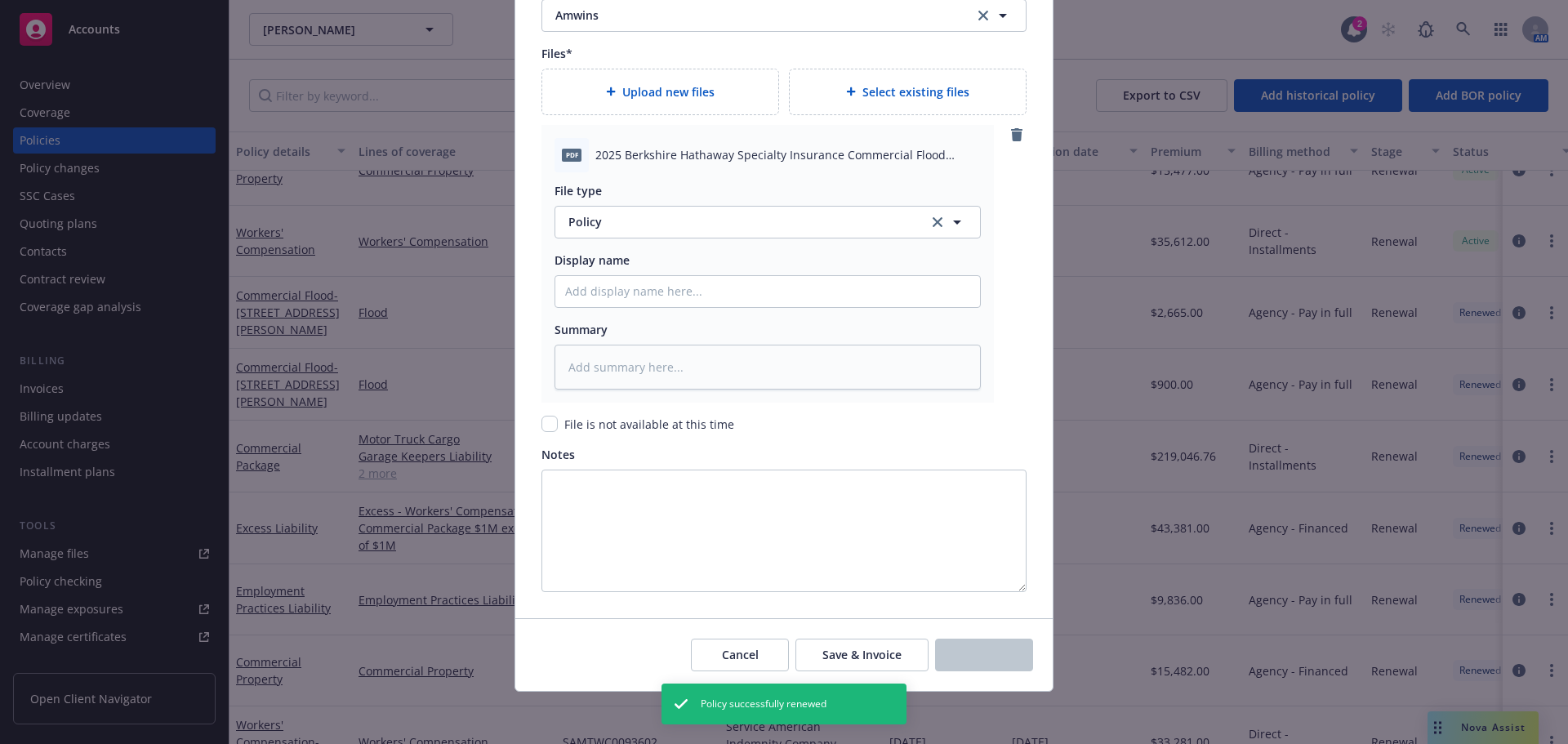
type textarea "x"
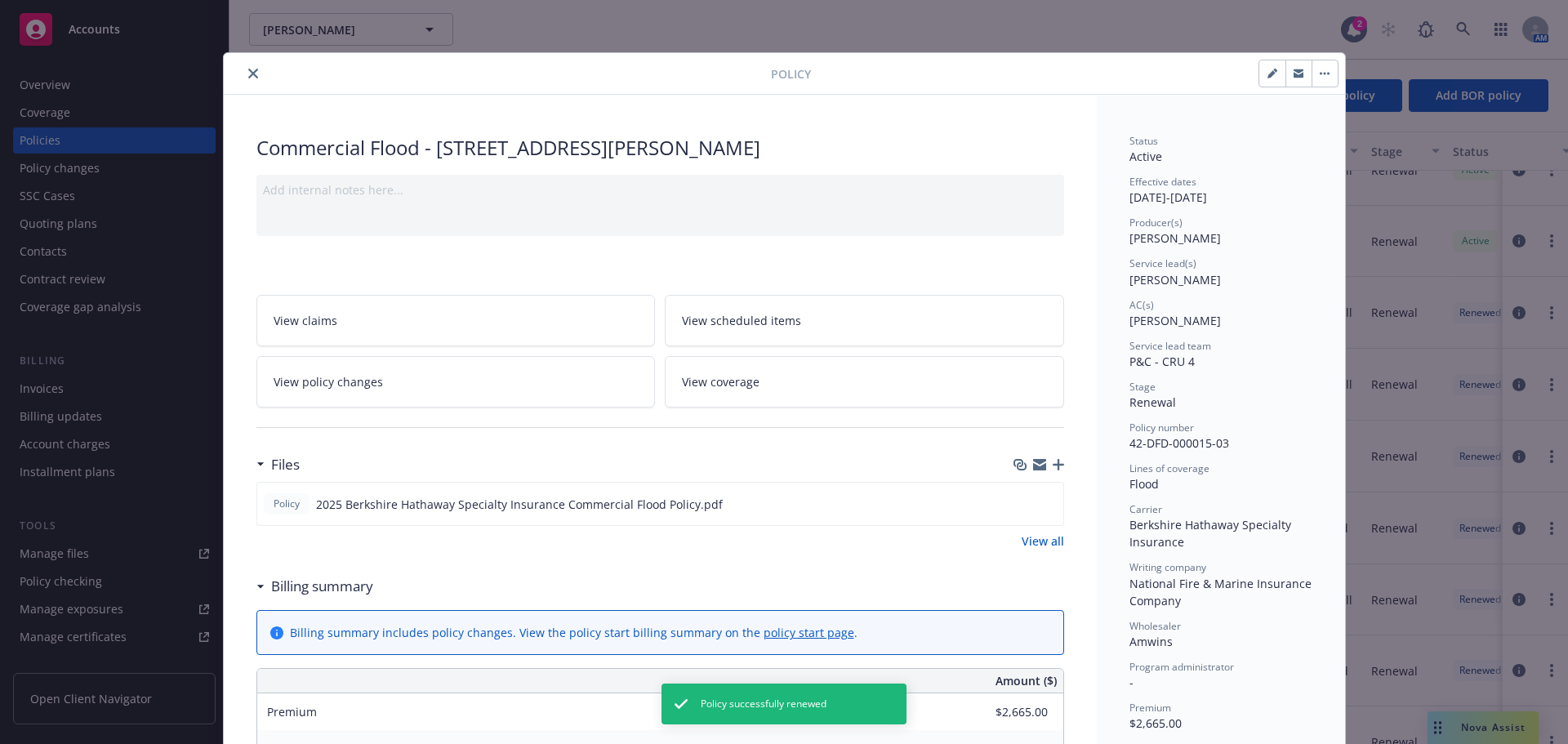
click at [243, 65] on button "close" at bounding box center [253, 73] width 20 height 20
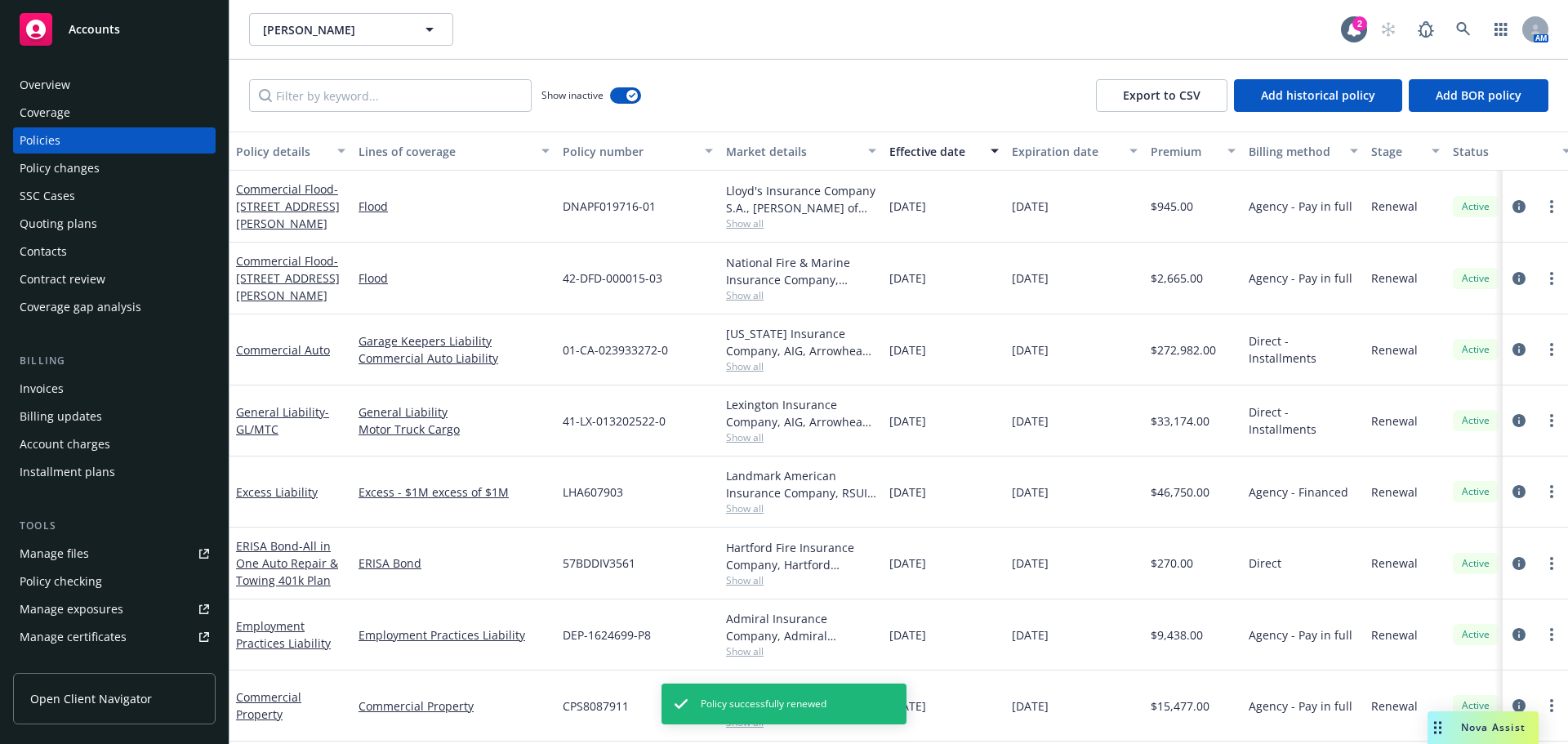
click at [115, 227] on div "Quoting plans" at bounding box center [115, 224] width 190 height 26
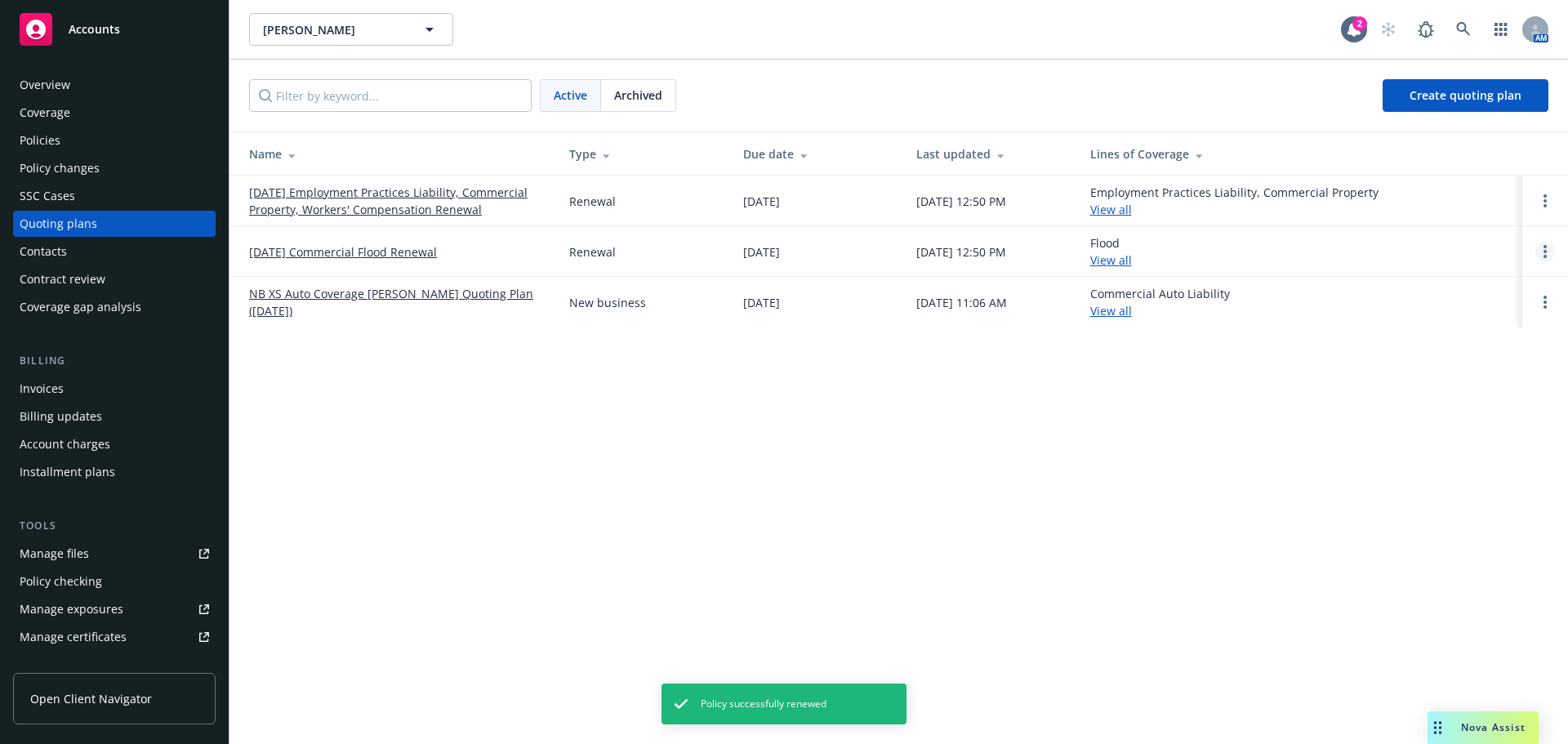
click at [1540, 253] on link "Open options" at bounding box center [1545, 251] width 20 height 20
click at [1268, 431] on div "Donald Keith Hewett Donald Keith Hewett 2 AM Active Archived Create quoting pla…" at bounding box center [898, 372] width 1338 height 744
click at [126, 41] on div "Accounts" at bounding box center [115, 29] width 190 height 33
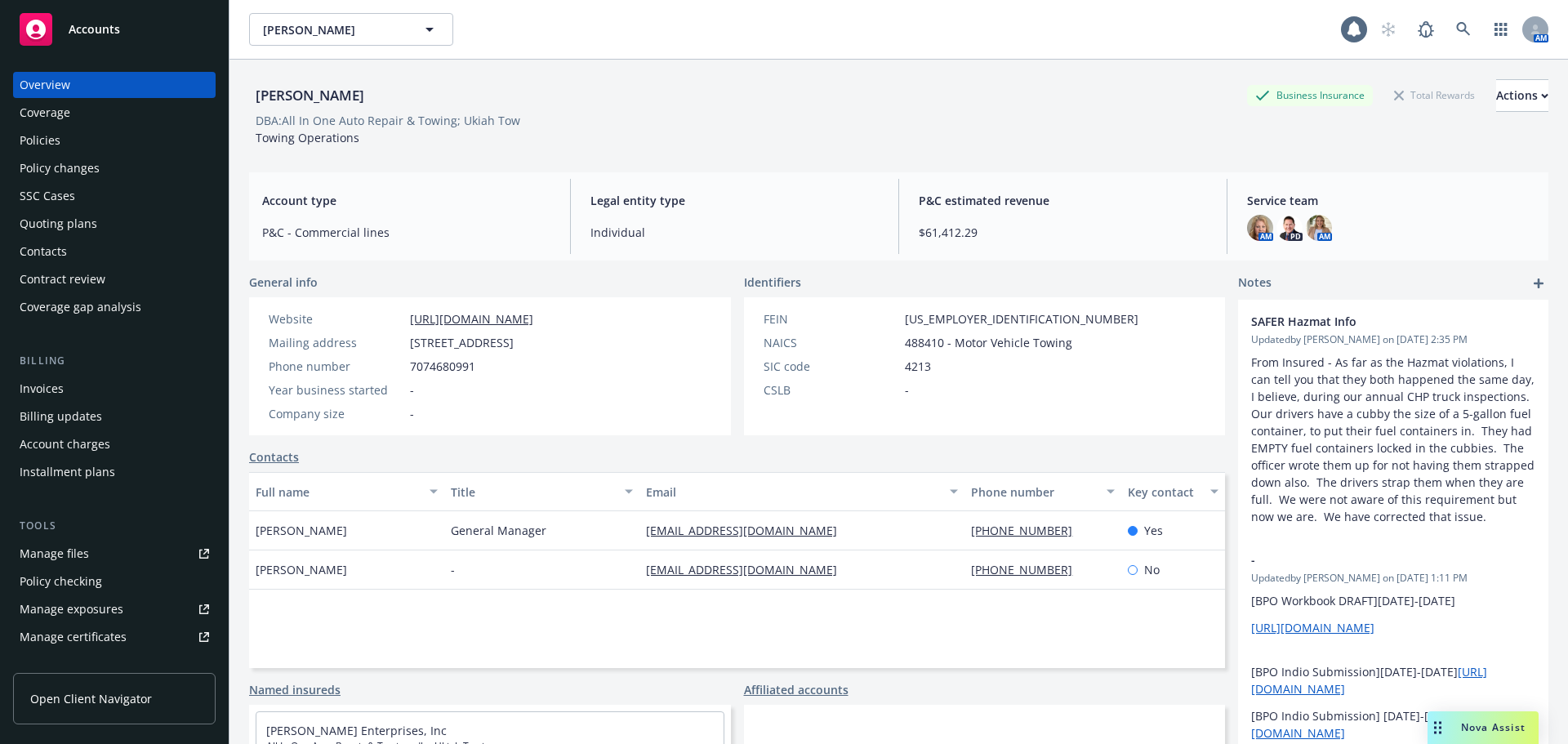
click at [126, 23] on div "Accounts" at bounding box center [115, 29] width 190 height 33
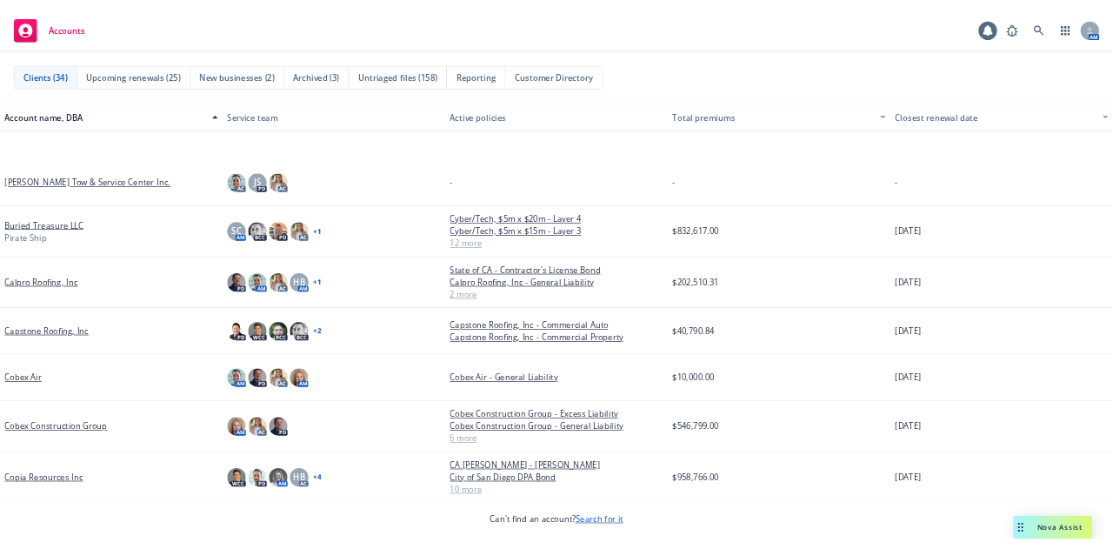
scroll to position [348, 0]
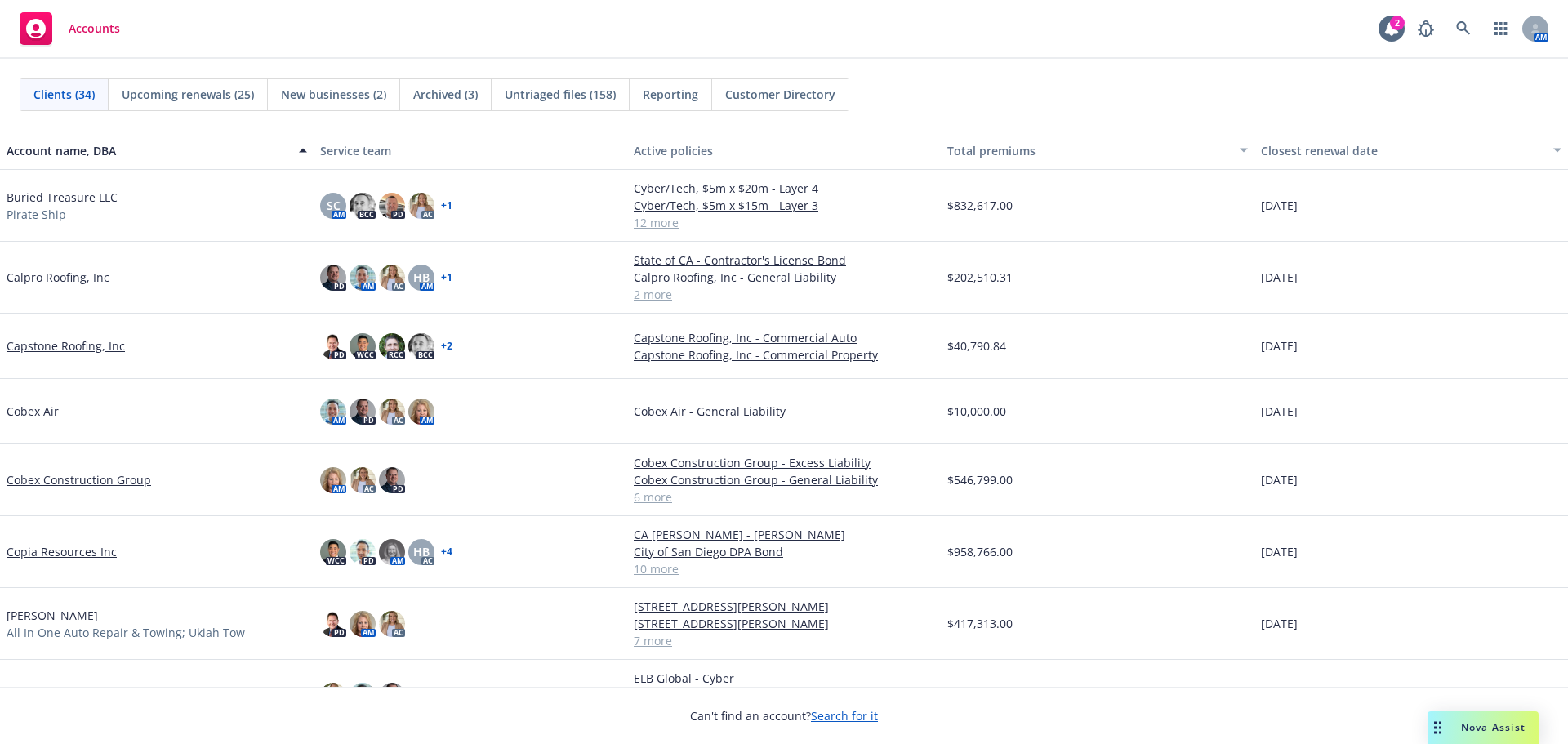
click at [82, 554] on link "Copia Resources Inc" at bounding box center [61, 551] width 110 height 17
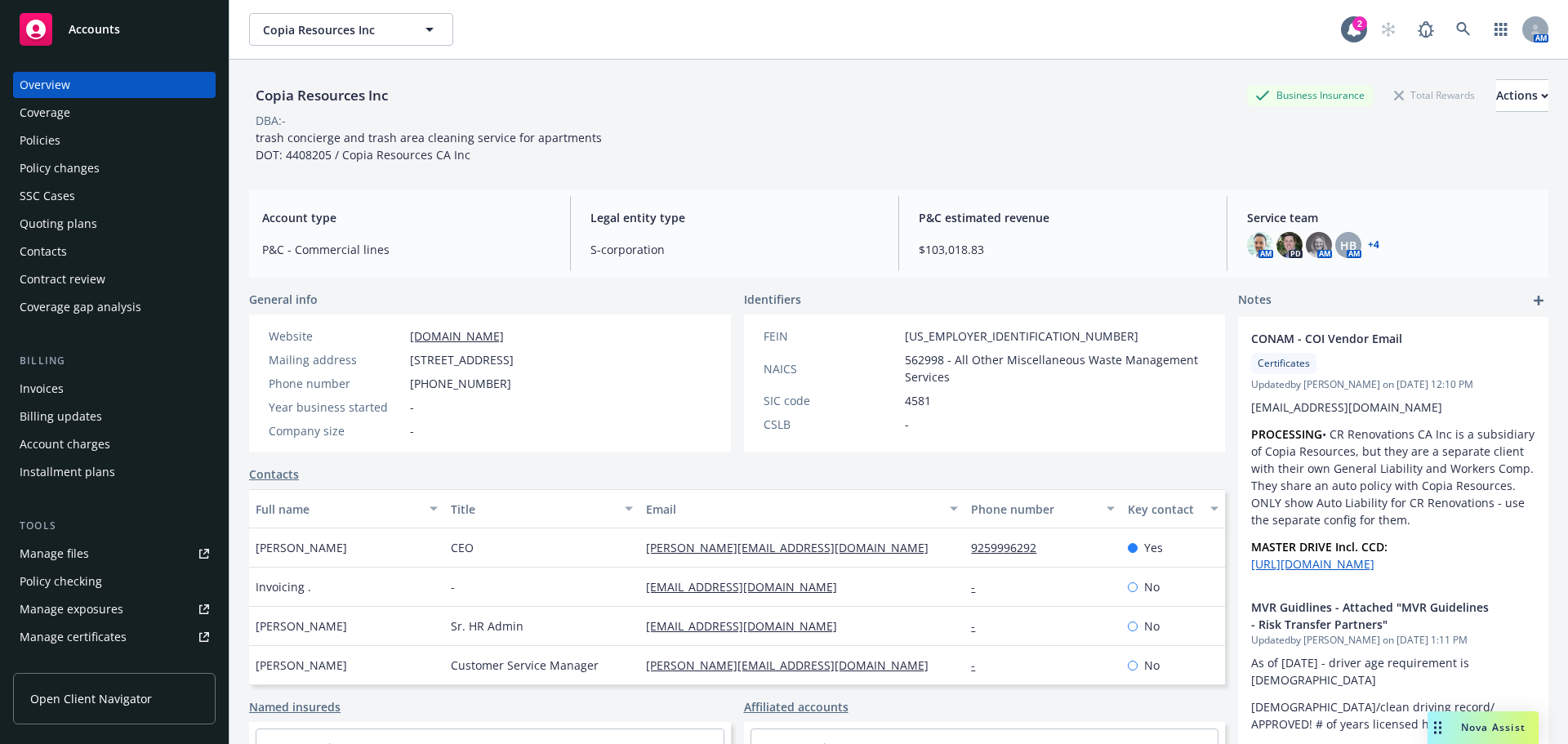
click at [117, 141] on div "Policies" at bounding box center [115, 141] width 190 height 26
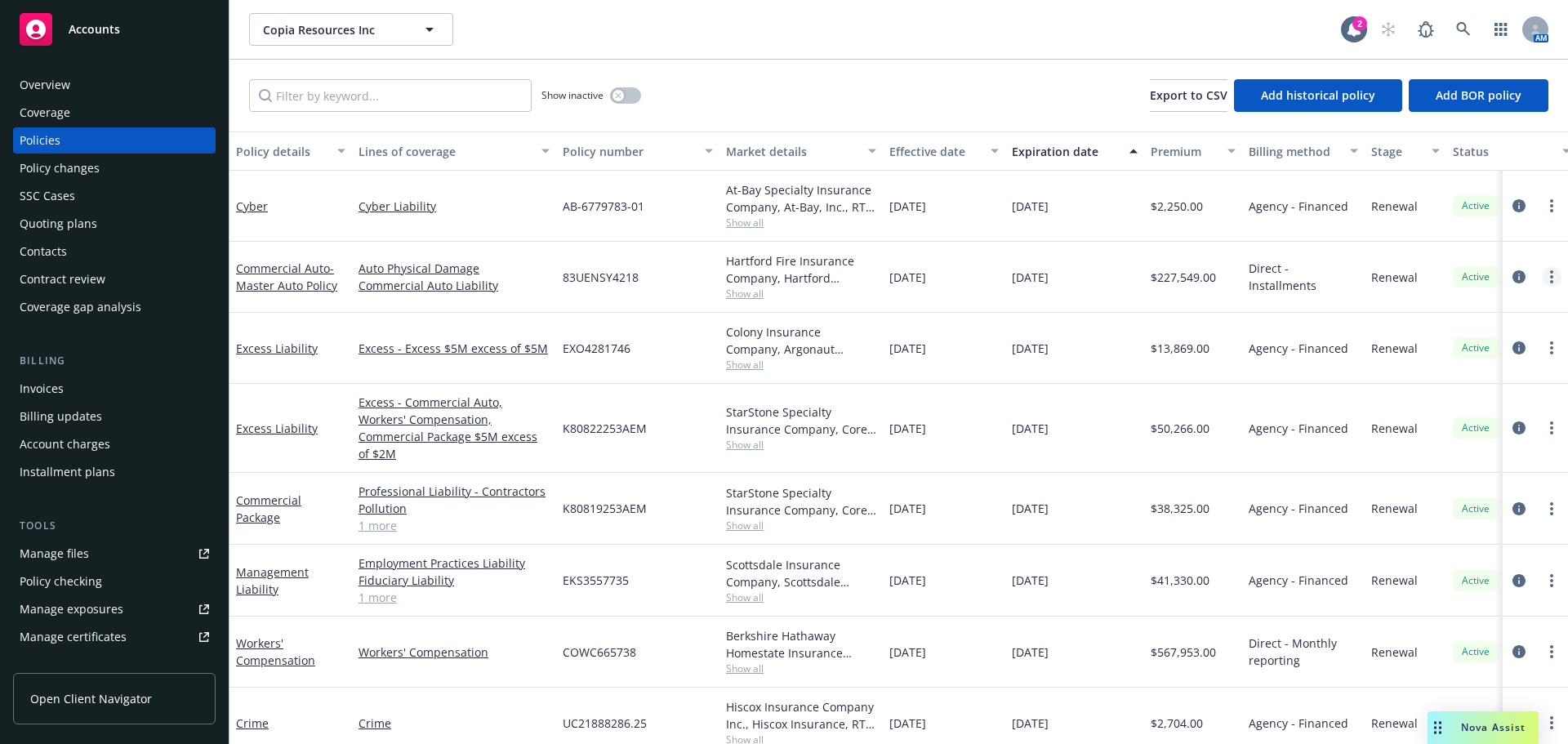
click at [1543, 272] on link "more" at bounding box center [1551, 276] width 20 height 20
click at [1494, 515] on link "Copy logging email" at bounding box center [1452, 506] width 192 height 33
click at [1550, 277] on circle "more" at bounding box center [1551, 276] width 3 height 3
click at [1475, 504] on link "Copy logging email" at bounding box center [1452, 506] width 192 height 33
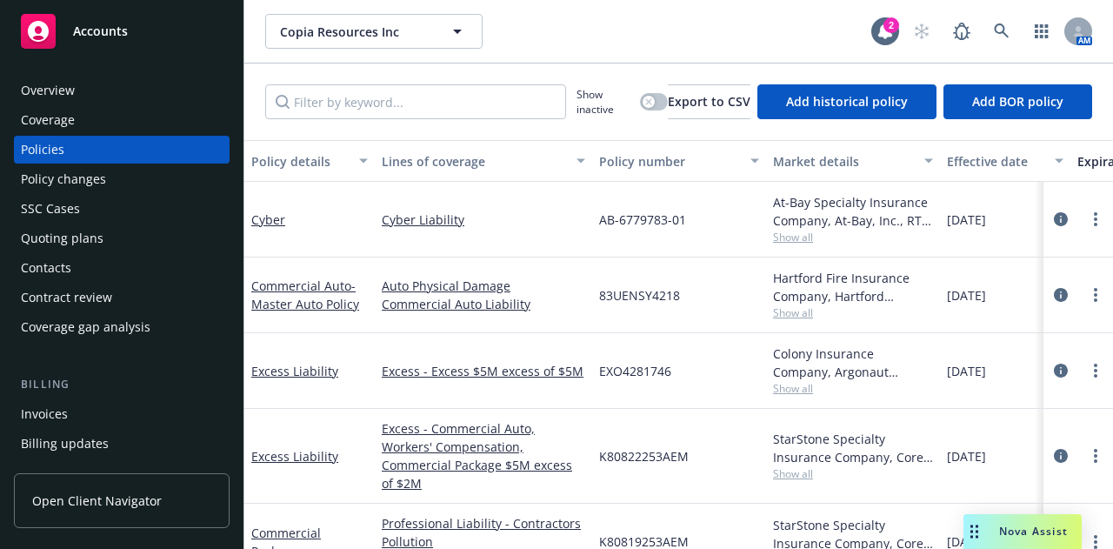
click at [107, 24] on span "Accounts" at bounding box center [100, 31] width 55 height 14
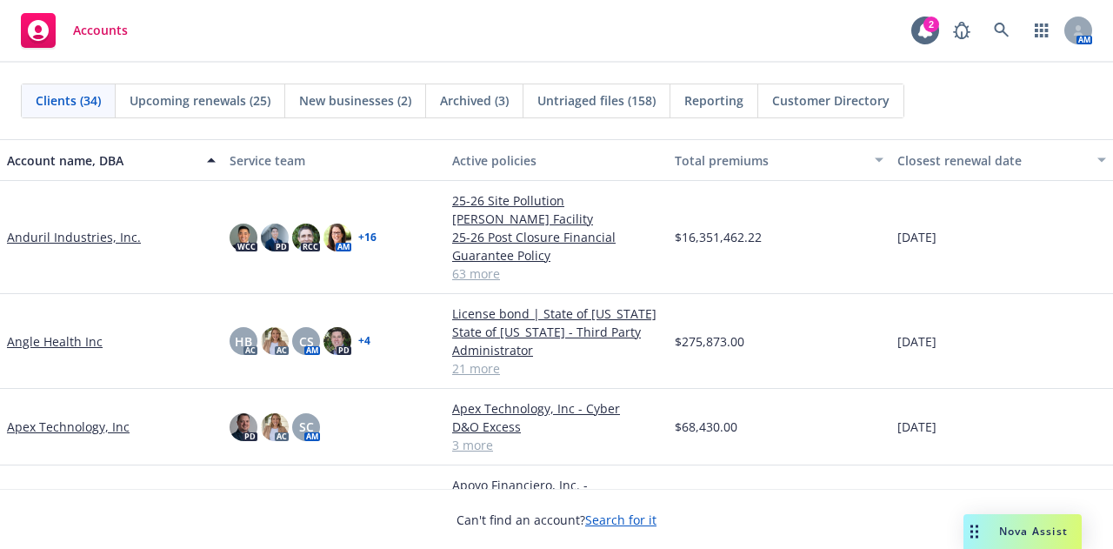
click at [69, 417] on link "Apex Technology, Inc" at bounding box center [68, 426] width 123 height 18
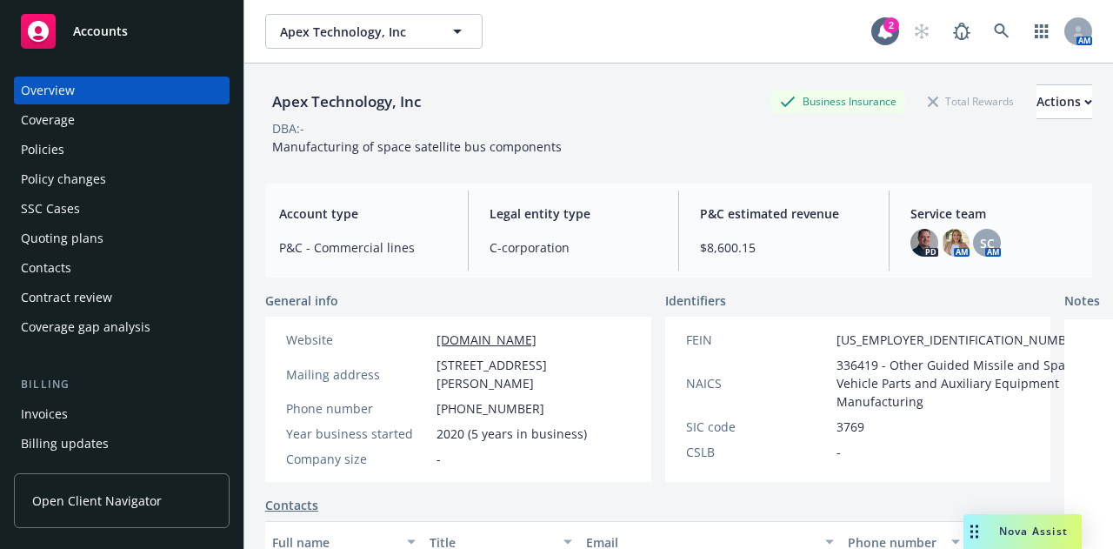
click at [151, 156] on div "Policies" at bounding box center [122, 150] width 202 height 28
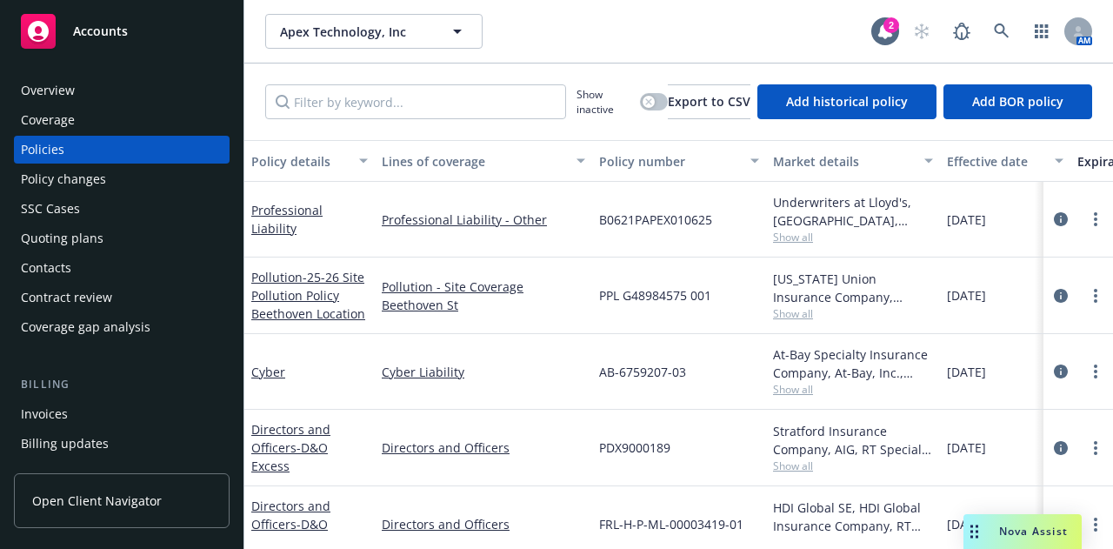
click at [741, 384] on div "AB-6759207-03" at bounding box center [679, 372] width 174 height 76
click at [645, 102] on button "button" at bounding box center [654, 101] width 28 height 17
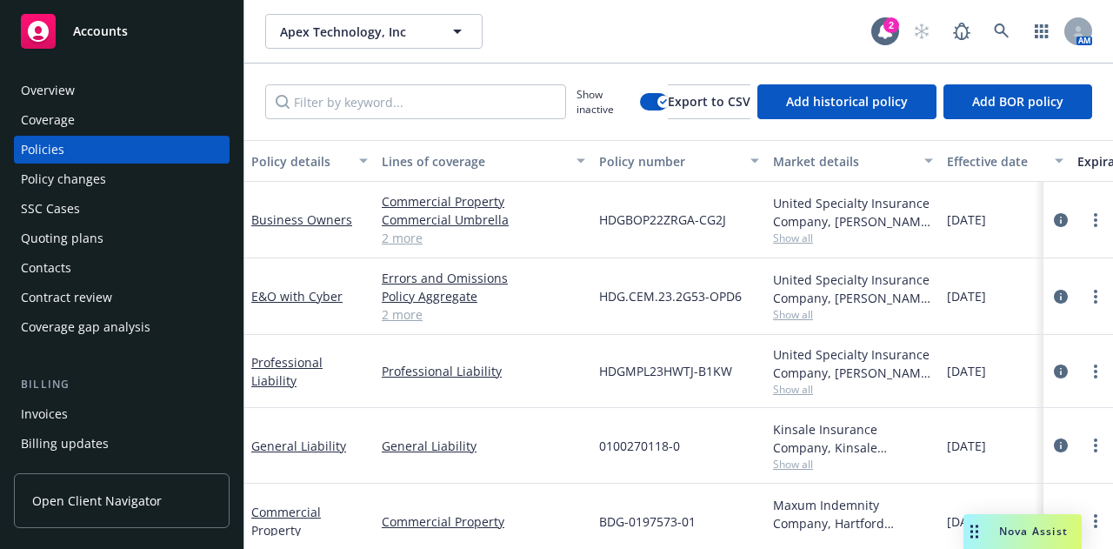
click at [1006, 162] on div "Effective date" at bounding box center [995, 161] width 97 height 18
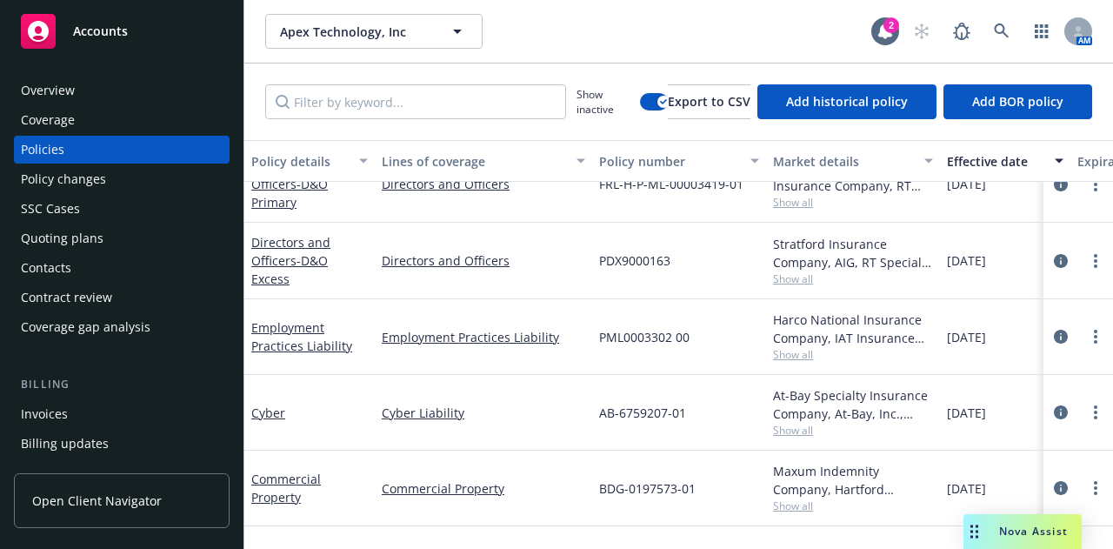
scroll to position [737, 0]
click at [108, 238] on div "Quoting plans" at bounding box center [122, 238] width 202 height 28
click at [104, 240] on div "Quoting plans" at bounding box center [122, 238] width 202 height 28
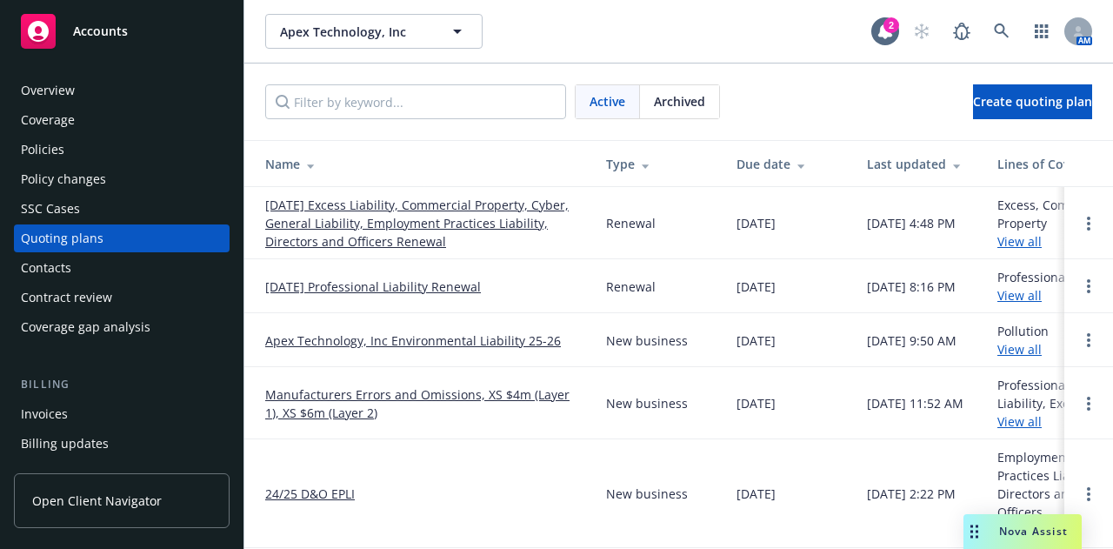
click at [135, 39] on div "Accounts" at bounding box center [122, 31] width 202 height 35
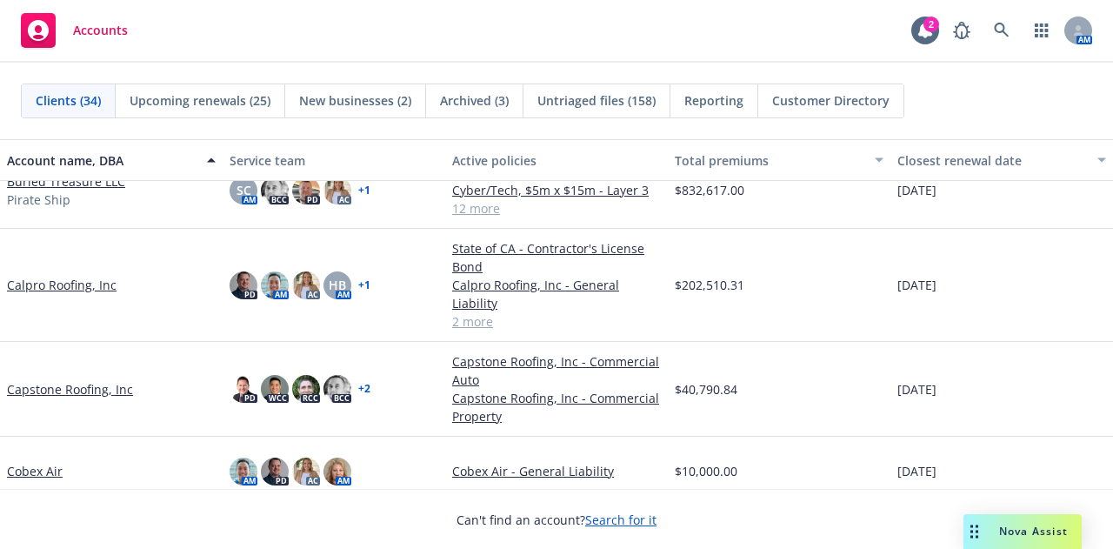
scroll to position [377, 0]
click at [101, 287] on link "Calpro Roofing, Inc" at bounding box center [62, 284] width 110 height 18
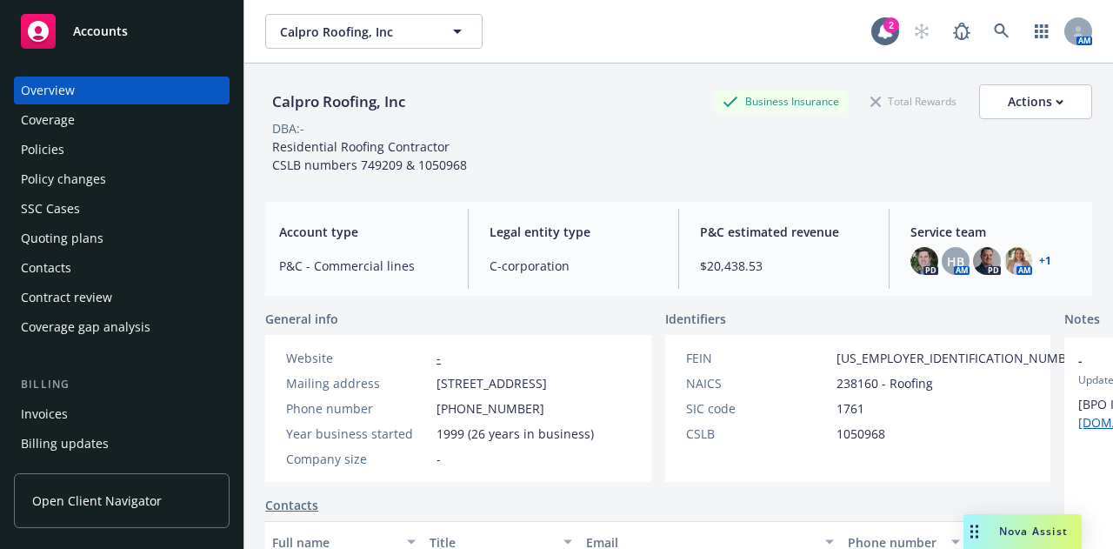
click at [127, 156] on div "Policies" at bounding box center [122, 150] width 202 height 28
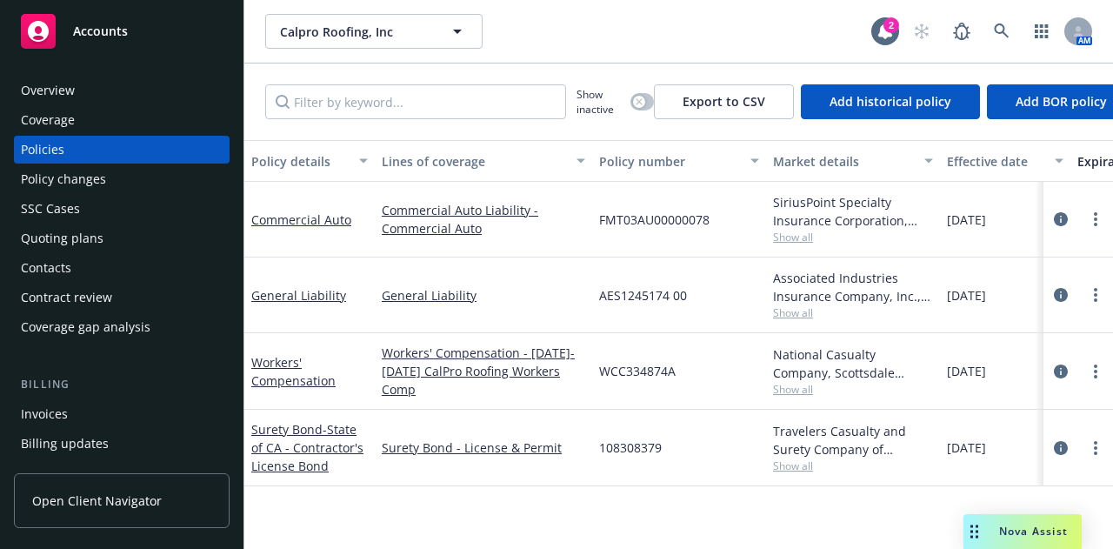
click at [336, 229] on div "Commercial Auto" at bounding box center [309, 220] width 130 height 76
click at [337, 223] on link "Commercial Auto" at bounding box center [301, 219] width 100 height 17
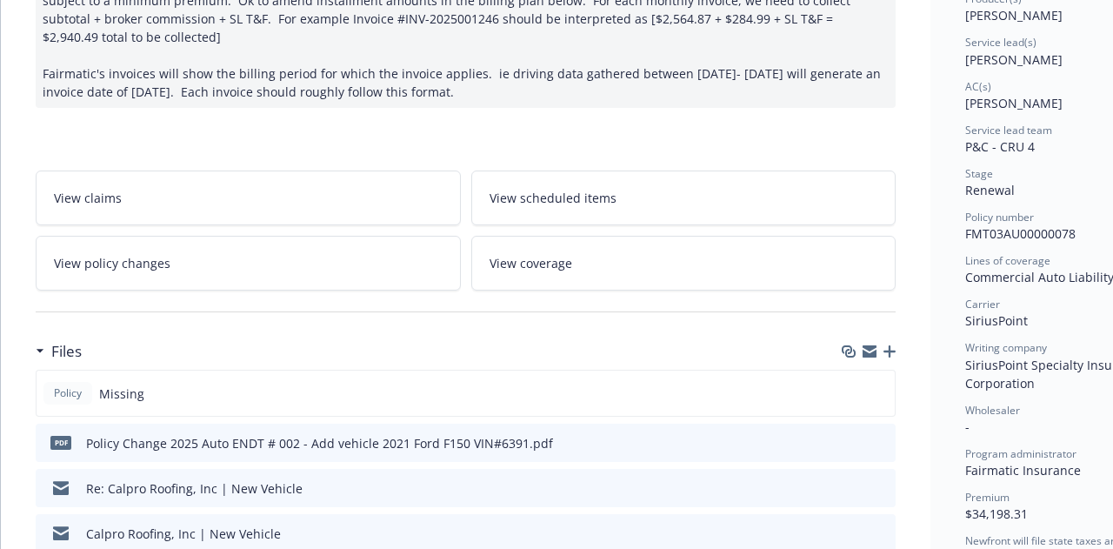
scroll to position [239, 0]
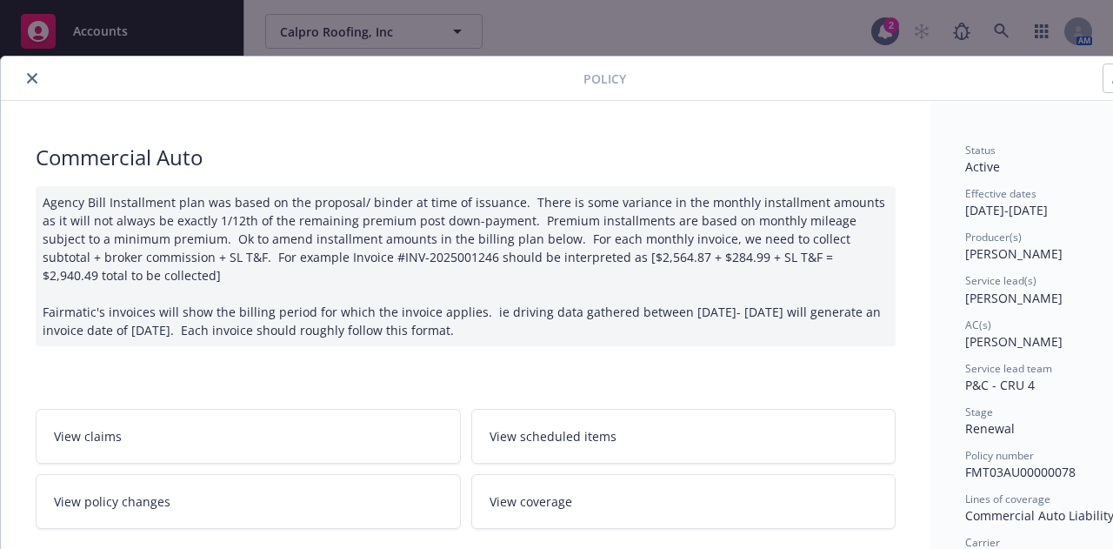
click at [37, 79] on button "close" at bounding box center [32, 78] width 21 height 21
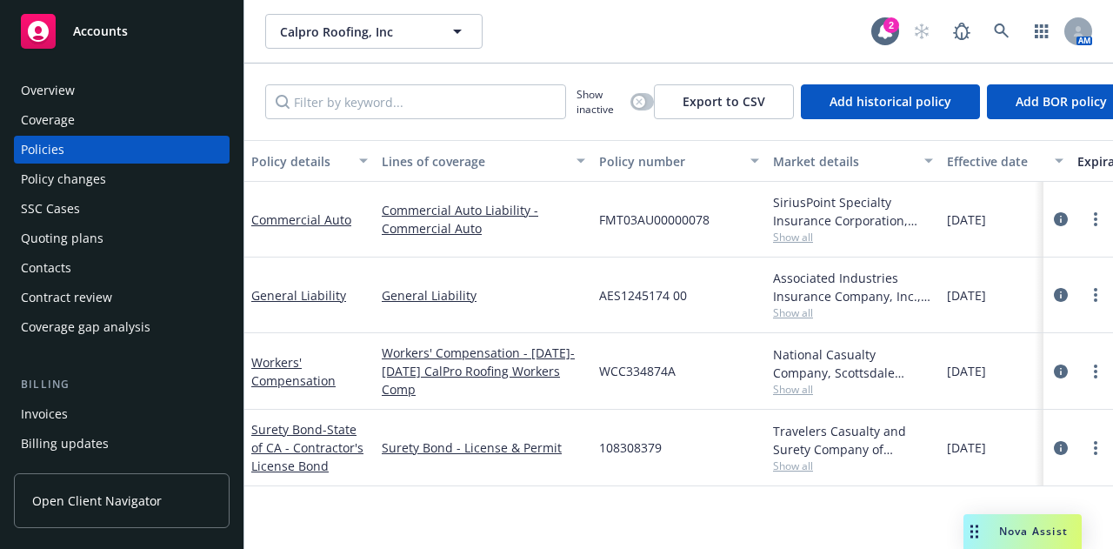
click at [649, 44] on div "Calpro Roofing, Inc Calpro Roofing, Inc" at bounding box center [568, 31] width 606 height 35
click at [775, 32] on div "Calpro Roofing, Inc Calpro Roofing, Inc" at bounding box center [568, 31] width 606 height 35
click at [265, 221] on link "Commercial Auto" at bounding box center [301, 219] width 100 height 17
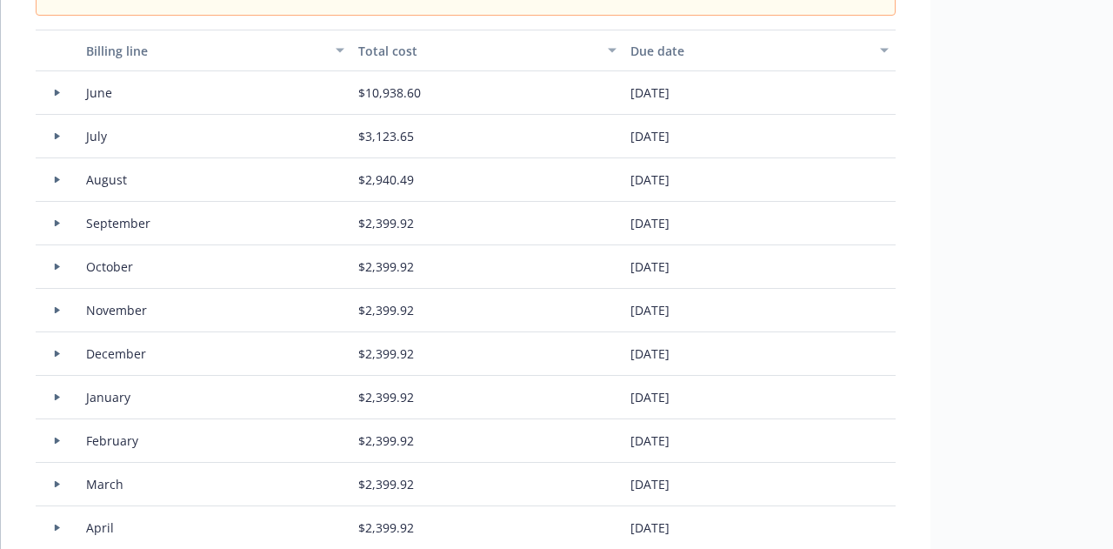
scroll to position [1631, 0]
click at [57, 88] on icon at bounding box center [57, 91] width 5 height 7
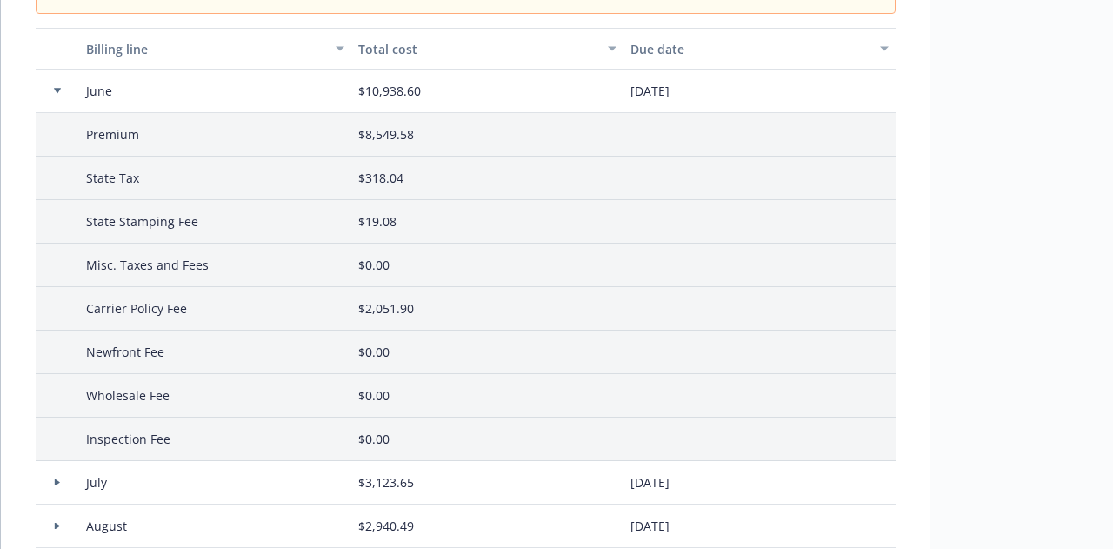
click at [57, 89] on icon at bounding box center [57, 91] width 7 height 5
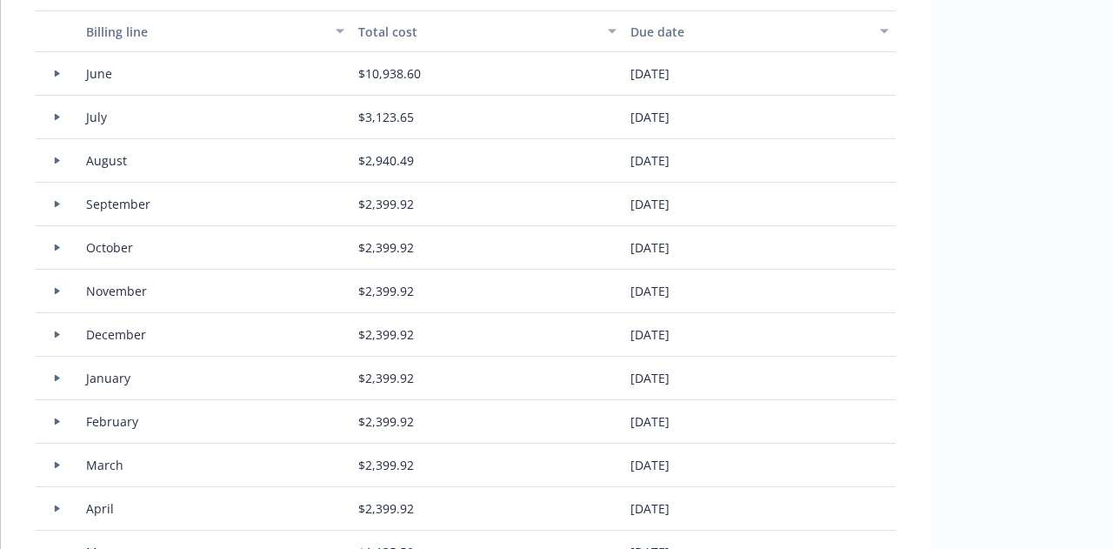
scroll to position [1651, 0]
click at [59, 111] on icon at bounding box center [57, 114] width 7 height 6
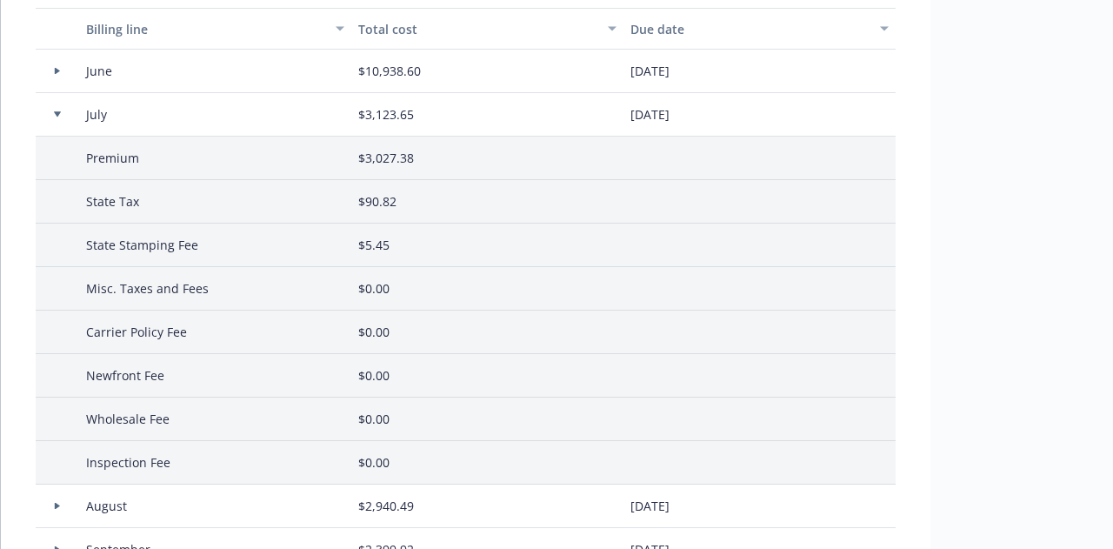
click at [59, 112] on icon at bounding box center [57, 114] width 7 height 5
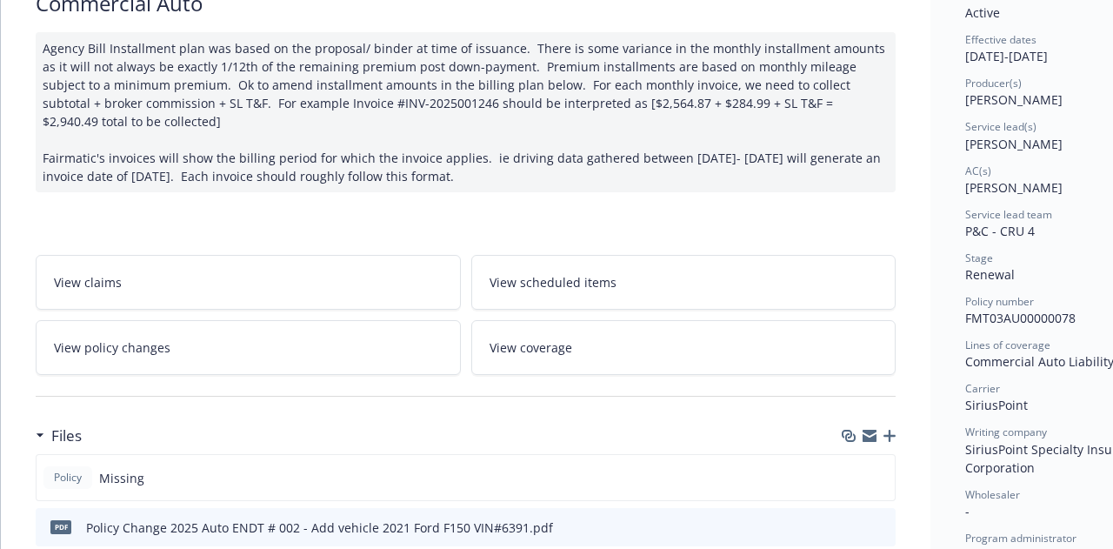
scroll to position [0, 0]
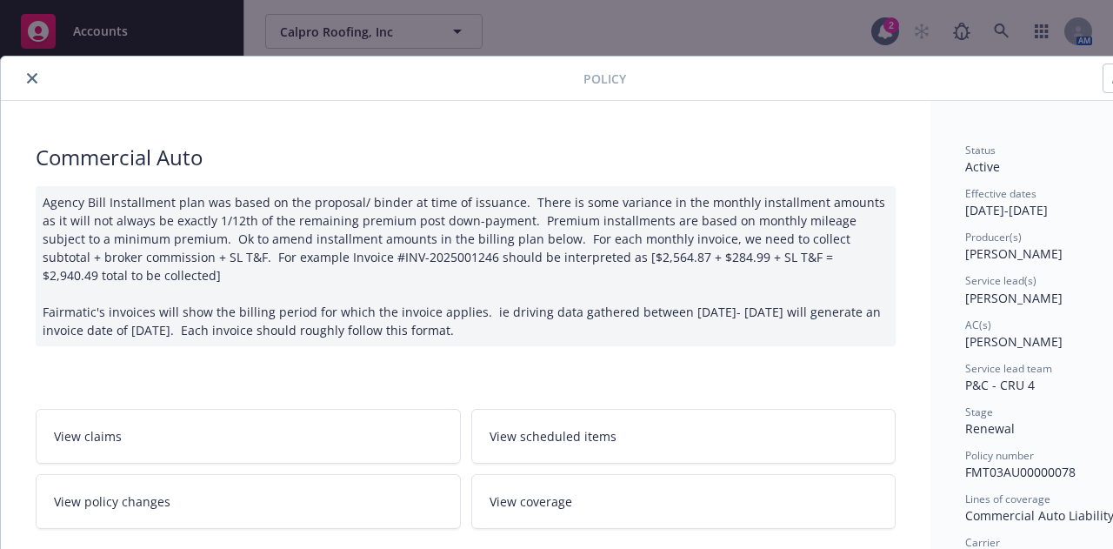
click at [31, 76] on icon "close" at bounding box center [32, 78] width 10 height 10
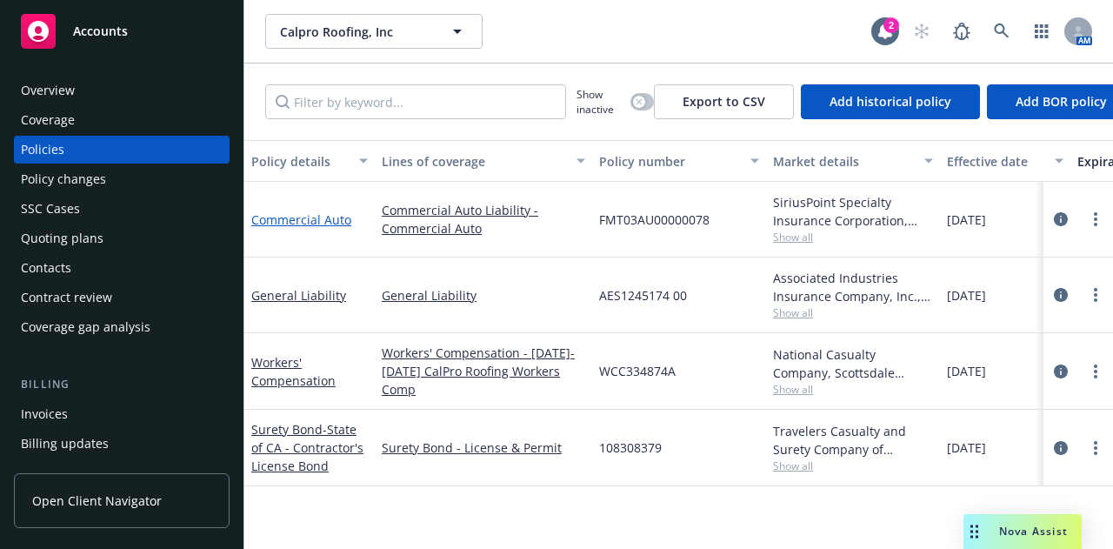
click at [329, 220] on link "Commercial Auto" at bounding box center [301, 219] width 100 height 17
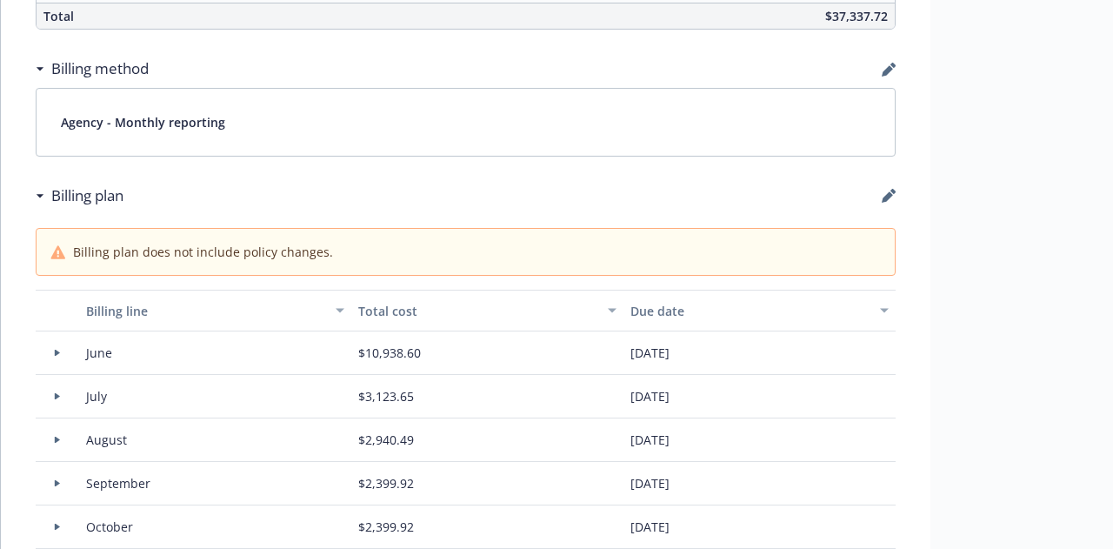
scroll to position [1434, 0]
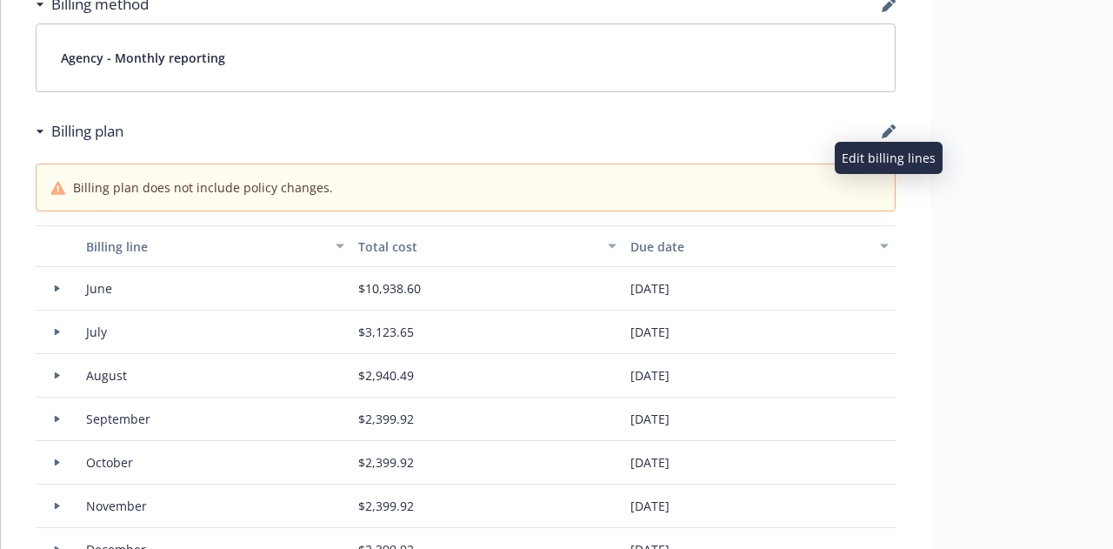
click at [887, 128] on icon "button" at bounding box center [887, 132] width 11 height 11
select select "June"
select select "July"
select select "August"
select select "September"
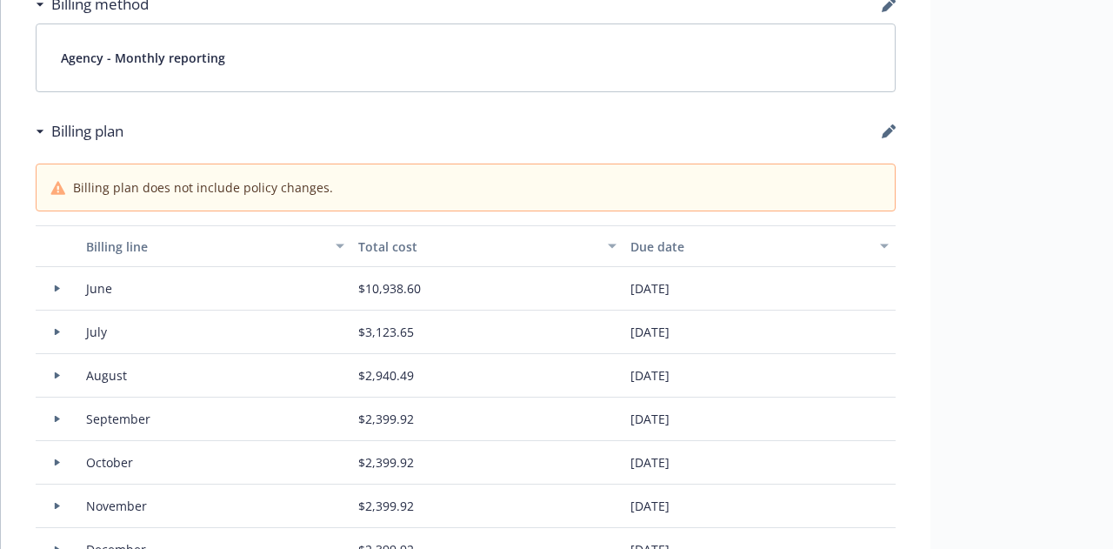
select select "October"
select select "November"
select select "December"
select select "February"
select select "March"
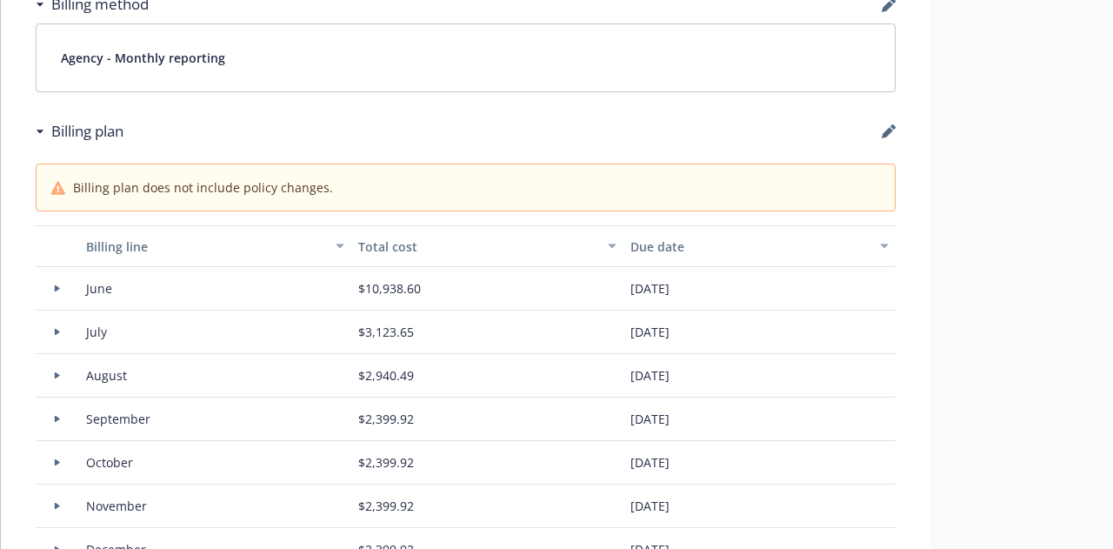
select select "April"
select select "May"
select select "June"
select select "July"
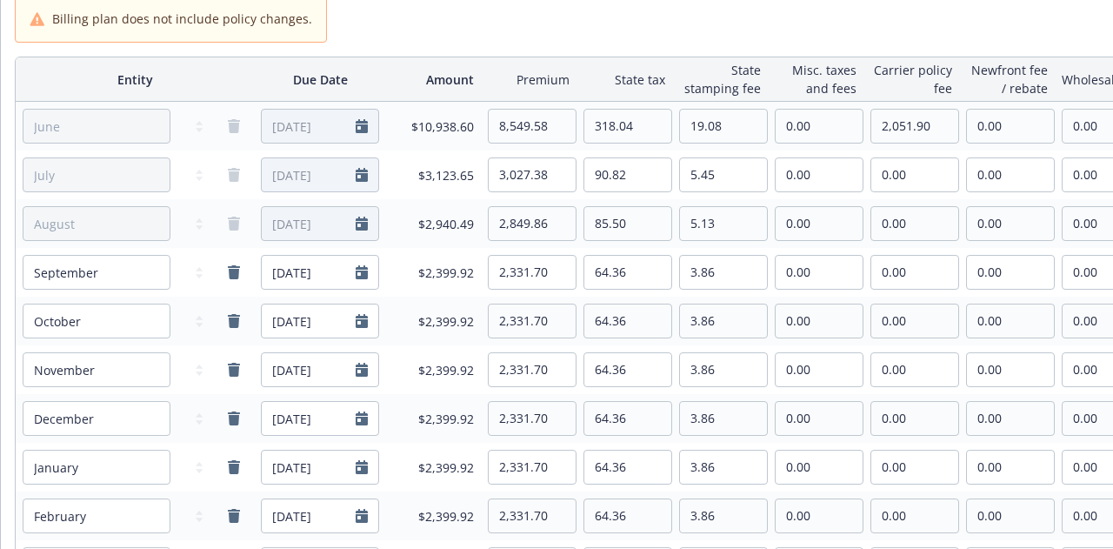
scroll to position [0, 0]
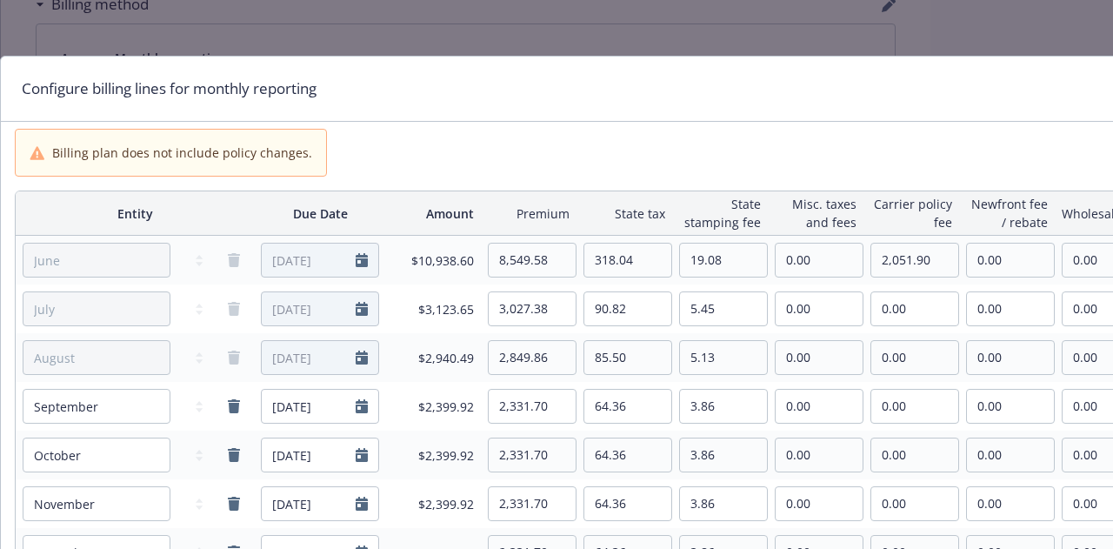
click at [946, 22] on div "Configure billing lines for monthly reporting Billing plan does not include pol…" at bounding box center [556, 274] width 1113 height 549
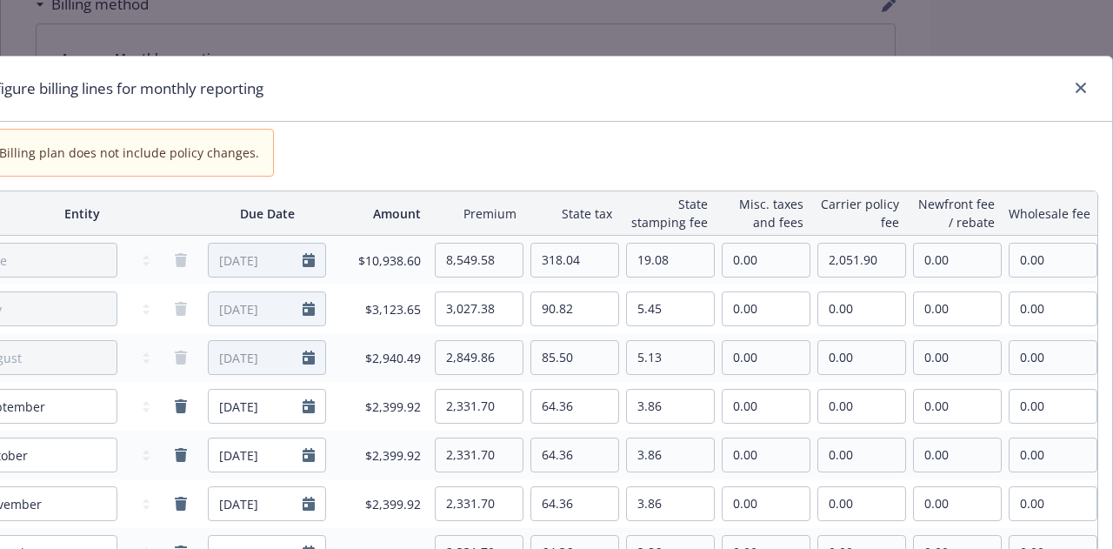
scroll to position [0, 64]
click at [1076, 92] on icon "close" at bounding box center [1081, 88] width 10 height 10
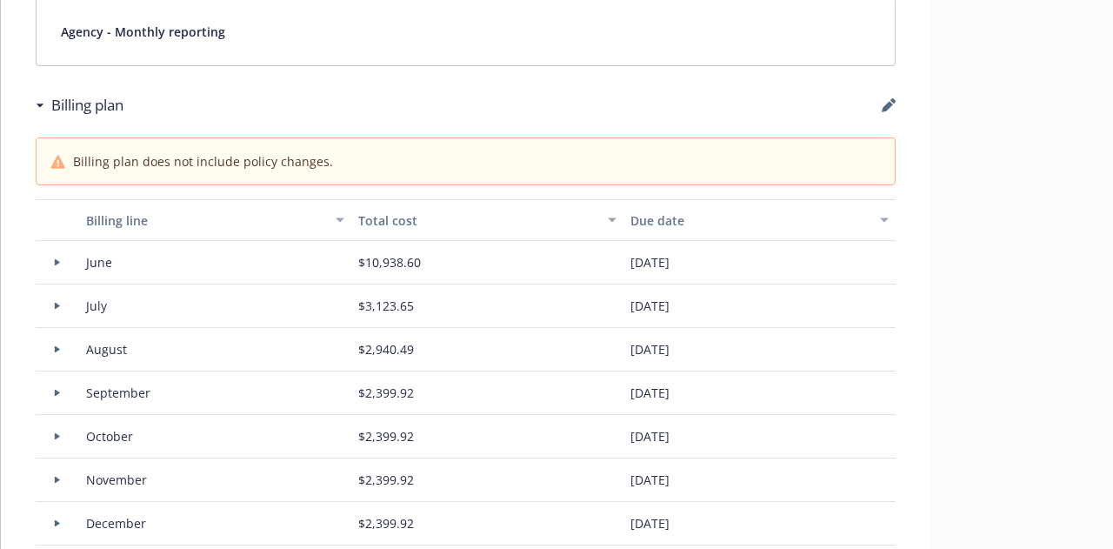
scroll to position [1459, 0]
click at [897, 99] on div "Commercial Auto Agency Bill Installment plan was based on the proposal/ binder …" at bounding box center [466, 181] width 930 height 3079
click at [881, 103] on div "Billing plan" at bounding box center [466, 106] width 860 height 37
click at [887, 105] on icon "button" at bounding box center [887, 107] width 11 height 11
select select "June"
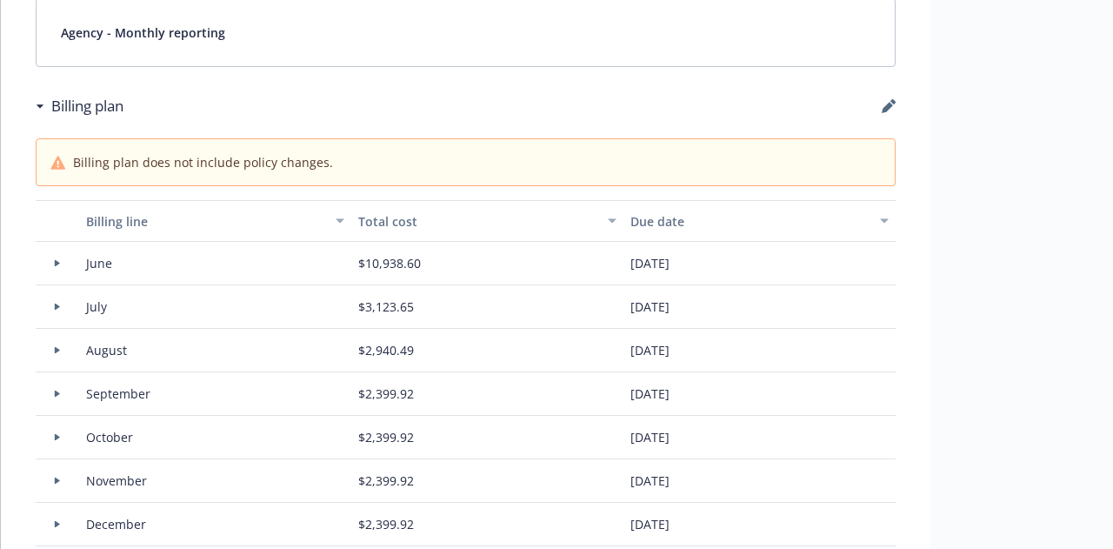
select select "July"
select select "August"
select select "September"
select select "October"
select select "November"
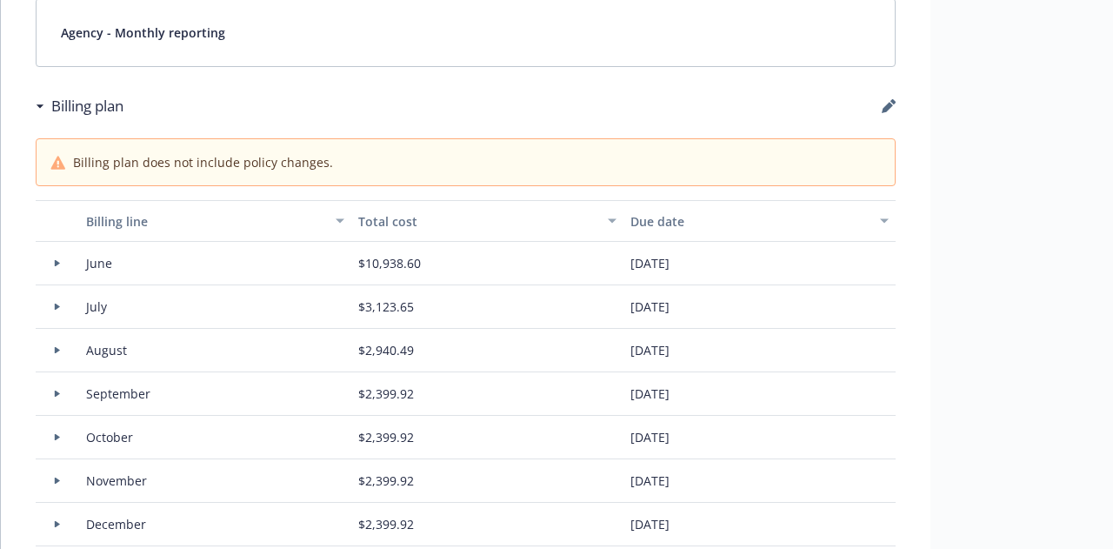
select select "December"
select select "February"
select select "March"
select select "April"
select select "May"
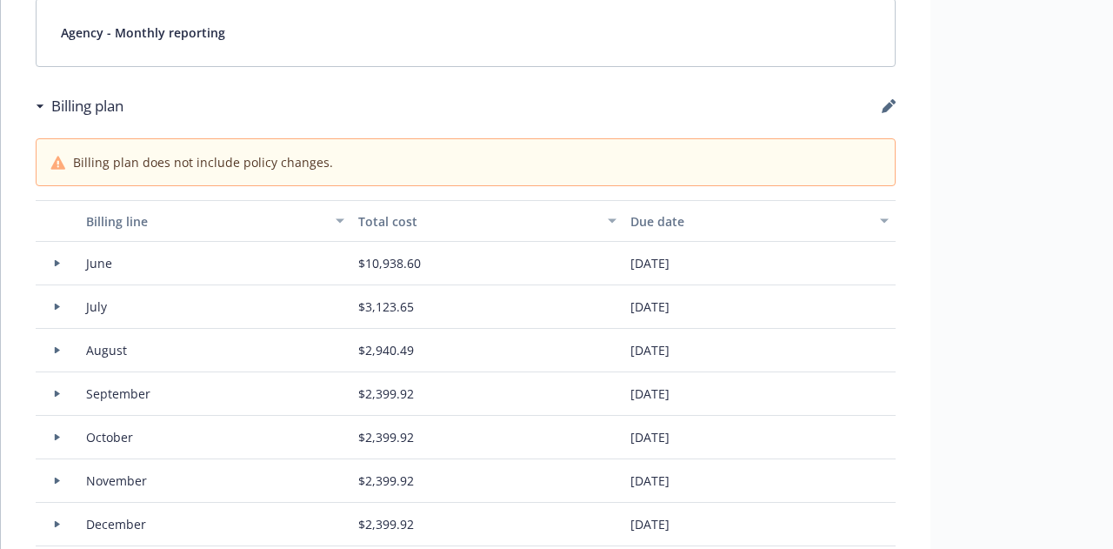
select select "June"
select select "July"
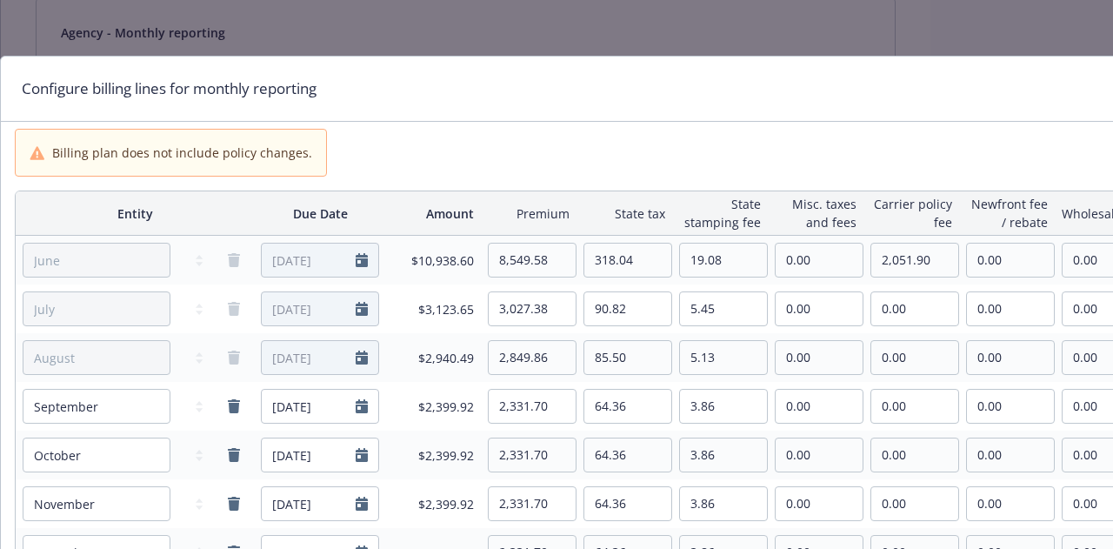
scroll to position [0, 65]
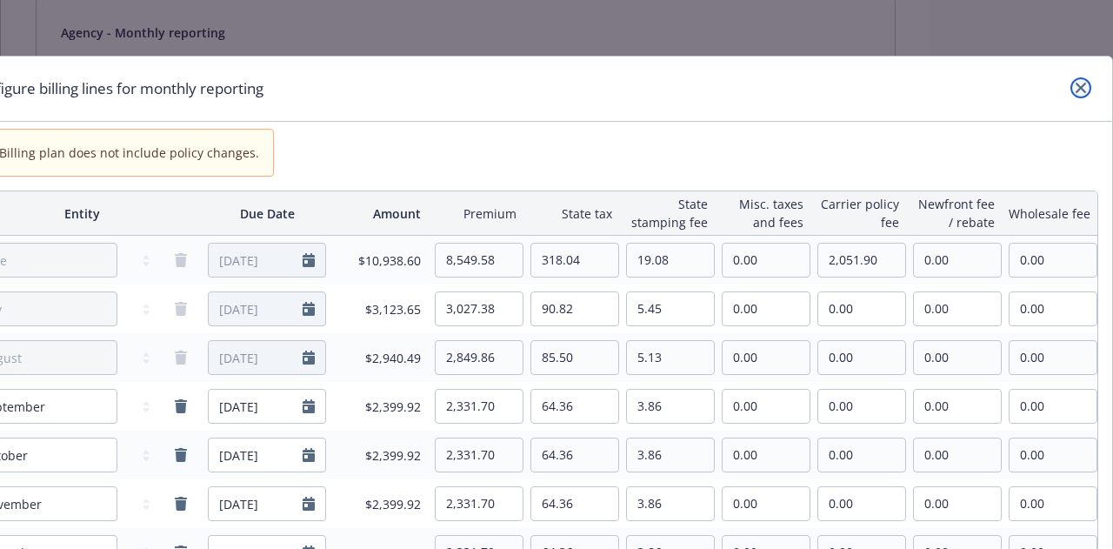
click at [1076, 83] on icon "close" at bounding box center [1081, 88] width 10 height 10
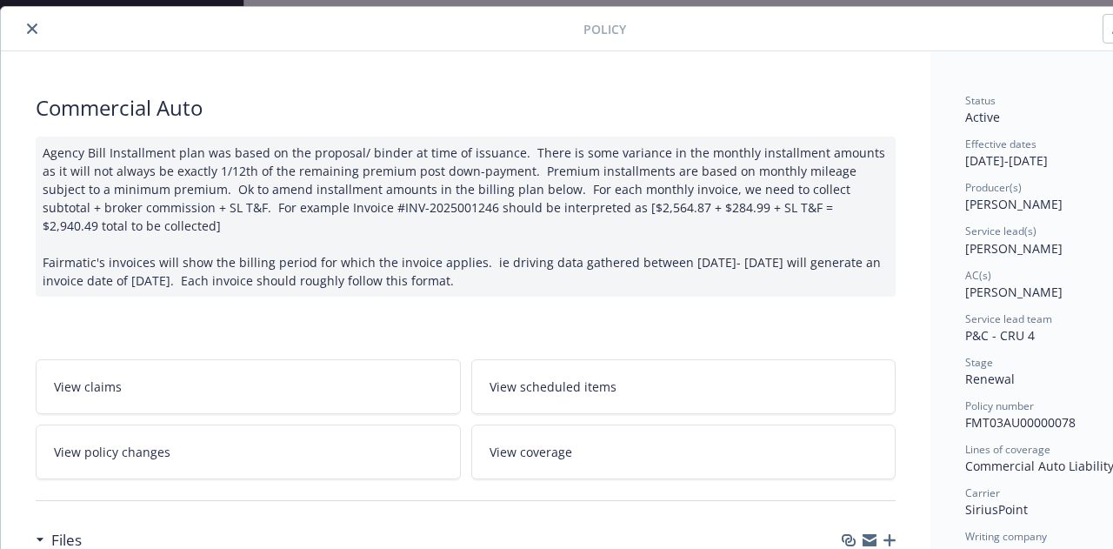
scroll to position [0, 0]
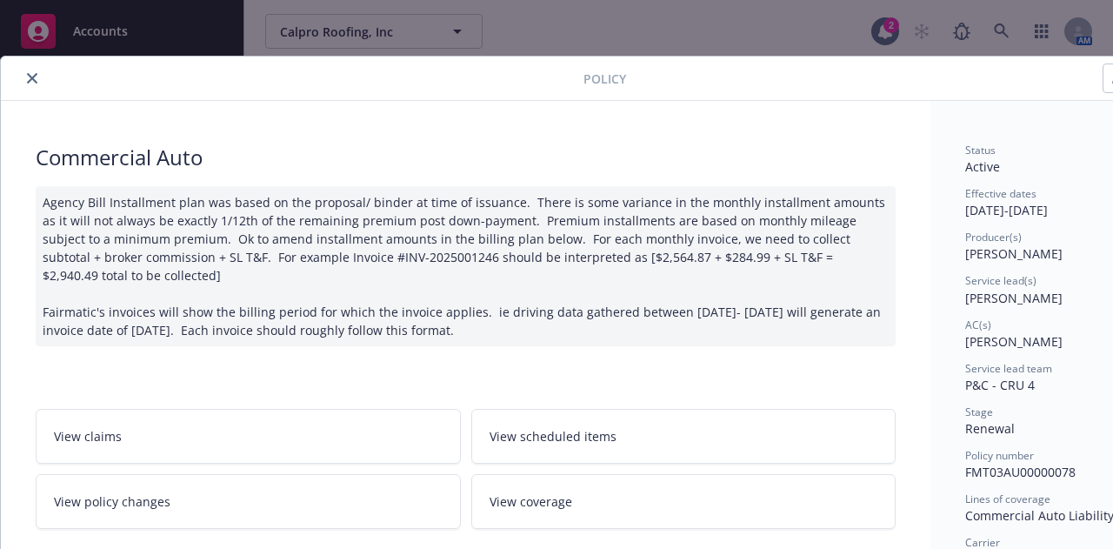
click at [31, 77] on icon "close" at bounding box center [32, 78] width 10 height 10
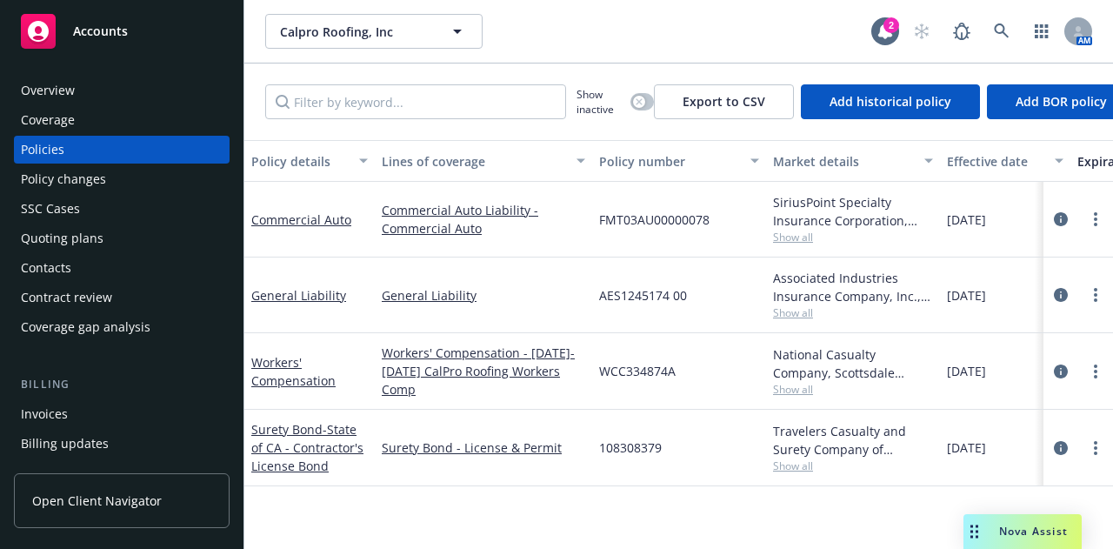
click at [119, 421] on div "Invoices" at bounding box center [122, 414] width 202 height 28
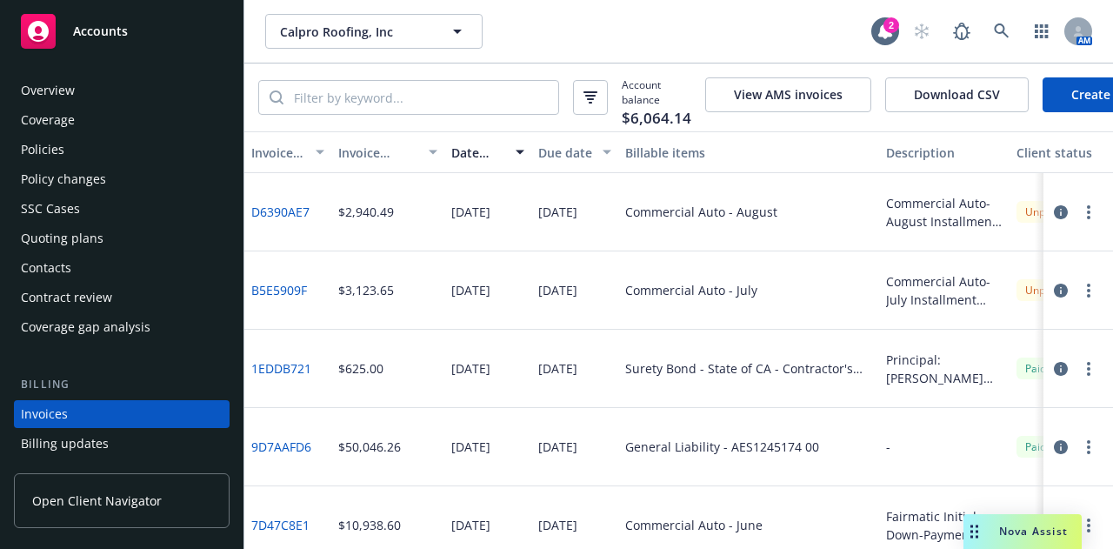
scroll to position [1, 0]
click at [115, 143] on div "Policies" at bounding box center [122, 149] width 202 height 28
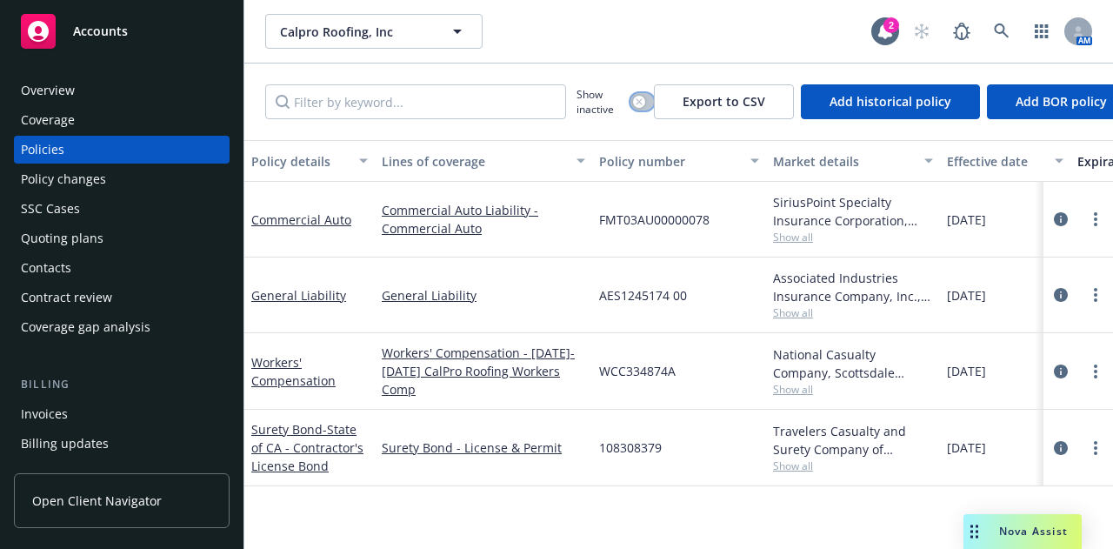
click at [638, 99] on icon "button" at bounding box center [639, 101] width 7 height 7
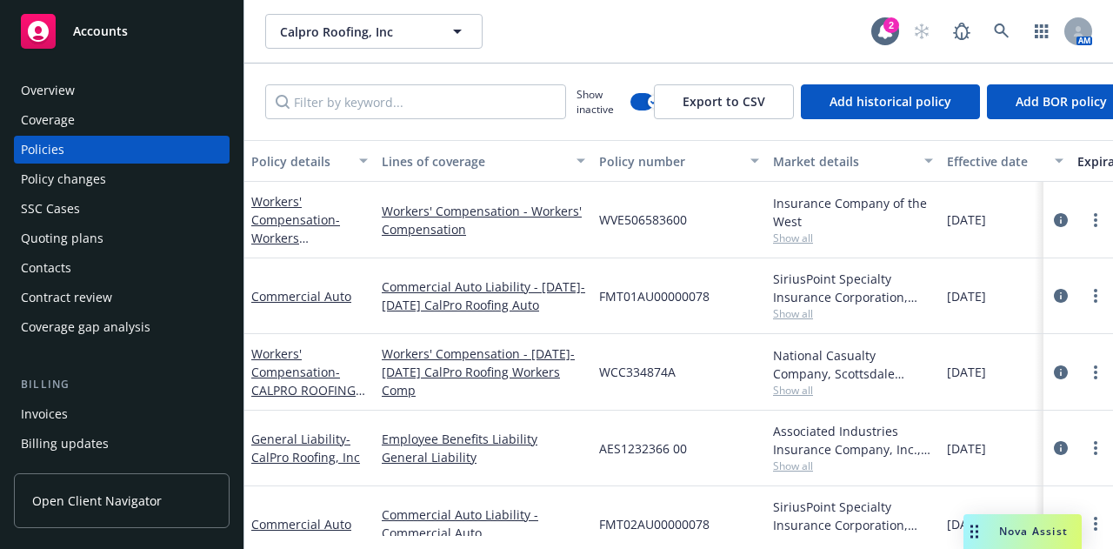
click at [990, 163] on div "Effective date" at bounding box center [995, 161] width 97 height 18
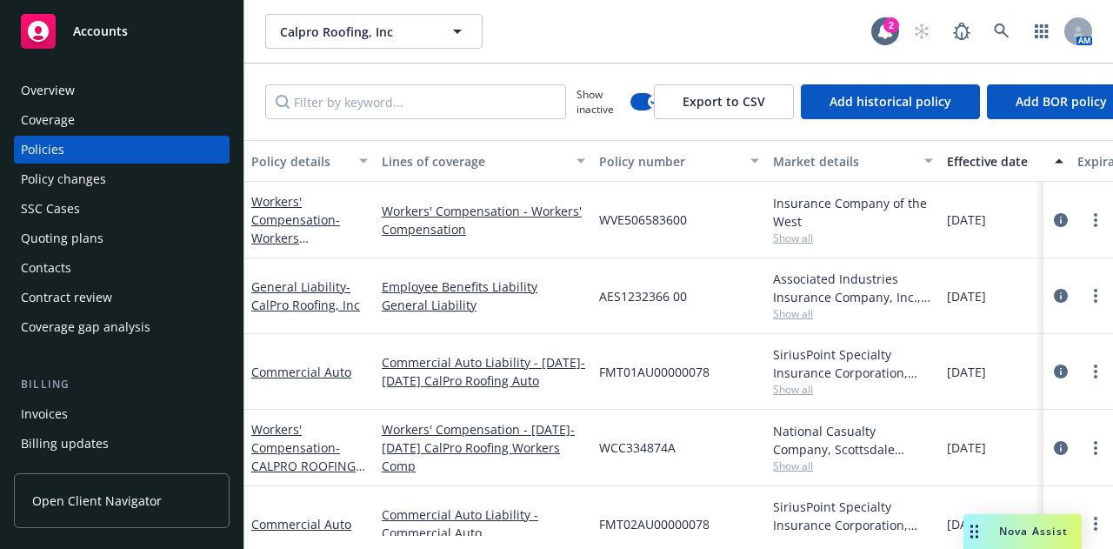
click at [997, 164] on div "Effective date" at bounding box center [995, 161] width 97 height 18
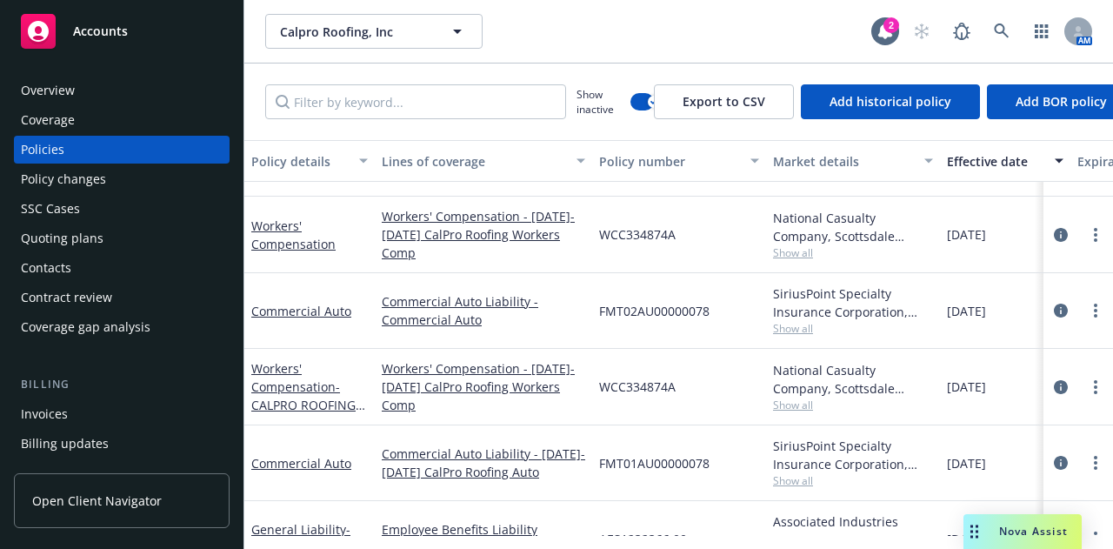
scroll to position [336, 0]
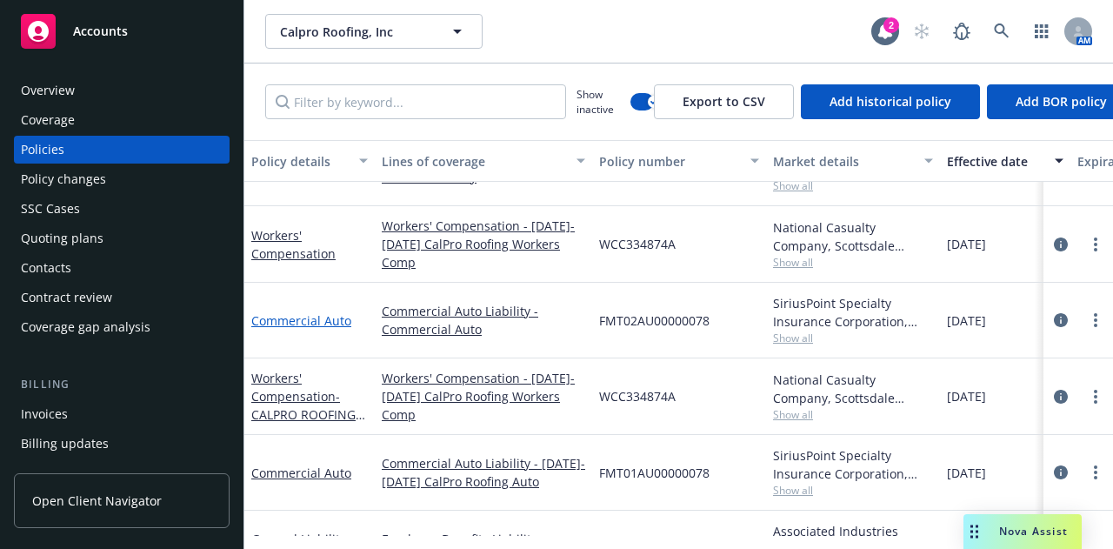
click at [317, 317] on link "Commercial Auto" at bounding box center [301, 320] width 100 height 17
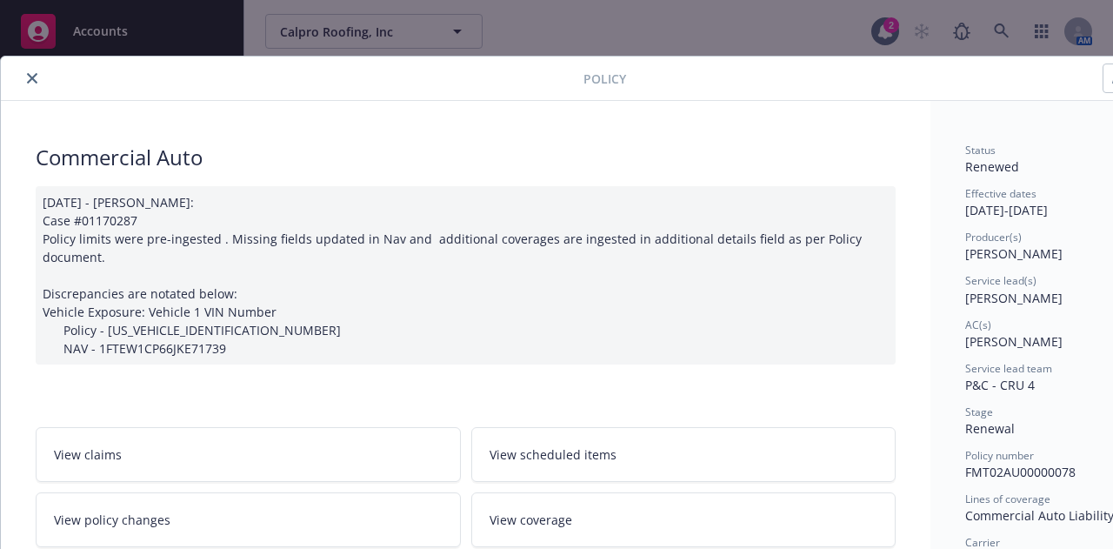
scroll to position [0, 1]
click at [36, 74] on button "close" at bounding box center [31, 78] width 21 height 21
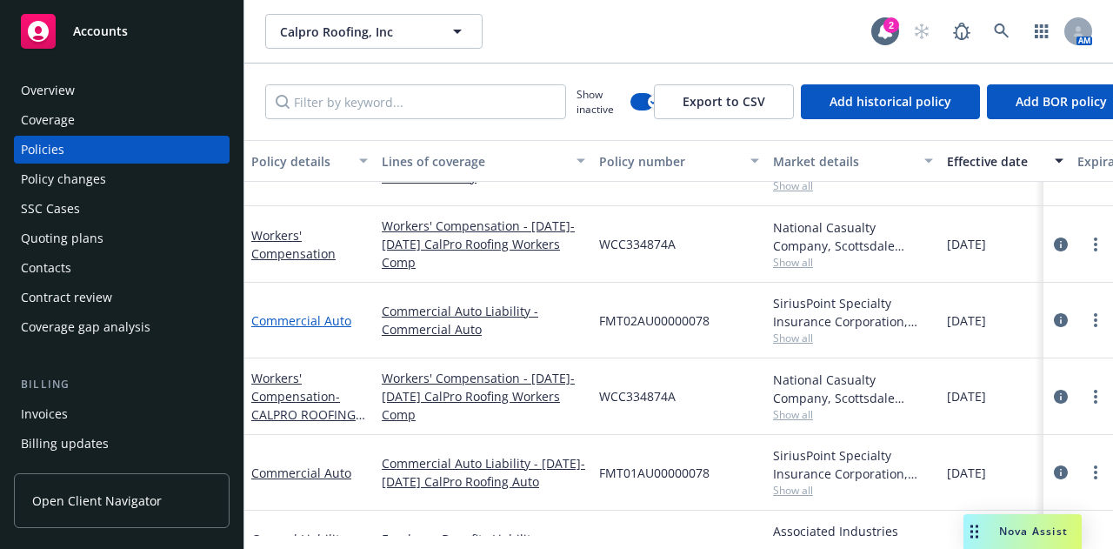
click at [307, 324] on link "Commercial Auto" at bounding box center [301, 320] width 100 height 17
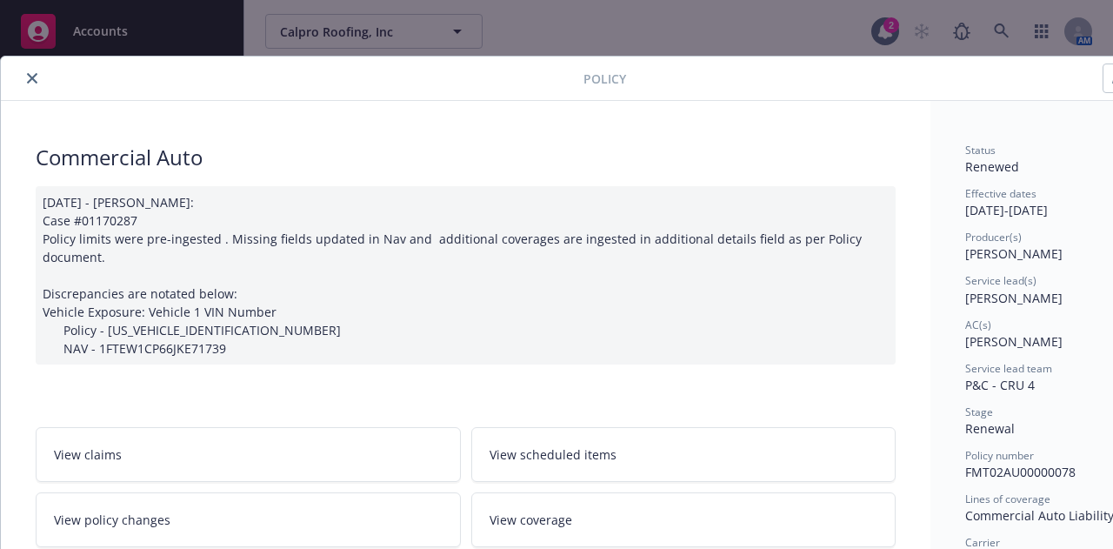
scroll to position [1, 0]
click at [36, 76] on icon "close" at bounding box center [32, 77] width 10 height 10
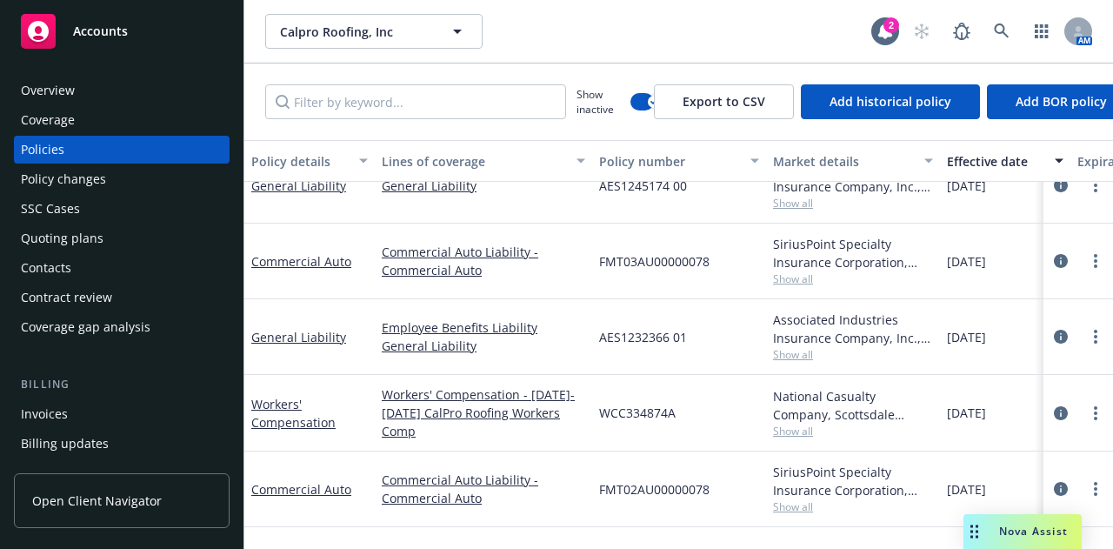
scroll to position [200, 0]
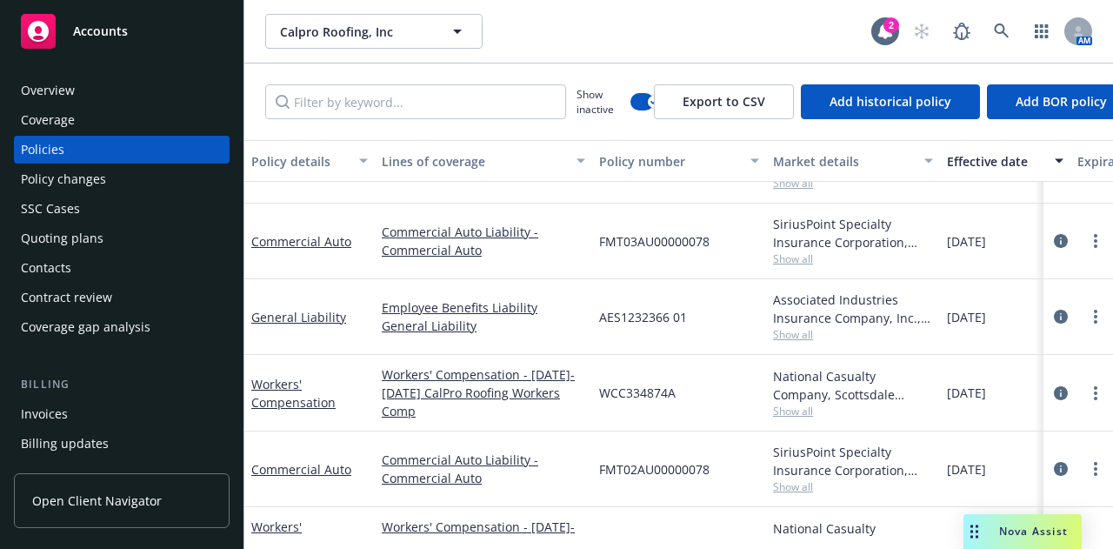
click at [273, 389] on div "Workers' Compensation" at bounding box center [309, 393] width 117 height 37
click at [274, 378] on link "Workers' Compensation" at bounding box center [293, 393] width 84 height 35
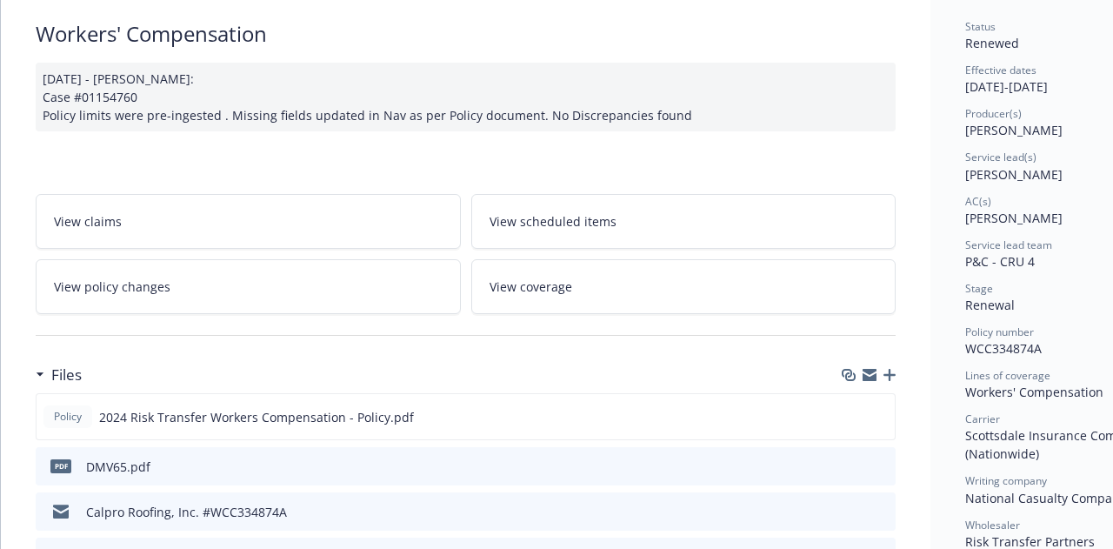
scroll to position [123, 0]
click at [877, 415] on icon "preview file" at bounding box center [879, 416] width 16 height 12
click at [885, 417] on icon "preview file" at bounding box center [879, 416] width 16 height 12
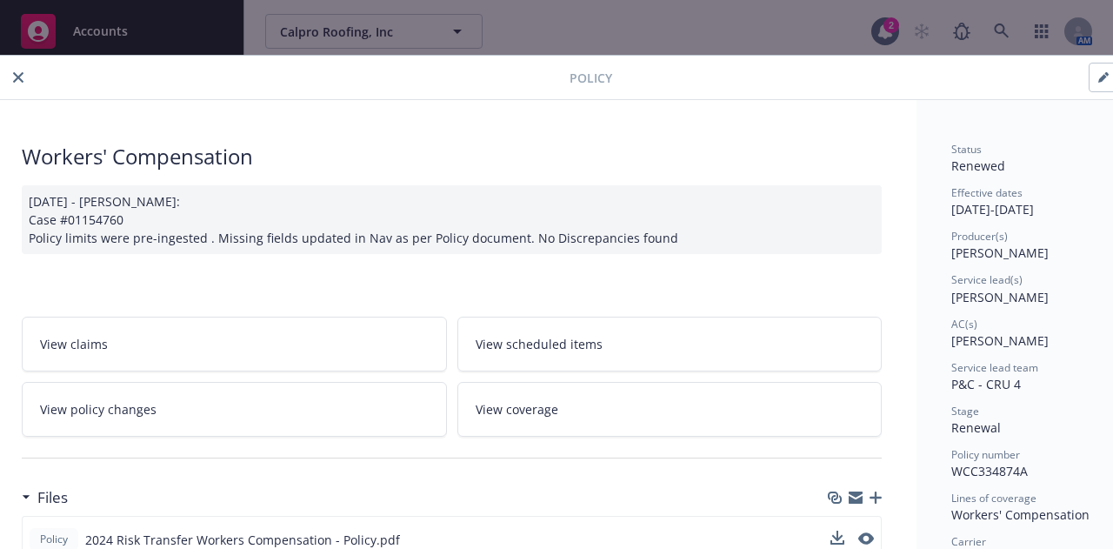
scroll to position [1, 0]
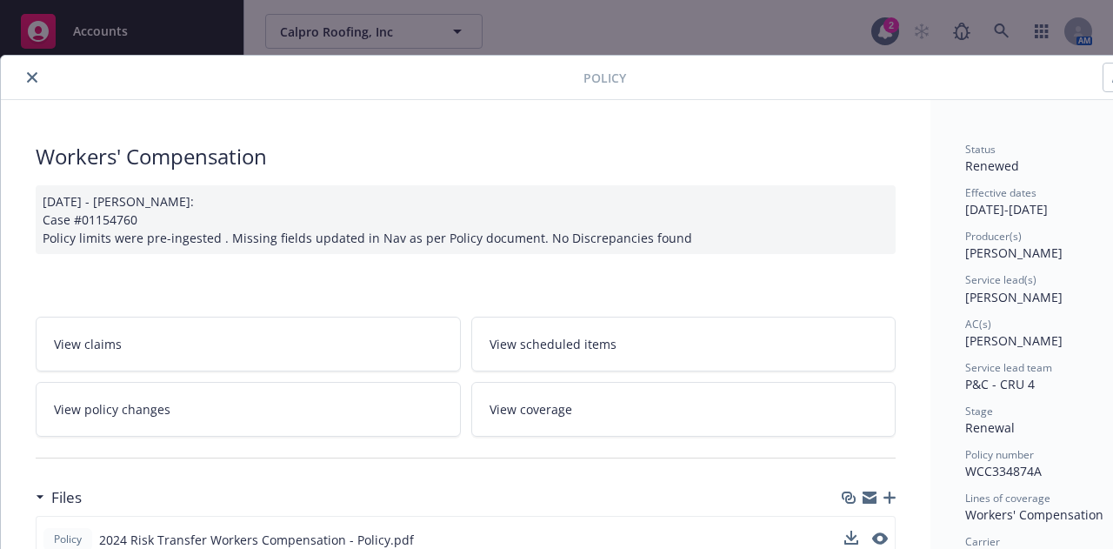
click at [31, 72] on icon "close" at bounding box center [32, 77] width 10 height 10
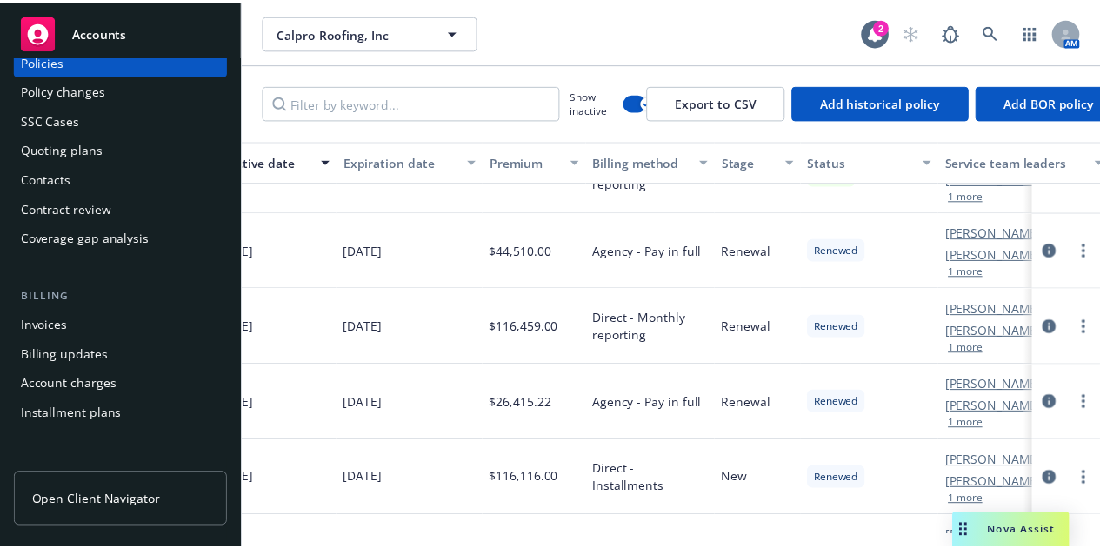
scroll to position [260, 0]
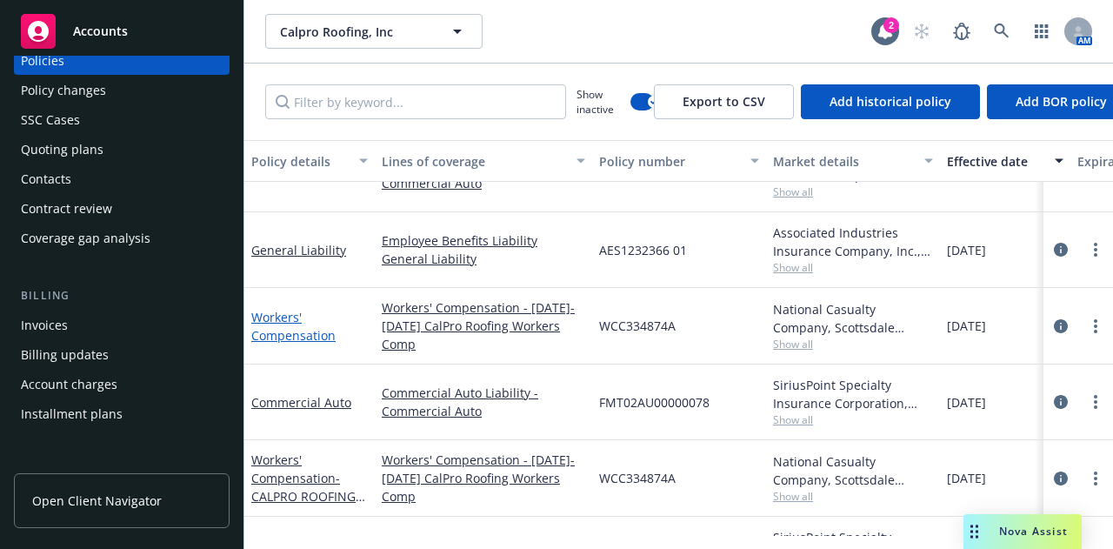
click at [316, 333] on link "Workers' Compensation" at bounding box center [293, 326] width 84 height 35
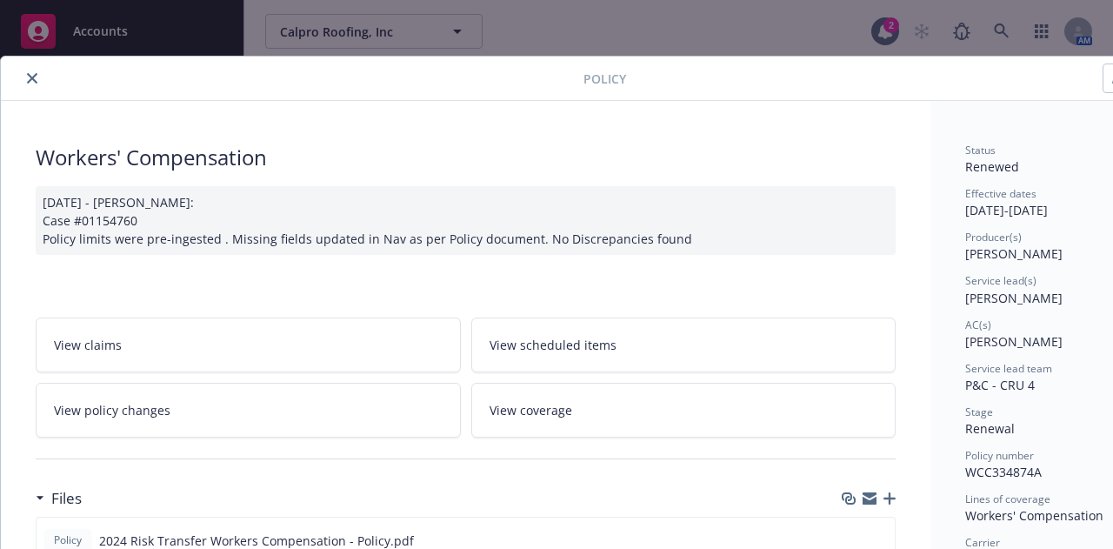
click at [38, 77] on button "close" at bounding box center [32, 78] width 21 height 21
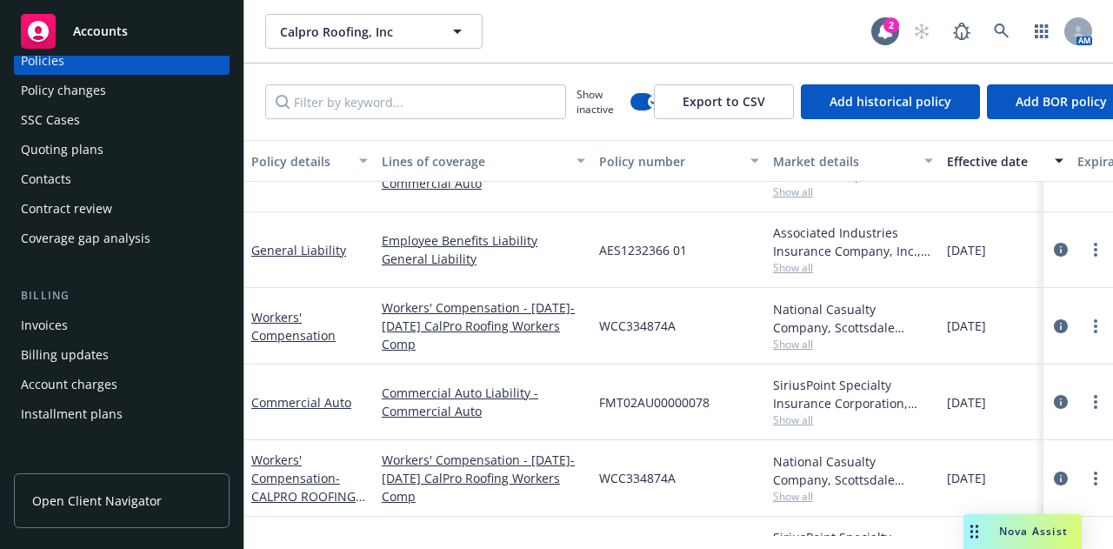
click at [108, 98] on div "Policy changes" at bounding box center [122, 91] width 202 height 28
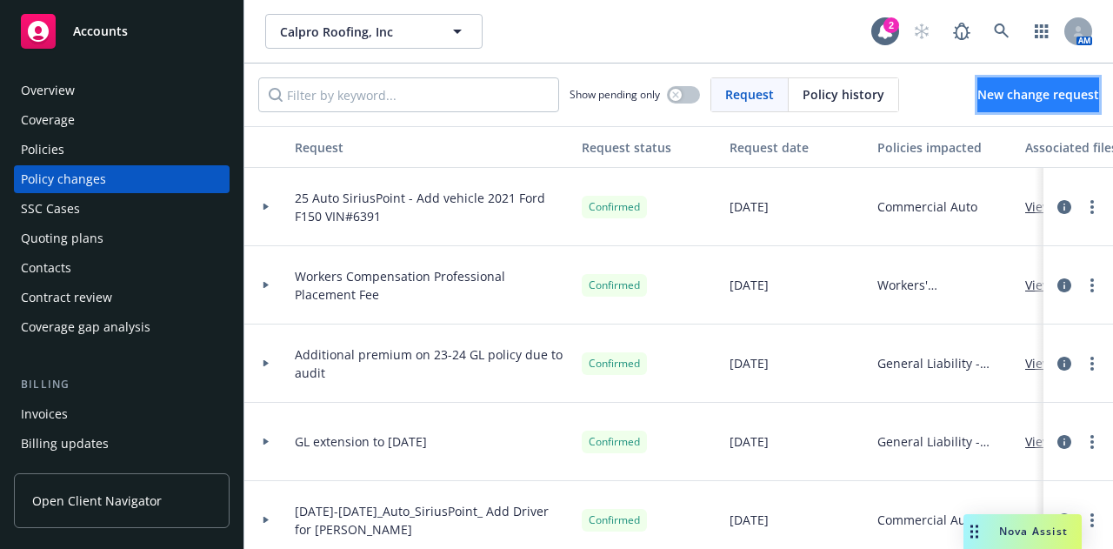
click at [1019, 90] on span "New change request" at bounding box center [1038, 94] width 122 height 17
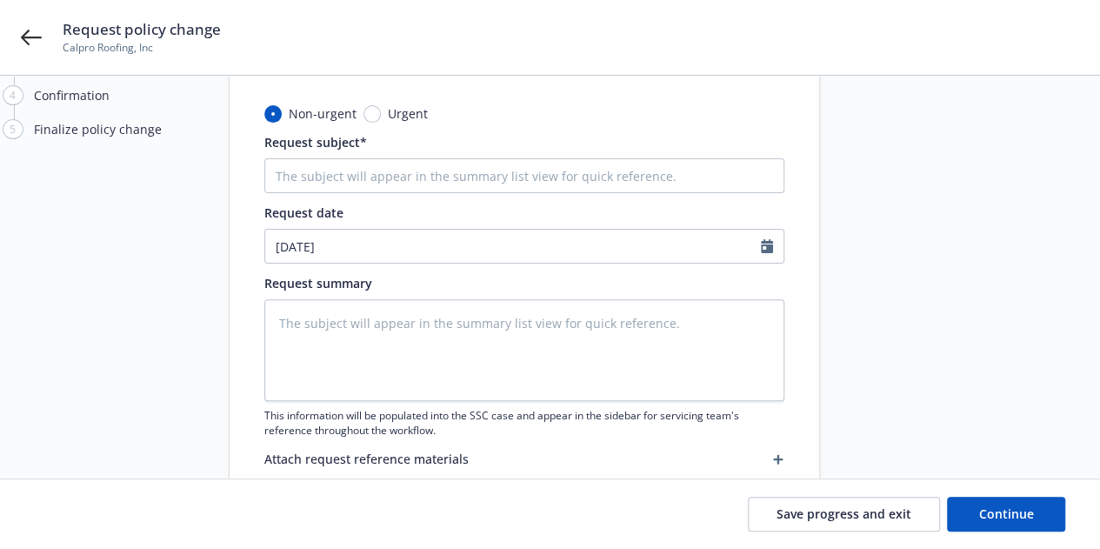
scroll to position [126, 0]
click at [455, 171] on input "Request subject*" at bounding box center [524, 176] width 520 height 35
type textarea "x"
type input "2"
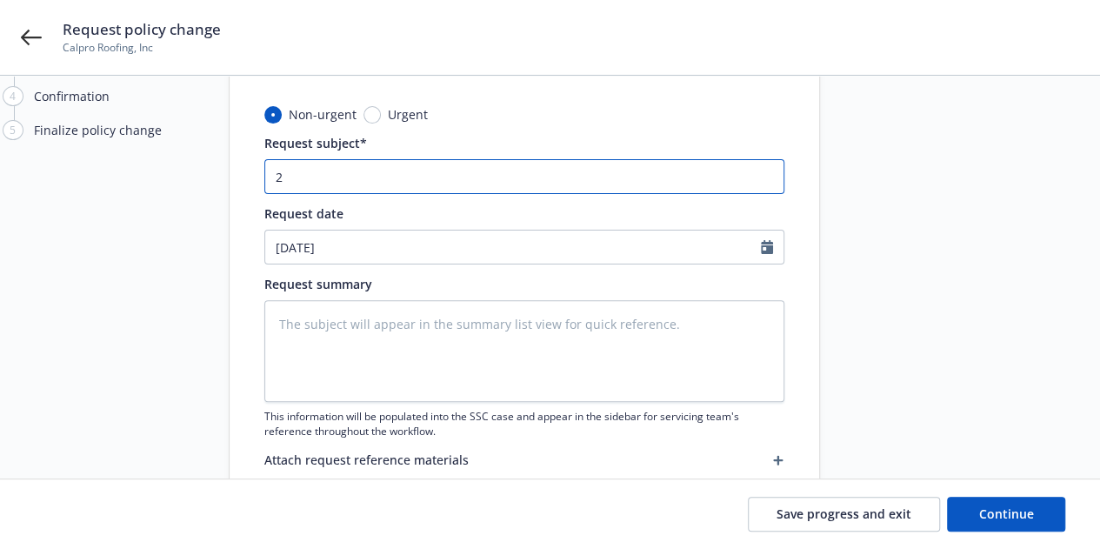
type textarea "x"
type input "24"
type textarea "x"
type input "24-"
type textarea "x"
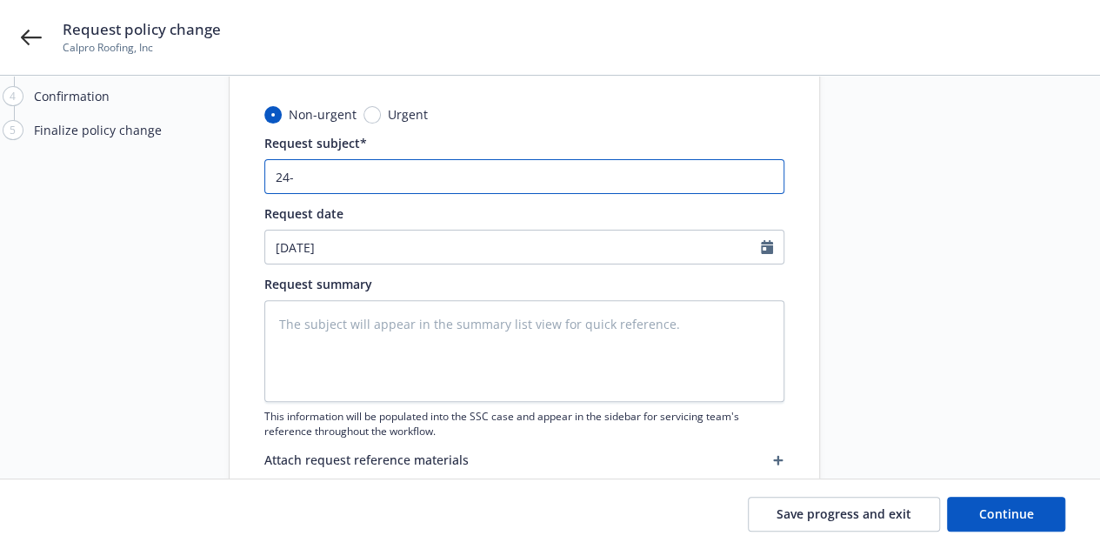
type input "24-2"
type textarea "x"
type input "24-25"
type textarea "x"
type input "24-25"
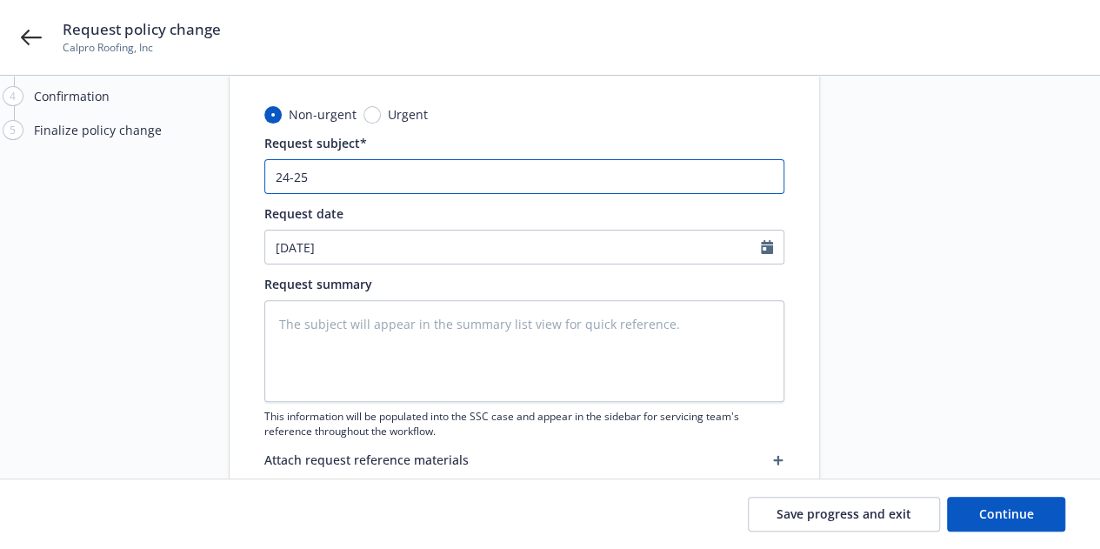
type textarea "x"
type input "24-25 W"
type textarea "x"
type input "24-25 Wo"
type textarea "x"
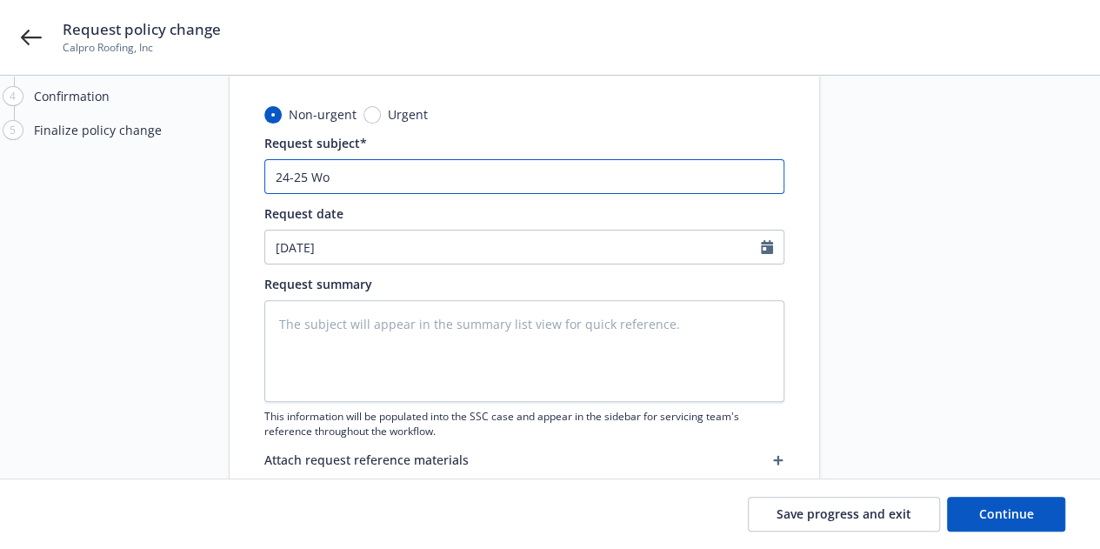
type input "24-25 Wor"
type textarea "x"
type input "24-25 Work"
type textarea "x"
type input "24-25 Worke"
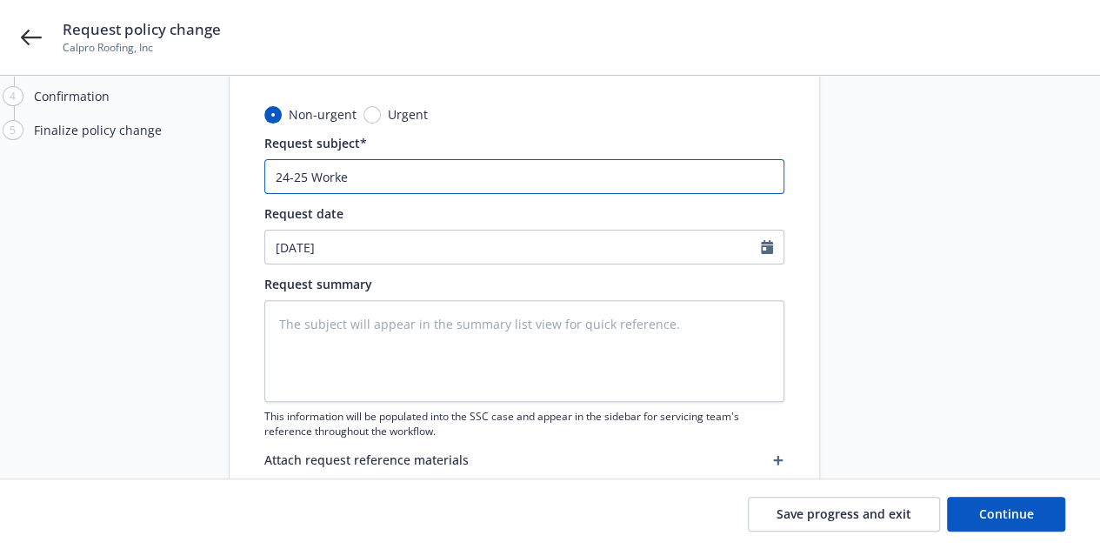
type textarea "x"
type input "24-25 Worker"
type textarea "x"
type input "24-25 Workers"
type textarea "x"
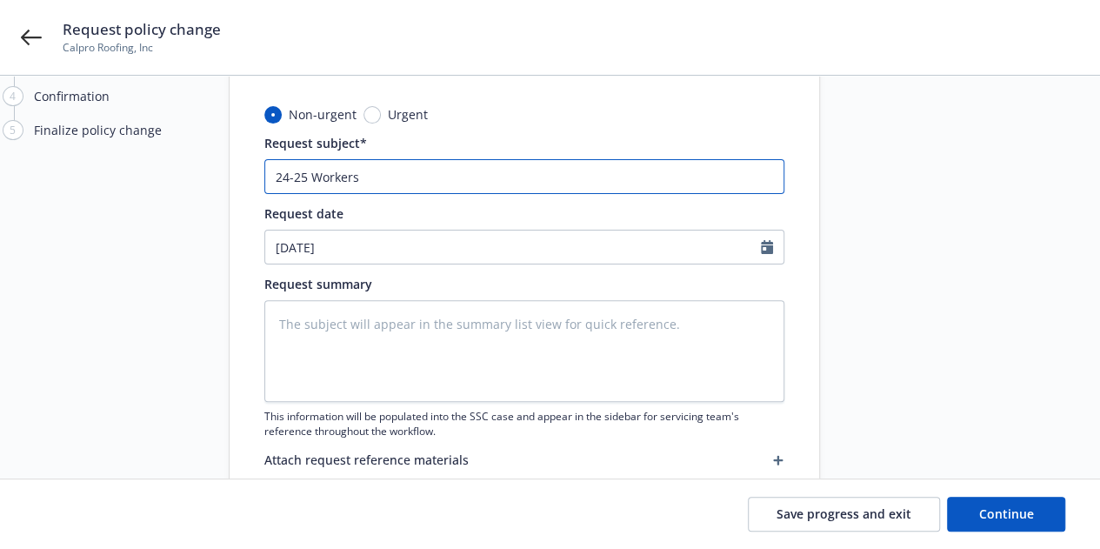
type input "24-25 Workers"
type textarea "x"
type input "24-25 Workers C"
type textarea "x"
type input "24-25 Workers Co"
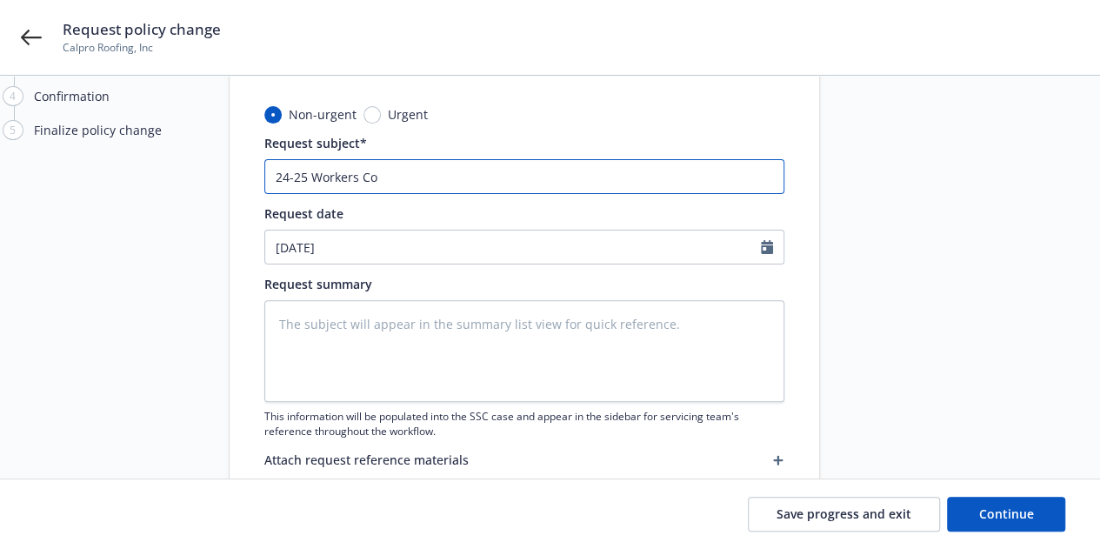
type textarea "x"
type input "24-25 Workers Com"
type textarea "x"
type input "24-25 Workers Comp"
type textarea "x"
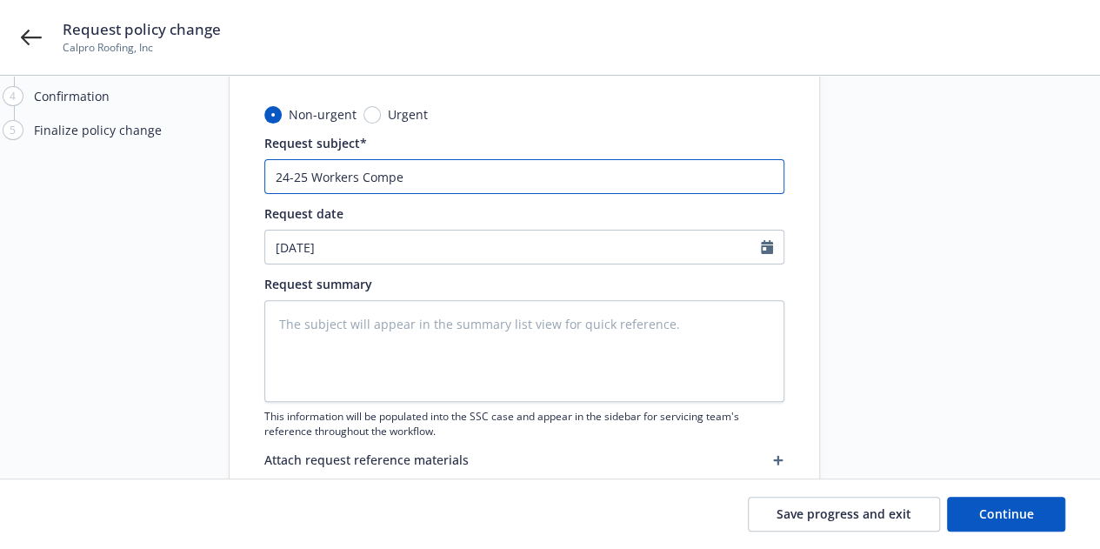
type input "24-25 Workers Compen"
type textarea "x"
type input "24-25 Workers Compens"
type textarea "x"
type input "24-25 Workers Compensa"
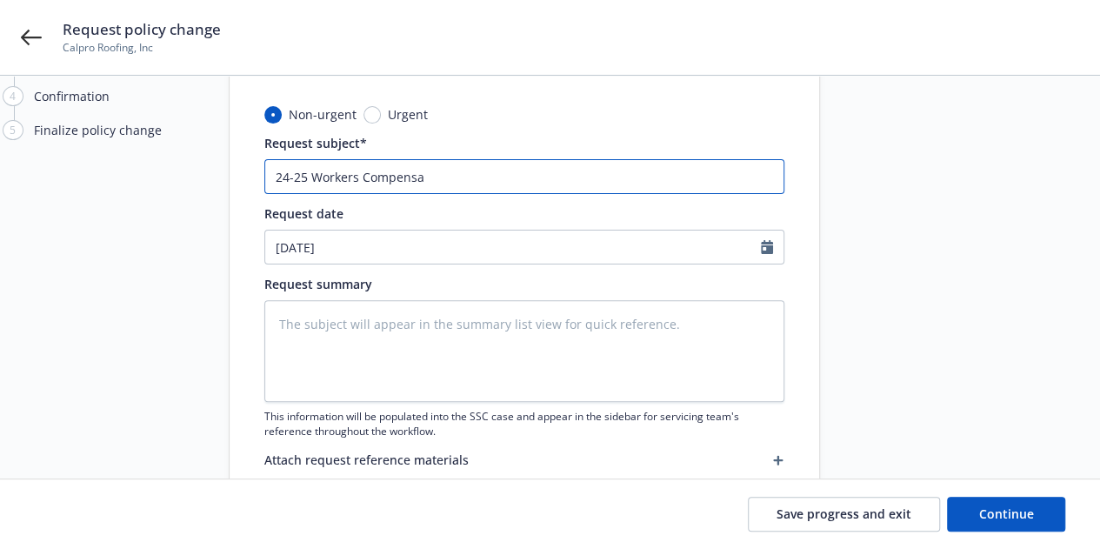
type textarea "x"
type input "24-25 Workers Compensati"
type textarea "x"
type input "24-25 Workers Compensatio"
type textarea "x"
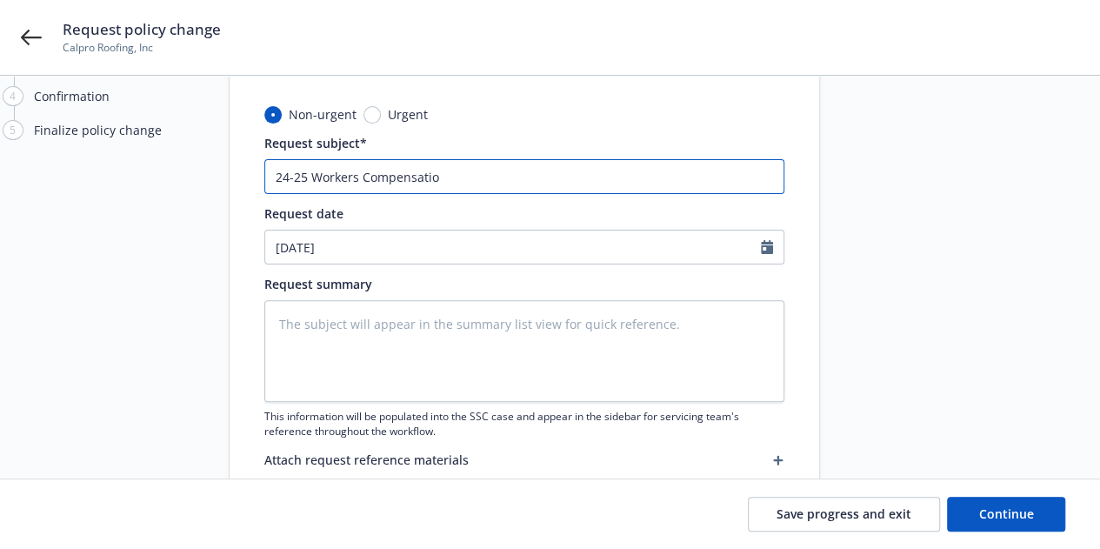
type input "24-25 Workers Compensation"
type textarea "x"
type input "24-25 Workers Compensation"
type textarea "x"
type input "24-25 Workers Compensation A"
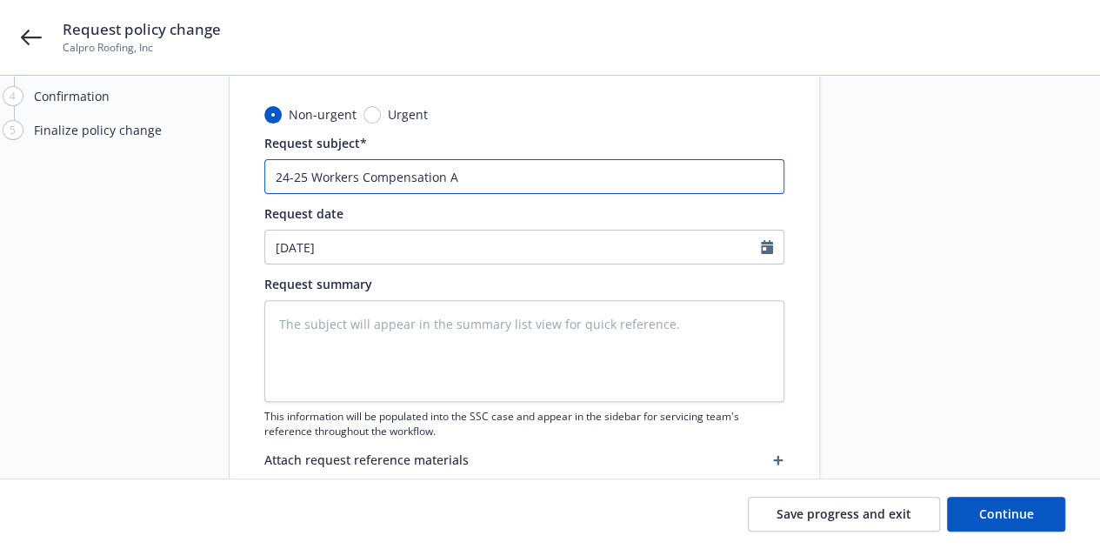
type textarea "x"
type input "24-25 Workers Compensation Au"
type textarea "x"
type input "24-25 Workers Compensation Audi"
type textarea "x"
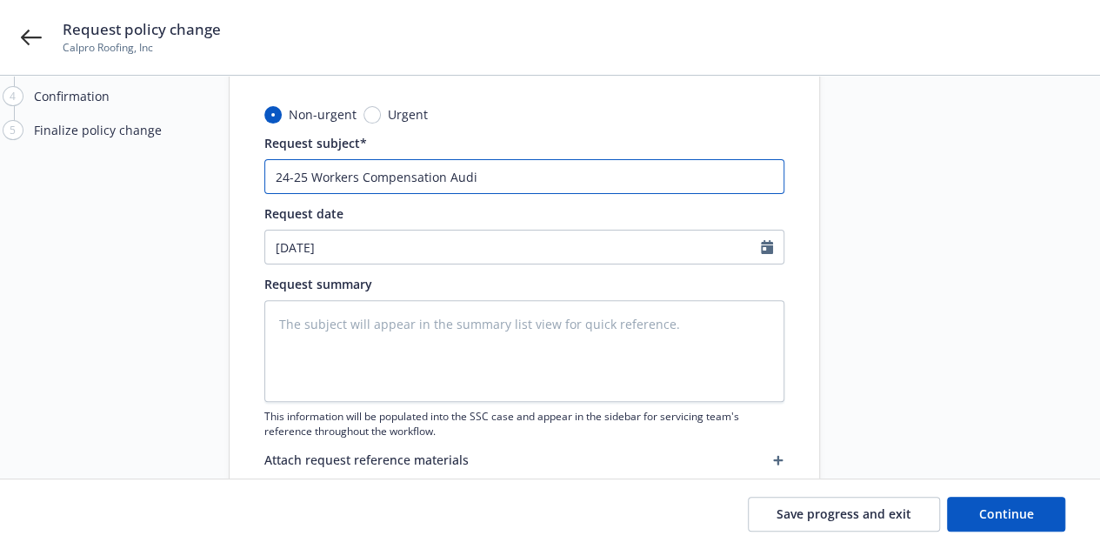
type input "24-25 Workers Compensation Audit"
type textarea "x"
drag, startPoint x: 496, startPoint y: 177, endPoint x: 259, endPoint y: 176, distance: 236.5
click at [259, 176] on div "Non-urgent Urgent Request subject* 24-25 Workers Compensation Audit Request dat…" at bounding box center [525, 314] width 590 height 418
type input "24-25 Workers Compensation Audit"
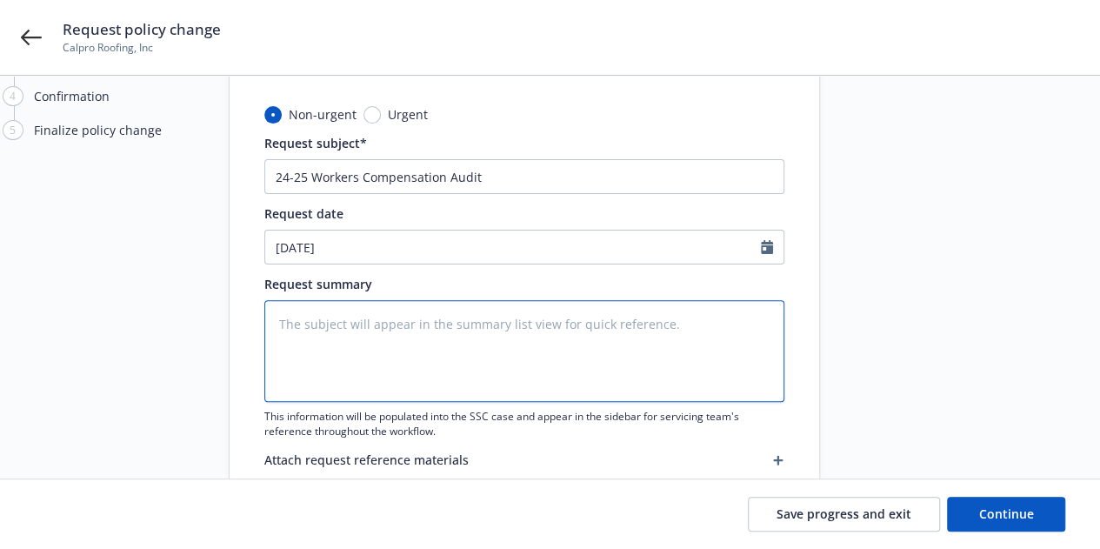
click at [331, 349] on textarea at bounding box center [524, 351] width 520 height 102
paste textarea "24-25 Workers Compensation Audit"
type textarea "x"
type textarea "24-25 Workers Compensation Audit"
type textarea "x"
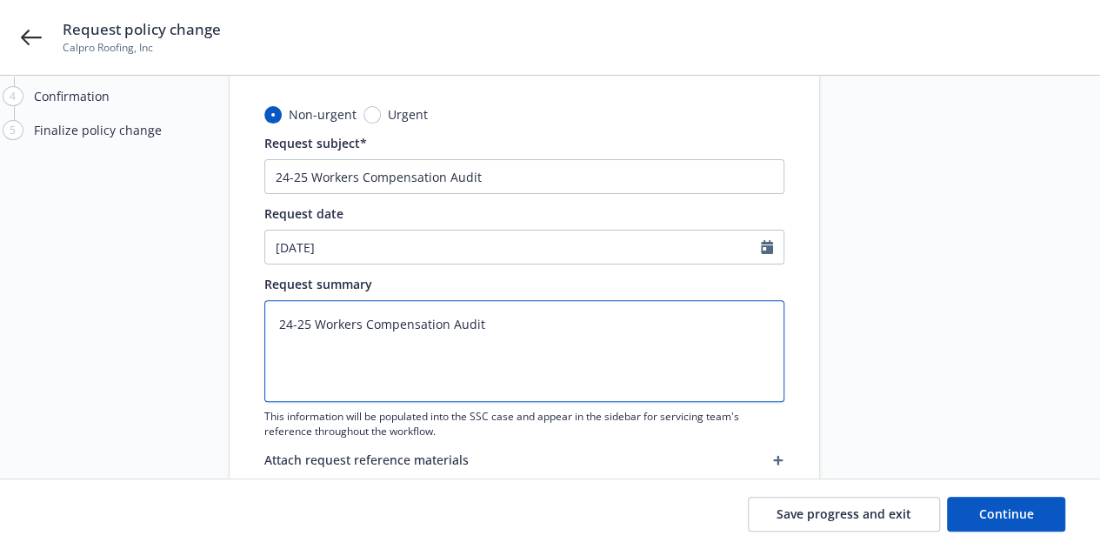
type textarea "24-25 Workers Compensation Audit r"
type textarea "x"
type textarea "24-25 Workers Compensation Audit re"
type textarea "x"
type textarea "24-25 Workers Compensation Audit ret"
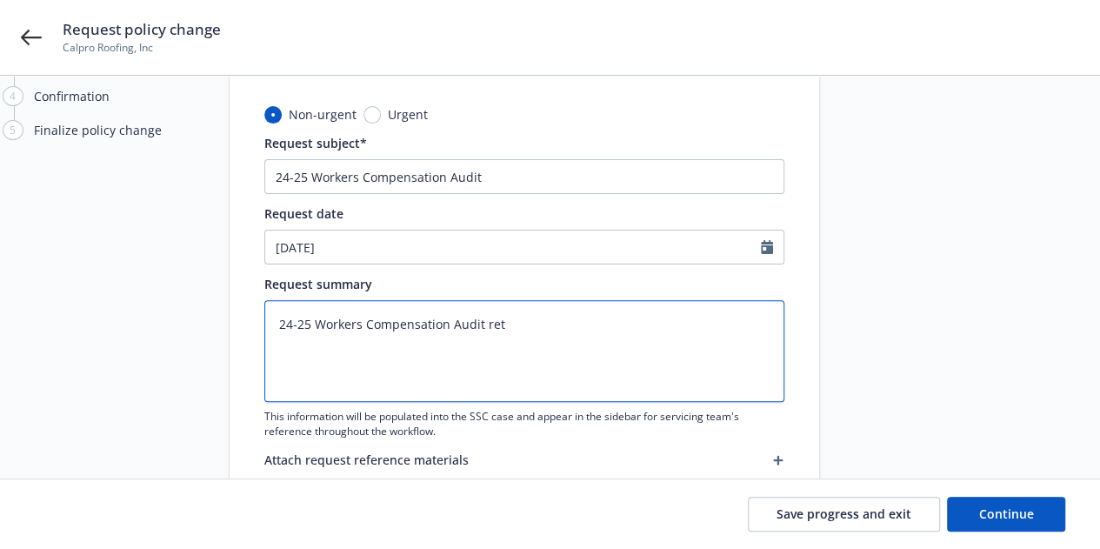
type textarea "x"
type textarea "24-25 Workers Compensation Audit retu"
type textarea "x"
type textarea "24-25 Workers Compensation Audit retur"
type textarea "x"
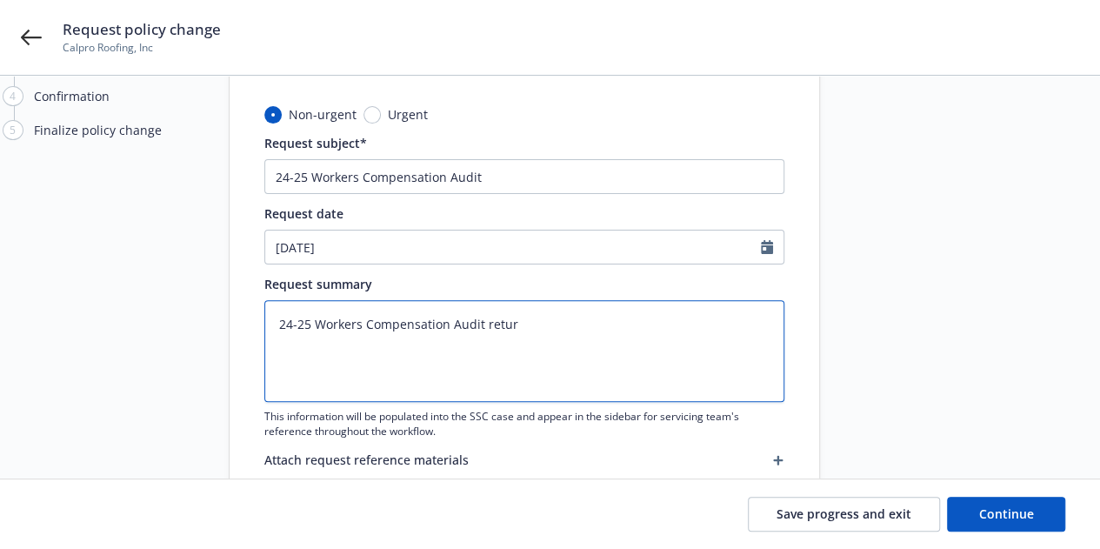
type textarea "24-25 Workers Compensation Audit return"
type textarea "x"
type textarea "24-25 Workers Compensation Audit return"
type textarea "x"
type textarea "24-25 Workers Compensation Audit return pr"
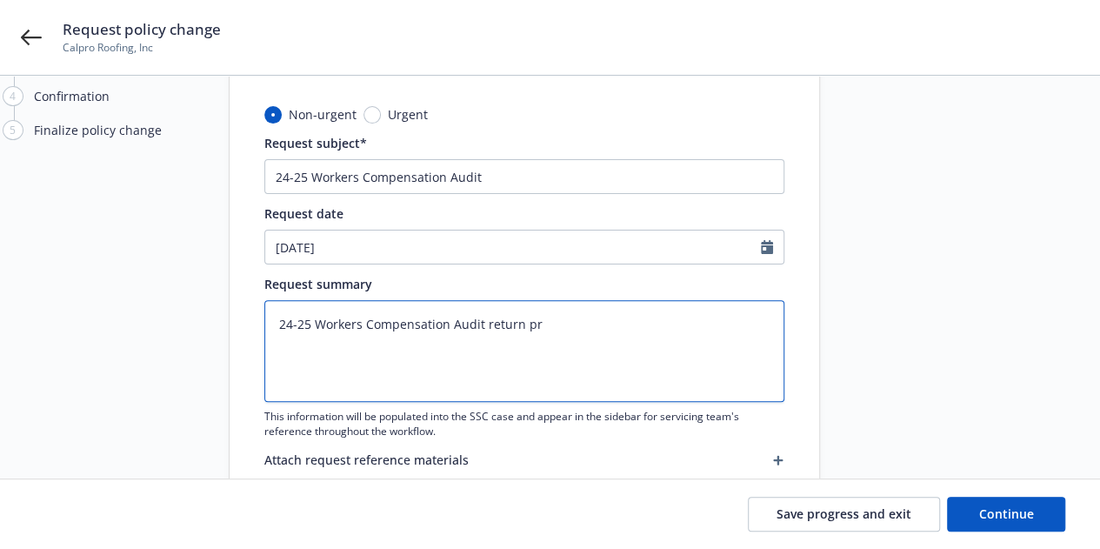
type textarea "x"
type textarea "24-25 Workers Compensation Audit return pre"
type textarea "x"
type textarea "24-25 Workers Compensation Audit return prem"
type textarea "x"
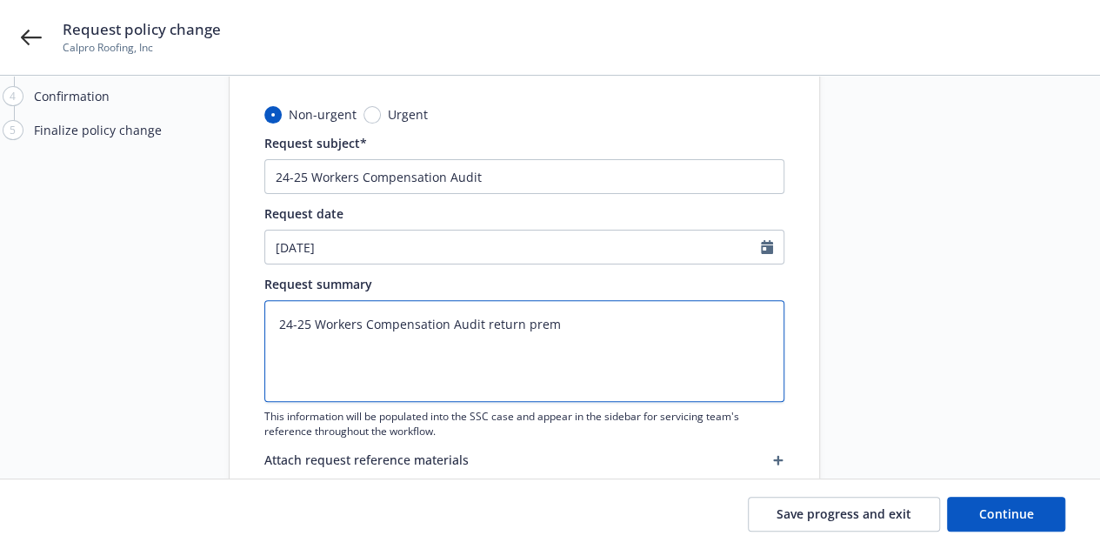
type textarea "24-25 Workers Compensation Audit return premi"
type textarea "x"
type textarea "24-25 Workers Compensation Audit return premiu"
type textarea "x"
type textarea "24-25 Workers Compensation Audit return premium"
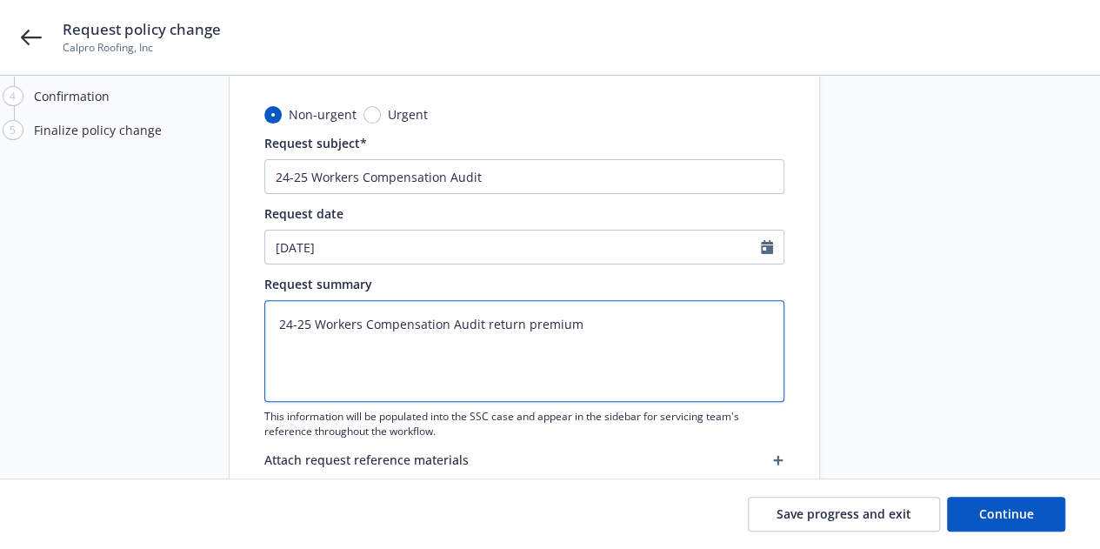
type textarea "x"
type textarea "24-25 Workers Compensation Audit return premium"
type textarea "x"
type textarea "24-25 Workers Compensation Audit return premium $"
type textarea "x"
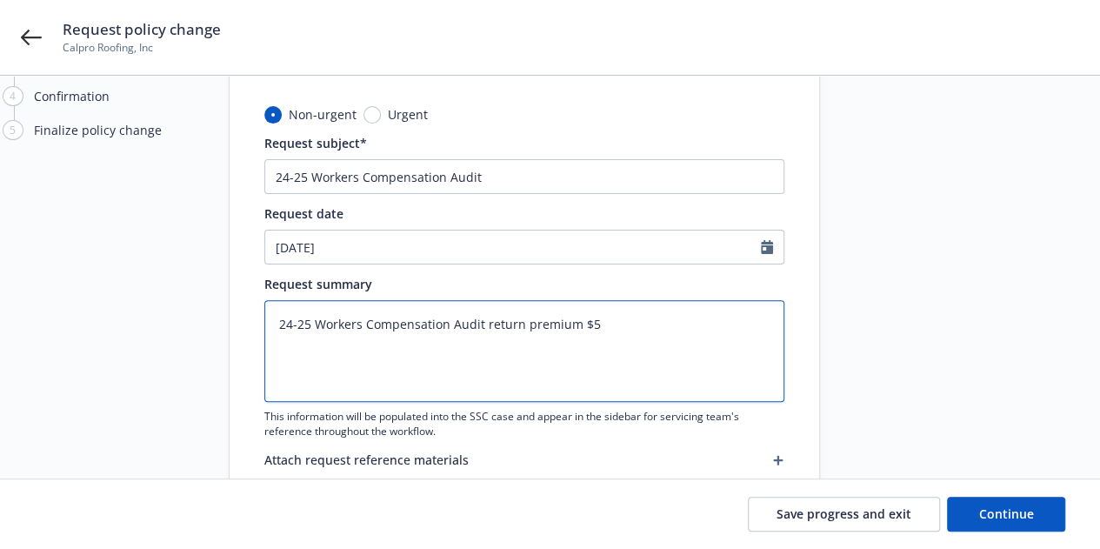
type textarea "24-25 Workers Compensation Audit return premium $50"
type textarea "x"
type textarea "24-25 Workers Compensation Audit return premium $50"
type textarea "x"
type textarea "24-25 Workers Compensation Audit return premium $50,"
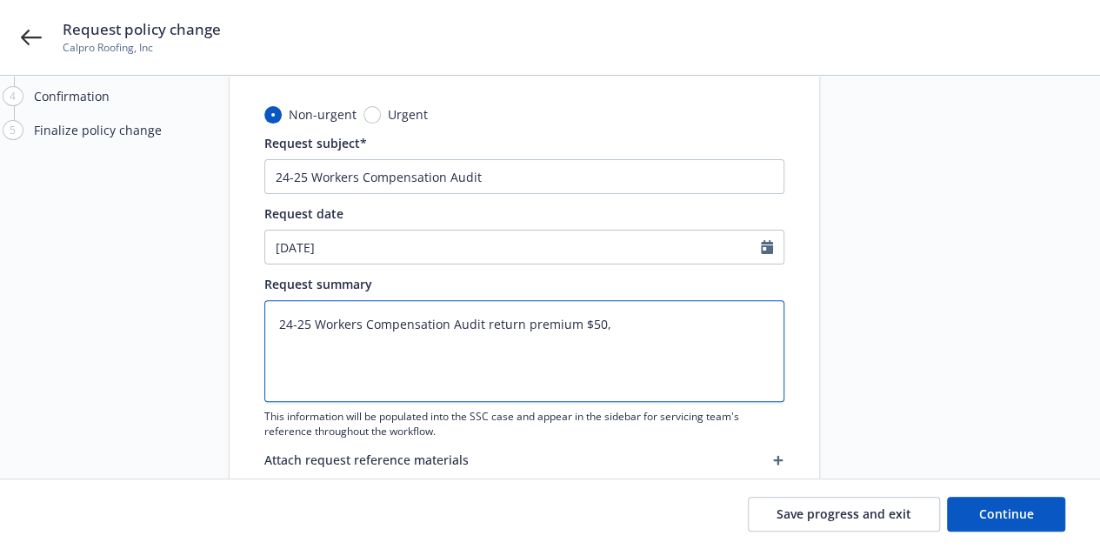
type textarea "x"
type textarea "24-25 Workers Compensation Audit return premium $50,3"
type textarea "x"
type textarea "24-25 Workers Compensation Audit return premium $50,32"
type textarea "x"
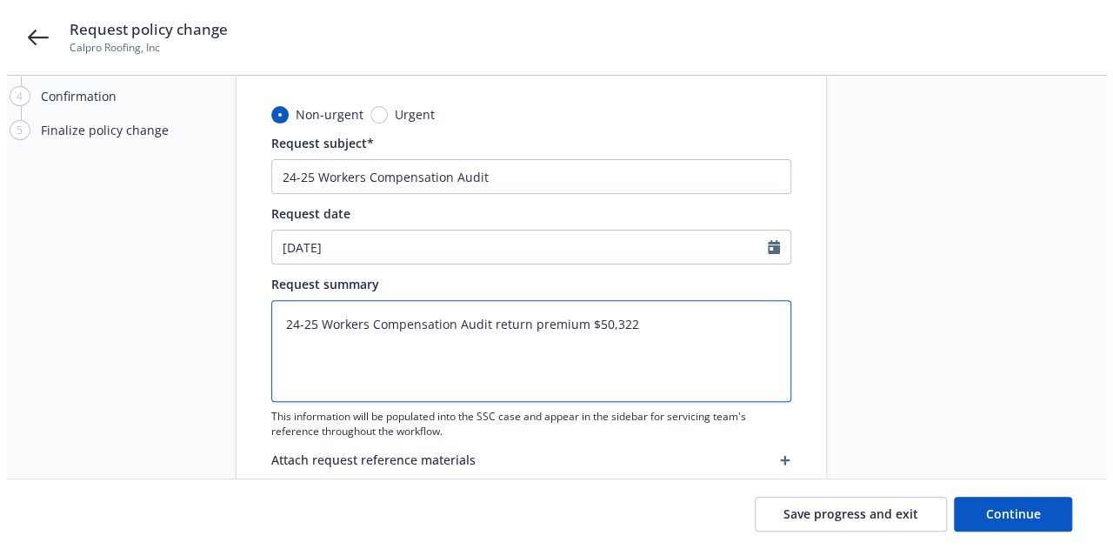
scroll to position [205, 0]
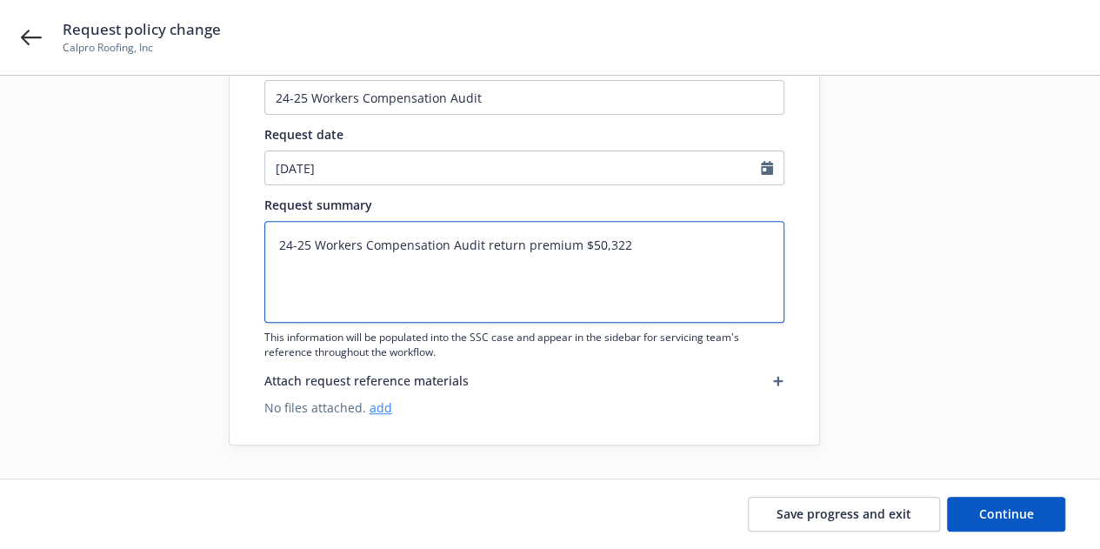
type textarea "24-25 Workers Compensation Audit return premium $50,322"
click at [378, 404] on link "add" at bounding box center [381, 407] width 23 height 17
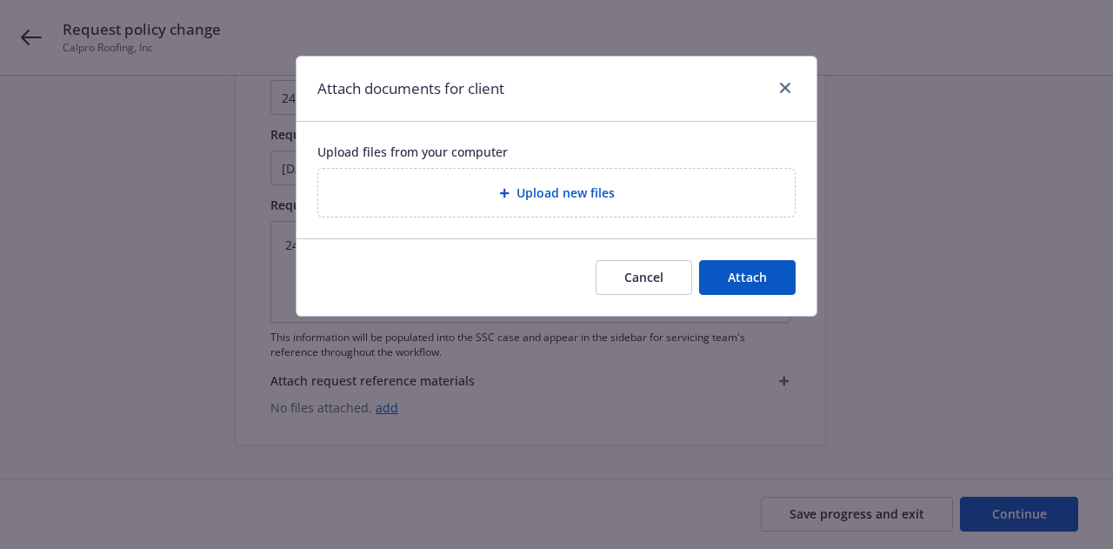
type textarea "x"
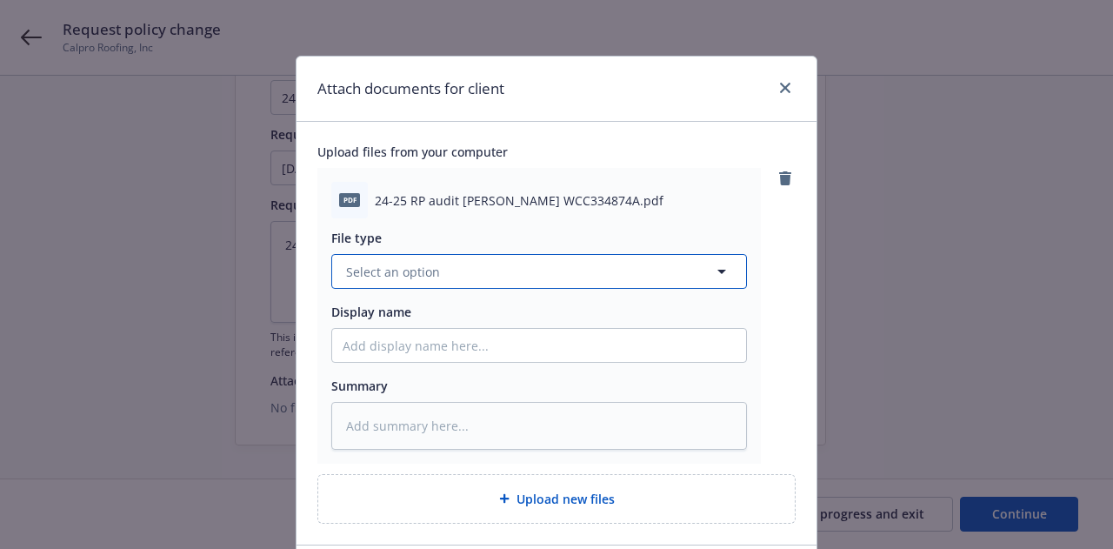
click at [568, 272] on button "Select an option" at bounding box center [539, 271] width 416 height 35
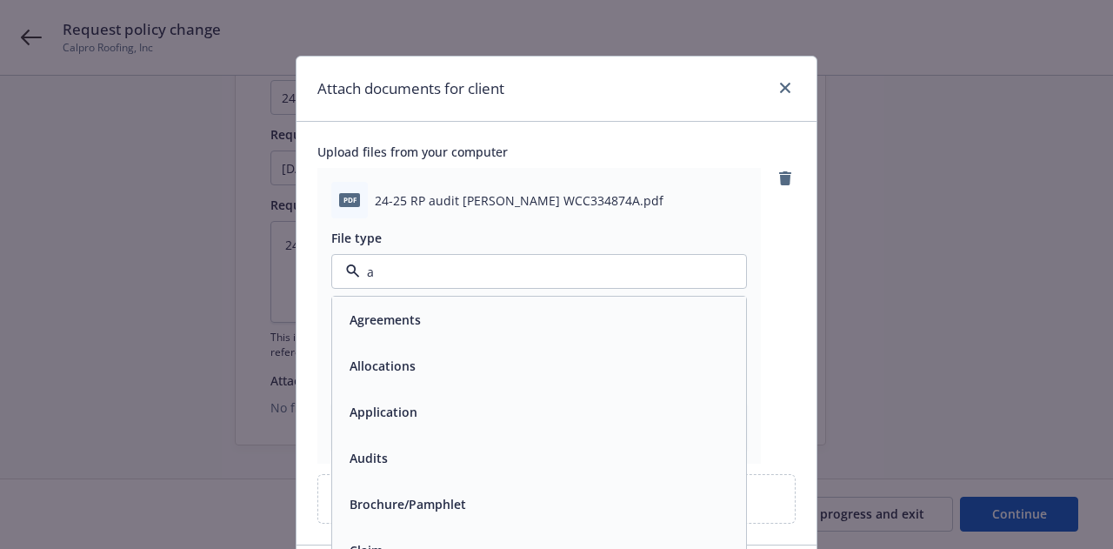
type input "au"
click at [542, 353] on div "Audit Statement" at bounding box center [539, 365] width 393 height 25
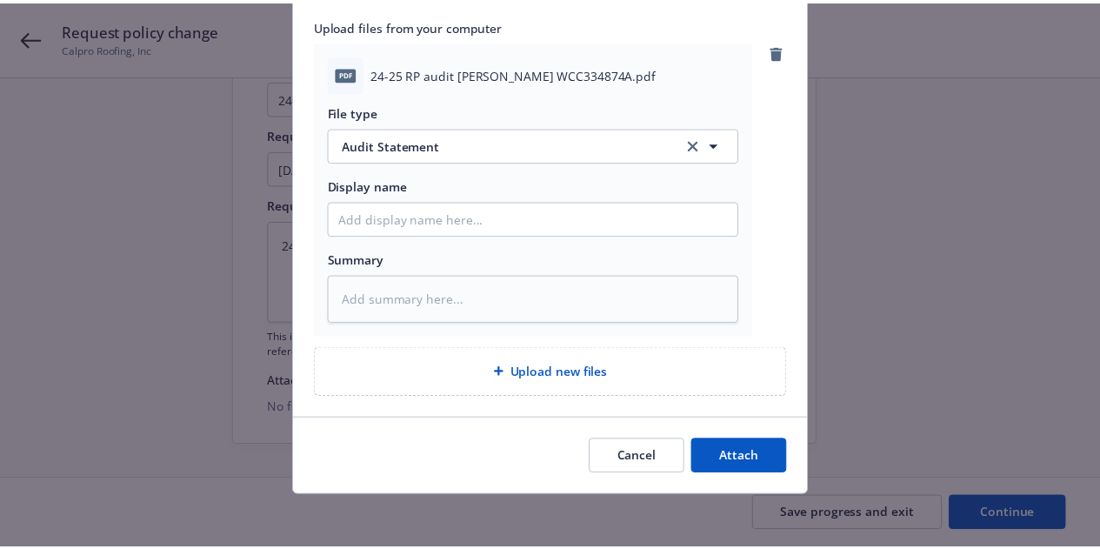
scroll to position [125, 0]
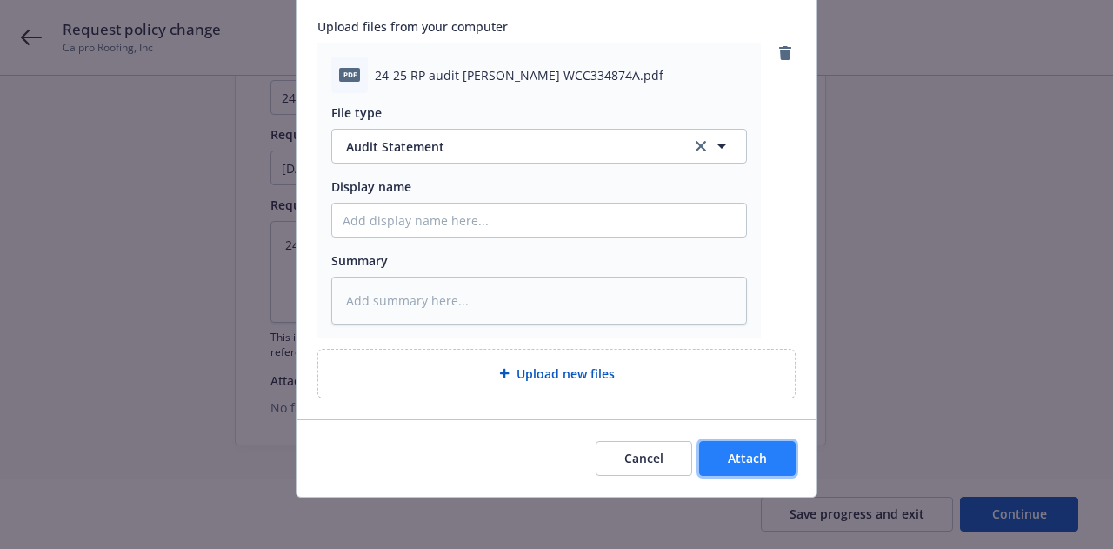
click at [721, 451] on button "Attach" at bounding box center [747, 458] width 97 height 35
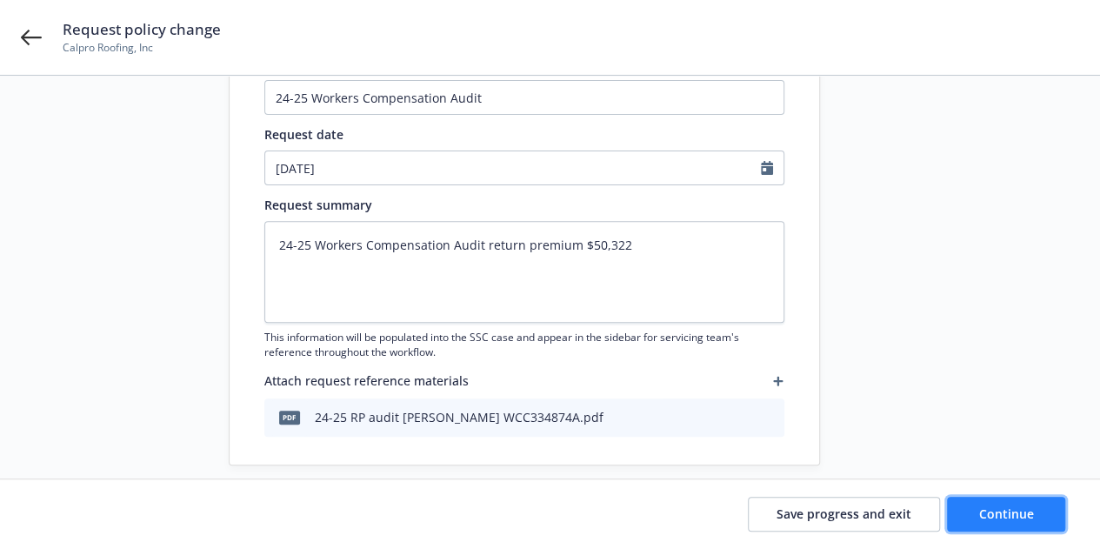
click at [1006, 523] on button "Continue" at bounding box center [1006, 514] width 118 height 35
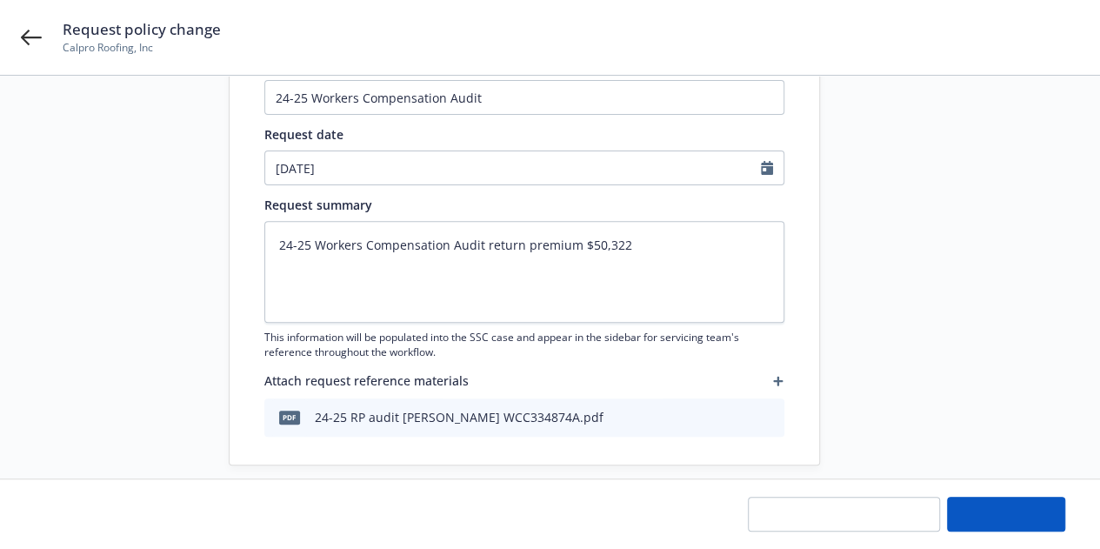
type textarea "x"
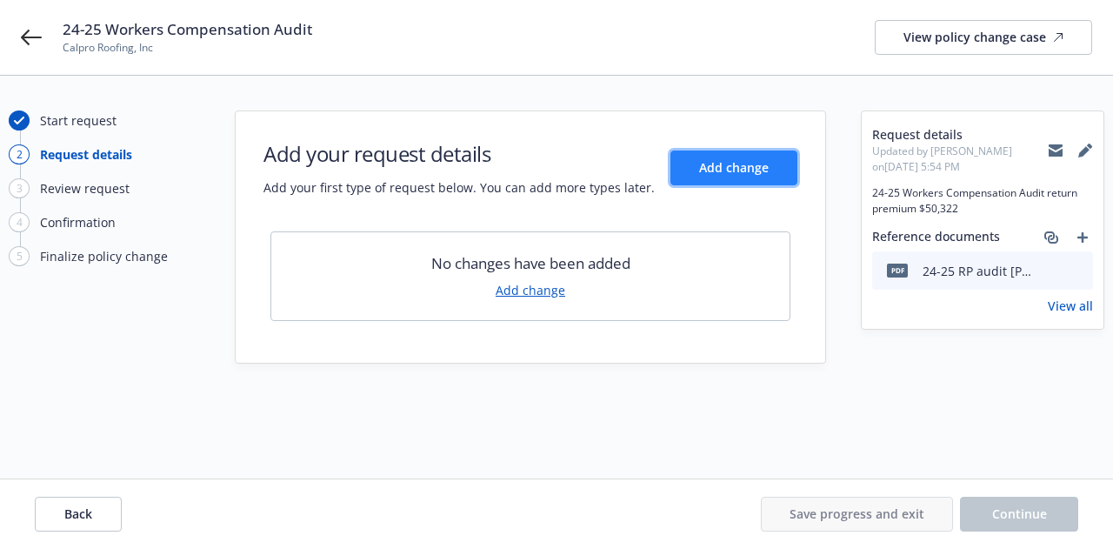
click at [751, 164] on span "Add change" at bounding box center [734, 167] width 70 height 17
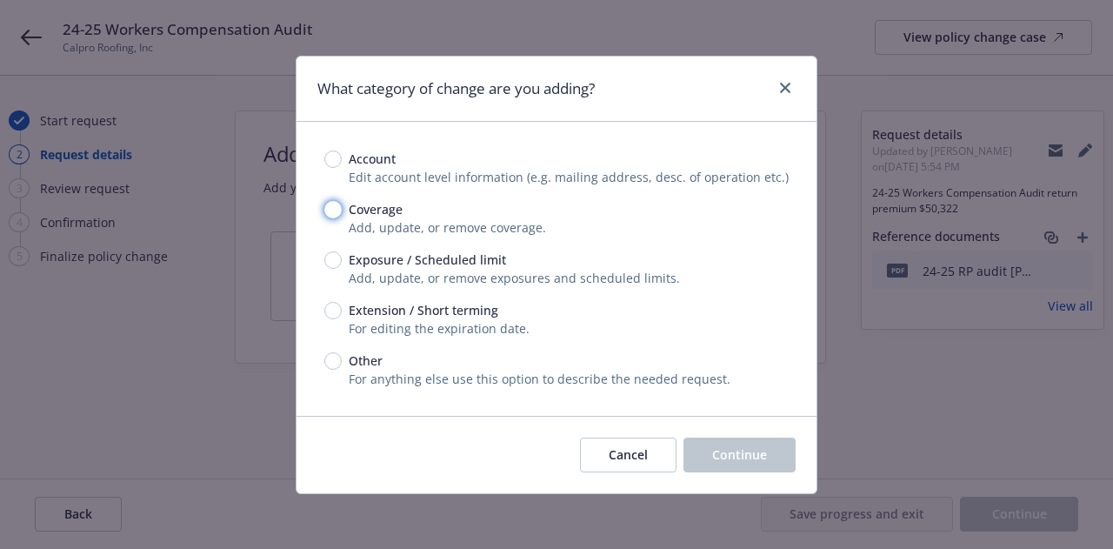
click at [333, 211] on input "Coverage" at bounding box center [332, 209] width 17 height 17
radio input "true"
click at [762, 463] on button "Continue" at bounding box center [740, 454] width 112 height 35
type textarea "x"
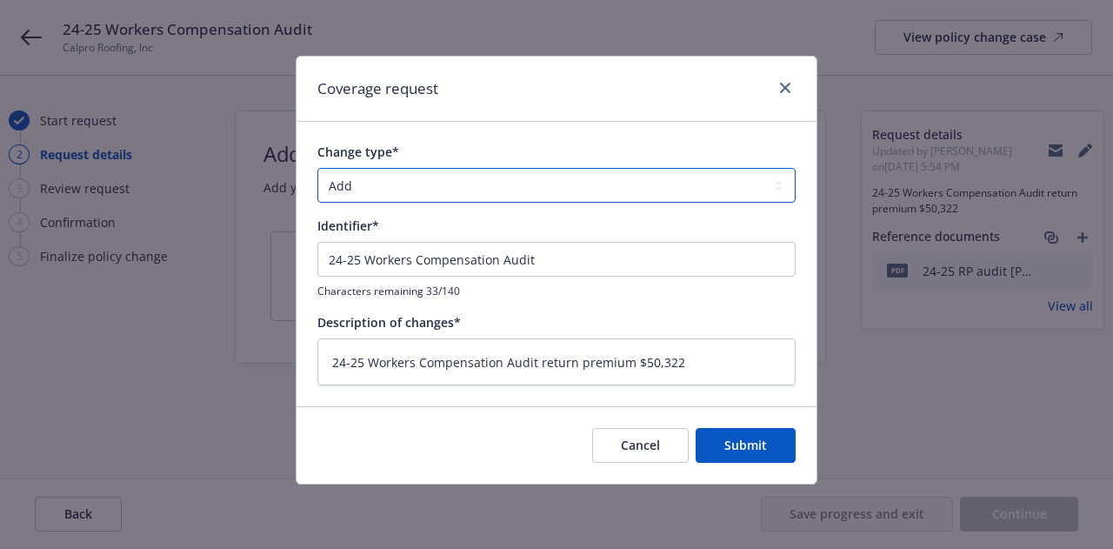
click at [512, 175] on select "Add Audit Change Remove" at bounding box center [556, 185] width 478 height 35
select select "AUDIT"
click at [317, 168] on select "Add Audit Change Remove" at bounding box center [556, 185] width 478 height 35
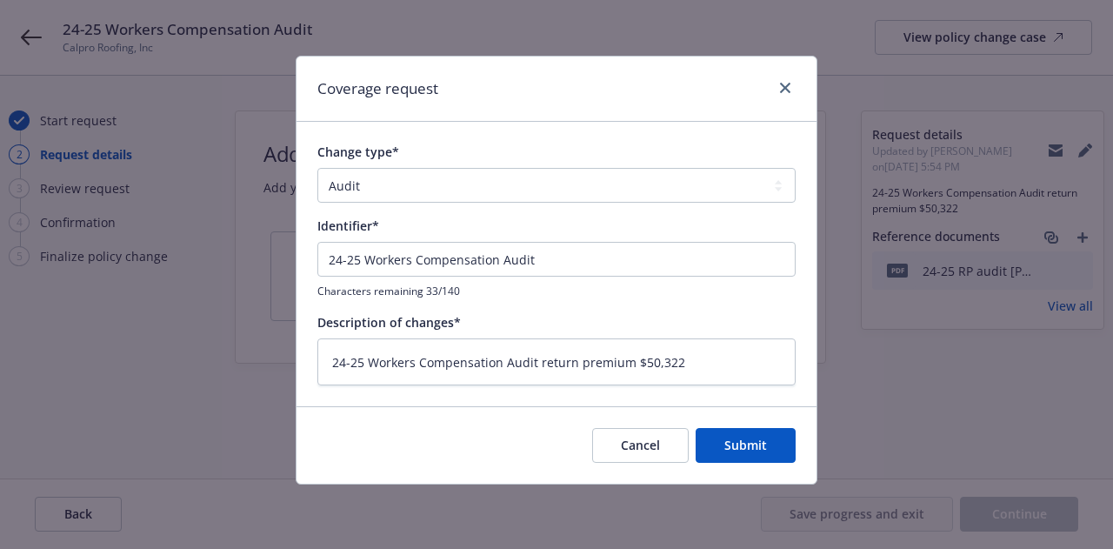
click at [758, 464] on div "Cancel Submit" at bounding box center [557, 444] width 520 height 77
click at [760, 450] on span "Submit" at bounding box center [745, 445] width 43 height 17
type textarea "x"
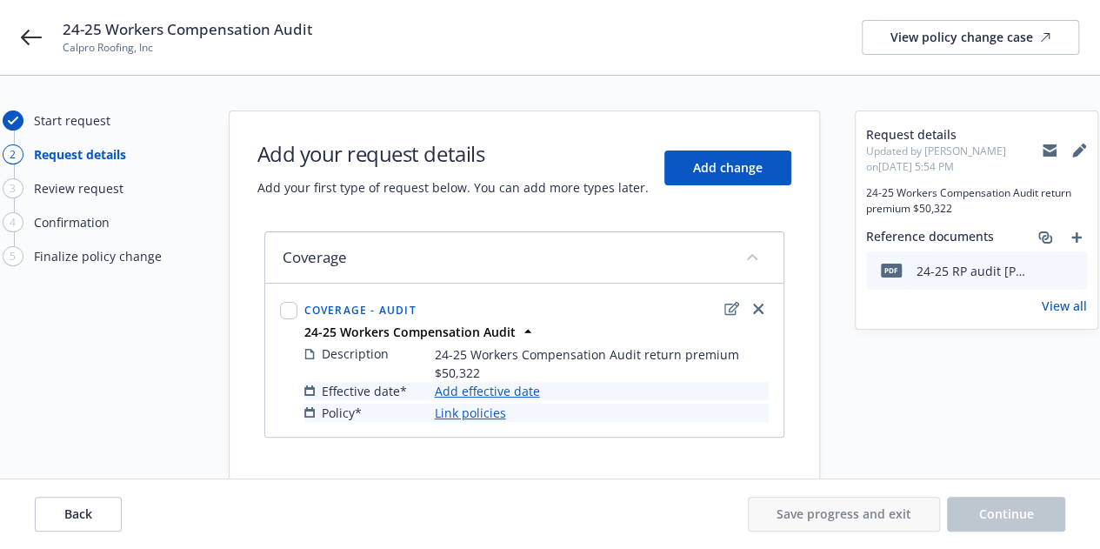
click at [492, 387] on link "Add effective date" at bounding box center [487, 391] width 105 height 18
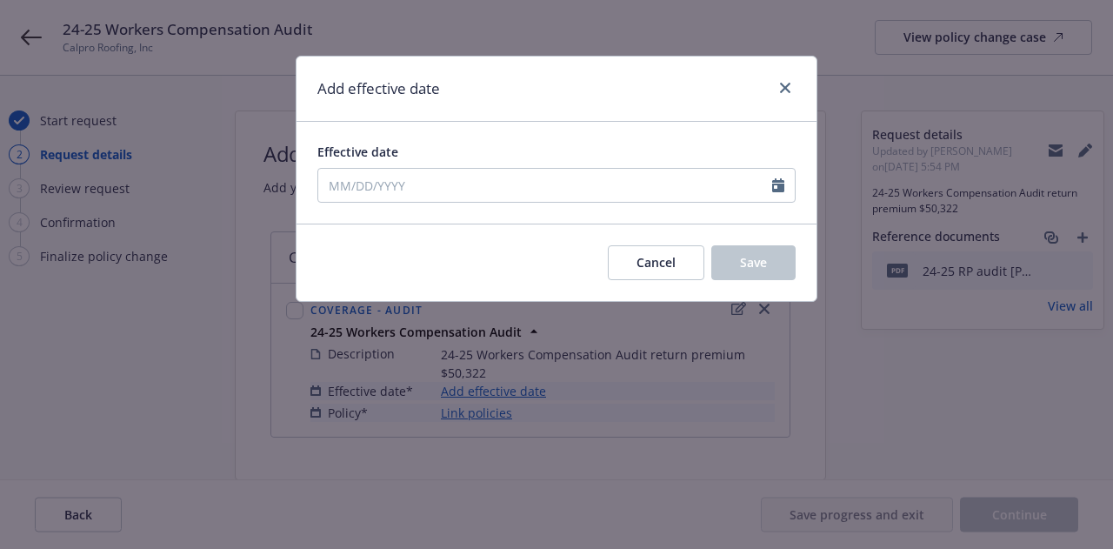
click at [359, 467] on div "Add effective date Effective date Cancel Save" at bounding box center [556, 274] width 1113 height 549
click at [646, 266] on span "Cancel" at bounding box center [656, 262] width 39 height 17
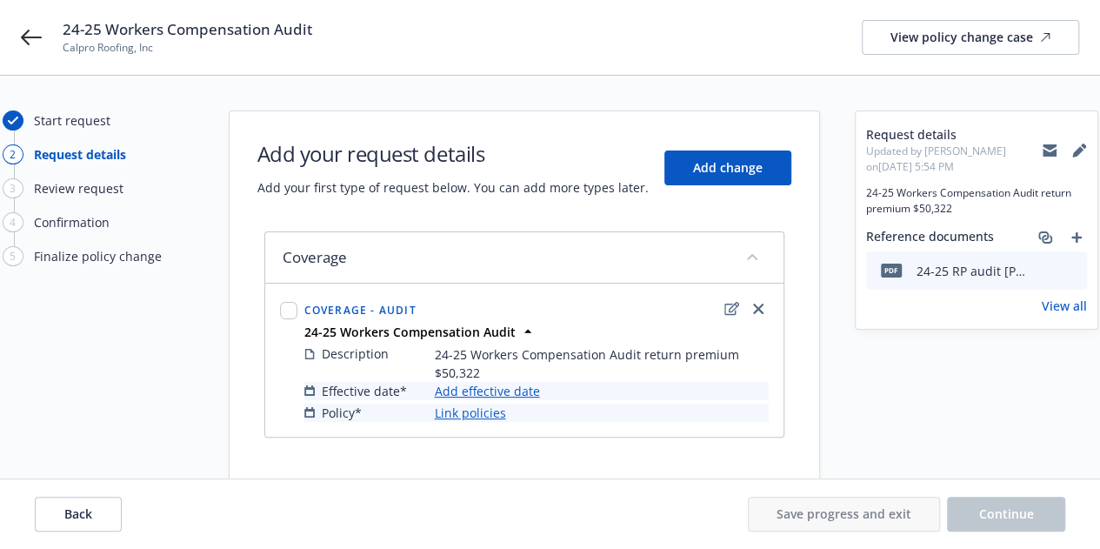
click at [477, 385] on link "Add effective date" at bounding box center [487, 391] width 105 height 18
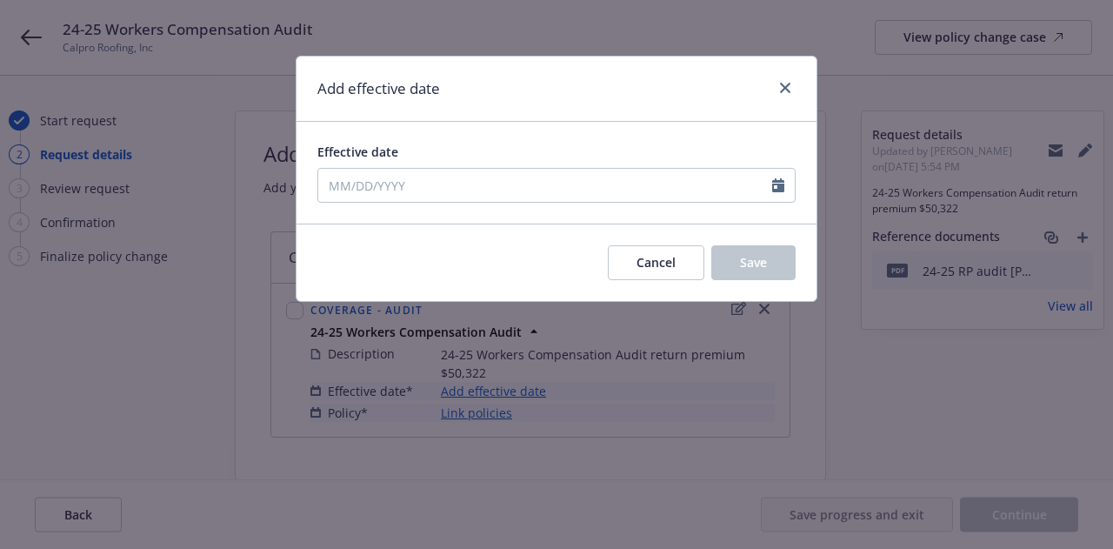
click at [781, 171] on div at bounding box center [783, 185] width 23 height 33
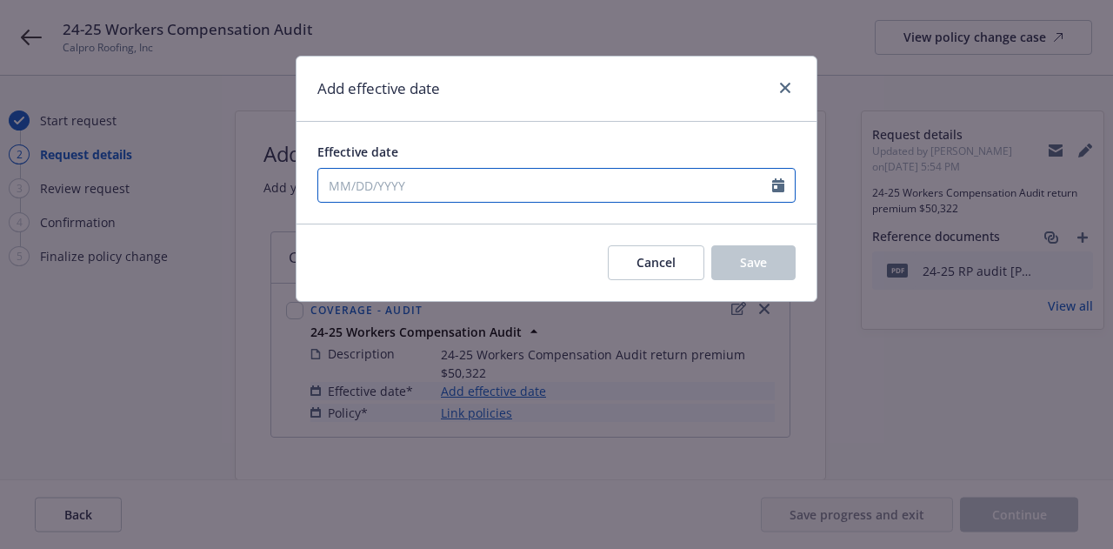
click at [776, 183] on icon "Calendar" at bounding box center [778, 185] width 12 height 14
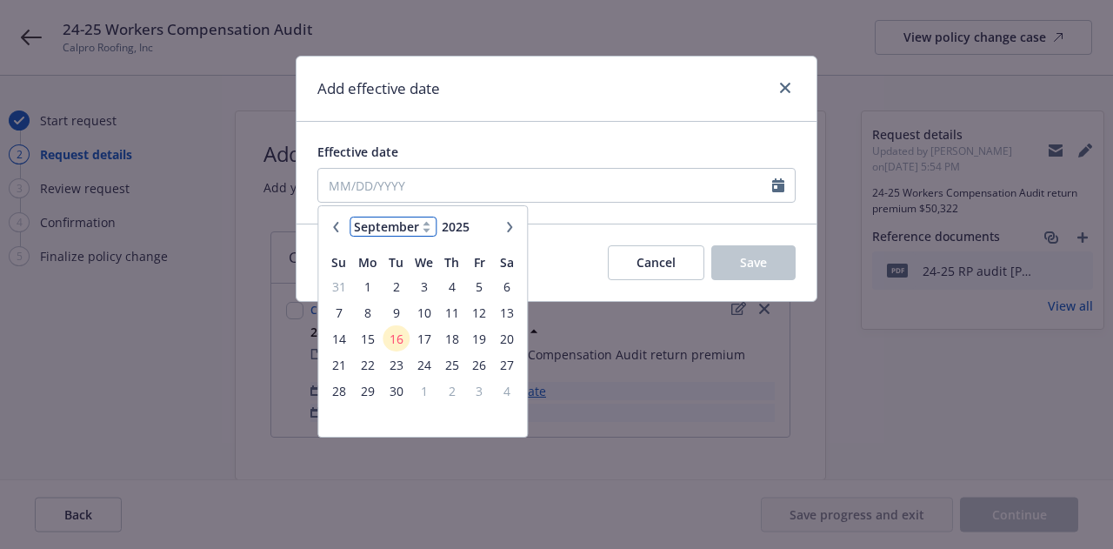
click at [391, 223] on select "January February March April May June July August September October November De…" at bounding box center [393, 227] width 87 height 20
select select "6"
click at [350, 217] on select "January February March April May June July August September October November De…" at bounding box center [393, 227] width 87 height 20
click at [470, 227] on input "2025" at bounding box center [466, 226] width 57 height 18
click at [486, 223] on input "2026" at bounding box center [466, 226] width 57 height 18
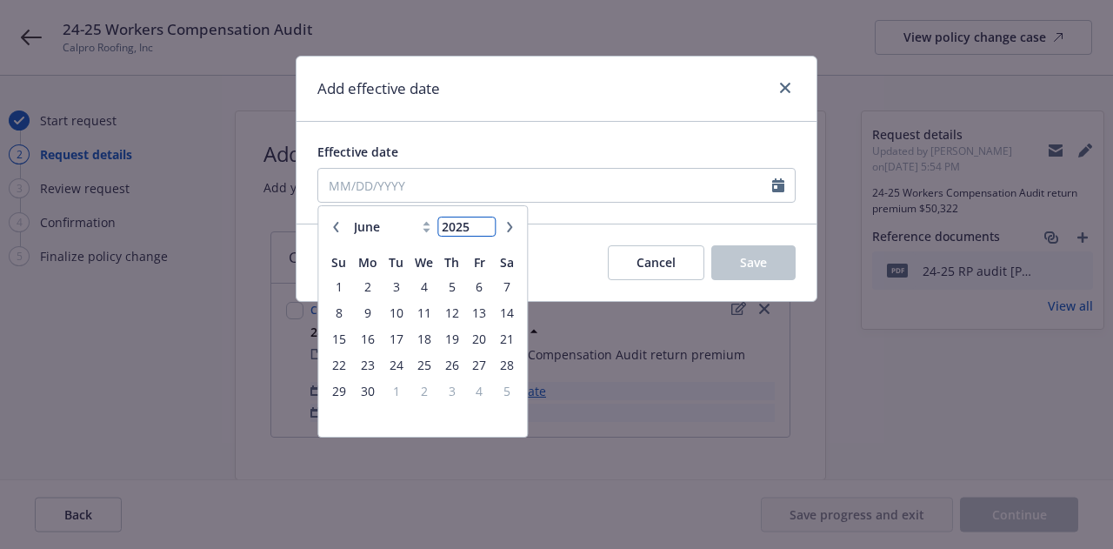
click at [485, 230] on input "2025" at bounding box center [466, 226] width 57 height 18
type input "2024"
click at [485, 230] on input "2024" at bounding box center [466, 226] width 57 height 18
click at [475, 332] on span "14" at bounding box center [479, 339] width 23 height 22
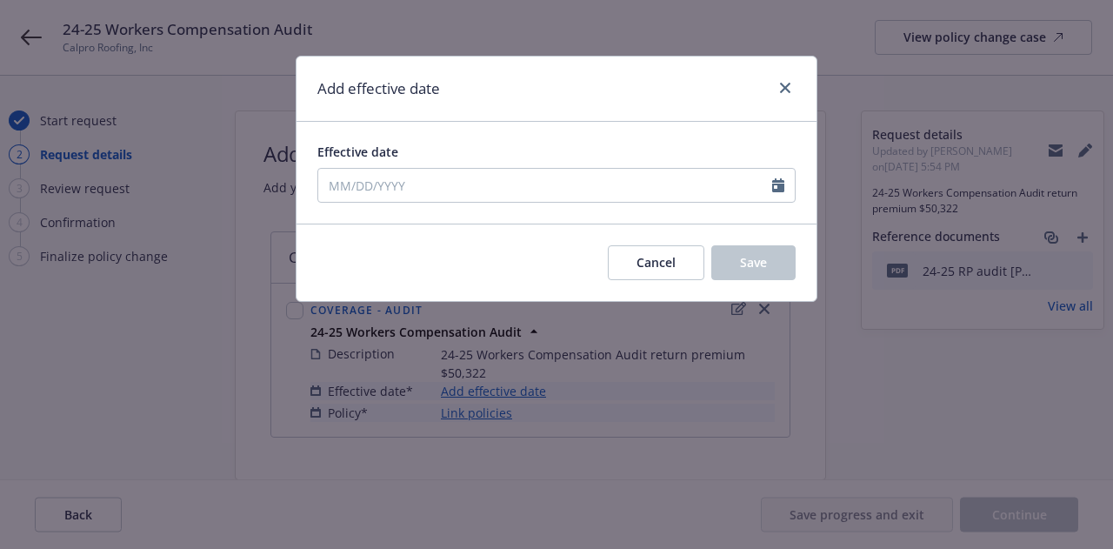
type input "[DATE]"
click at [764, 279] on div "Cancel Save" at bounding box center [557, 261] width 520 height 77
click at [771, 254] on button "Save" at bounding box center [753, 262] width 84 height 35
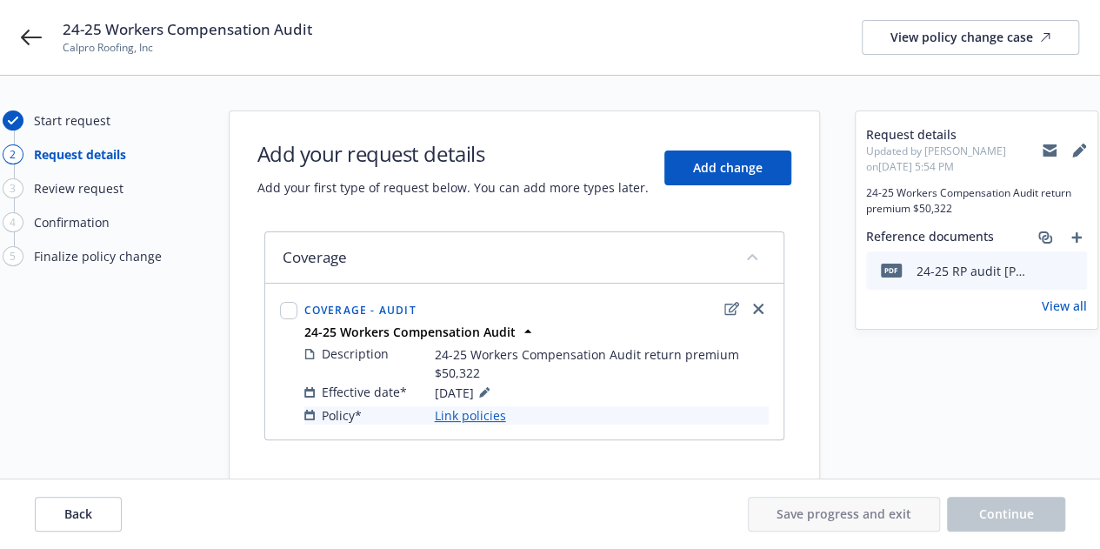
click at [478, 417] on link "Link policies" at bounding box center [470, 415] width 71 height 18
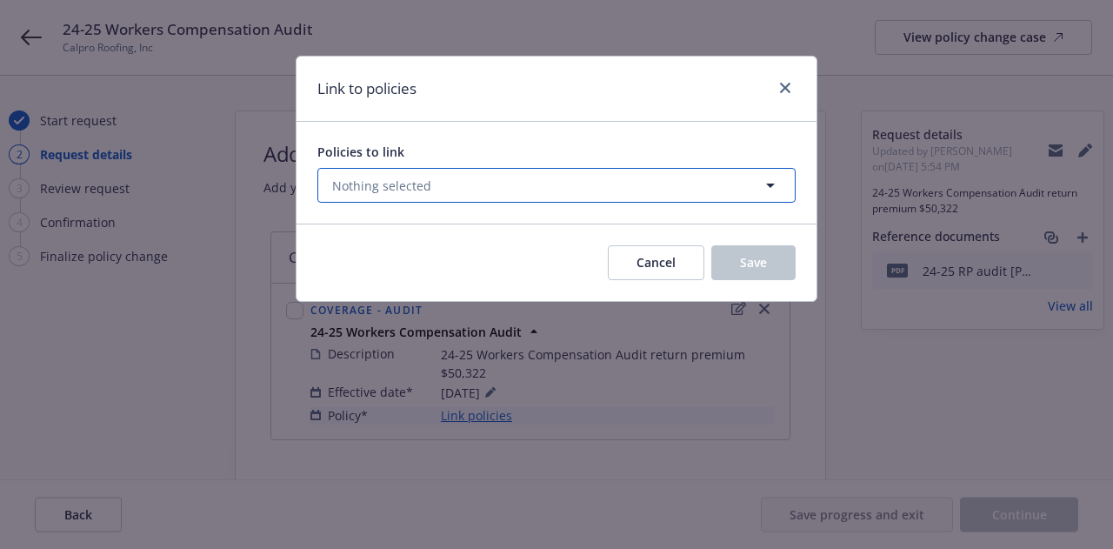
click at [408, 183] on span "Nothing selected" at bounding box center [381, 186] width 99 height 18
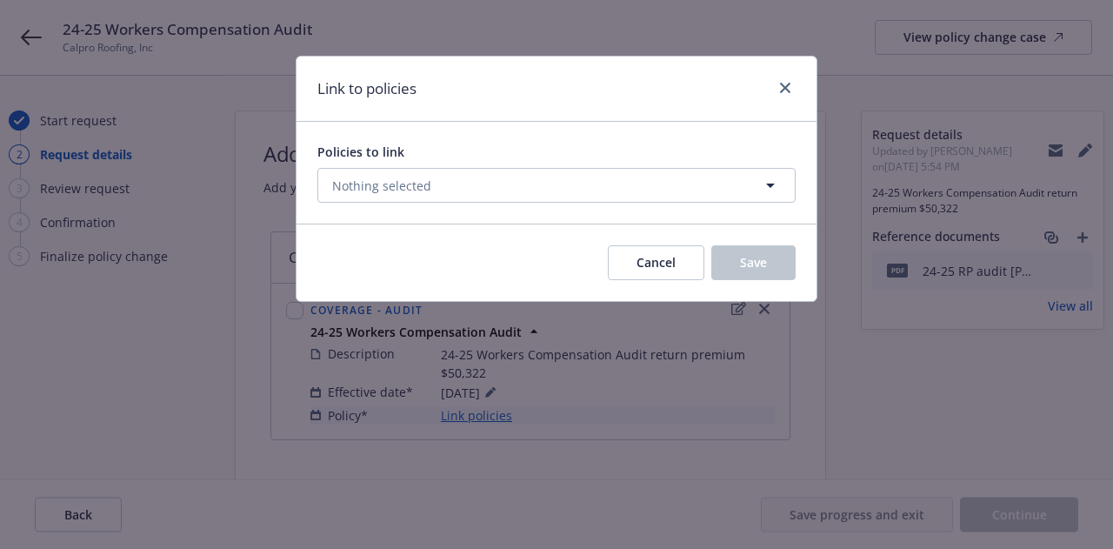
select select "ACTIVE"
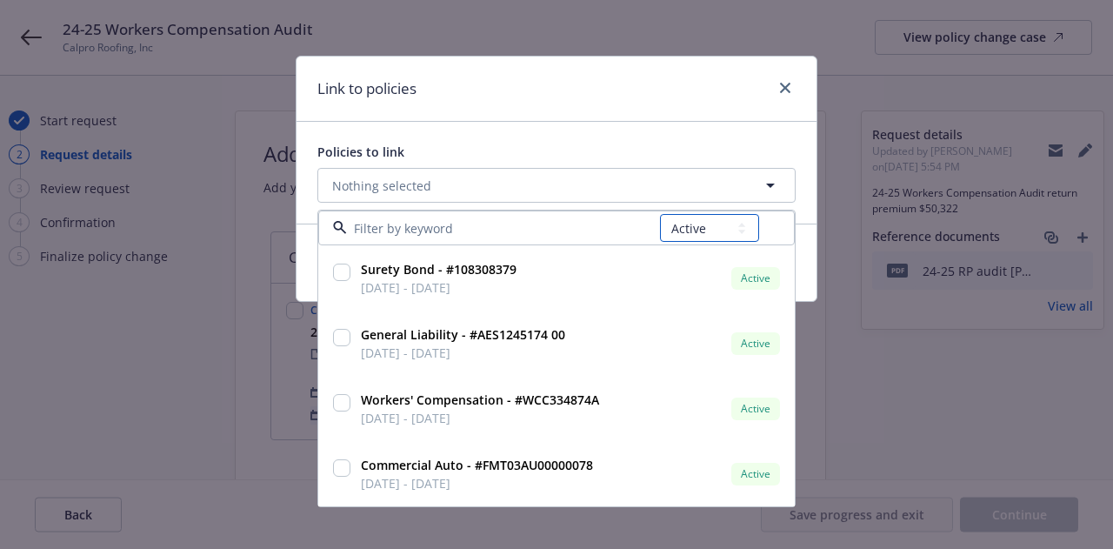
click at [685, 223] on select "All Active Upcoming Expired Cancelled" at bounding box center [709, 228] width 99 height 28
select select
click at [660, 214] on select "All Active Upcoming Expired Cancelled" at bounding box center [709, 228] width 99 height 28
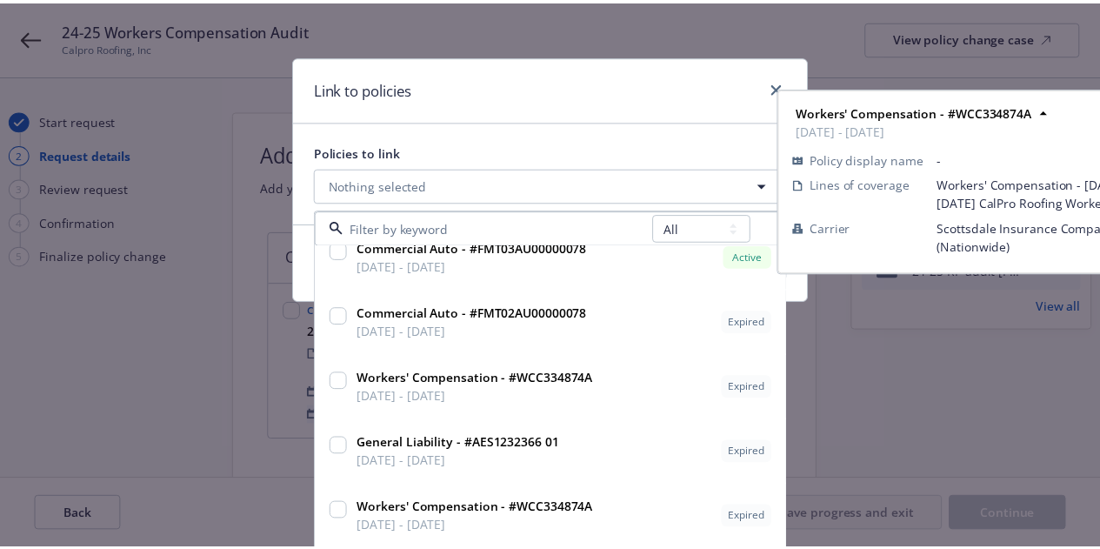
scroll to position [228, 0]
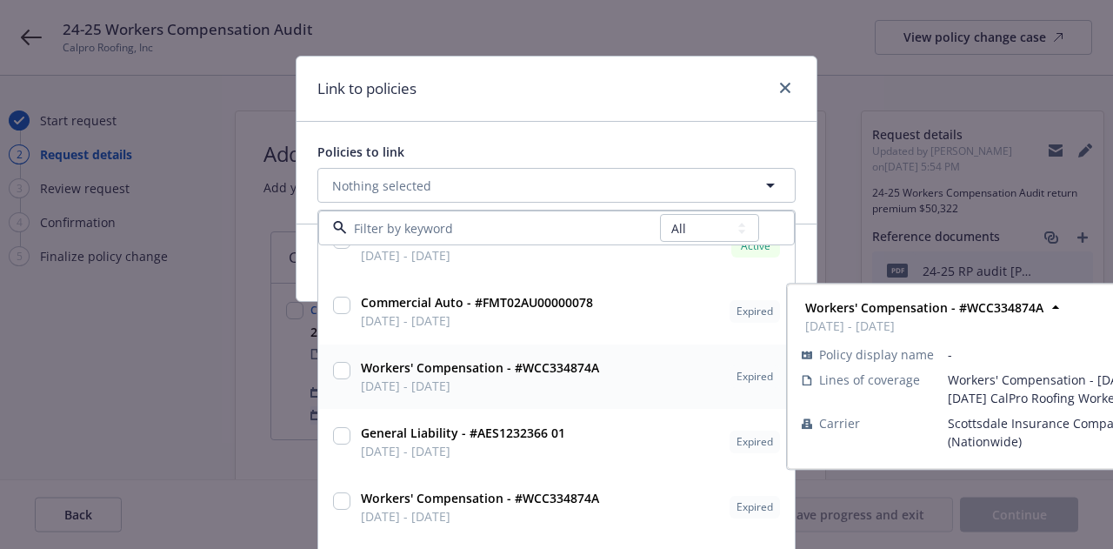
click at [333, 368] on input "checkbox" at bounding box center [341, 370] width 17 height 17
checkbox input "true"
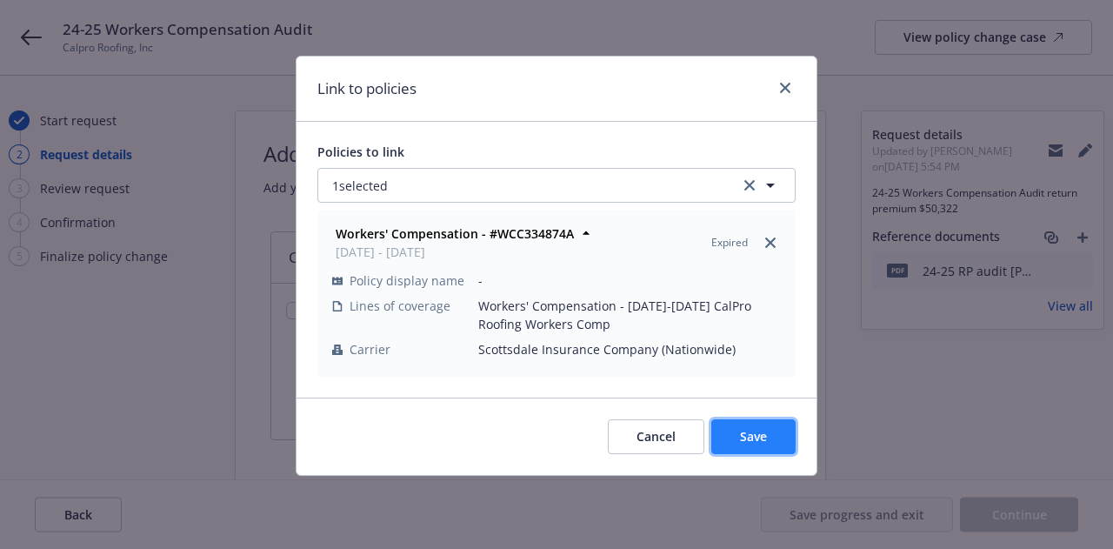
click at [732, 429] on button "Save" at bounding box center [753, 436] width 84 height 35
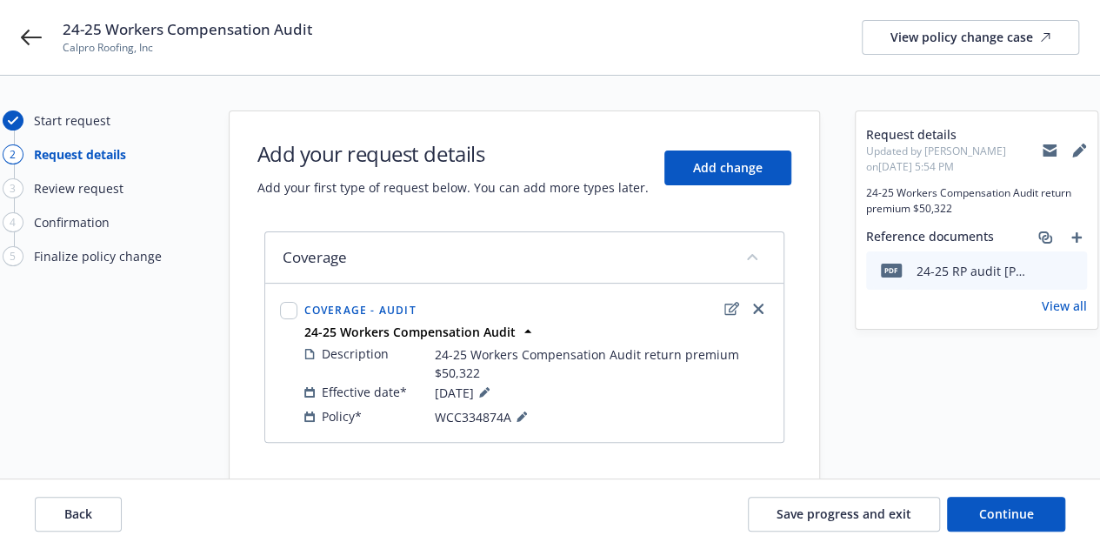
scroll to position [38, 0]
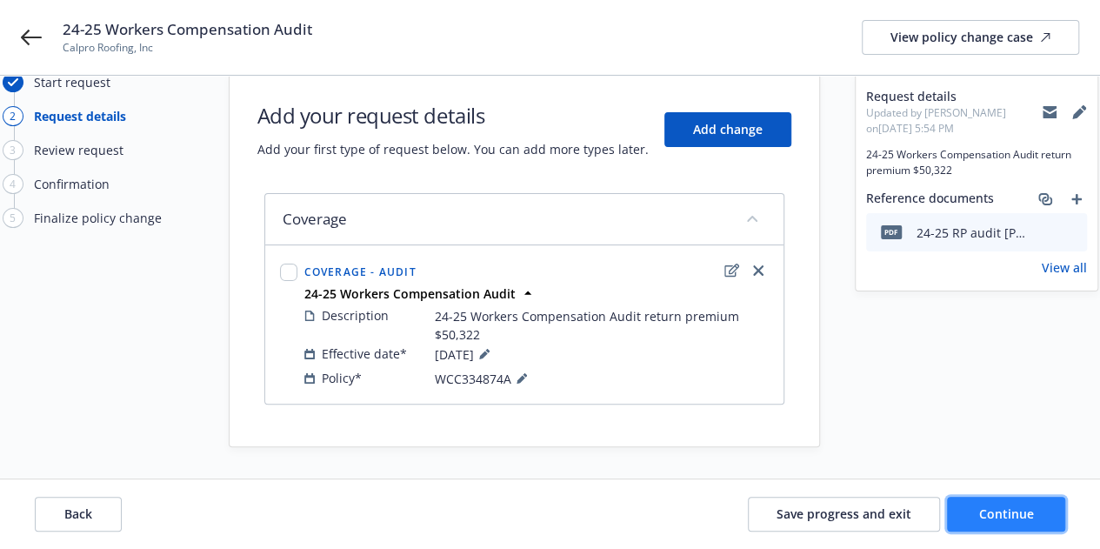
click at [1018, 512] on span "Continue" at bounding box center [1006, 513] width 55 height 17
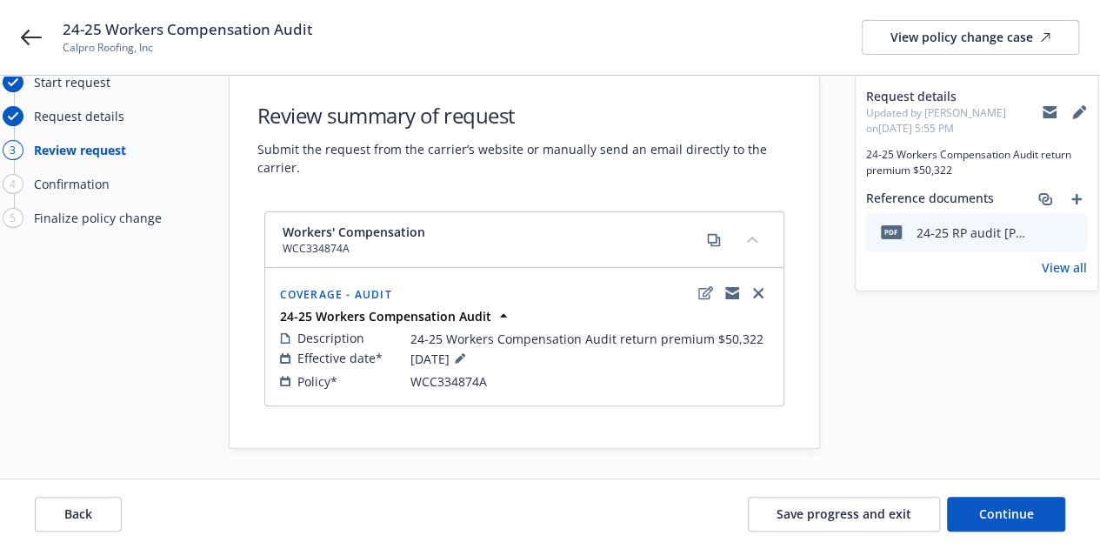
scroll to position [40, 0]
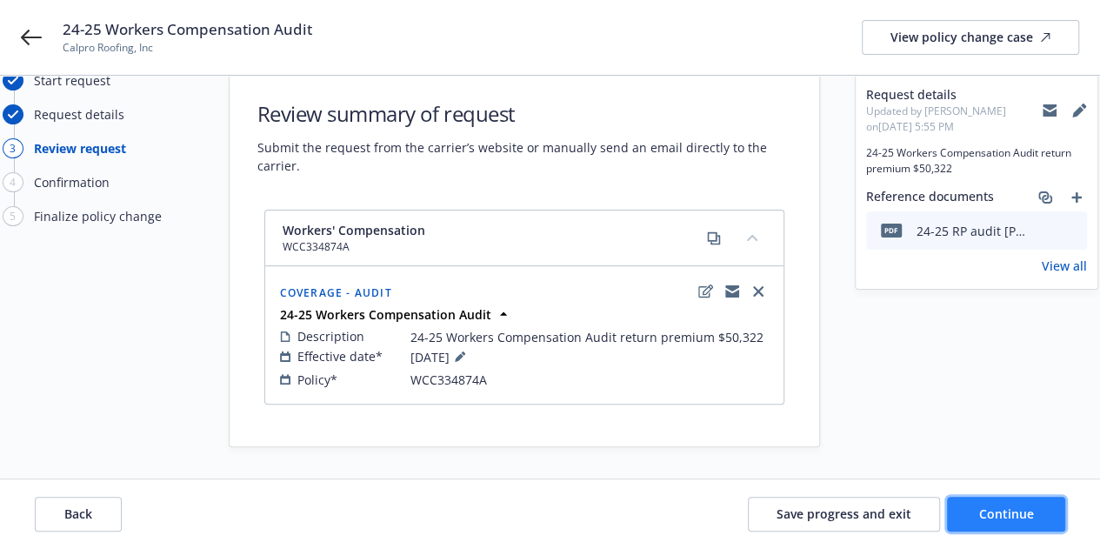
click at [988, 521] on span "Continue" at bounding box center [1006, 513] width 55 height 17
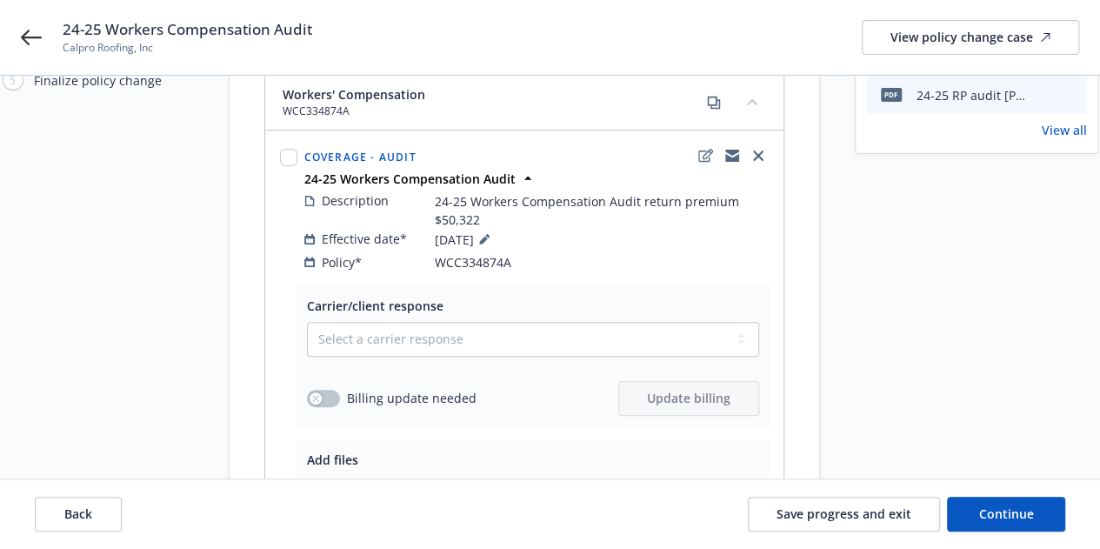
scroll to position [172, 0]
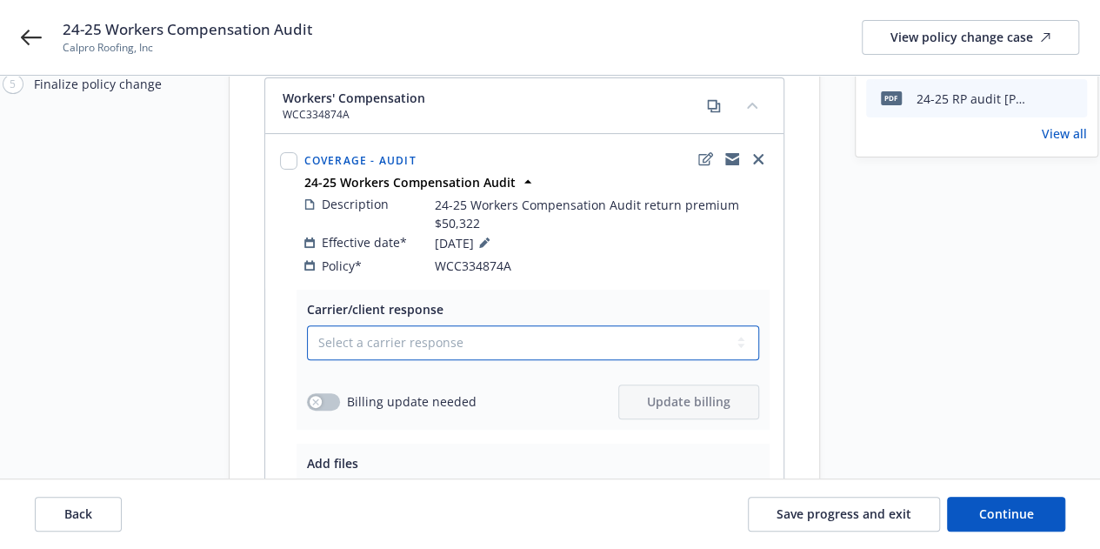
click at [640, 325] on select "Select a carrier response Accepted Accepted with revision No endorsement needed…" at bounding box center [533, 342] width 452 height 35
select select "ACCEPTED"
click at [307, 325] on select "Select a carrier response Accepted Accepted with revision No endorsement needed…" at bounding box center [533, 342] width 452 height 35
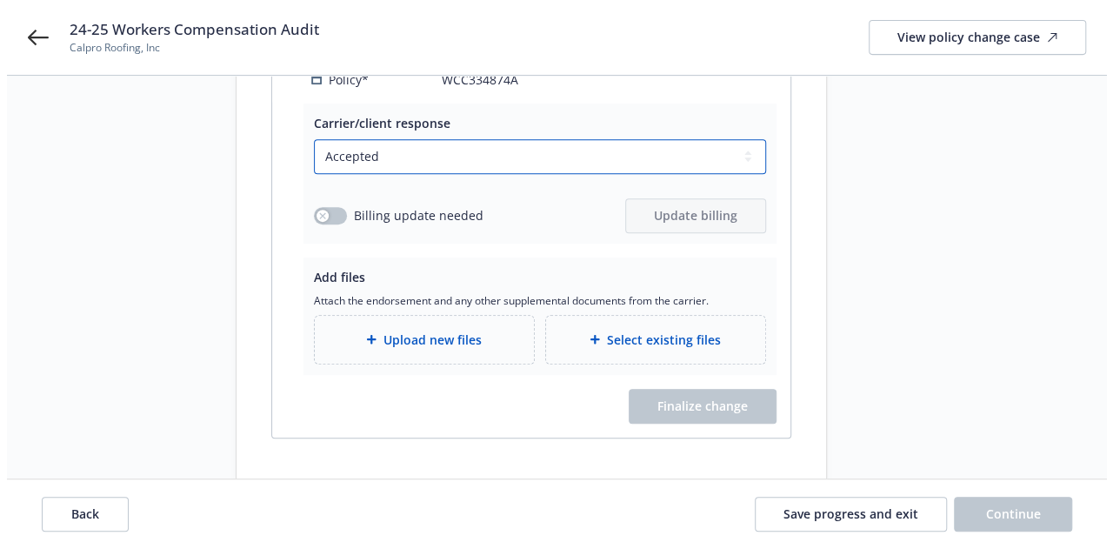
scroll to position [360, 0]
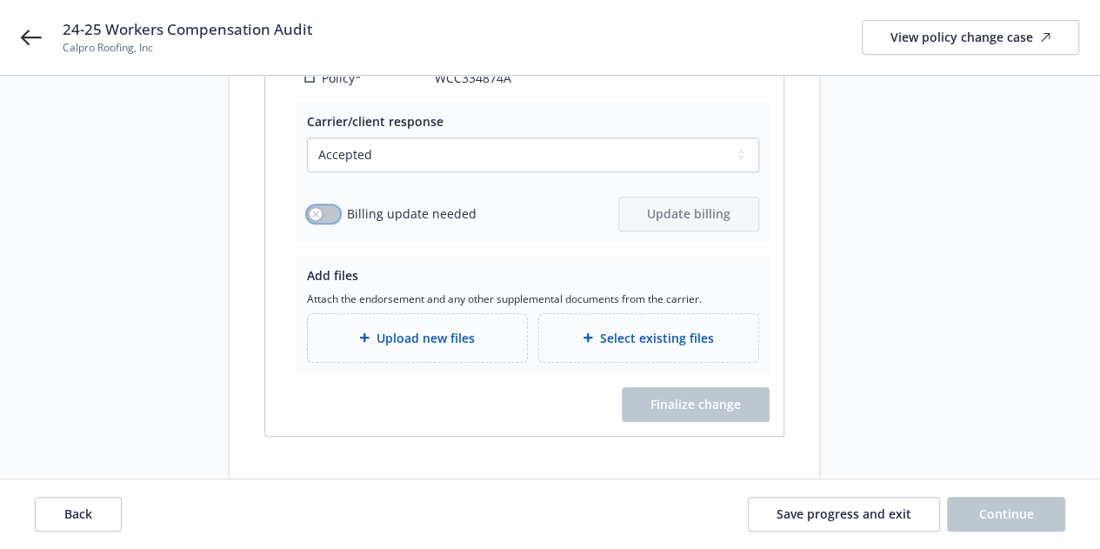
click at [329, 205] on button "button" at bounding box center [323, 213] width 33 height 17
click at [666, 205] on span "Update billing" at bounding box center [688, 213] width 83 height 17
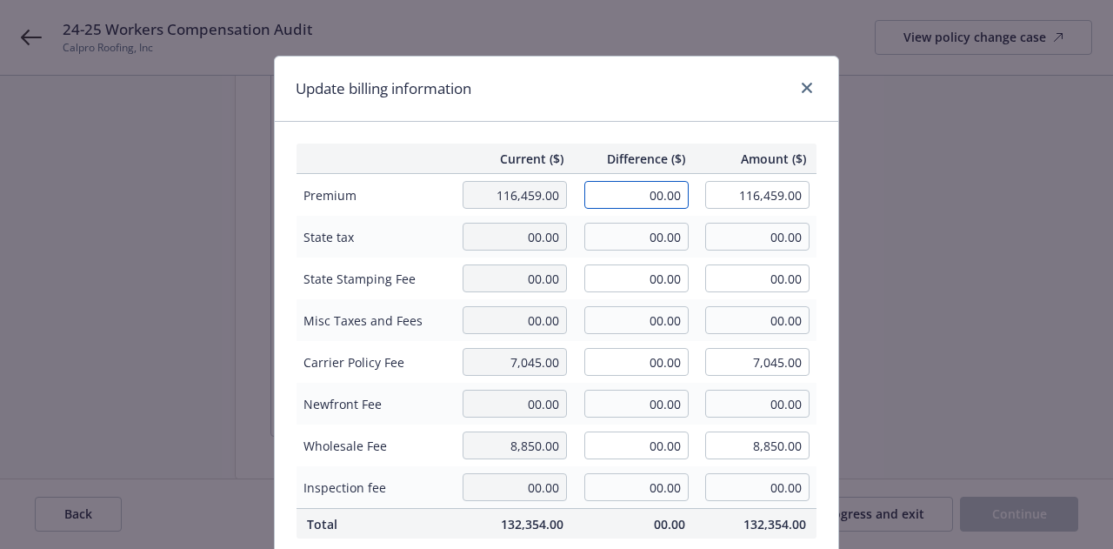
click at [670, 201] on input "00.00" at bounding box center [636, 195] width 104 height 28
paste input "47,452"
type input "-47,452.00"
type input "69,007.00"
type input "-4745.2"
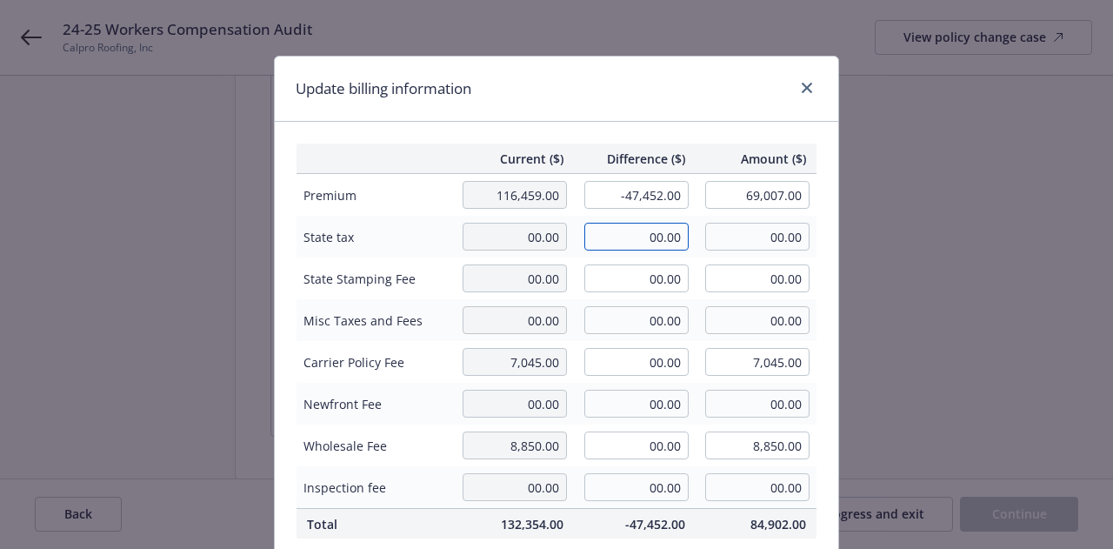
click at [657, 234] on input "00.00" at bounding box center [636, 237] width 104 height 28
click at [660, 364] on input "00.00" at bounding box center [636, 362] width 104 height 28
type input "-"
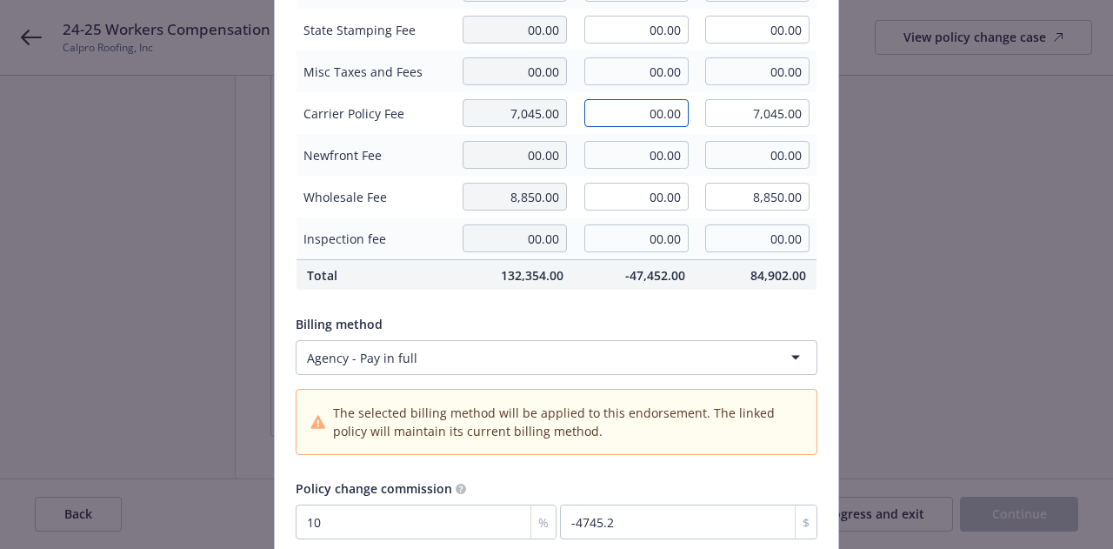
scroll to position [235, 0]
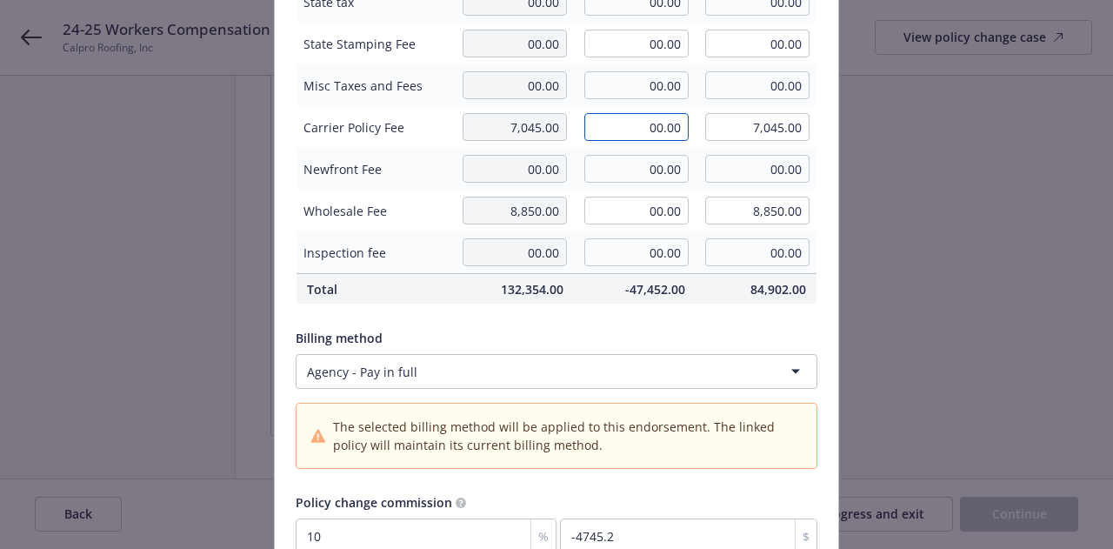
click at [673, 131] on input "00.00" at bounding box center [636, 127] width 104 height 28
paste input "2,870"
type input "-2,870.00"
type input "4,175.00"
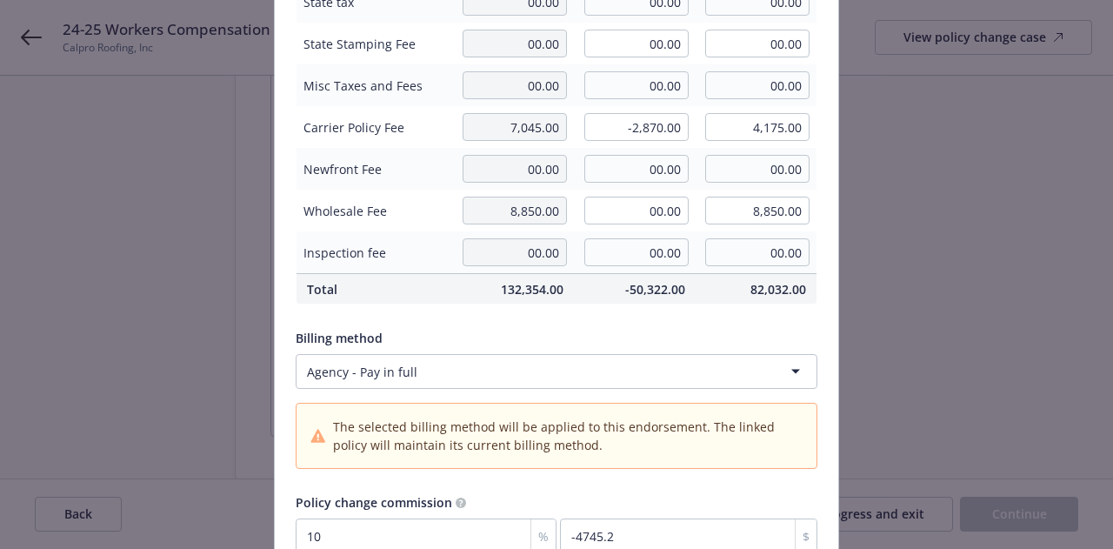
click at [664, 330] on div "Billing method" at bounding box center [557, 338] width 522 height 18
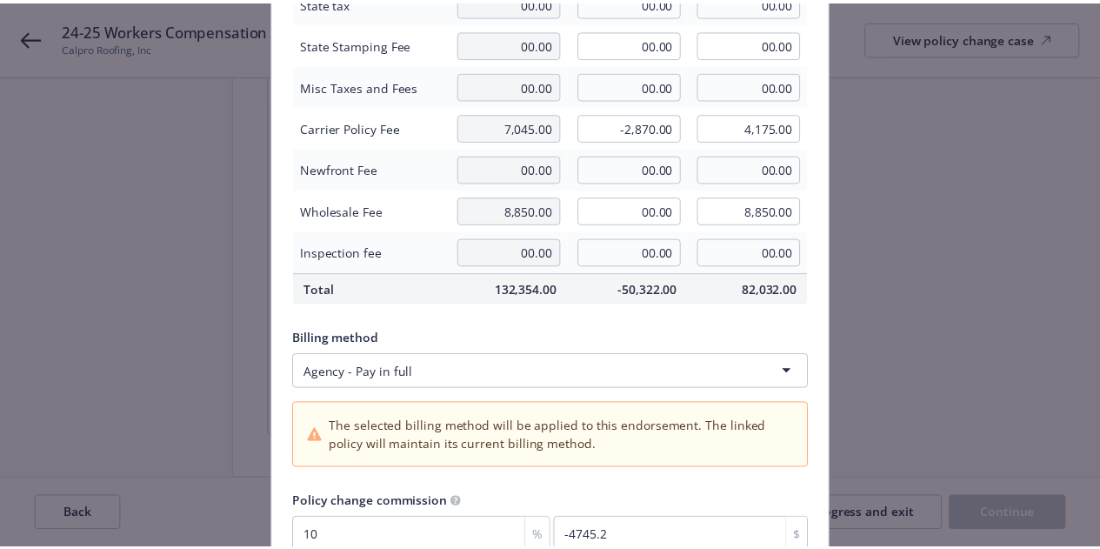
scroll to position [391, 0]
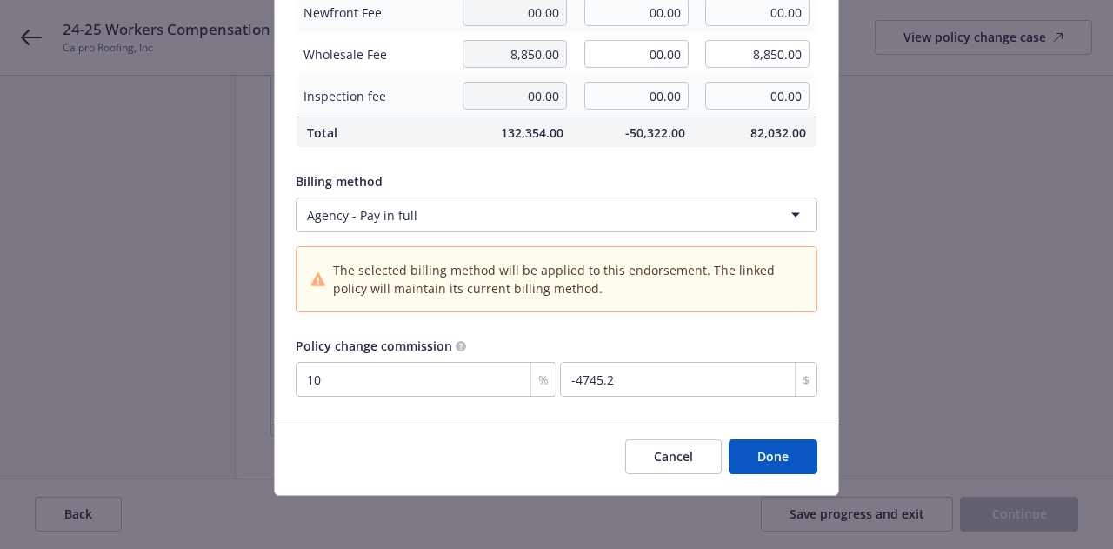
click at [786, 455] on button "Done" at bounding box center [773, 456] width 89 height 35
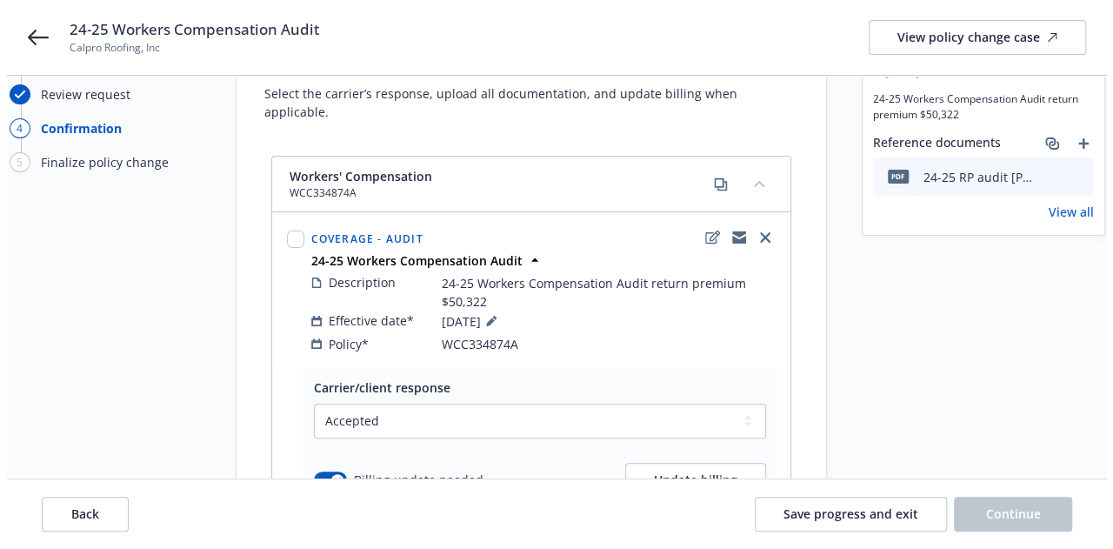
scroll to position [374, 0]
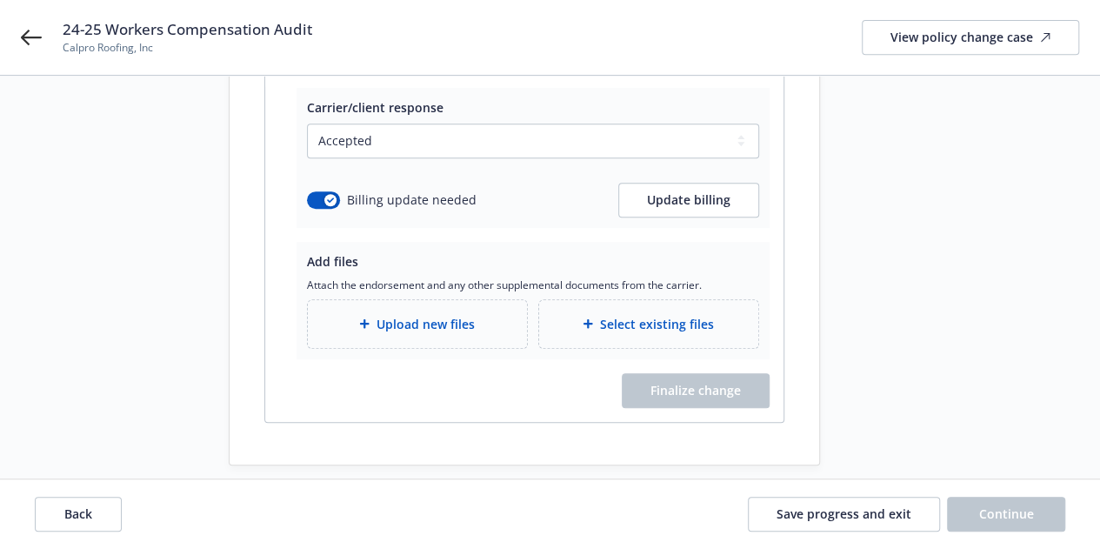
click at [490, 314] on div "Upload new files" at bounding box center [417, 324] width 219 height 48
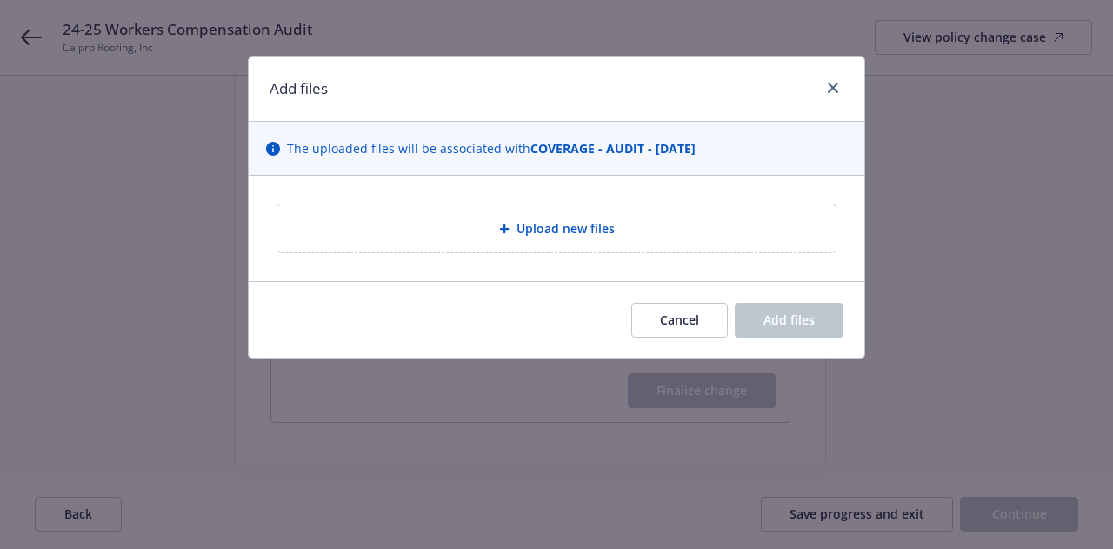
click at [531, 239] on div "Upload new files" at bounding box center [556, 228] width 558 height 48
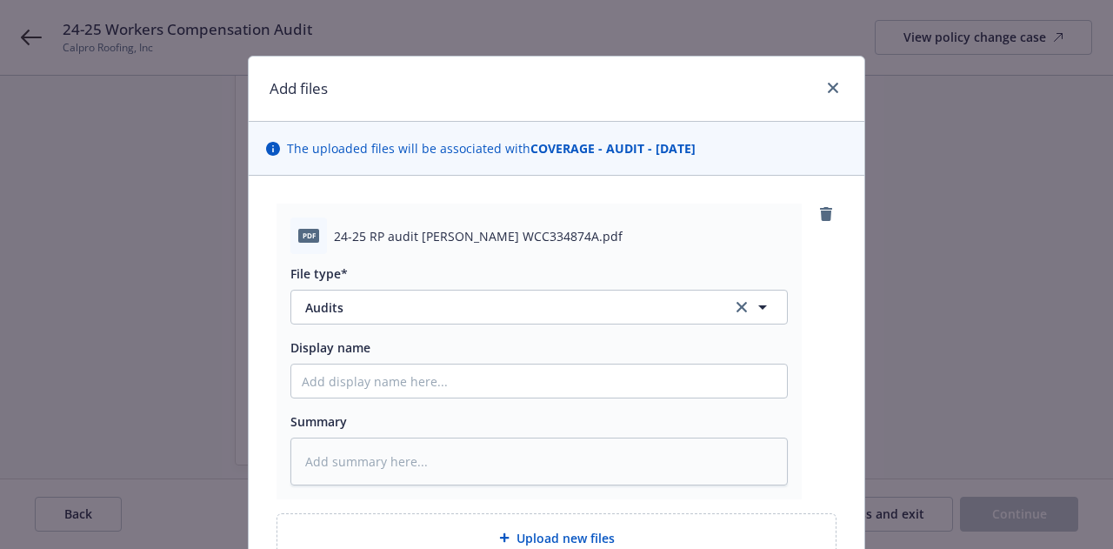
scroll to position [173, 0]
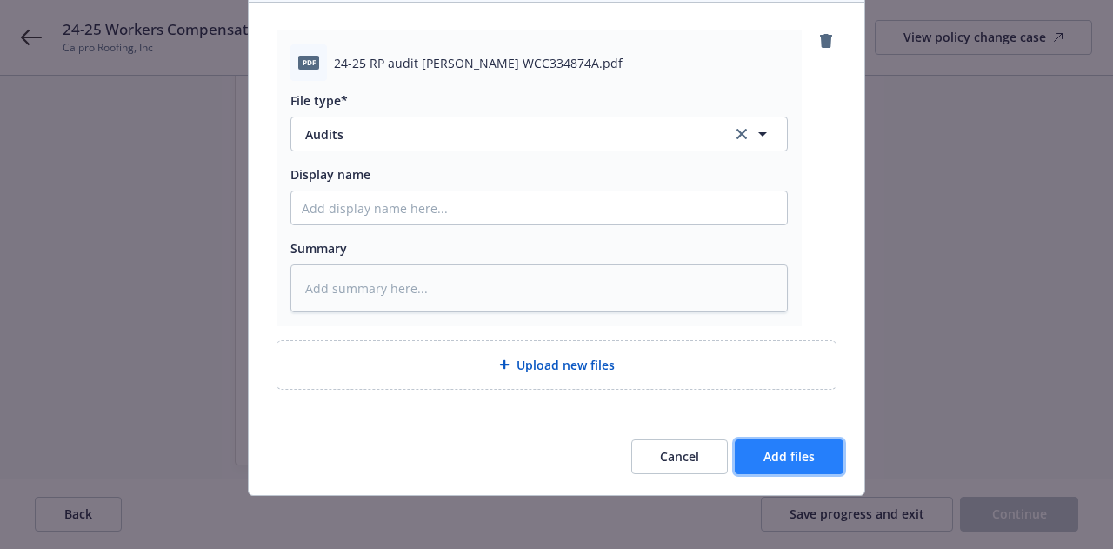
click at [796, 450] on span "Add files" at bounding box center [789, 456] width 51 height 17
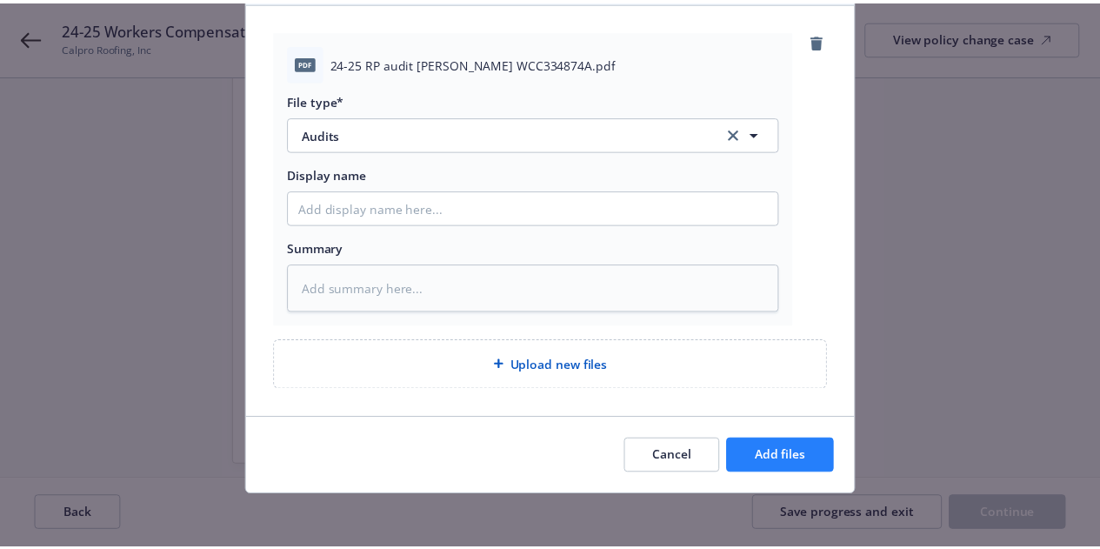
scroll to position [110, 0]
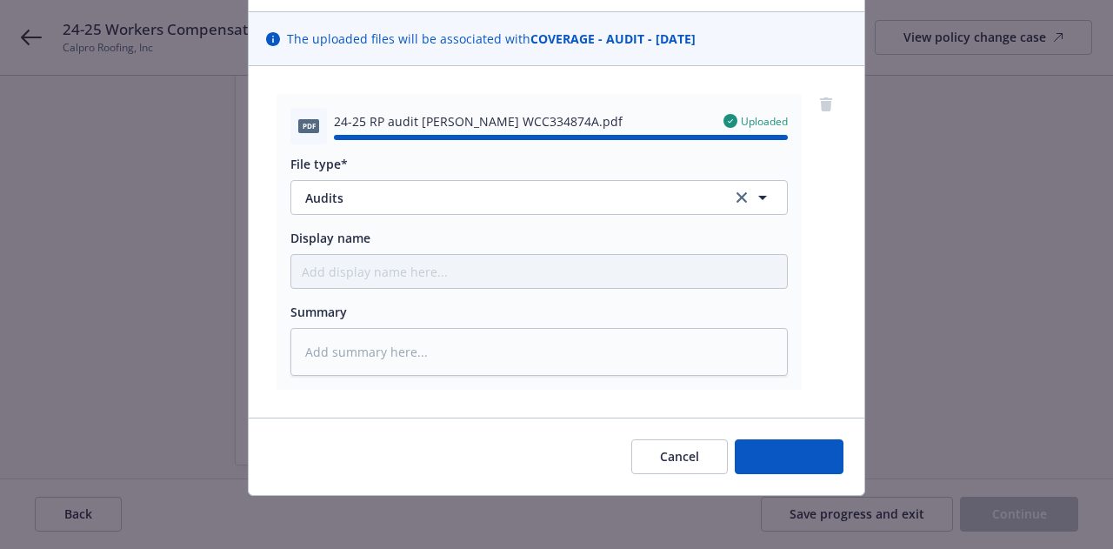
type textarea "x"
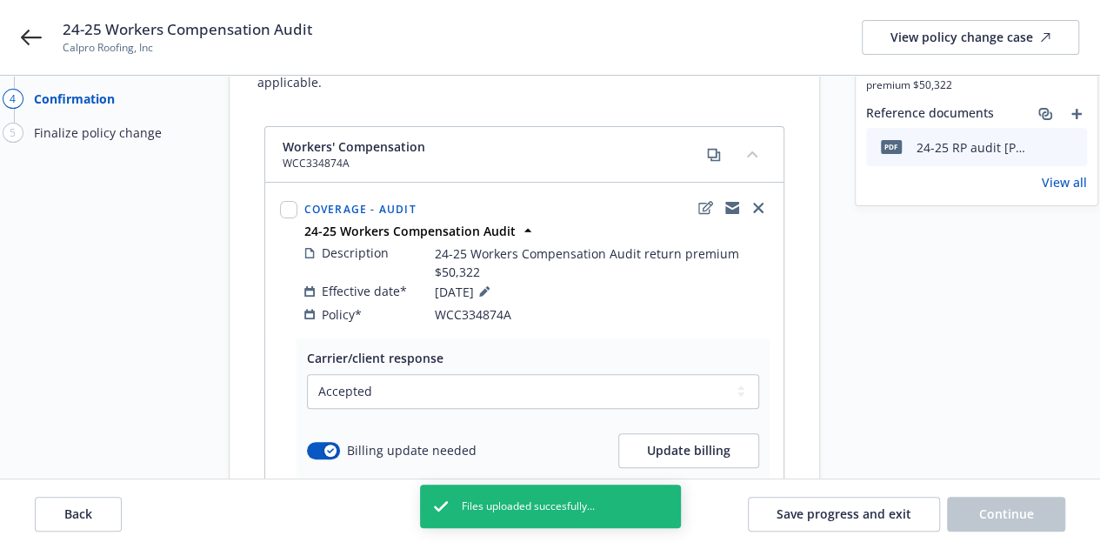
scroll to position [112, 0]
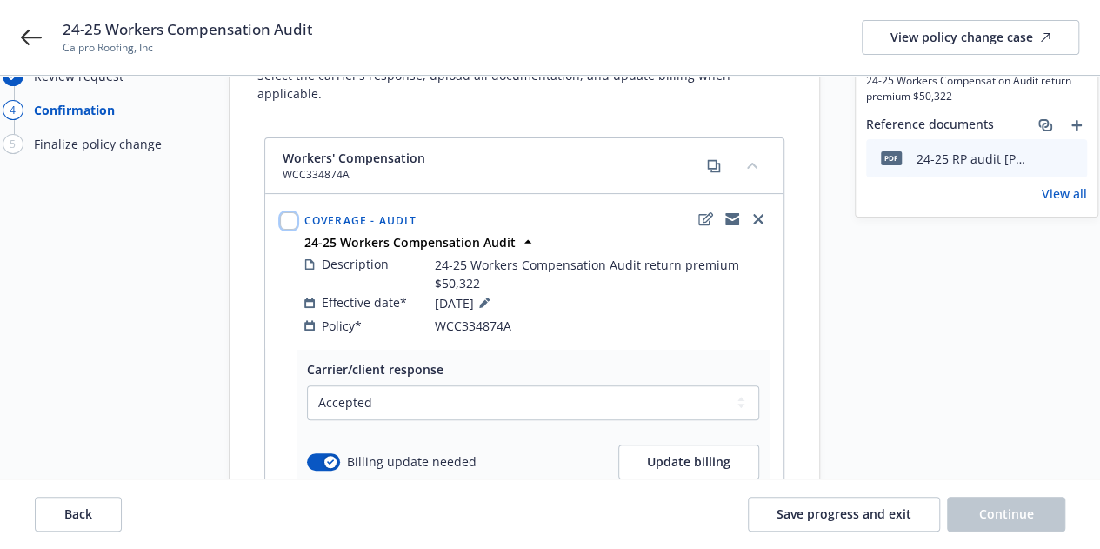
click at [284, 212] on input "checkbox" at bounding box center [288, 220] width 17 height 17
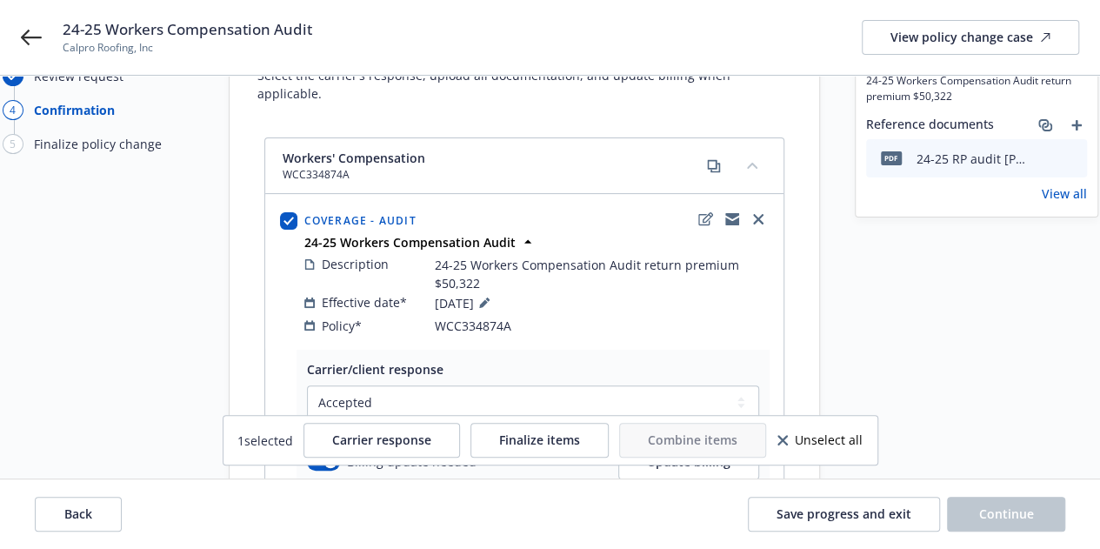
click at [246, 276] on div "Workers' Compensation WCC334874A Coverage - Audit 24-25 Workers Compensation Au…" at bounding box center [525, 454] width 590 height 634
click at [284, 212] on input "checkbox" at bounding box center [288, 220] width 17 height 17
checkbox input "false"
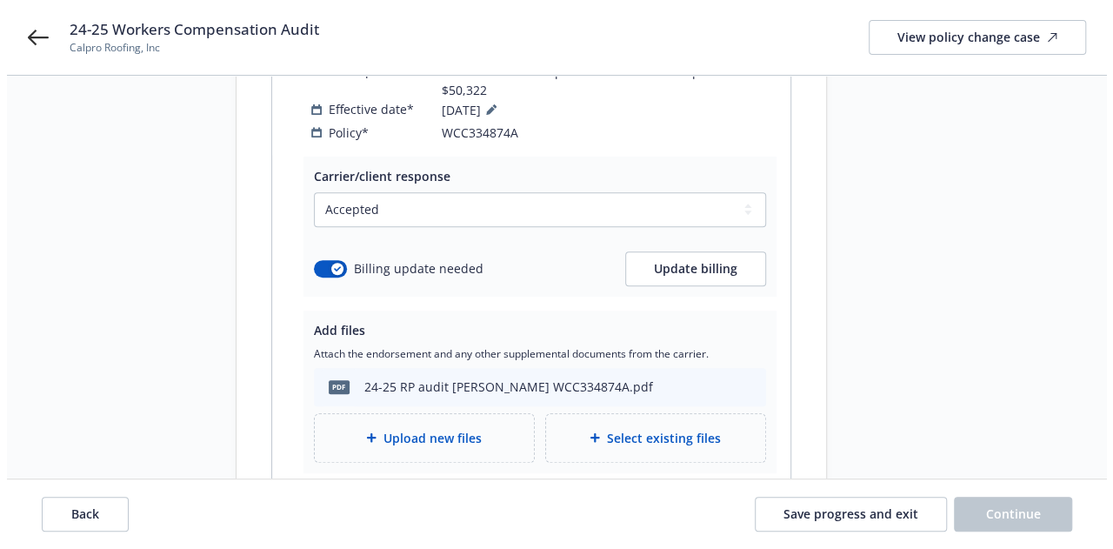
scroll to position [294, 0]
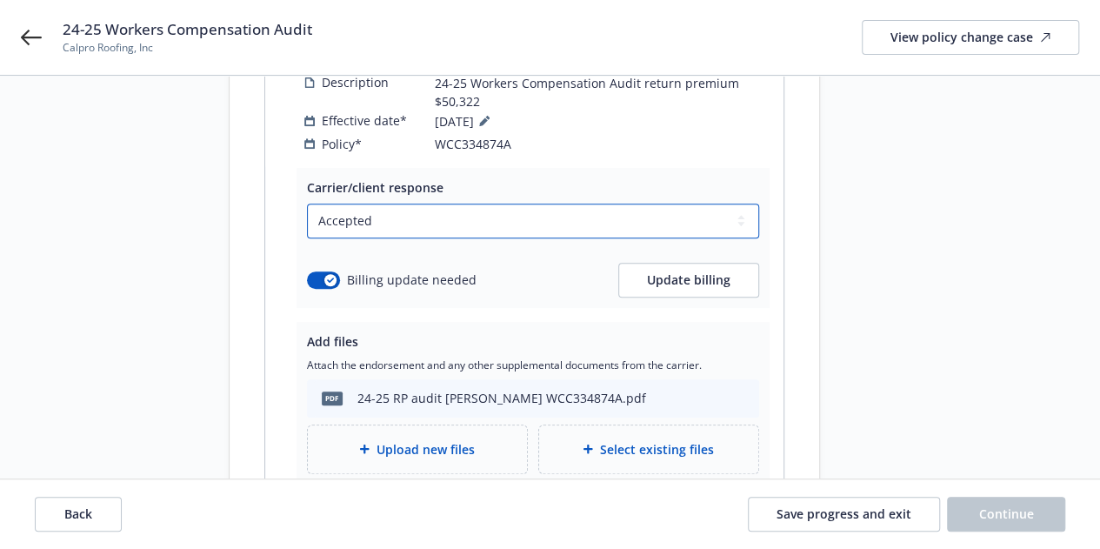
click at [494, 210] on select "Select a carrier response Accepted Accepted with revision No endorsement needed…" at bounding box center [533, 220] width 452 height 35
click at [307, 203] on select "Select a carrier response Accepted Accepted with revision No endorsement needed…" at bounding box center [533, 220] width 452 height 35
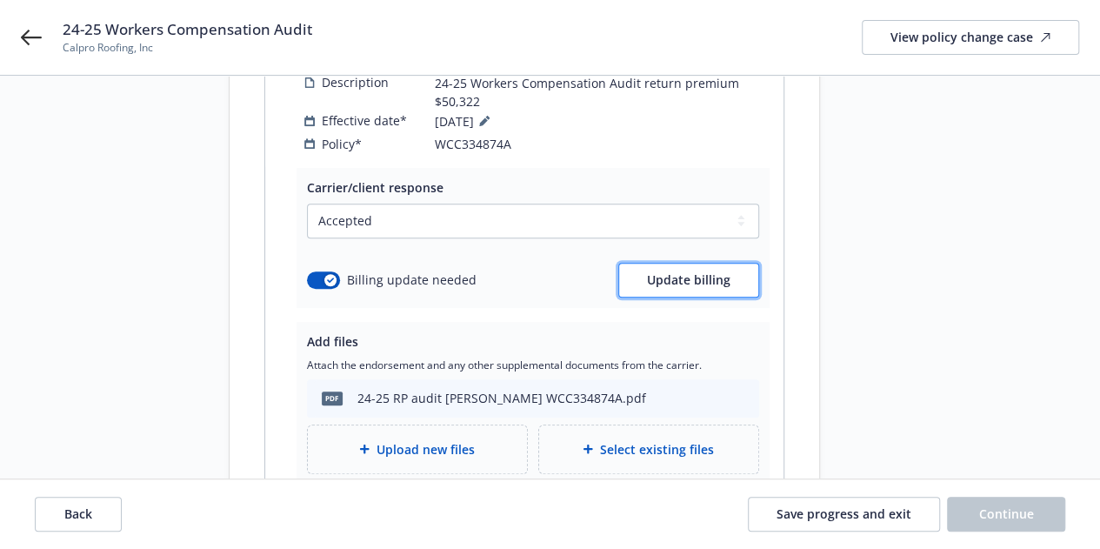
click at [671, 271] on span "Update billing" at bounding box center [688, 279] width 83 height 17
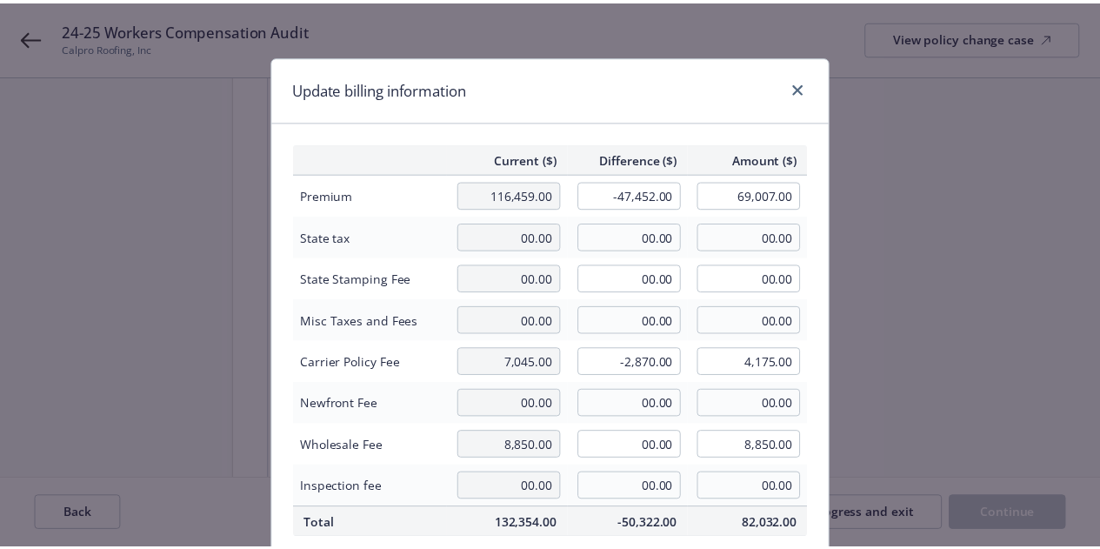
scroll to position [391, 0]
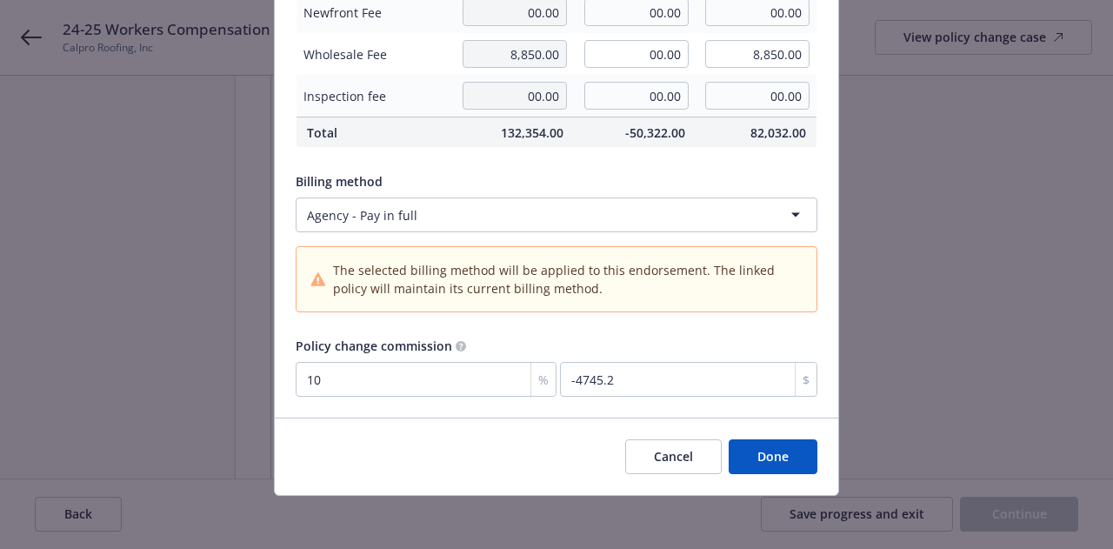
click at [730, 450] on button "Done" at bounding box center [773, 456] width 89 height 35
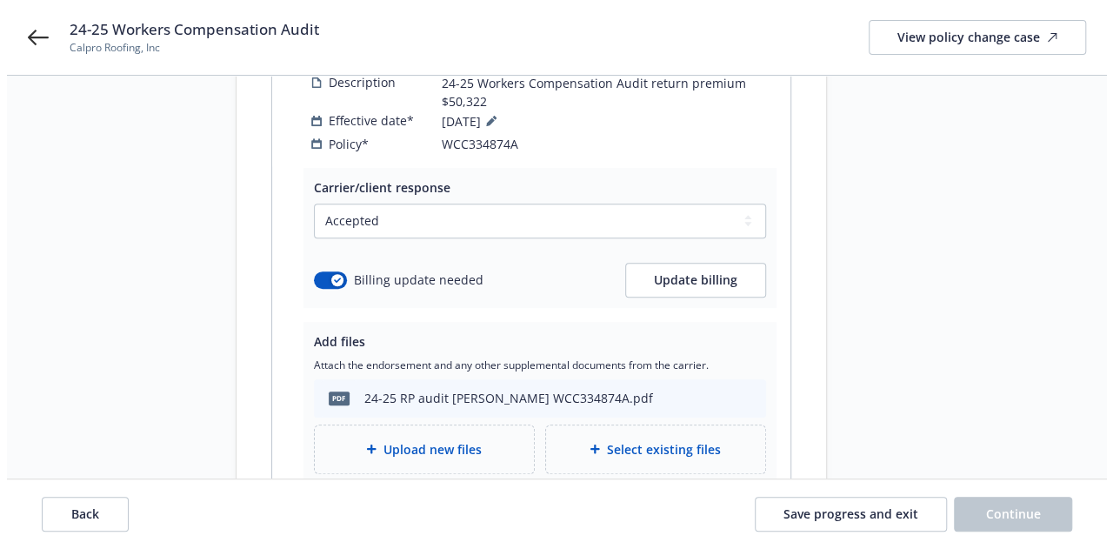
scroll to position [419, 0]
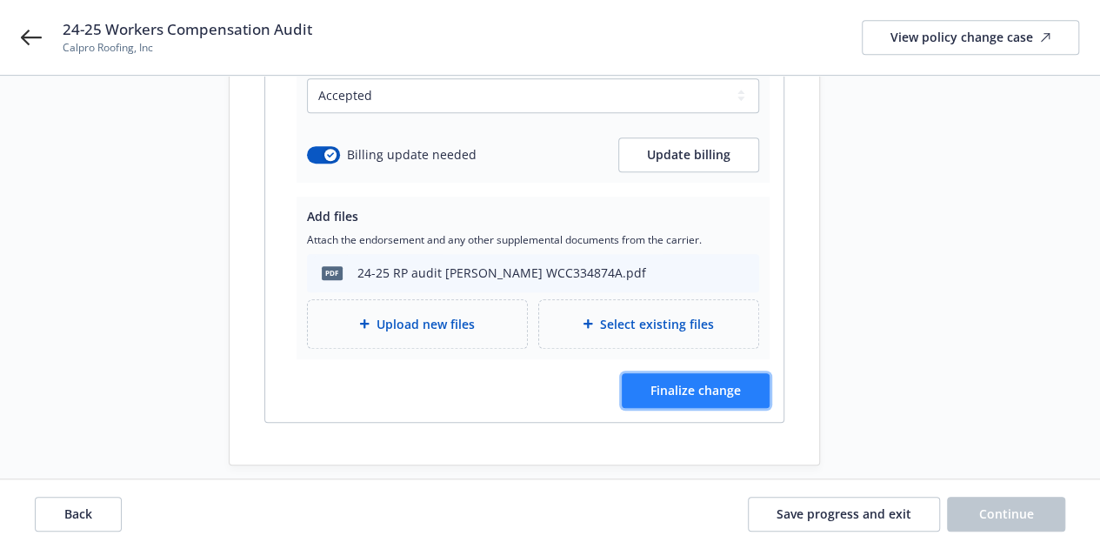
click at [652, 373] on button "Finalize change" at bounding box center [696, 390] width 148 height 35
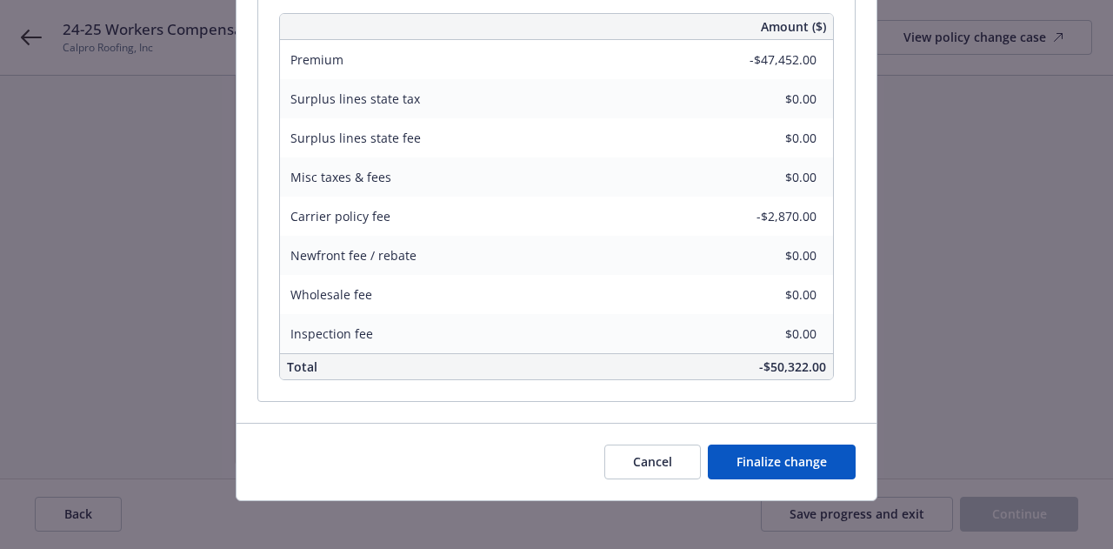
scroll to position [598, 0]
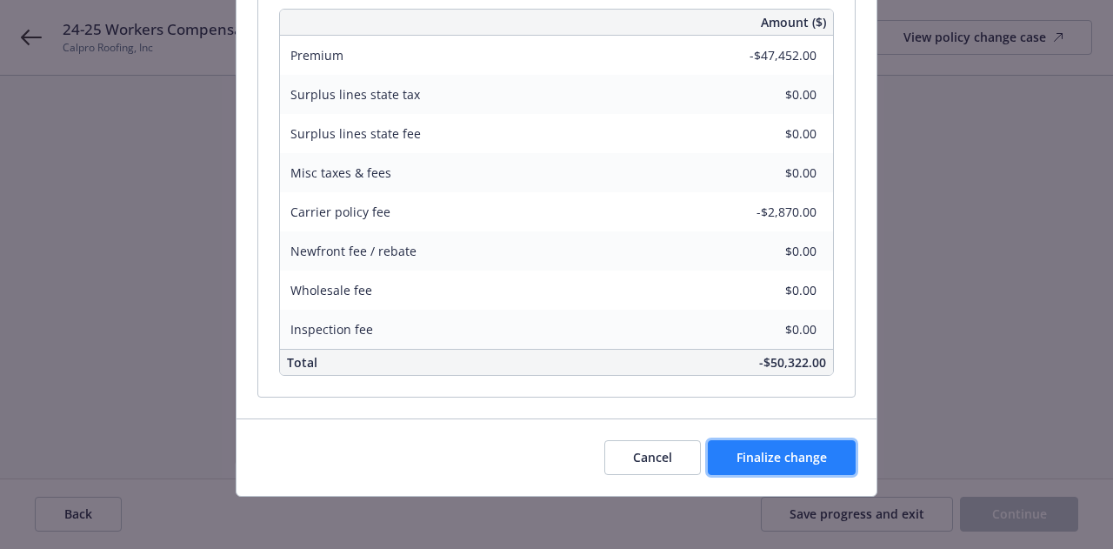
click at [793, 452] on span "Finalize change" at bounding box center [782, 457] width 90 height 17
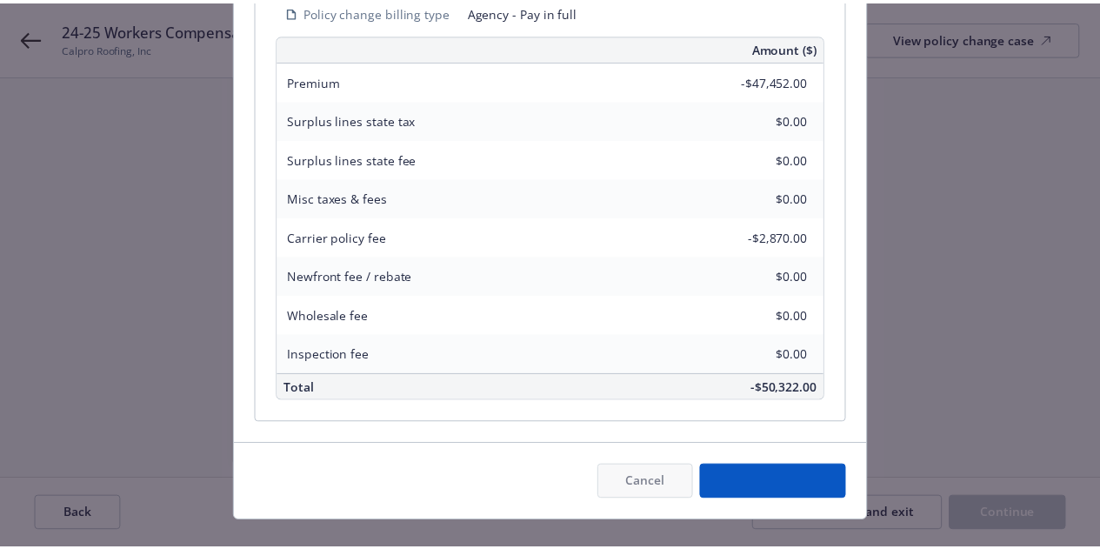
scroll to position [400, 0]
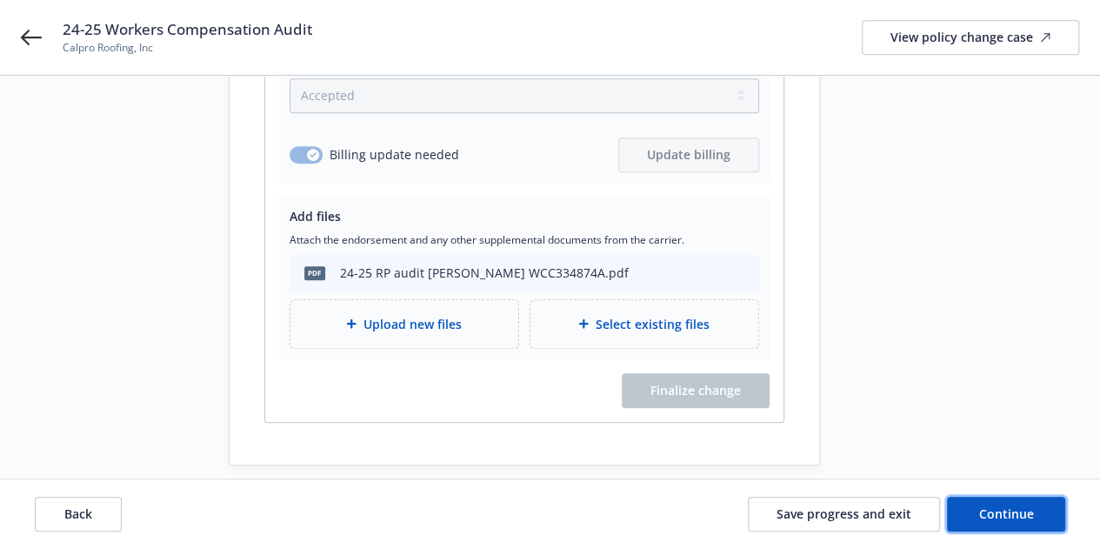
click at [1043, 509] on button "Continue" at bounding box center [1006, 514] width 118 height 35
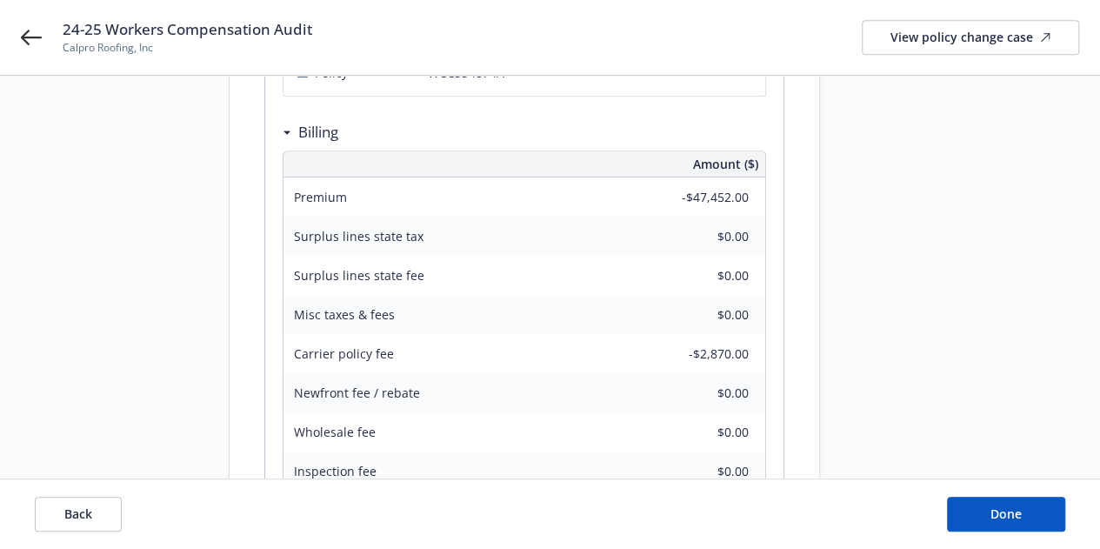
scroll to position [531, 0]
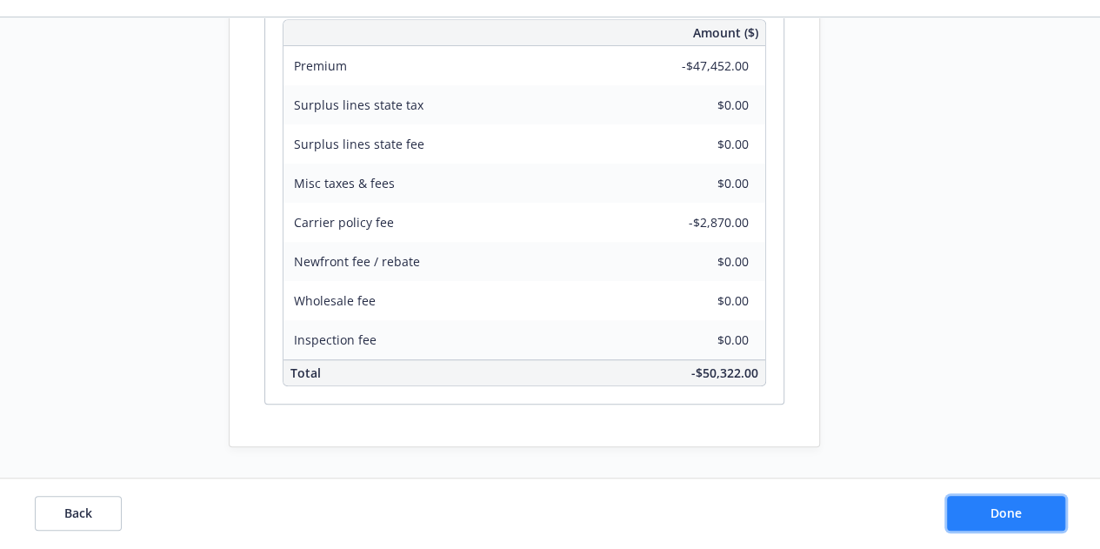
click at [950, 504] on button "Done" at bounding box center [1006, 514] width 118 height 35
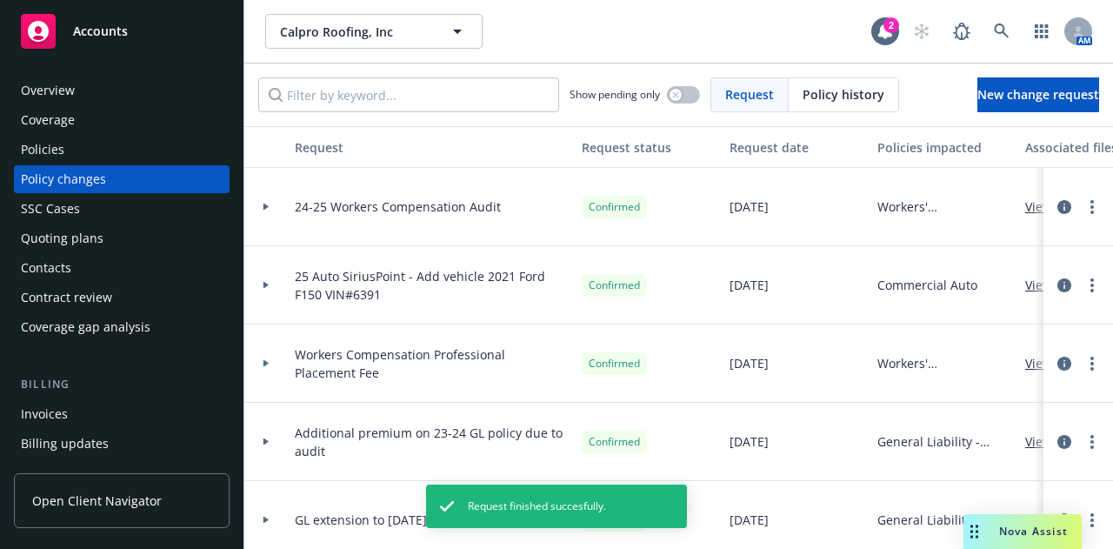
click at [148, 89] on div "Overview" at bounding box center [122, 91] width 202 height 28
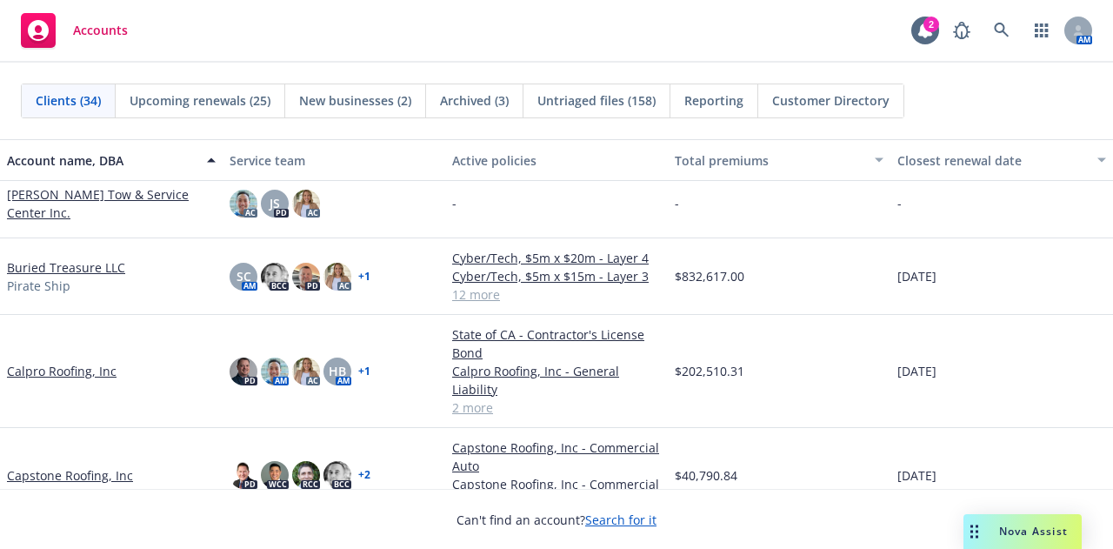
scroll to position [333, 0]
click at [49, 366] on link "Calpro Roofing, Inc" at bounding box center [62, 372] width 110 height 18
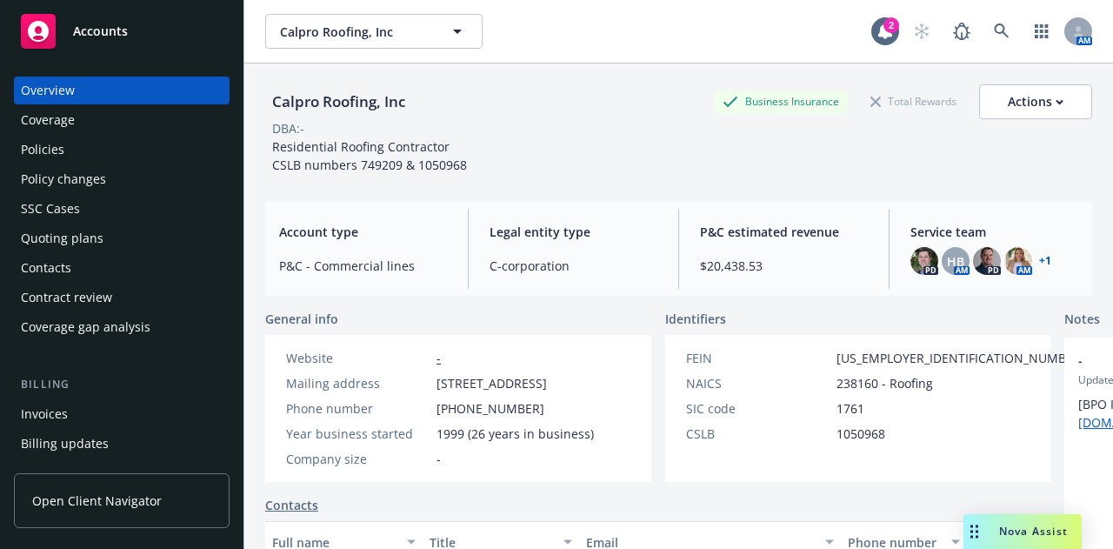
click at [66, 158] on div "Policies" at bounding box center [122, 150] width 202 height 28
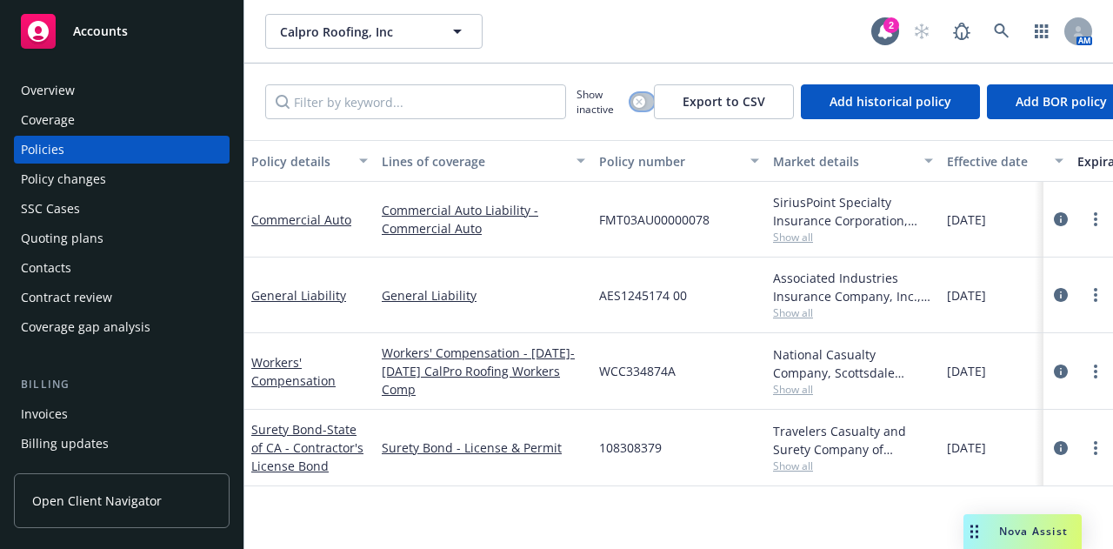
click at [644, 108] on button "button" at bounding box center [641, 101] width 23 height 17
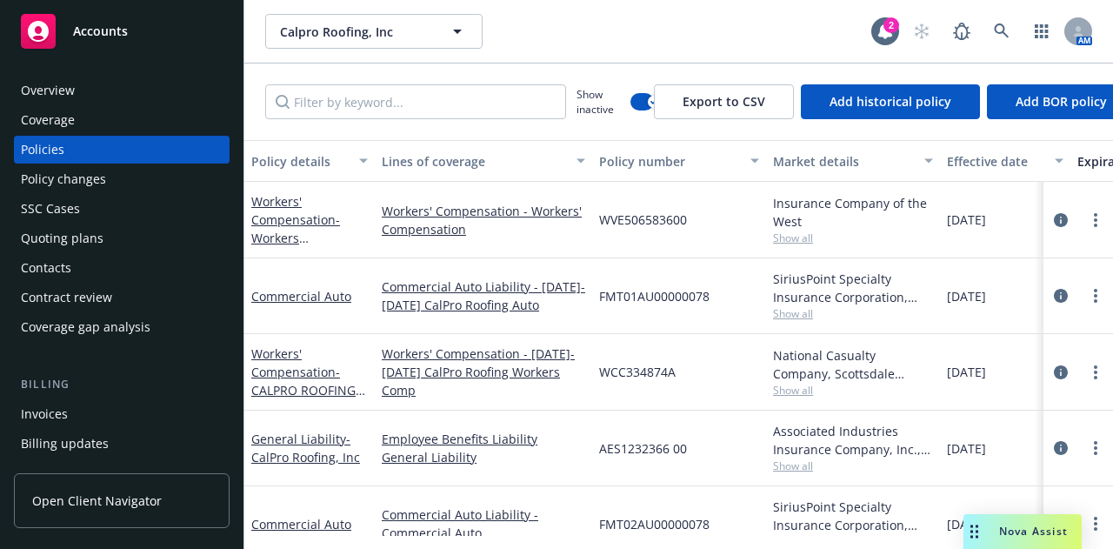
click at [1008, 149] on button "Effective date" at bounding box center [1005, 161] width 130 height 42
click at [977, 155] on div "Effective date" at bounding box center [995, 161] width 97 height 18
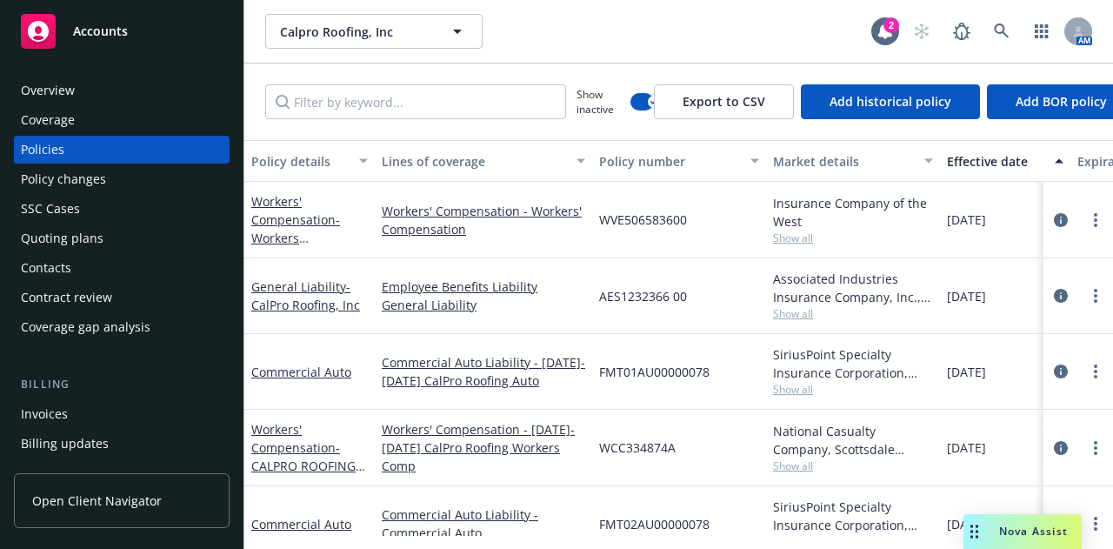
click at [975, 157] on div "Effective date" at bounding box center [995, 161] width 97 height 18
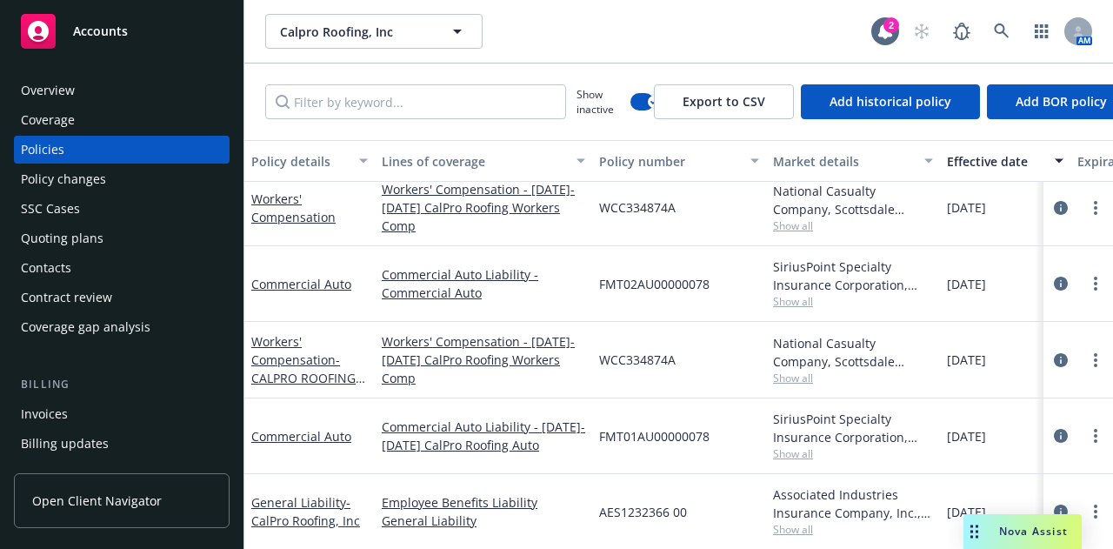
scroll to position [365, 0]
click at [294, 364] on link "Workers' Compensation - CALPRO ROOFING INC" at bounding box center [303, 369] width 104 height 71
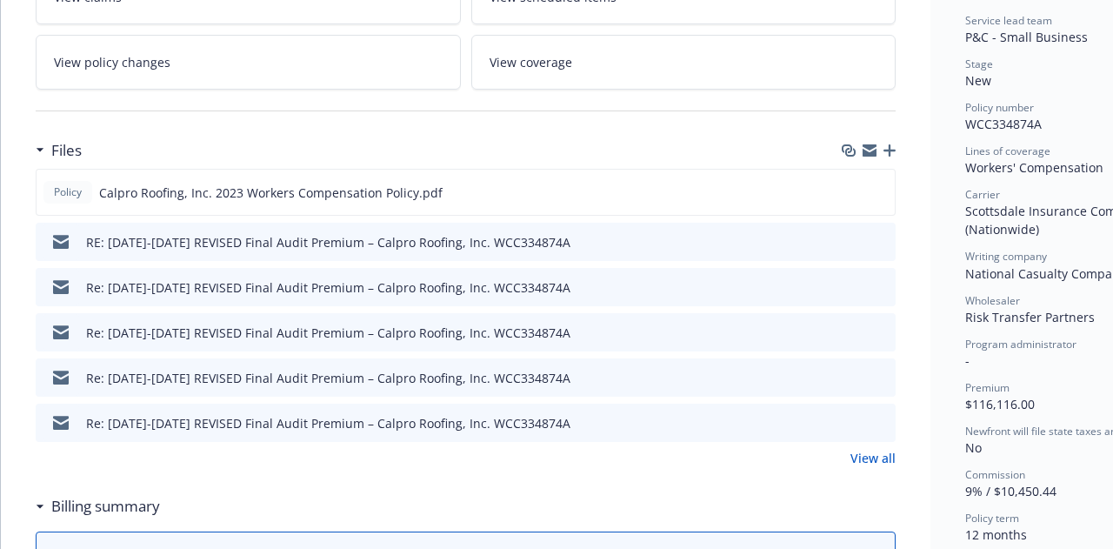
scroll to position [350, 0]
click at [862, 459] on link "View all" at bounding box center [873, 456] width 45 height 18
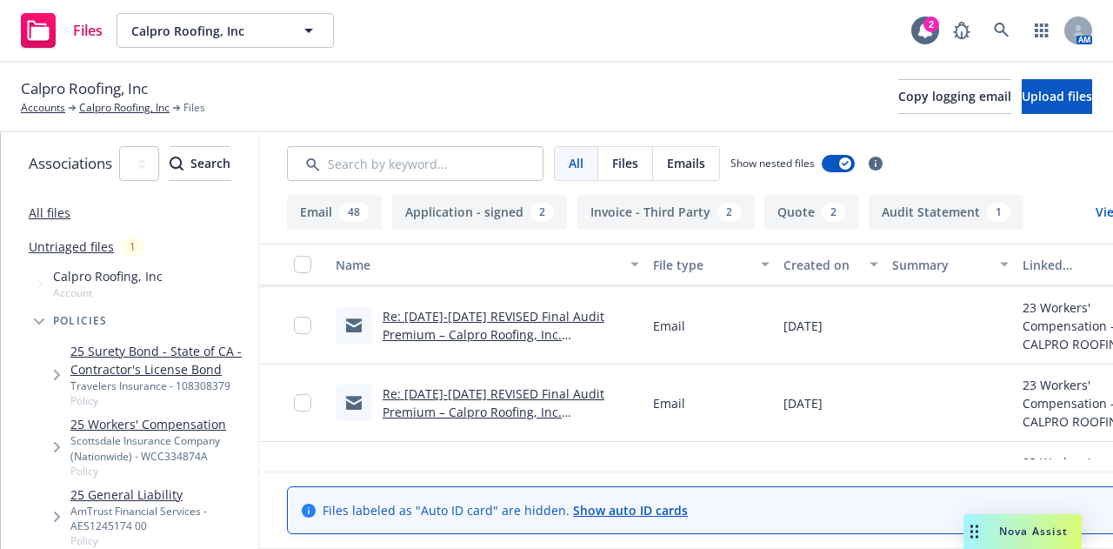
scroll to position [229, 0]
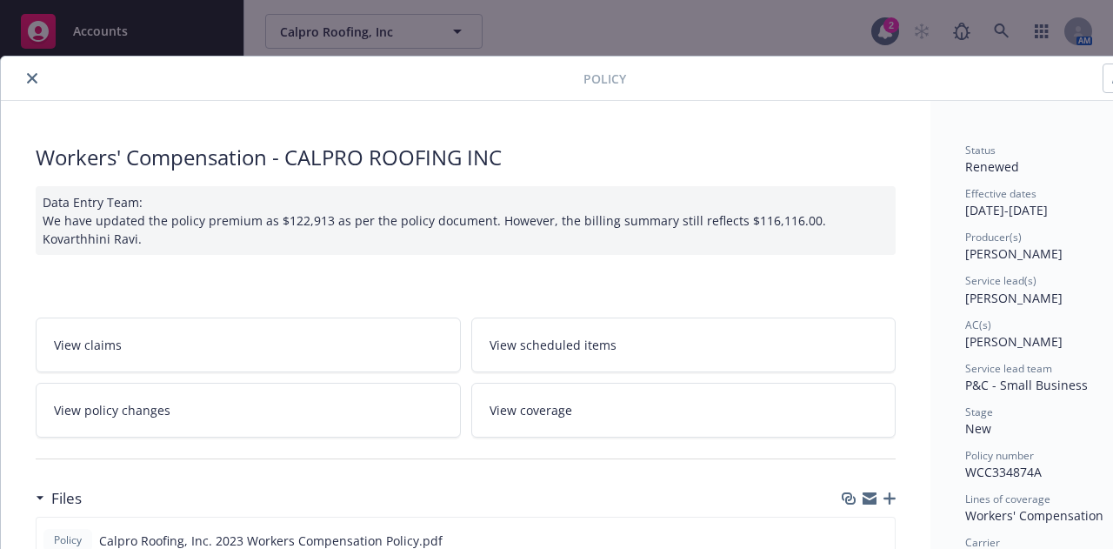
click at [30, 70] on button "close" at bounding box center [32, 78] width 21 height 21
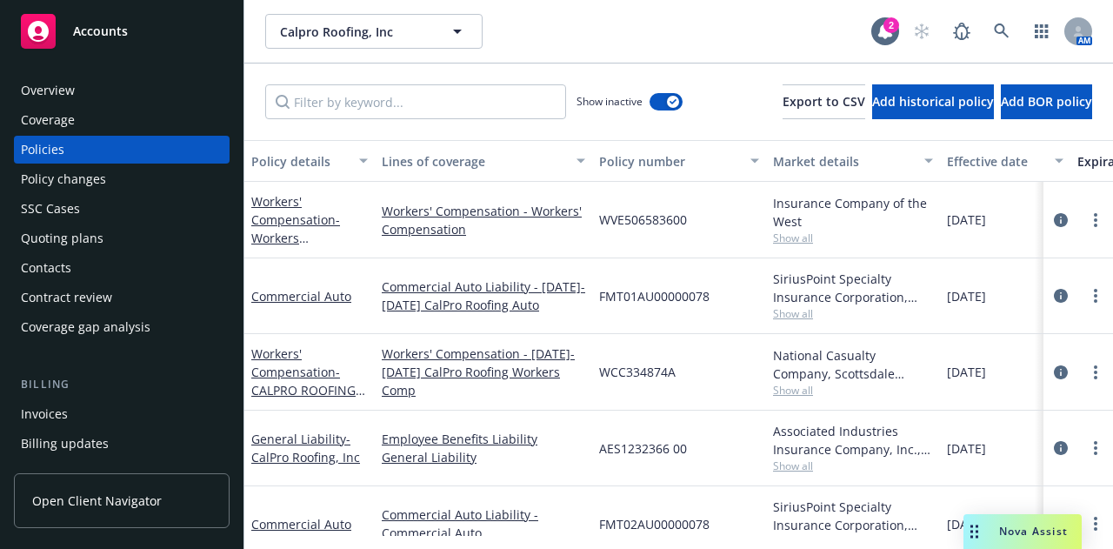
click at [980, 159] on div "Effective date" at bounding box center [995, 161] width 97 height 18
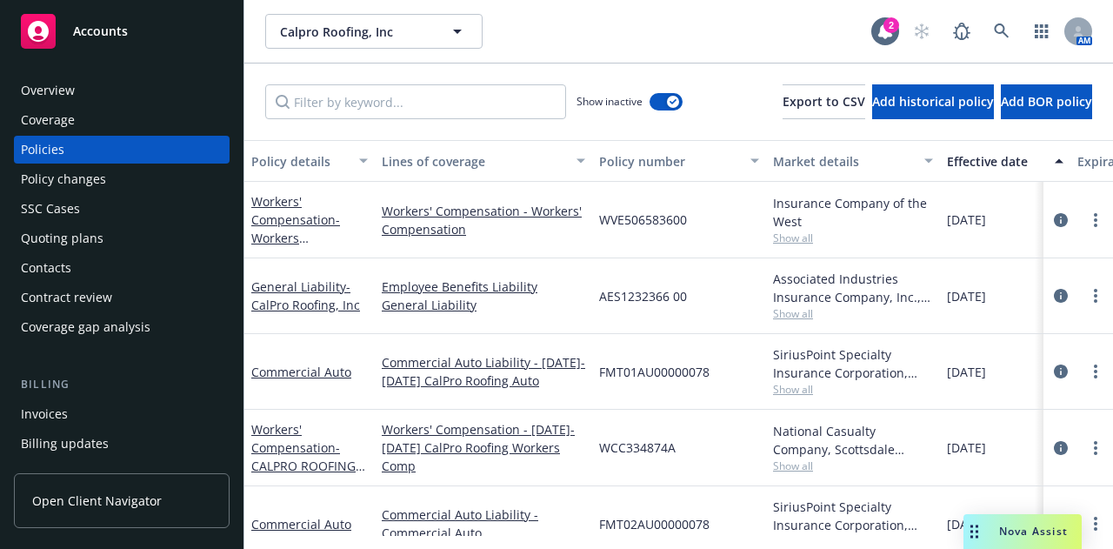
click at [980, 159] on div "Effective date" at bounding box center [995, 161] width 97 height 18
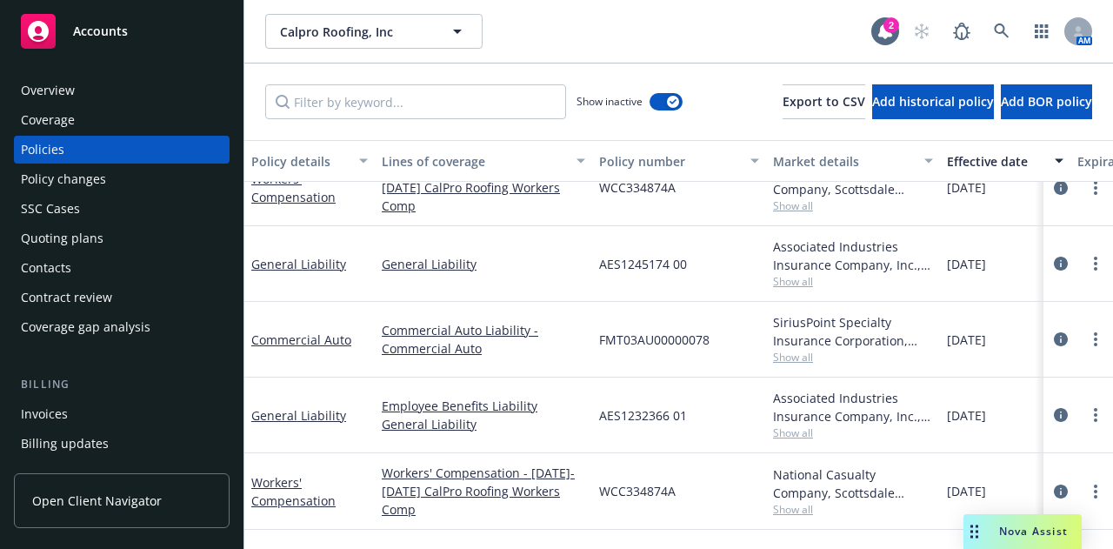
scroll to position [170, 0]
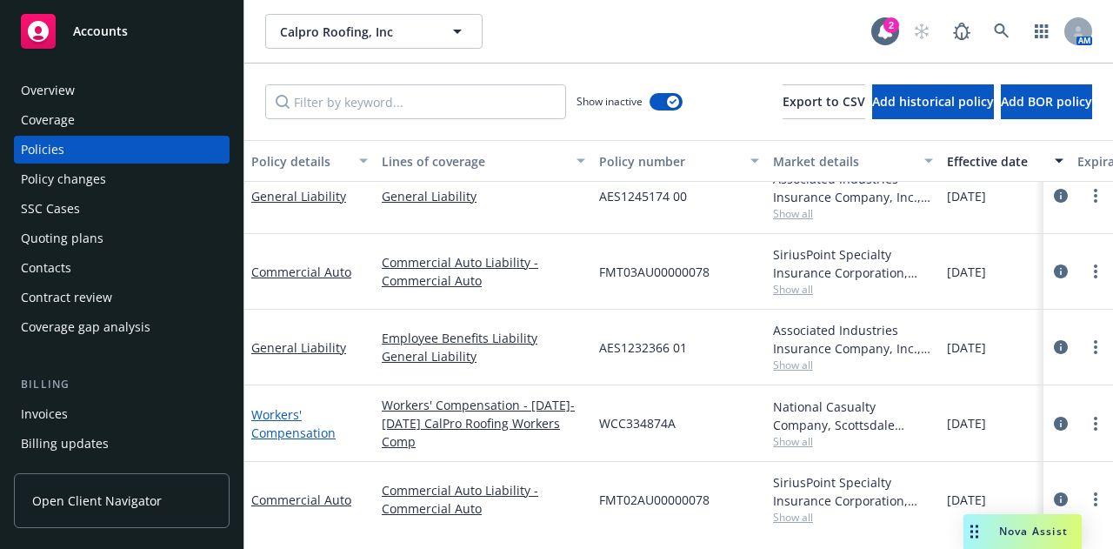
click at [303, 435] on link "Workers' Compensation" at bounding box center [293, 423] width 84 height 35
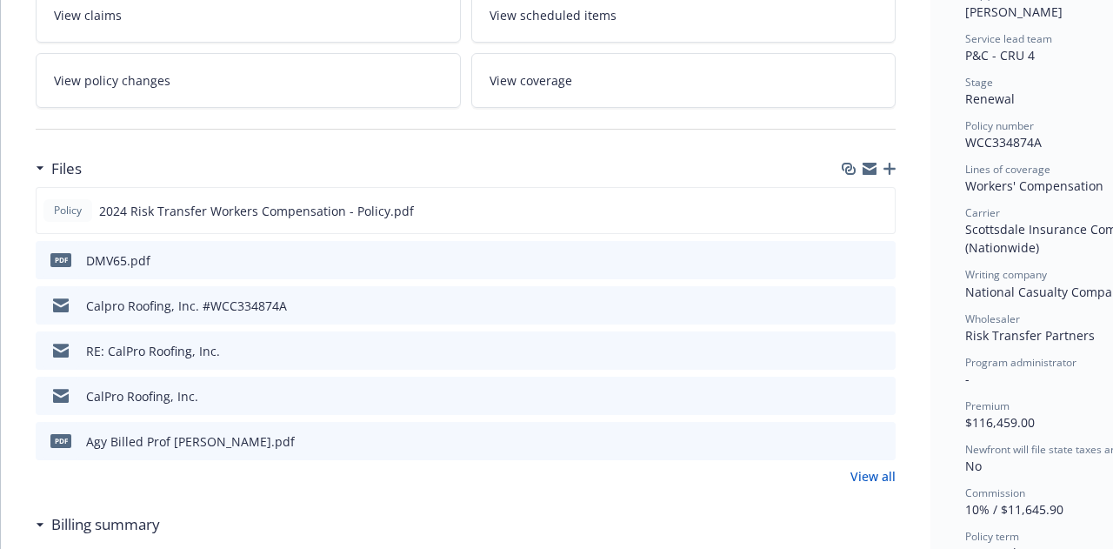
scroll to position [351, 0]
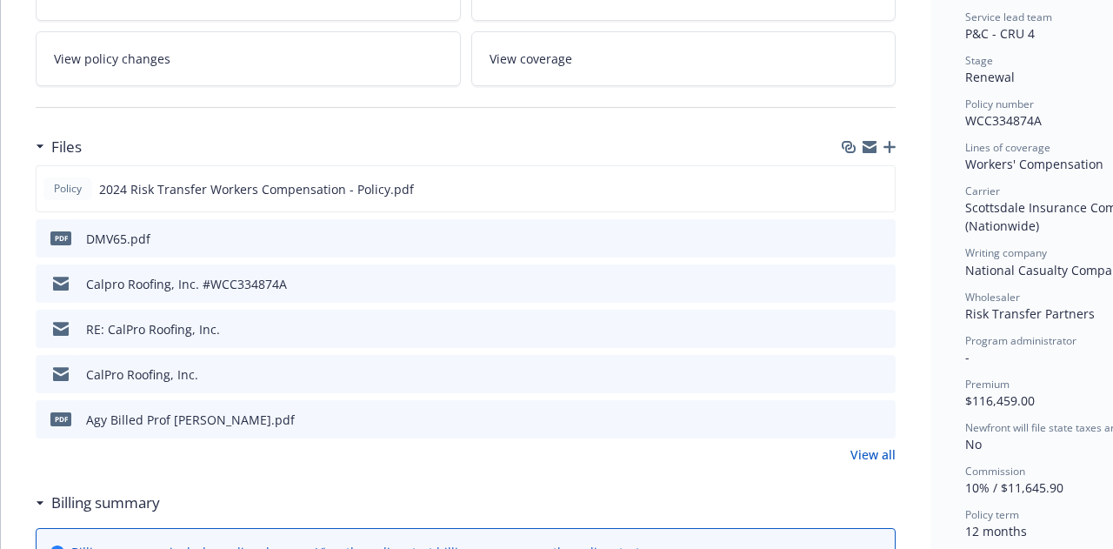
click at [876, 232] on icon "preview file" at bounding box center [879, 237] width 16 height 12
click at [884, 417] on icon "preview file" at bounding box center [879, 418] width 16 height 12
click at [870, 451] on link "View all" at bounding box center [873, 454] width 45 height 18
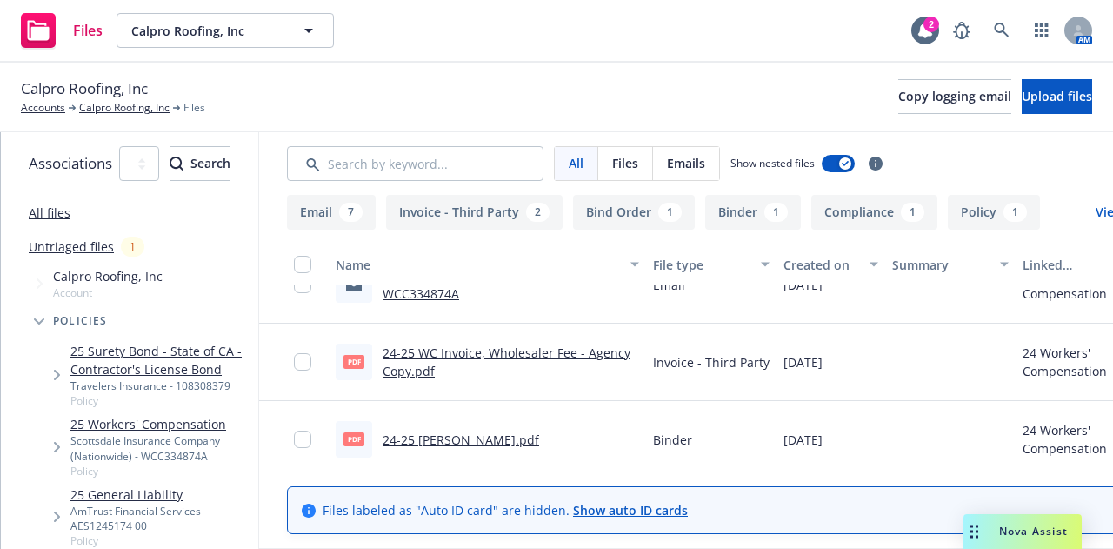
scroll to position [500, 0]
click at [494, 350] on link "24-25 WC Invoice, Wholesaler Fee - Agency Copy.pdf" at bounding box center [507, 361] width 248 height 35
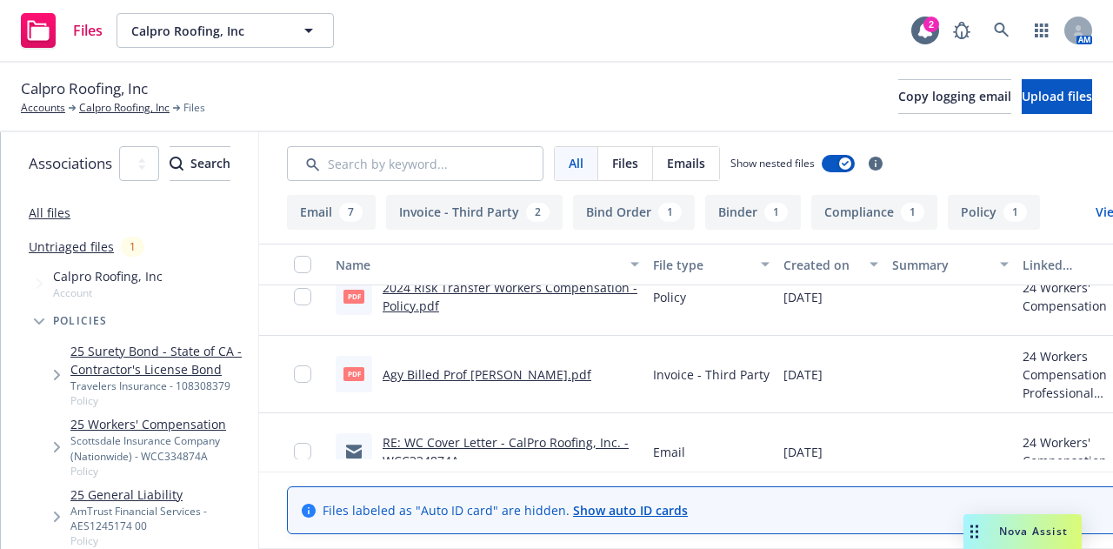
scroll to position [353, 0]
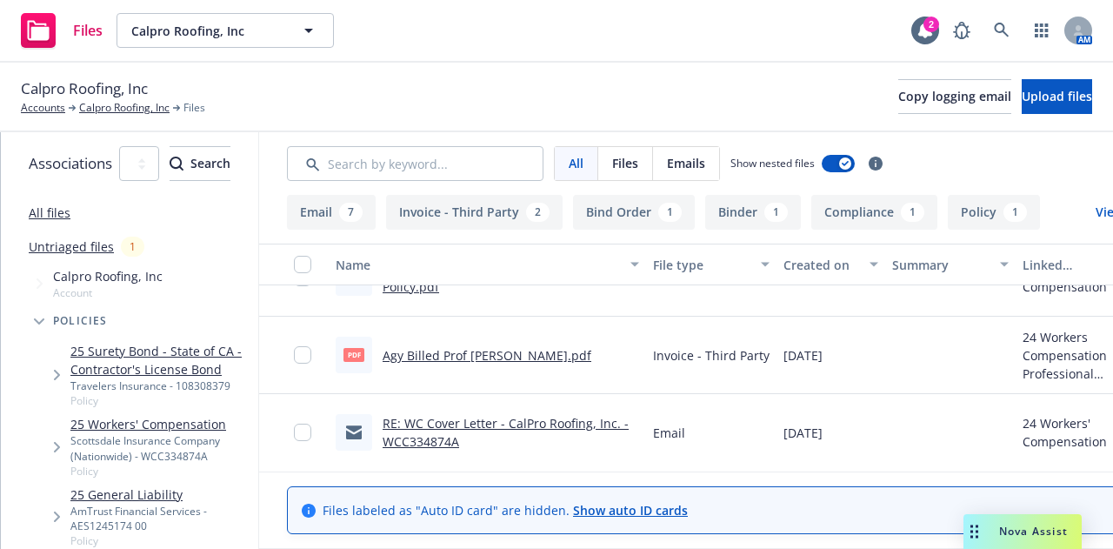
click at [545, 359] on link "Agy Billed Prof [PERSON_NAME].pdf" at bounding box center [487, 355] width 209 height 17
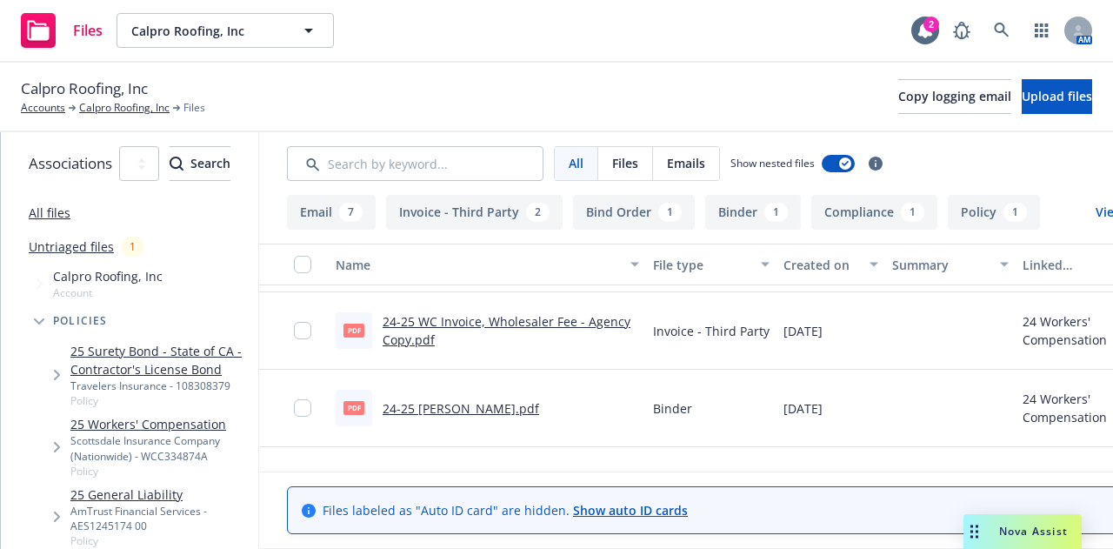
scroll to position [530, 0]
click at [539, 411] on link "24-25 WC Binder.pdf" at bounding box center [461, 408] width 157 height 17
